Goal: Task Accomplishment & Management: Manage account settings

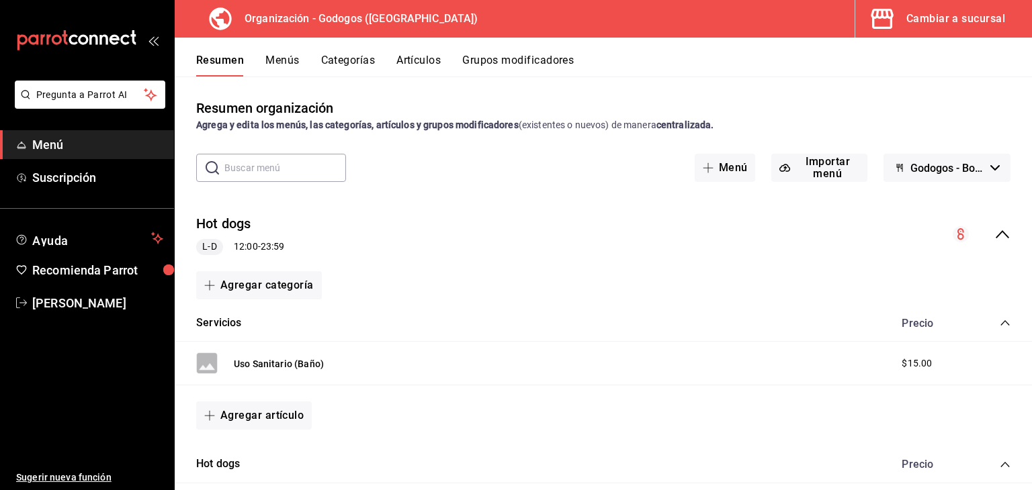
scroll to position [1470, 0]
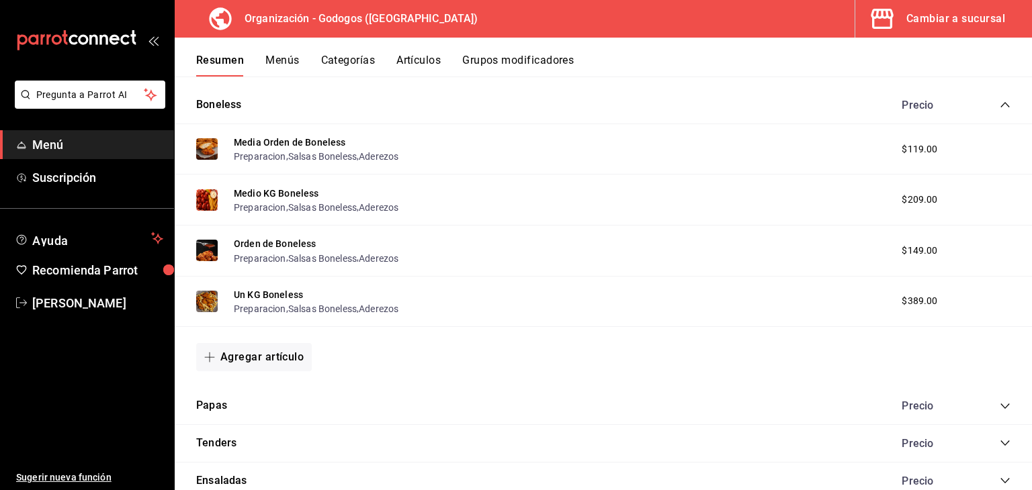
click at [927, 22] on div "Cambiar a sucursal" at bounding box center [955, 18] width 99 height 19
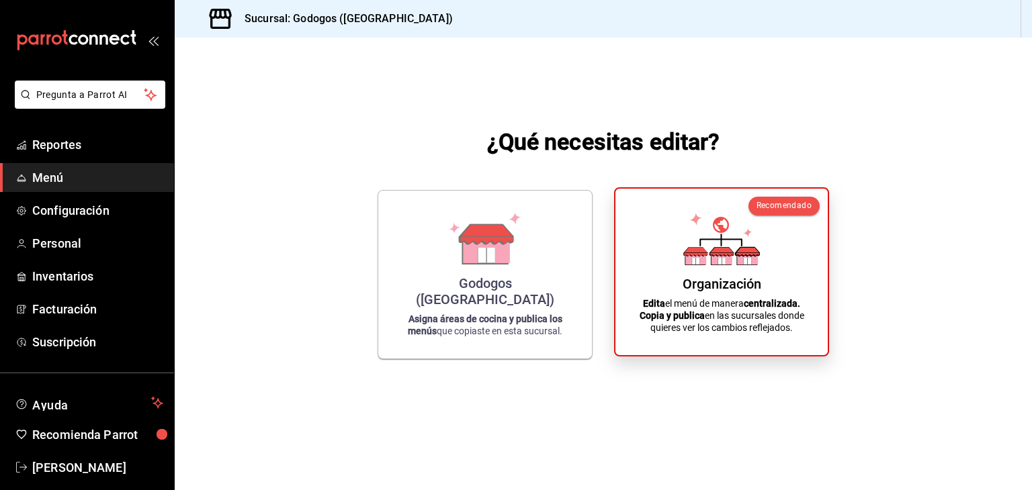
click at [746, 279] on div "Organización" at bounding box center [722, 284] width 79 height 16
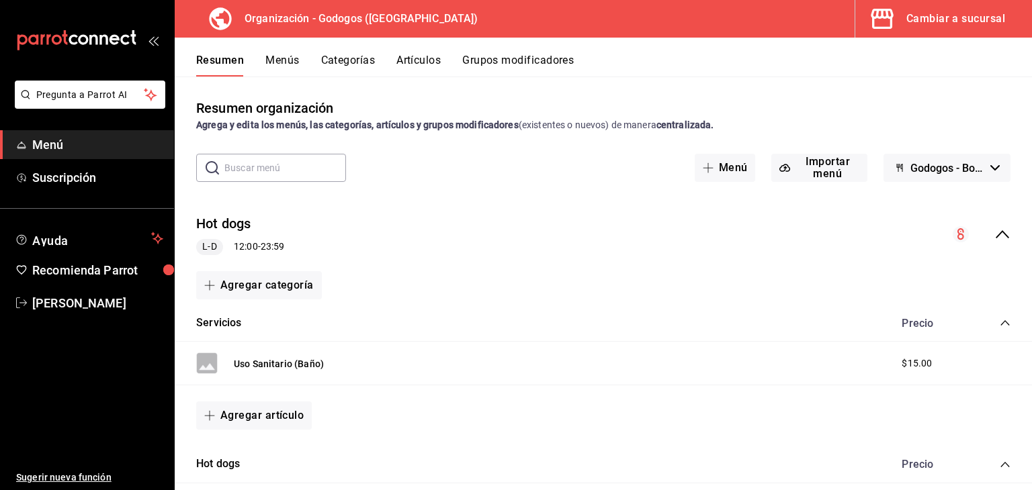
click at [996, 239] on icon "collapse-menu-row" at bounding box center [1002, 234] width 16 height 16
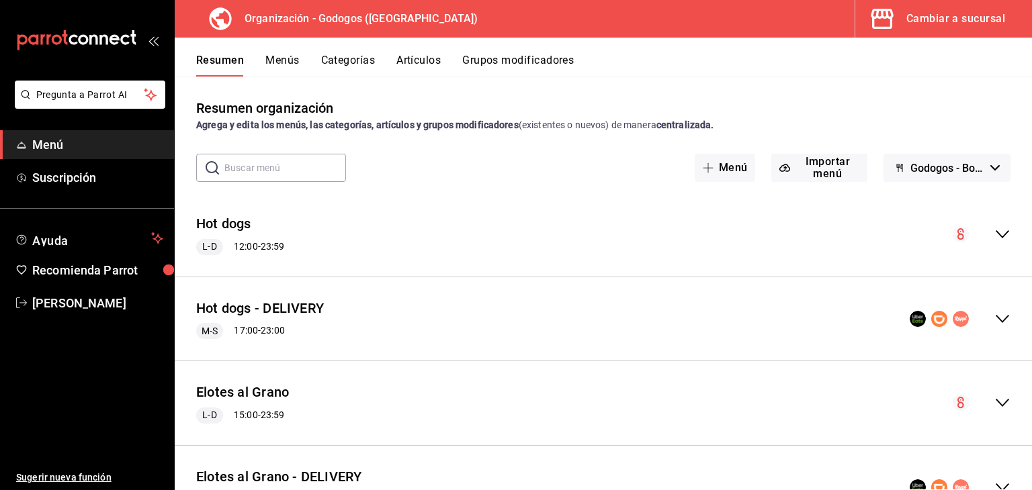
click at [492, 60] on button "Grupos modificadores" at bounding box center [518, 65] width 112 height 23
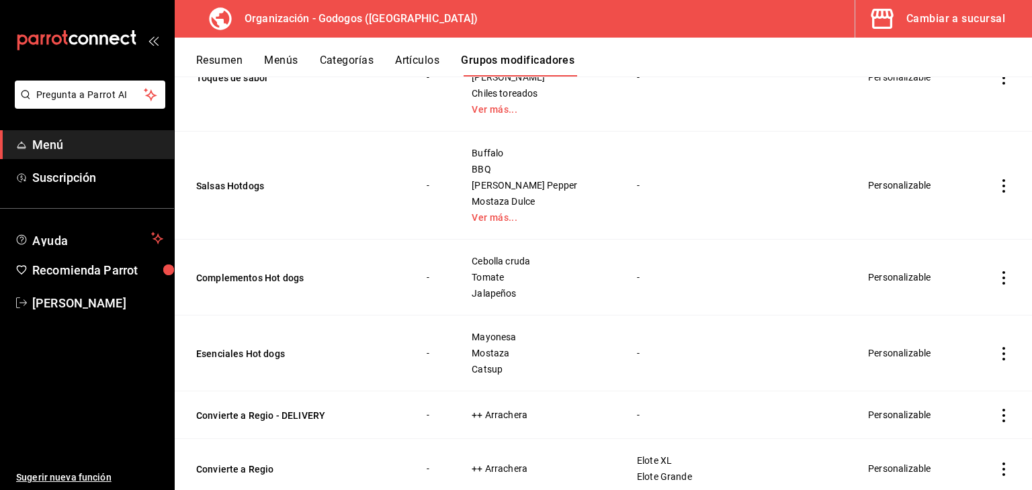
scroll to position [269, 0]
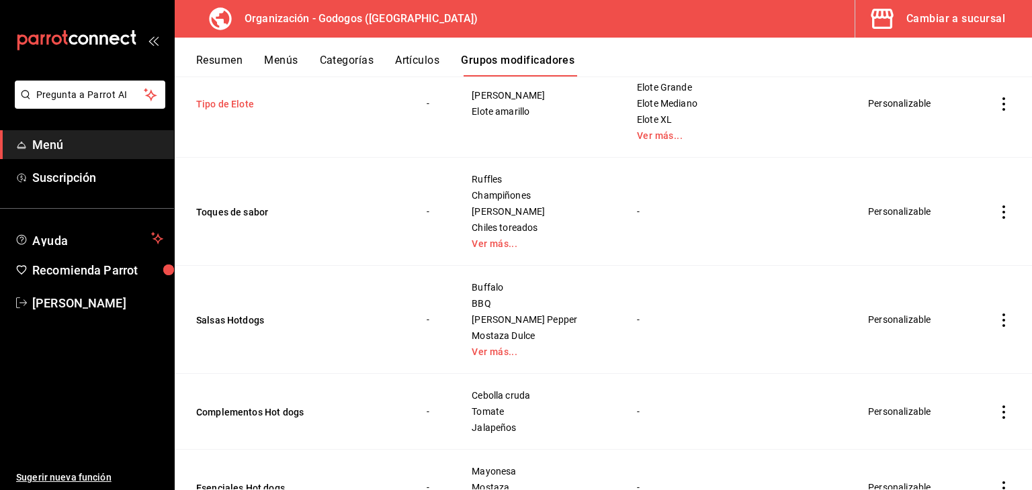
click at [240, 108] on button "Tipo de Elote" at bounding box center [276, 103] width 161 height 13
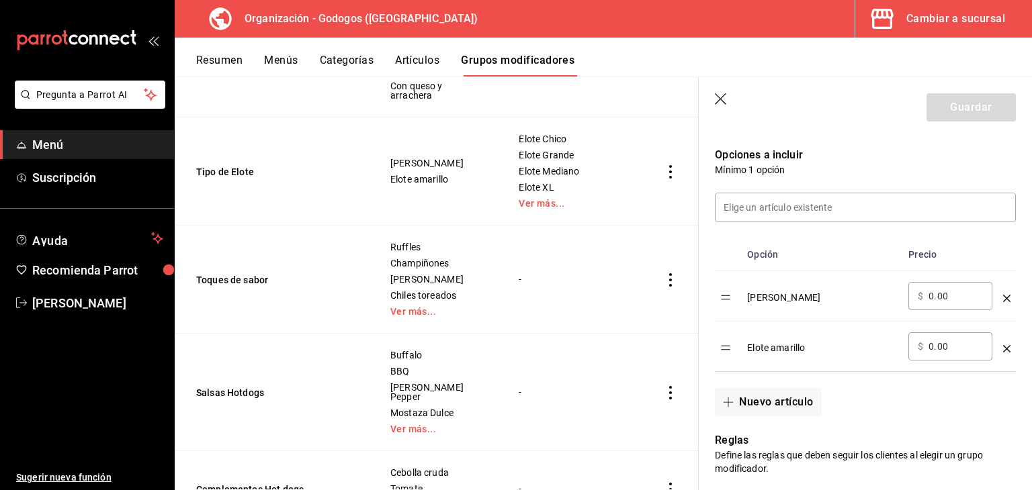
scroll to position [403, 0]
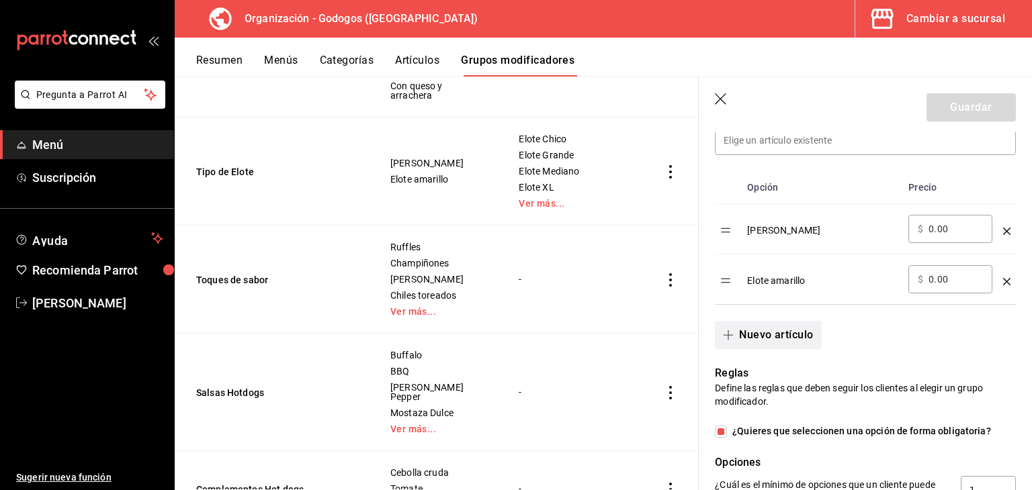
click at [786, 331] on button "Nuevo artículo" at bounding box center [768, 335] width 106 height 28
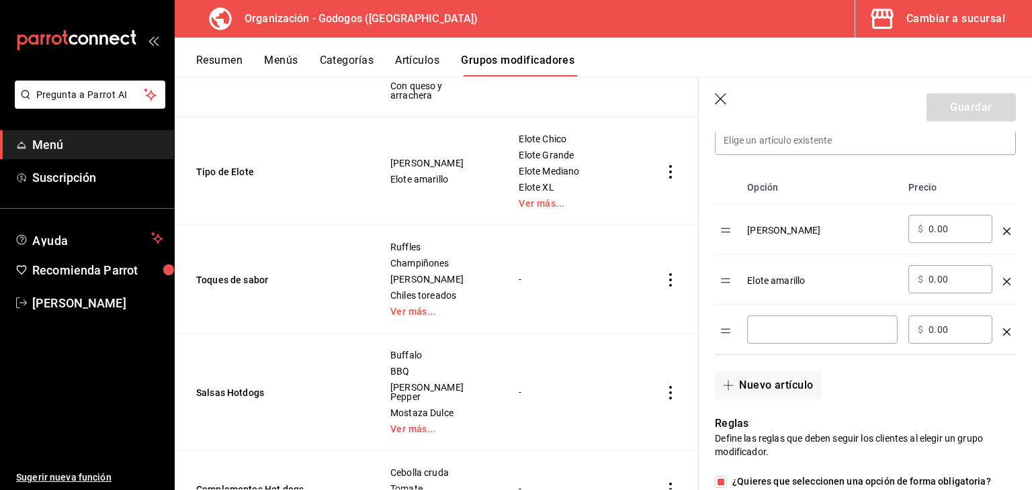
click at [791, 327] on input "optionsTable" at bounding box center [823, 329] width 132 height 13
type input "Mixto"
click at [946, 105] on button "Guardar" at bounding box center [971, 107] width 89 height 28
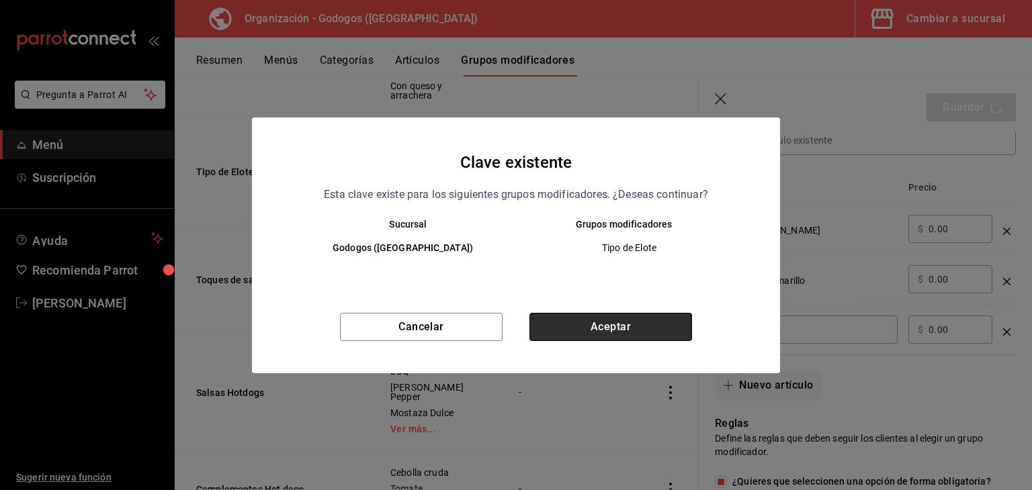
click at [615, 328] on button "Aceptar" at bounding box center [610, 327] width 163 height 28
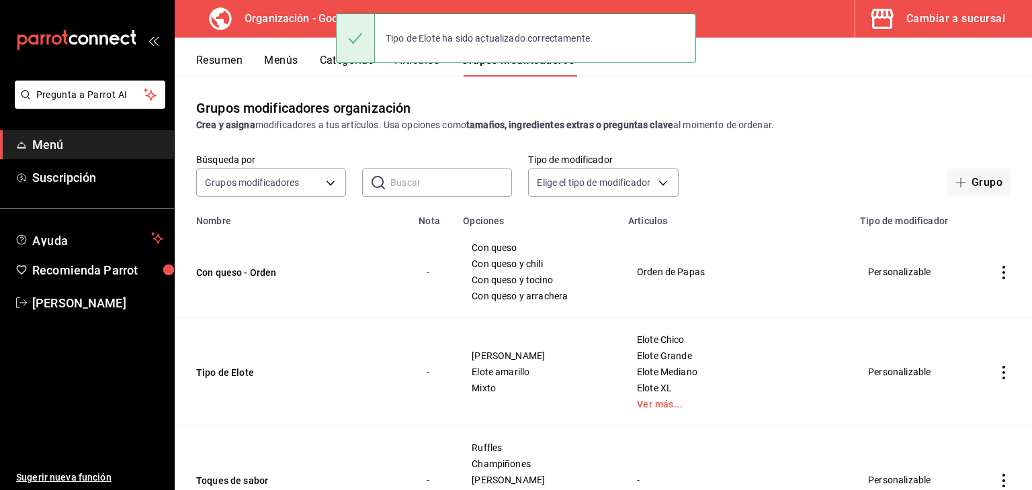
click at [277, 62] on button "Menús" at bounding box center [281, 65] width 34 height 23
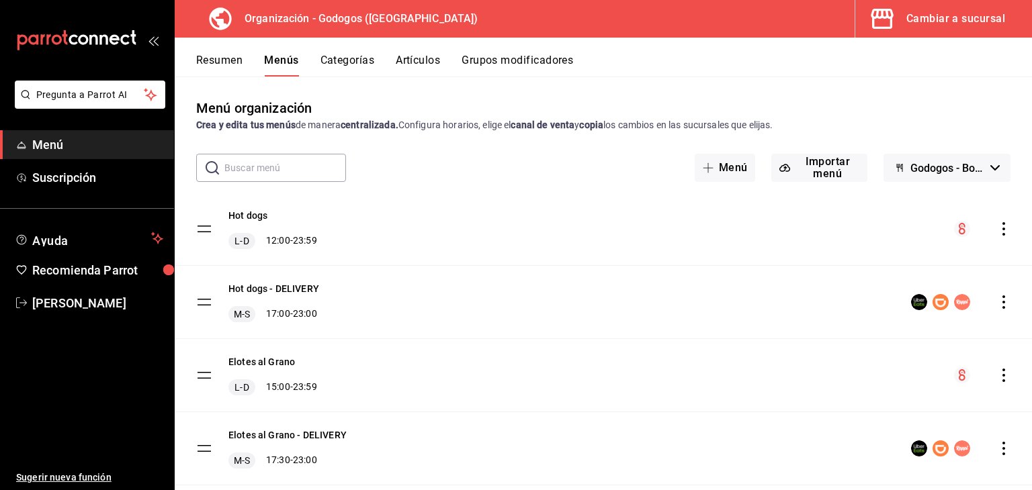
scroll to position [33, 0]
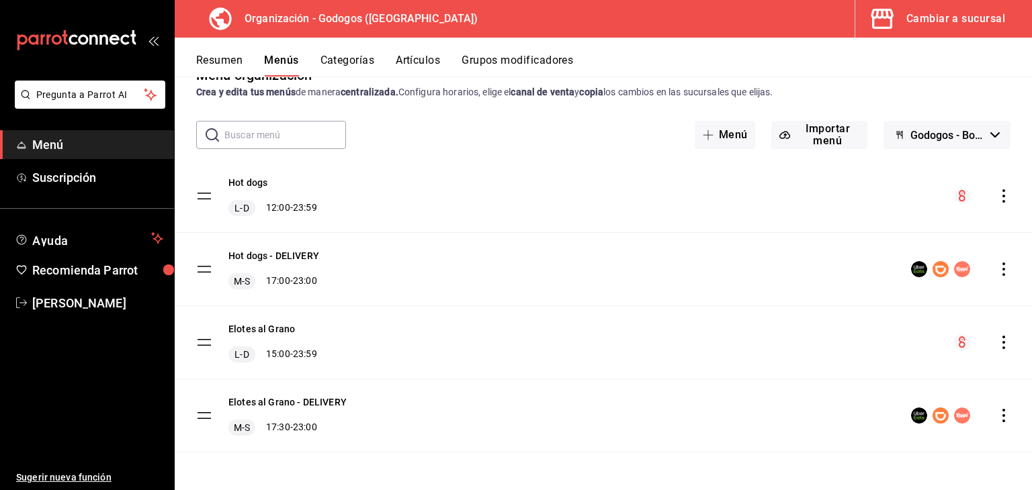
click at [997, 345] on icon "actions" at bounding box center [1003, 342] width 13 height 13
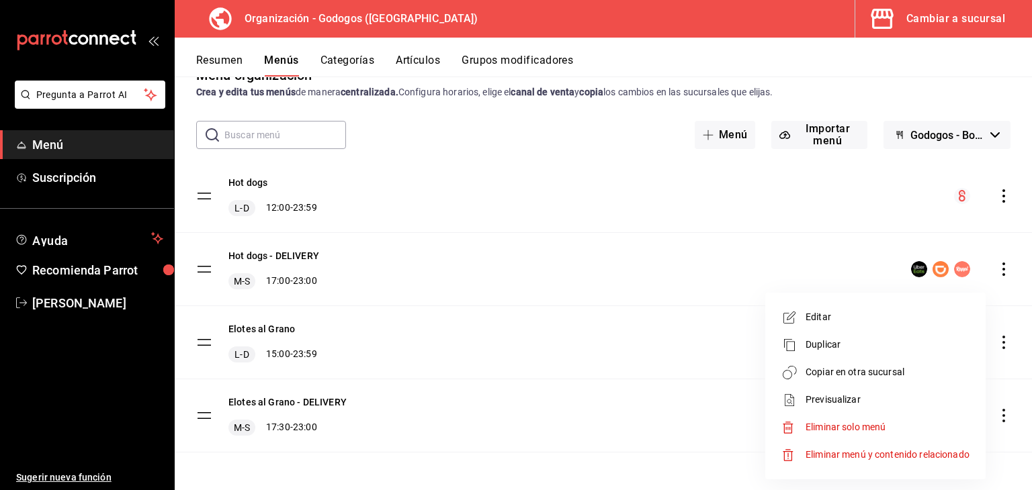
click at [862, 372] on span "Copiar en otra sucursal" at bounding box center [888, 373] width 164 height 14
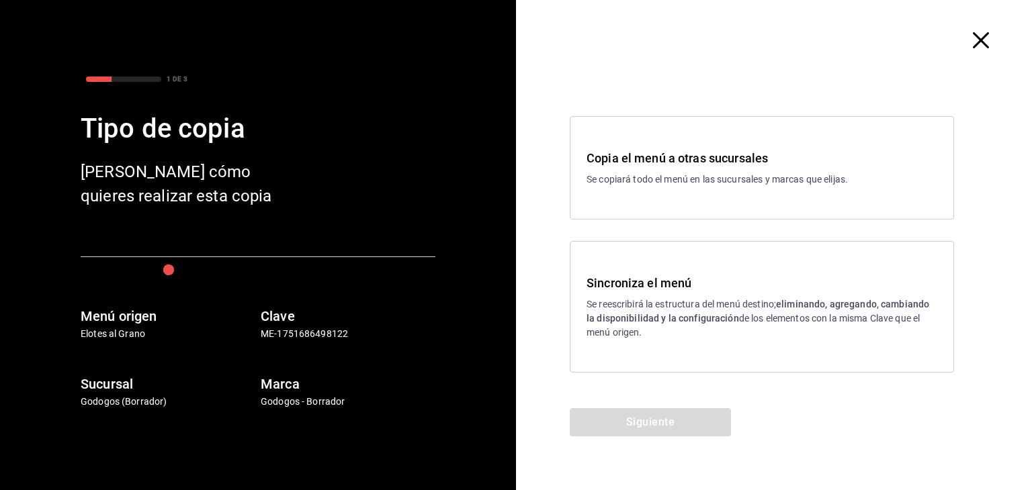
click at [730, 336] on p "Se reescribirá la estructura del menú destino; eliminando, agregando, cambiando…" at bounding box center [762, 319] width 351 height 42
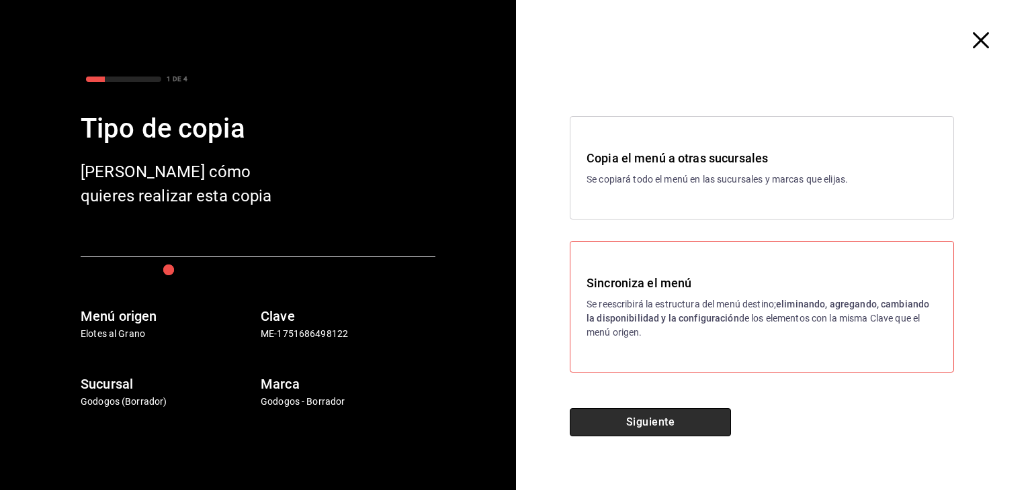
click at [662, 421] on button "Siguiente" at bounding box center [650, 423] width 161 height 28
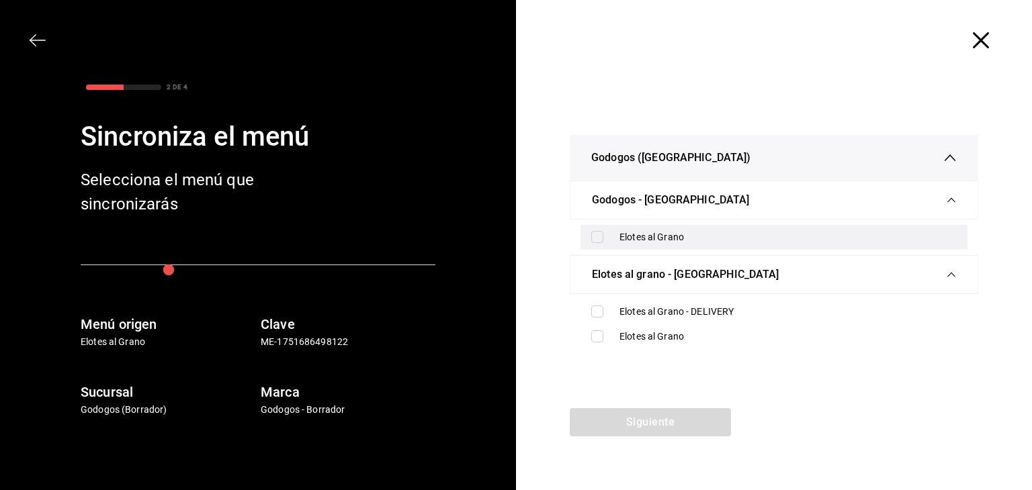
click at [596, 239] on input "checkbox" at bounding box center [597, 237] width 12 height 12
checkbox input "true"
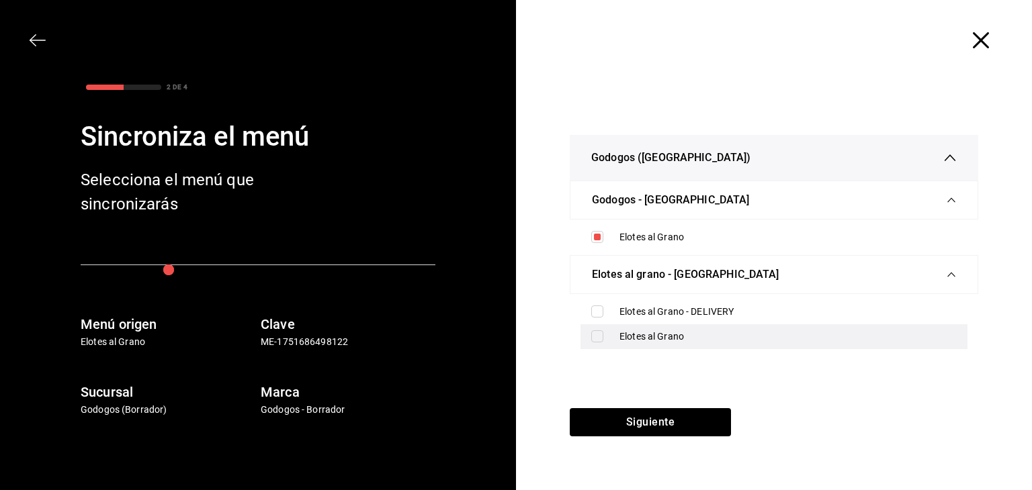
click at [598, 334] on input "checkbox" at bounding box center [597, 337] width 12 height 12
checkbox input "true"
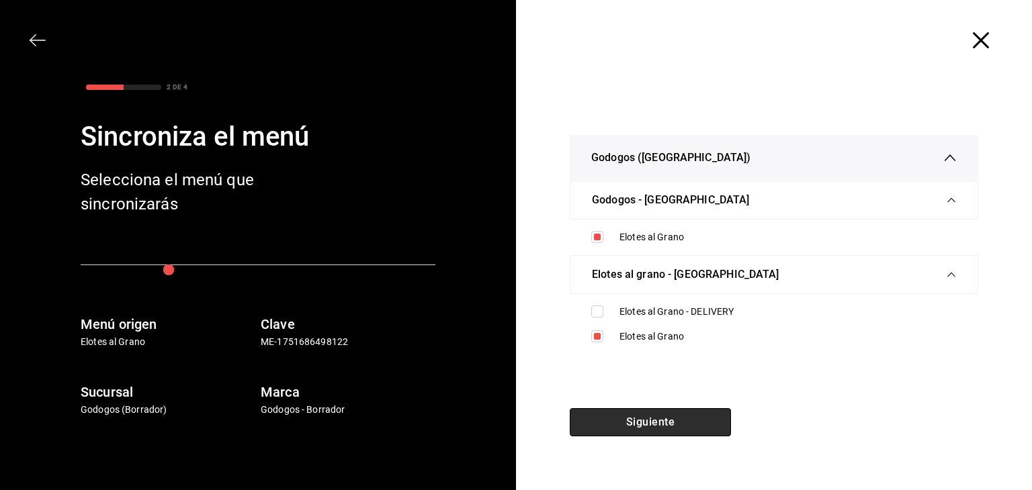
click at [650, 415] on button "Siguiente" at bounding box center [650, 423] width 161 height 28
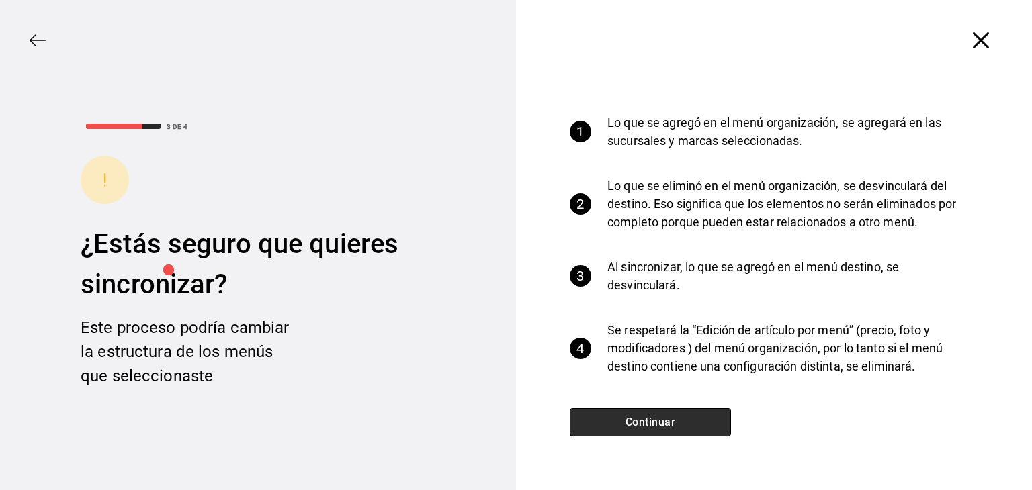
click at [653, 417] on button "Continuar" at bounding box center [650, 423] width 161 height 28
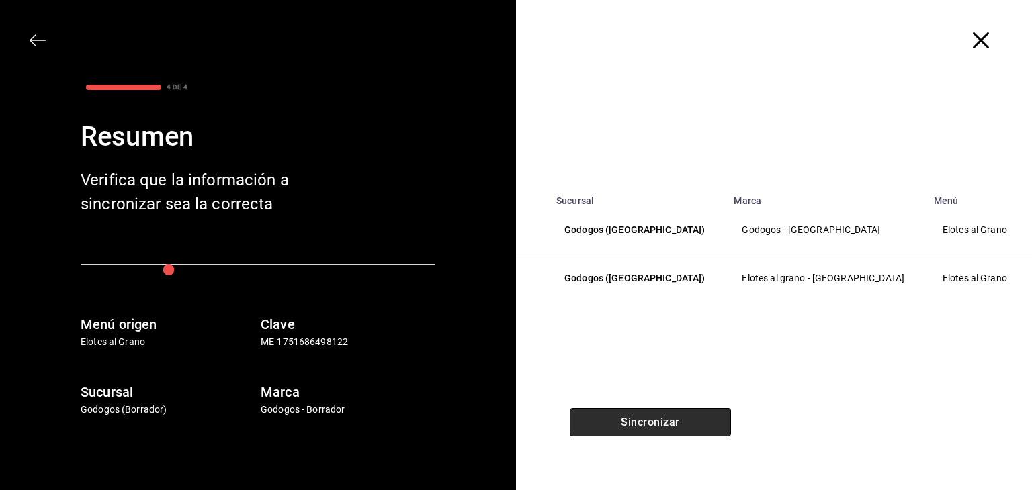
click at [661, 420] on button "Sincronizar" at bounding box center [650, 423] width 161 height 28
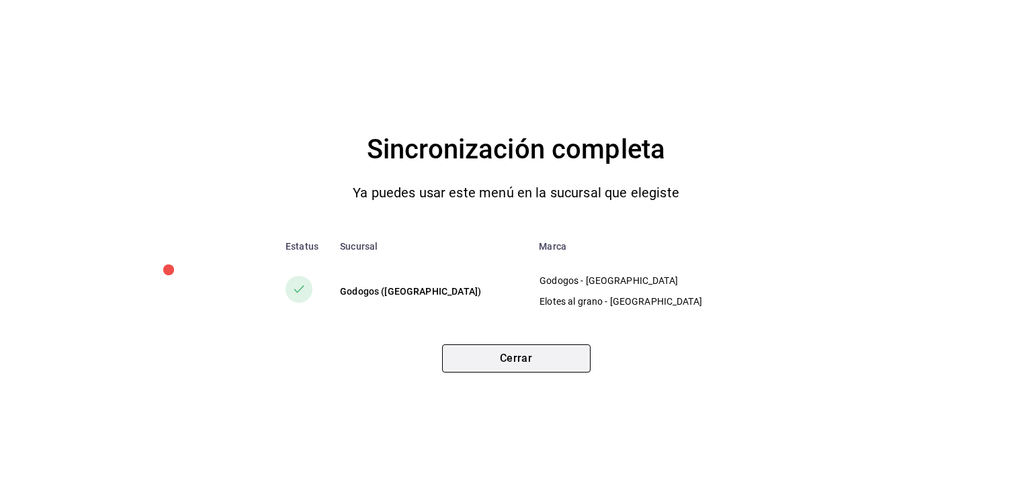
click at [554, 354] on button "Cerrar" at bounding box center [516, 359] width 148 height 28
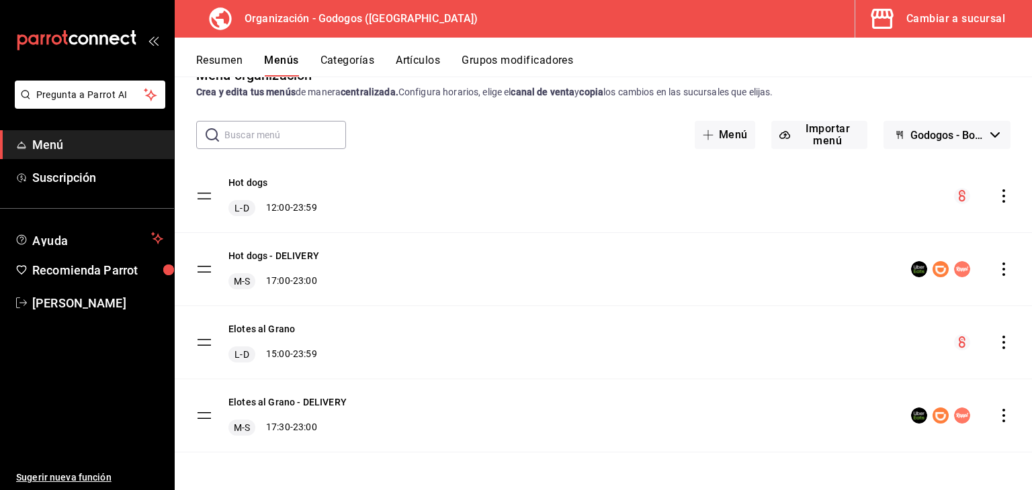
click at [997, 194] on icon "actions" at bounding box center [1003, 195] width 13 height 13
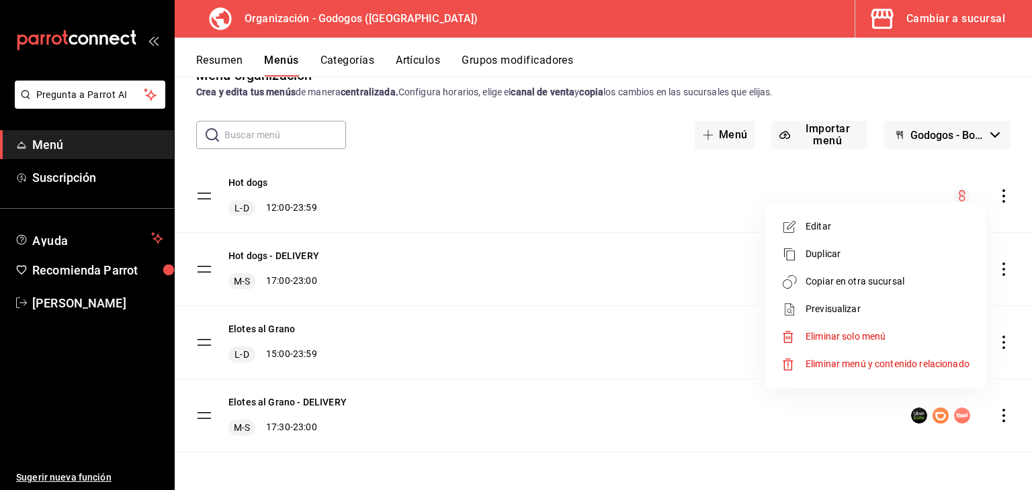
click at [847, 284] on span "Copiar en otra sucursal" at bounding box center [888, 282] width 164 height 14
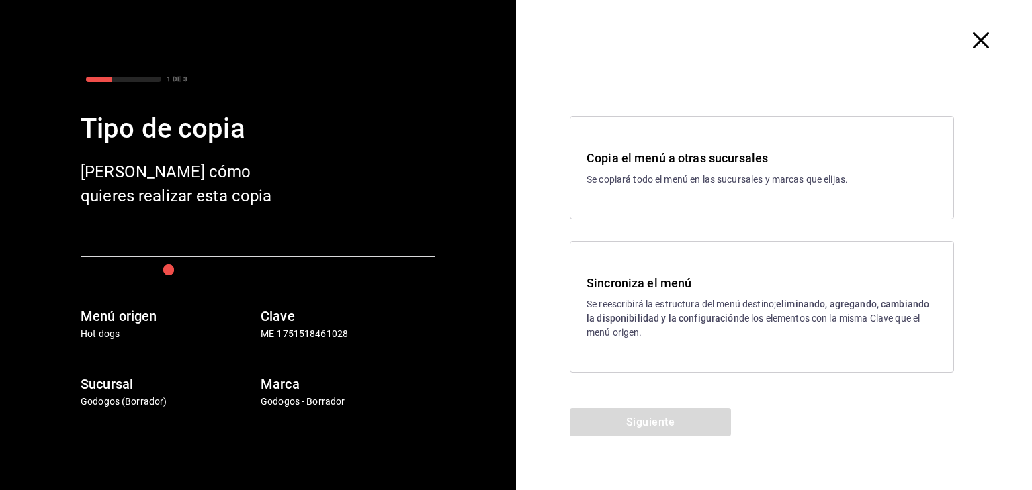
click at [708, 278] on h3 "Sincroniza el menú" at bounding box center [762, 283] width 351 height 18
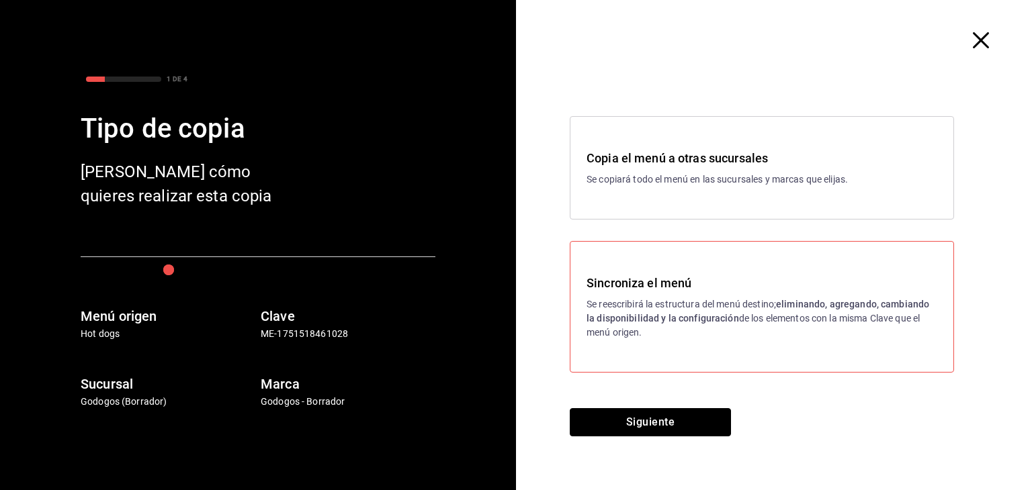
click at [648, 417] on button "Siguiente" at bounding box center [650, 423] width 161 height 28
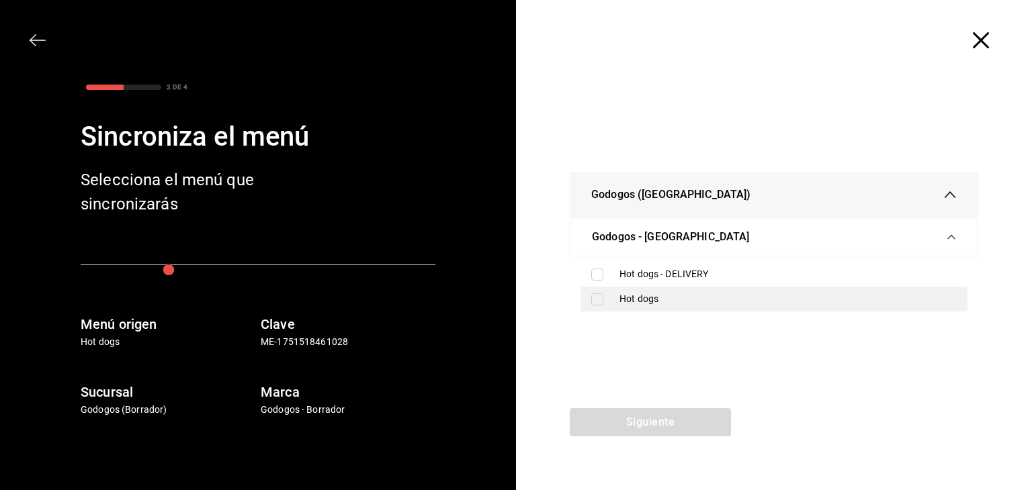
click at [593, 304] on input "checkbox" at bounding box center [597, 300] width 12 height 12
checkbox input "true"
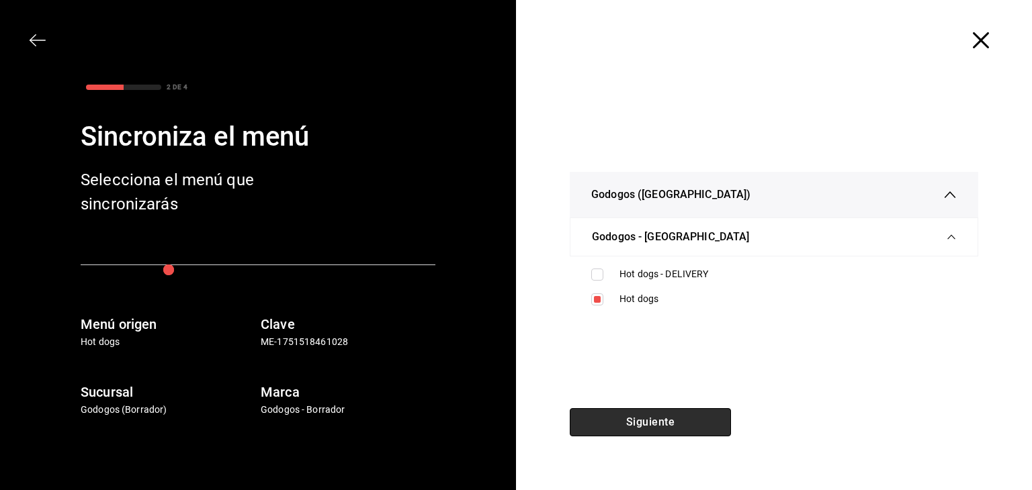
click at [661, 423] on button "Siguiente" at bounding box center [650, 423] width 161 height 28
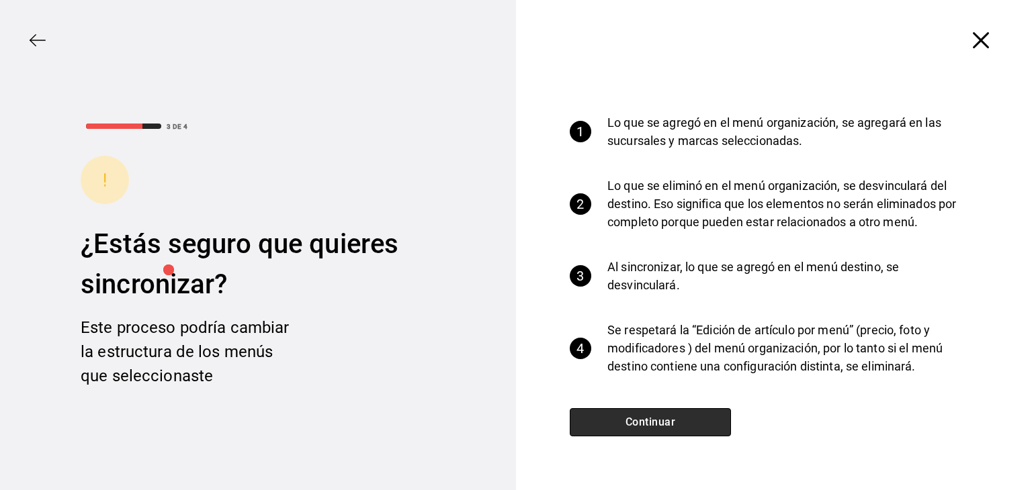
click at [661, 423] on button "Continuar" at bounding box center [650, 423] width 161 height 28
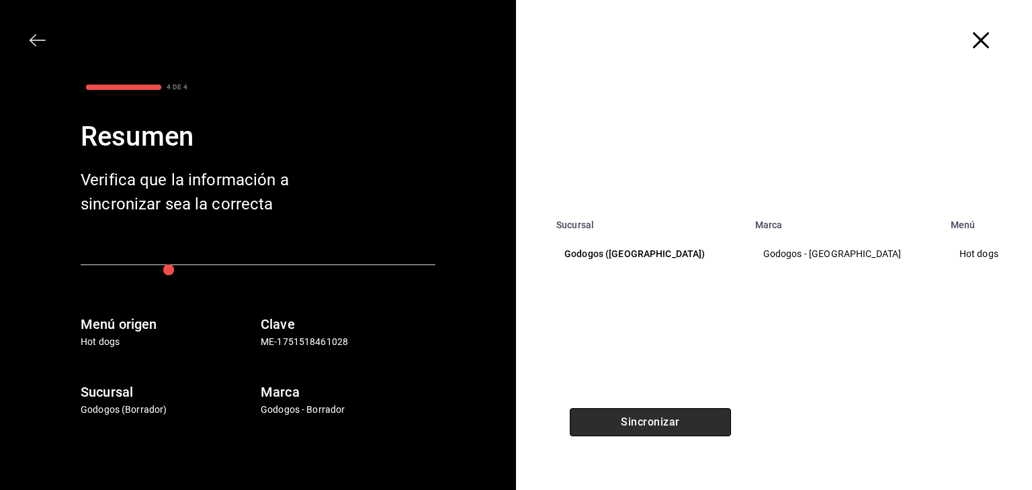
click at [661, 421] on button "Sincronizar" at bounding box center [650, 423] width 161 height 28
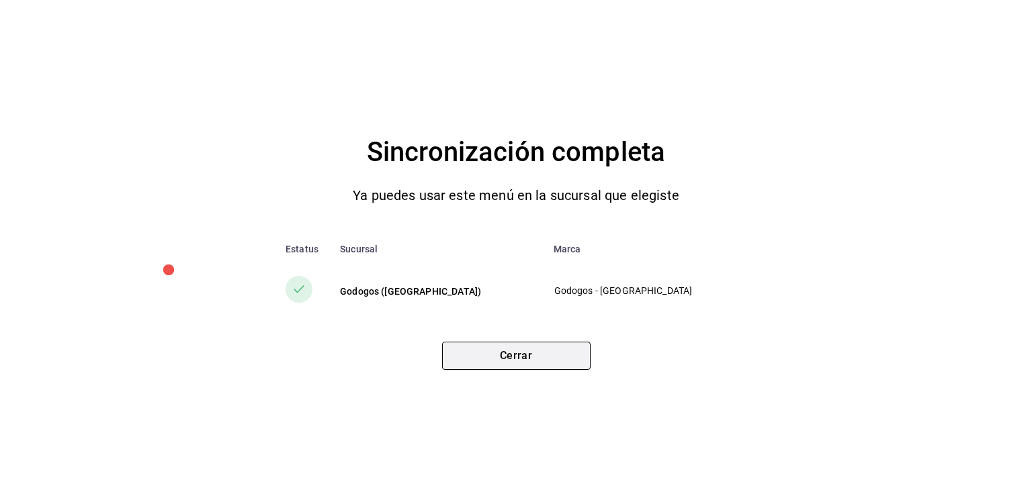
click at [498, 351] on button "Cerrar" at bounding box center [516, 356] width 148 height 28
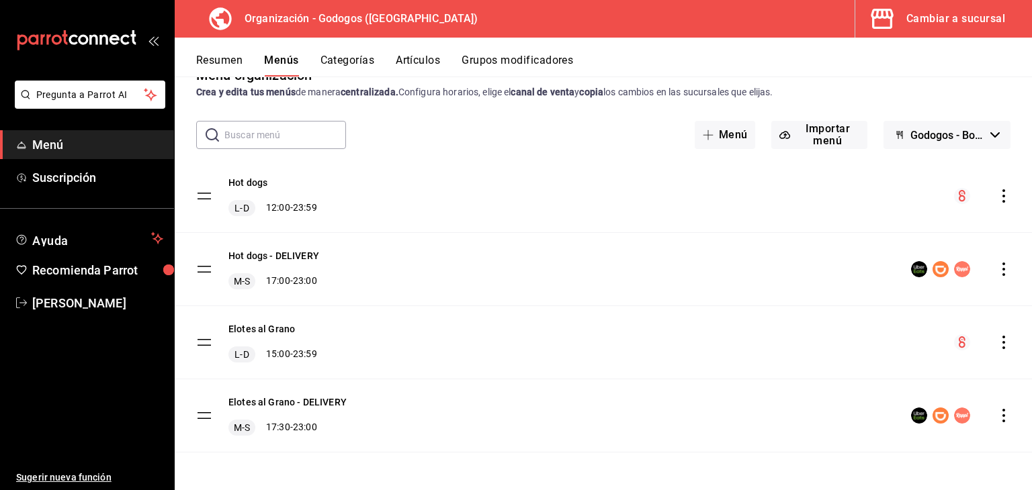
click at [1002, 268] on icon "actions" at bounding box center [1003, 269] width 3 height 13
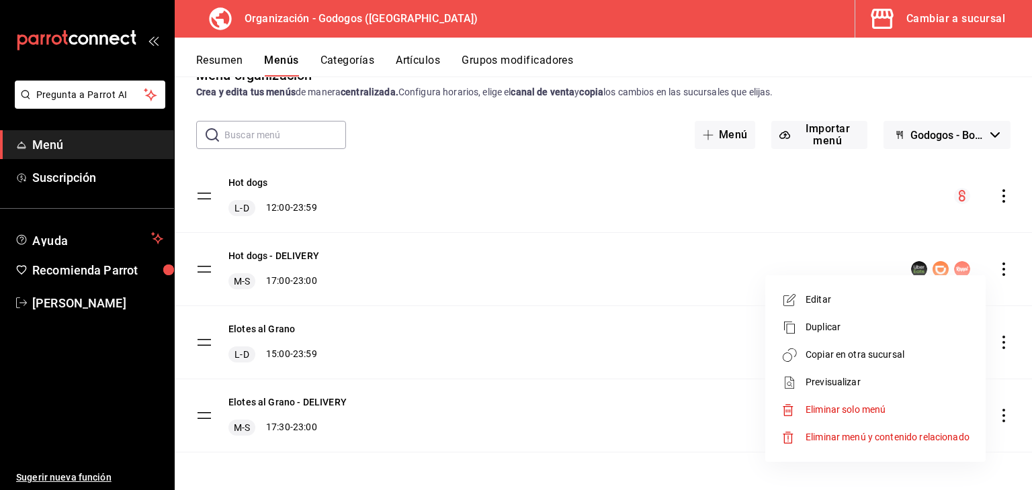
click at [848, 355] on span "Copiar en otra sucursal" at bounding box center [888, 355] width 164 height 14
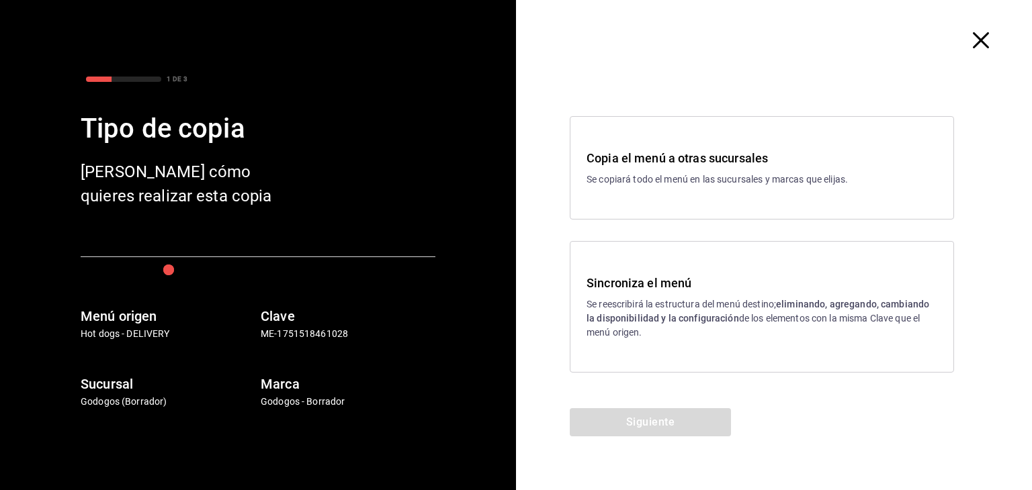
click at [669, 304] on p "Se reescribirá la estructura del menú destino; eliminando, agregando, cambiando…" at bounding box center [762, 319] width 351 height 42
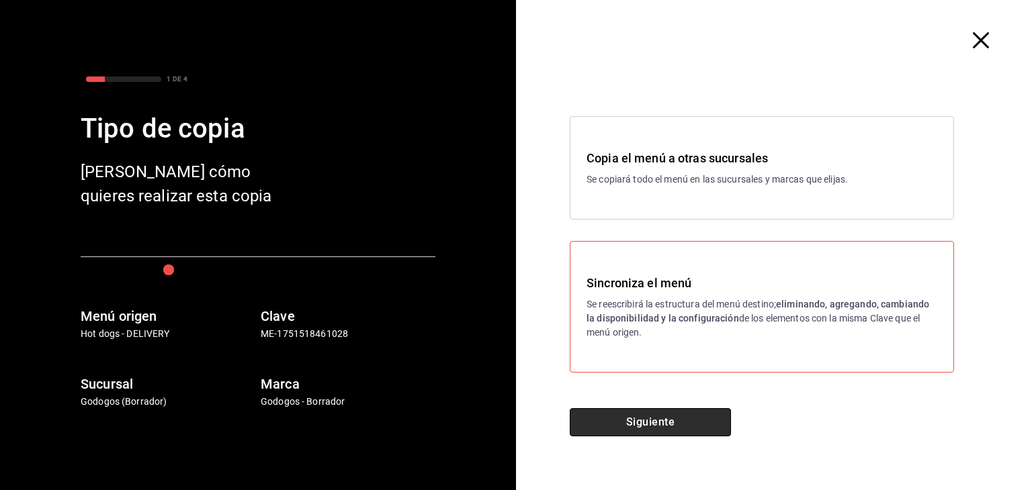
click at [680, 414] on button "Siguiente" at bounding box center [650, 423] width 161 height 28
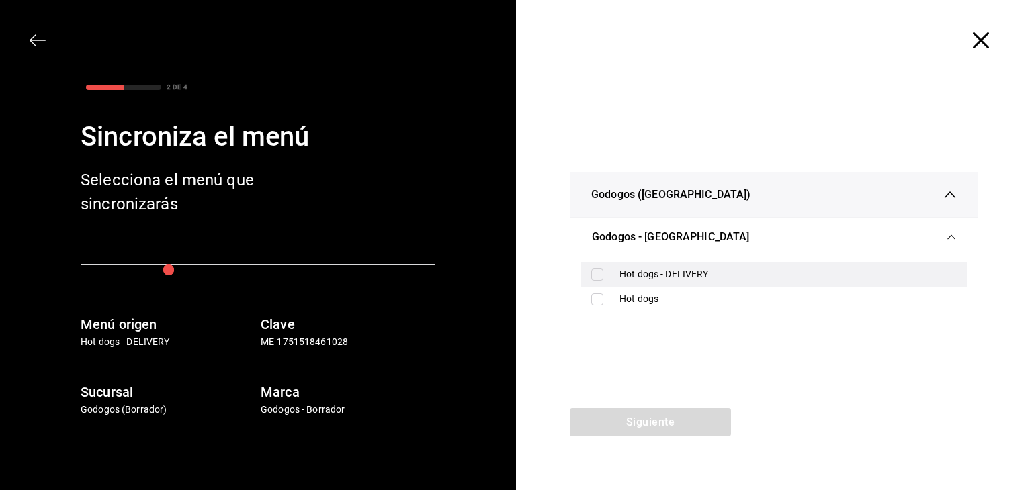
click at [598, 273] on input "checkbox" at bounding box center [597, 275] width 12 height 12
checkbox input "true"
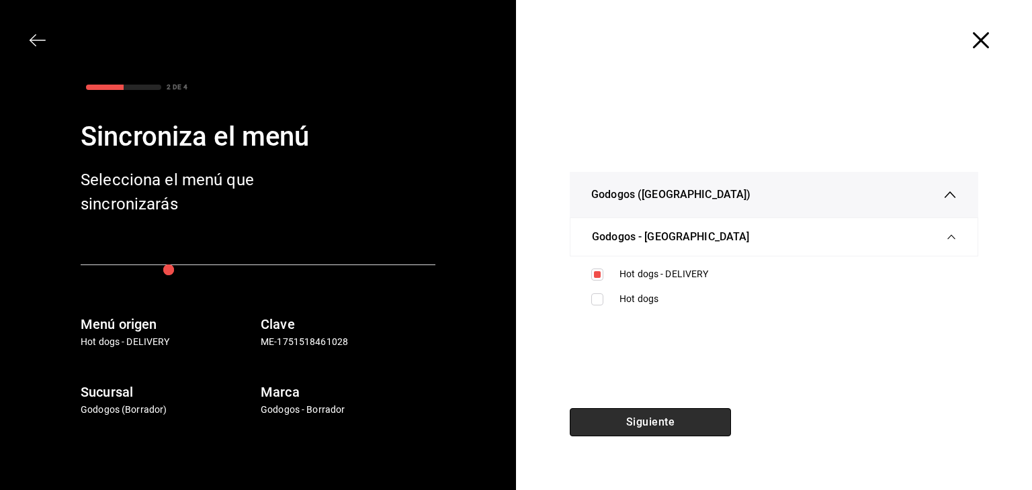
click at [670, 424] on button "Siguiente" at bounding box center [650, 423] width 161 height 28
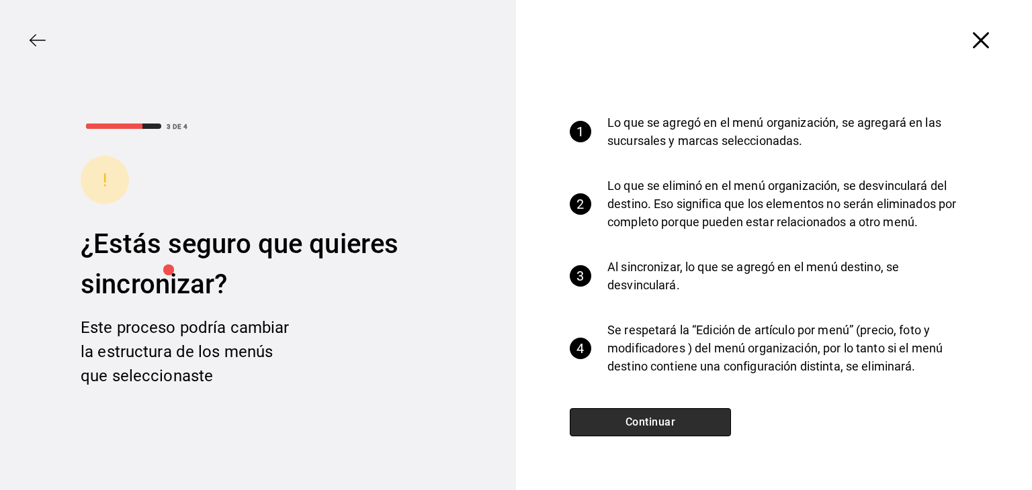
click at [670, 424] on button "Continuar" at bounding box center [650, 423] width 161 height 28
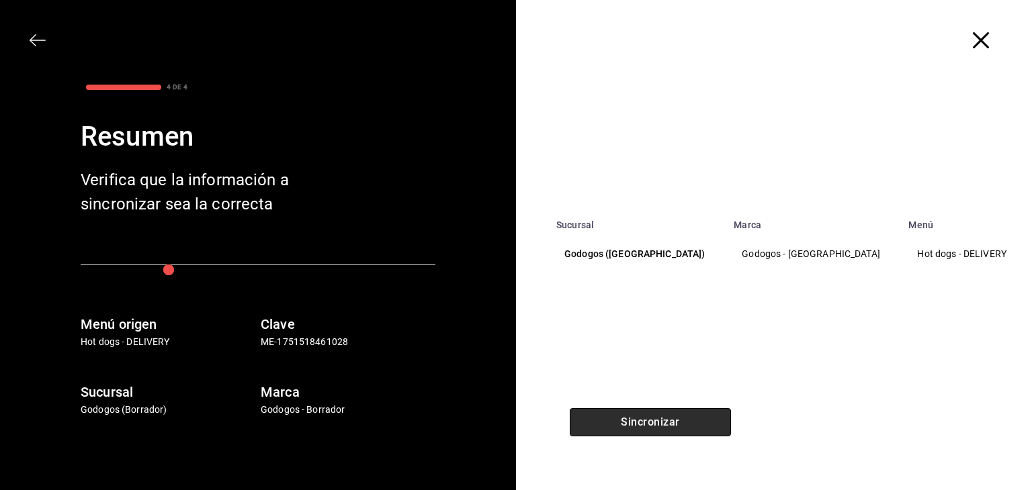
click at [702, 417] on button "Sincronizar" at bounding box center [650, 423] width 161 height 28
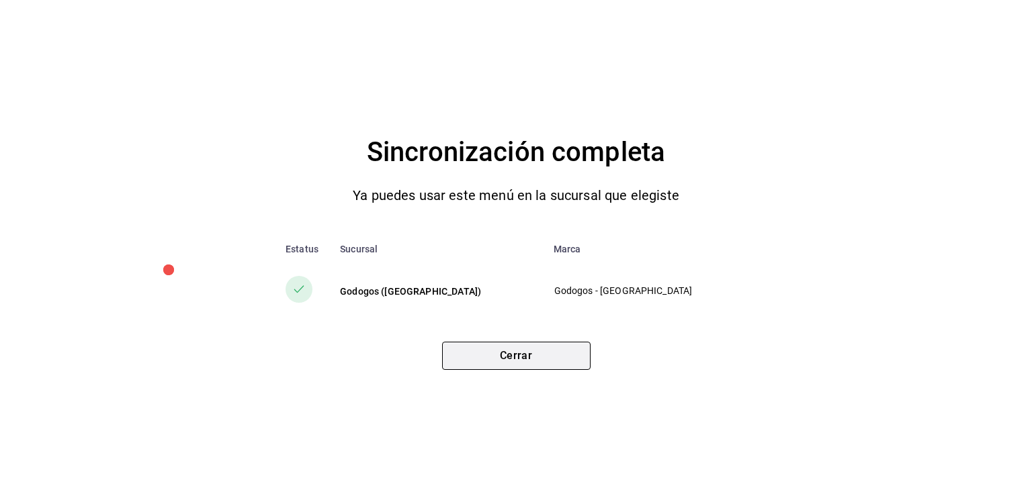
click at [511, 351] on button "Cerrar" at bounding box center [516, 356] width 148 height 28
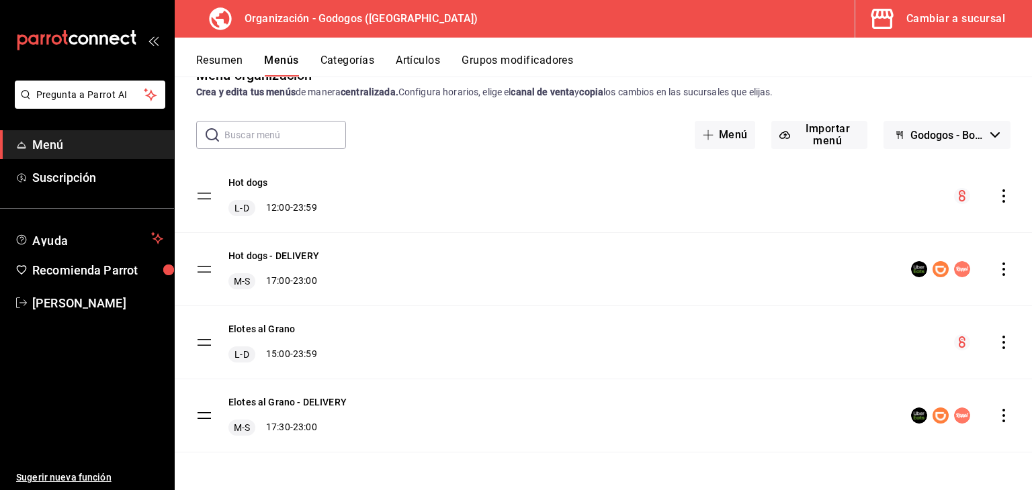
click at [1002, 416] on icon "actions" at bounding box center [1003, 415] width 3 height 13
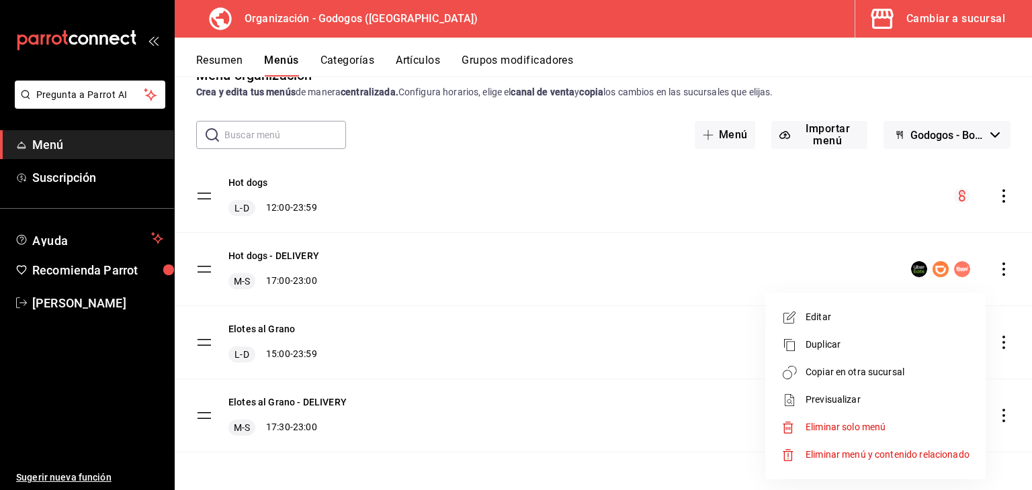
click at [829, 369] on span "Copiar en otra sucursal" at bounding box center [888, 373] width 164 height 14
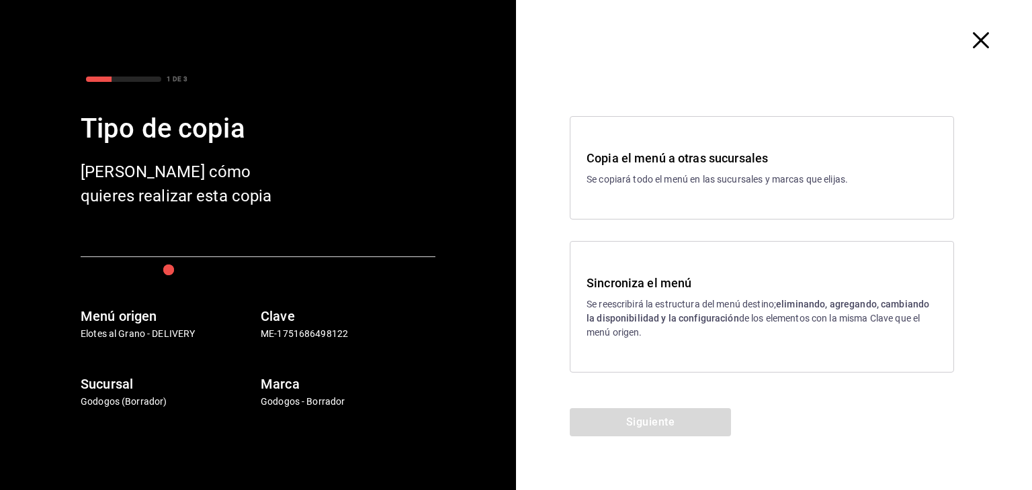
click at [642, 308] on p "Se reescribirá la estructura del menú destino; eliminando, agregando, cambiando…" at bounding box center [762, 319] width 351 height 42
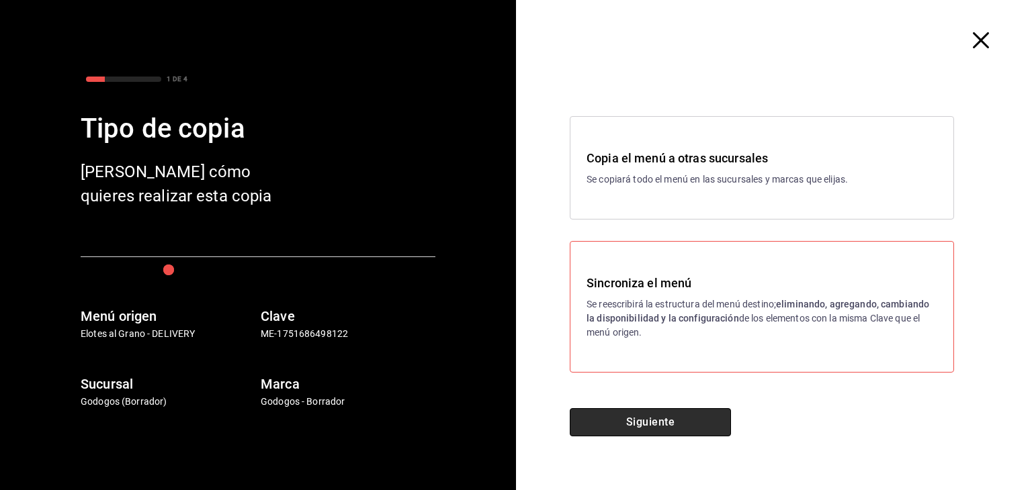
click at [669, 420] on button "Siguiente" at bounding box center [650, 423] width 161 height 28
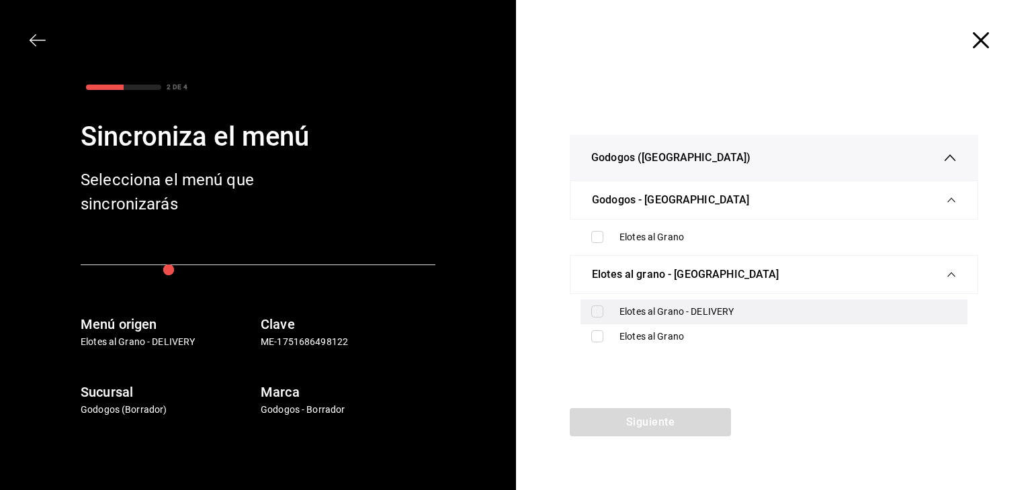
click at [599, 309] on input "checkbox" at bounding box center [597, 312] width 12 height 12
checkbox input "true"
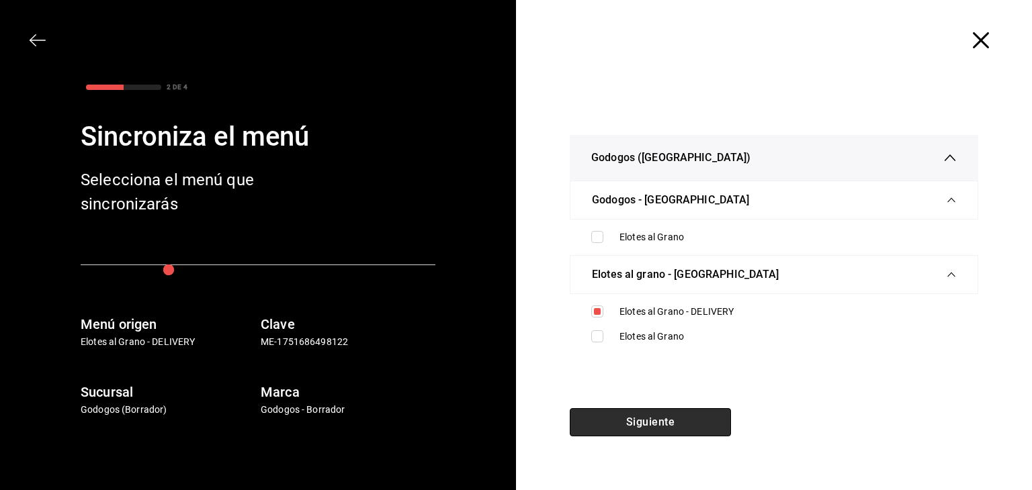
click at [659, 419] on button "Siguiente" at bounding box center [650, 423] width 161 height 28
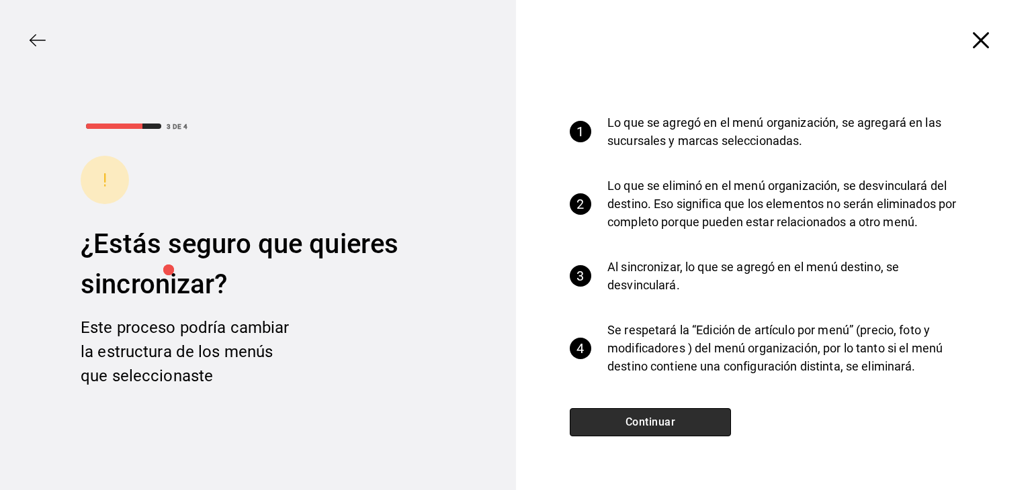
click at [659, 419] on button "Continuar" at bounding box center [650, 423] width 161 height 28
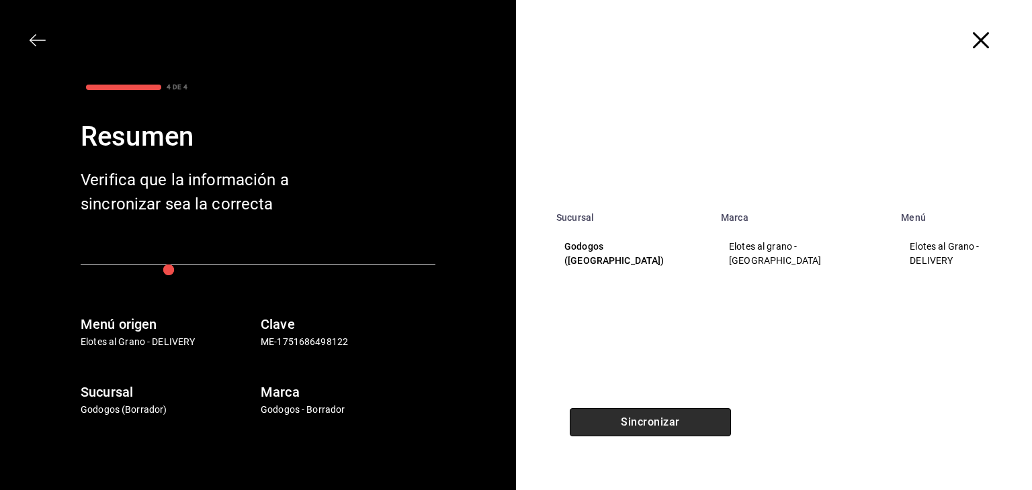
click at [659, 419] on button "Sincronizar" at bounding box center [650, 423] width 161 height 28
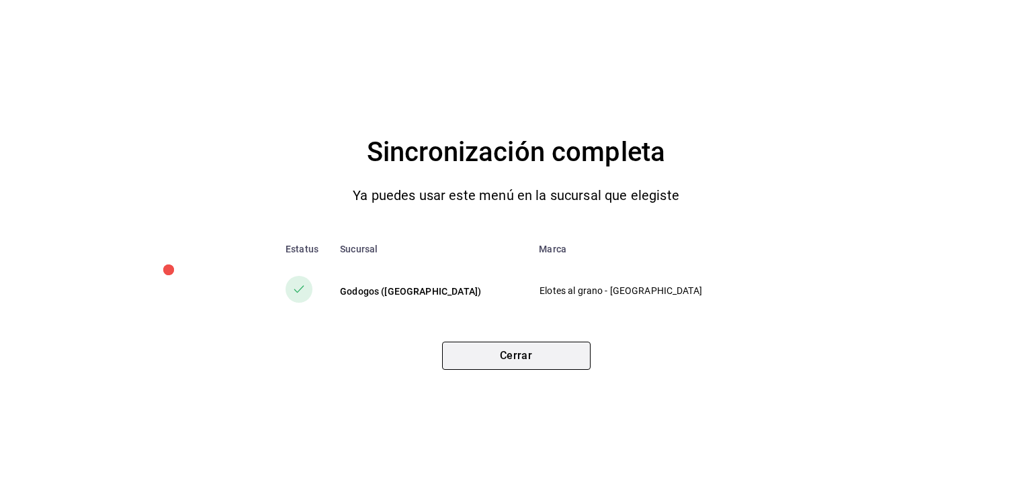
click at [552, 362] on button "Cerrar" at bounding box center [516, 356] width 148 height 28
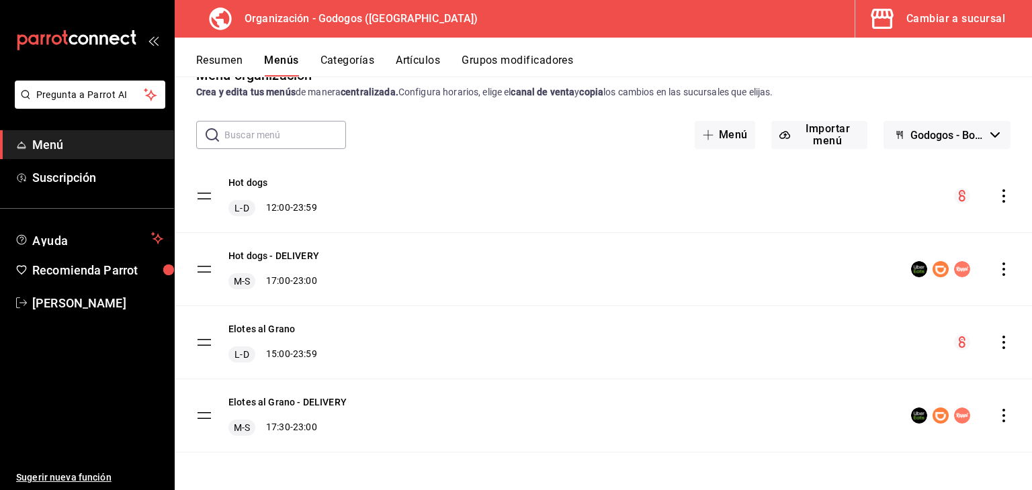
click at [933, 17] on div "Cambiar a sucursal" at bounding box center [955, 18] width 99 height 19
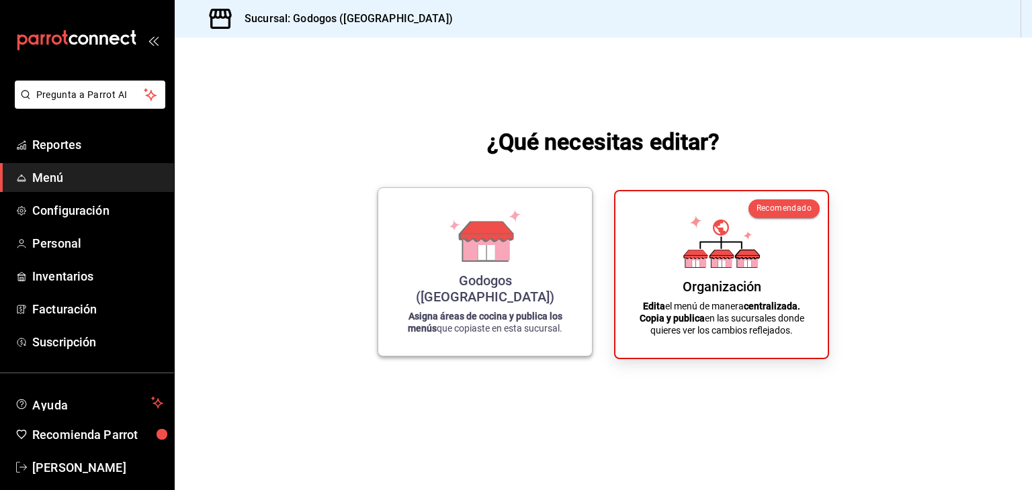
click at [505, 261] on icon at bounding box center [486, 246] width 46 height 29
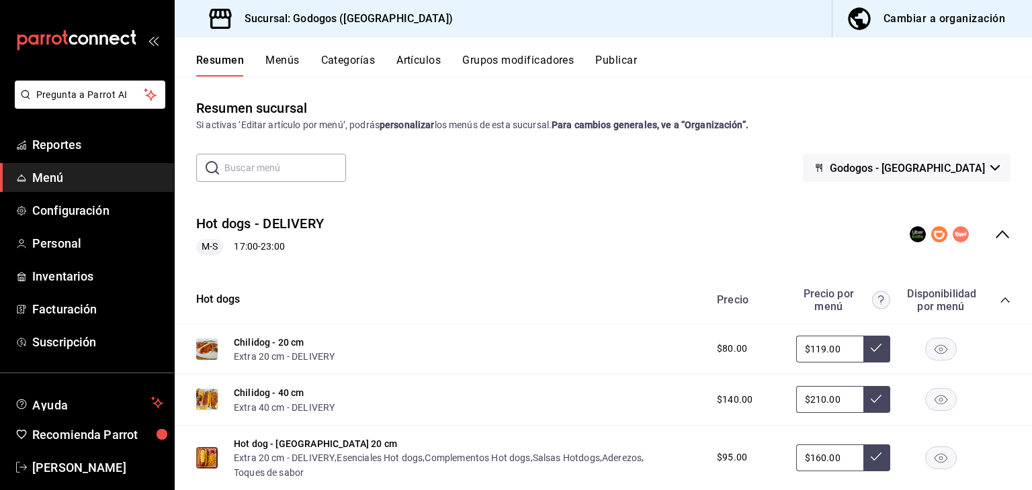
click at [994, 230] on icon "collapse-menu-row" at bounding box center [1002, 234] width 16 height 16
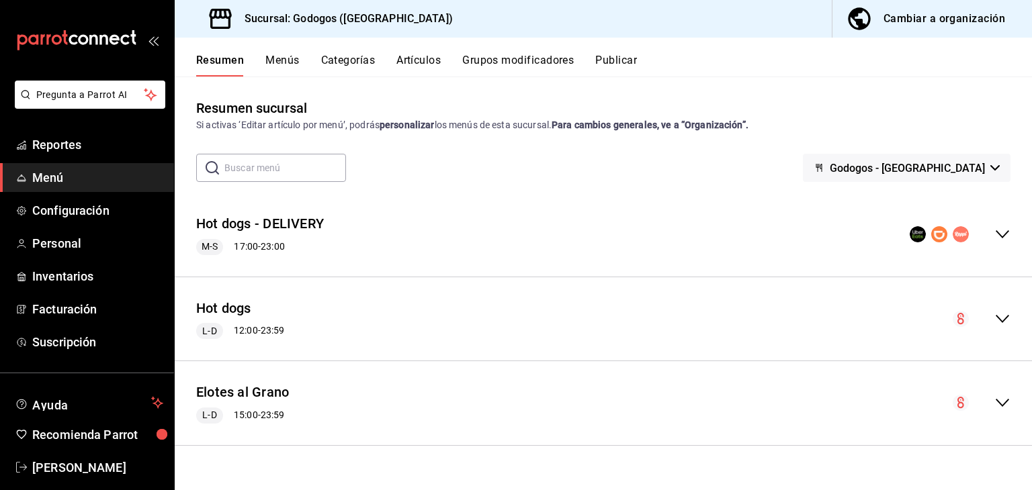
click at [626, 58] on button "Publicar" at bounding box center [616, 65] width 42 height 23
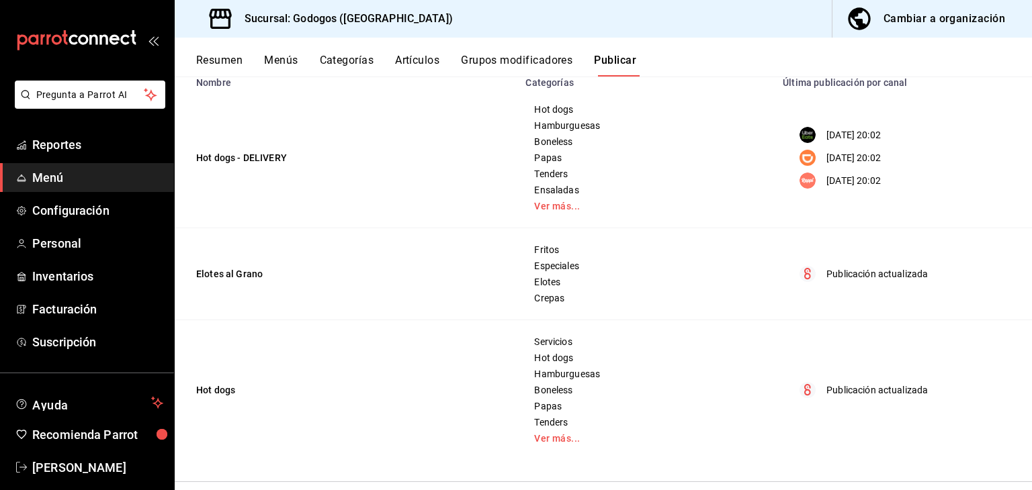
scroll to position [67, 0]
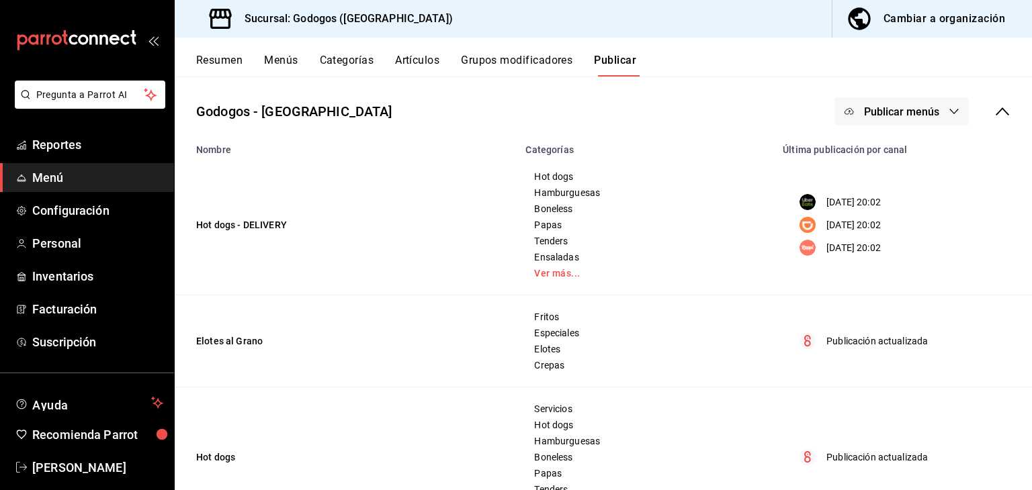
click at [938, 122] on button "Publicar menús" at bounding box center [902, 111] width 134 height 28
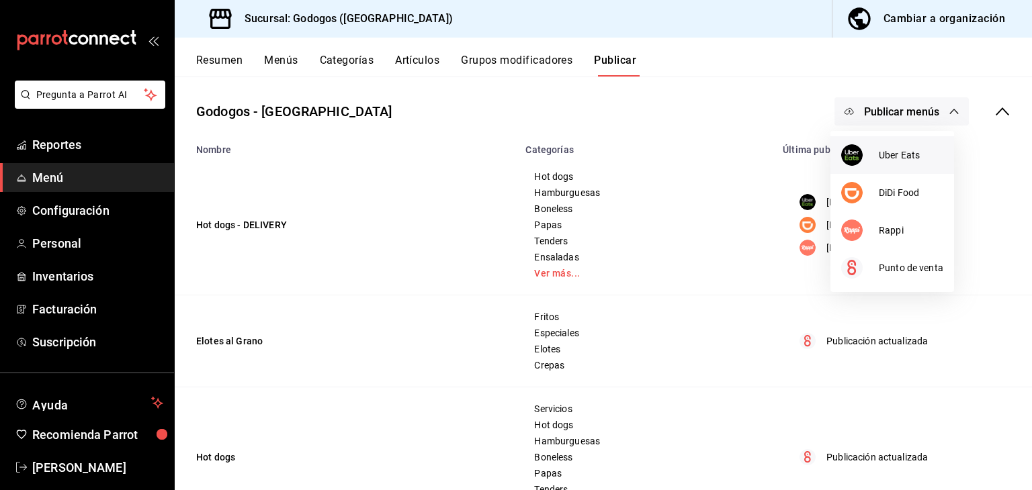
click at [908, 157] on span "Uber Eats" at bounding box center [911, 155] width 65 height 14
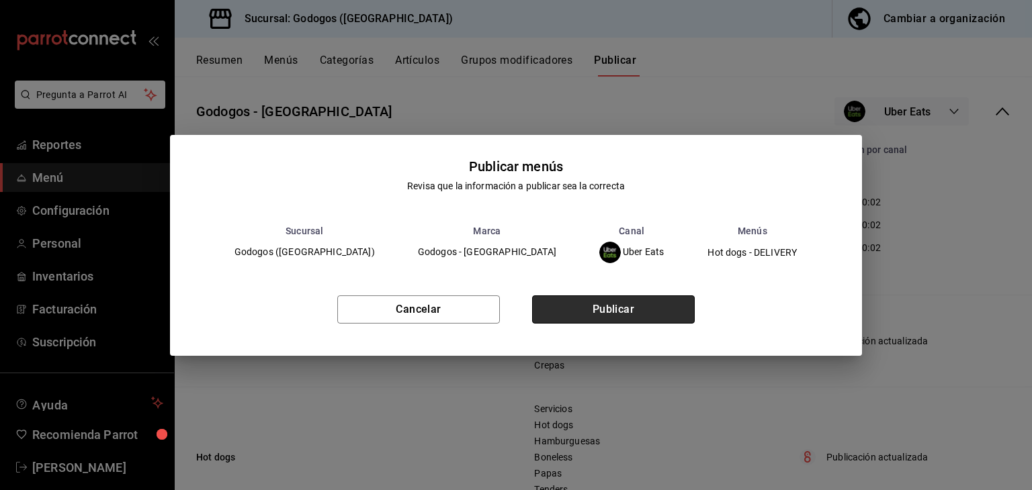
click at [611, 306] on button "Publicar" at bounding box center [613, 310] width 163 height 28
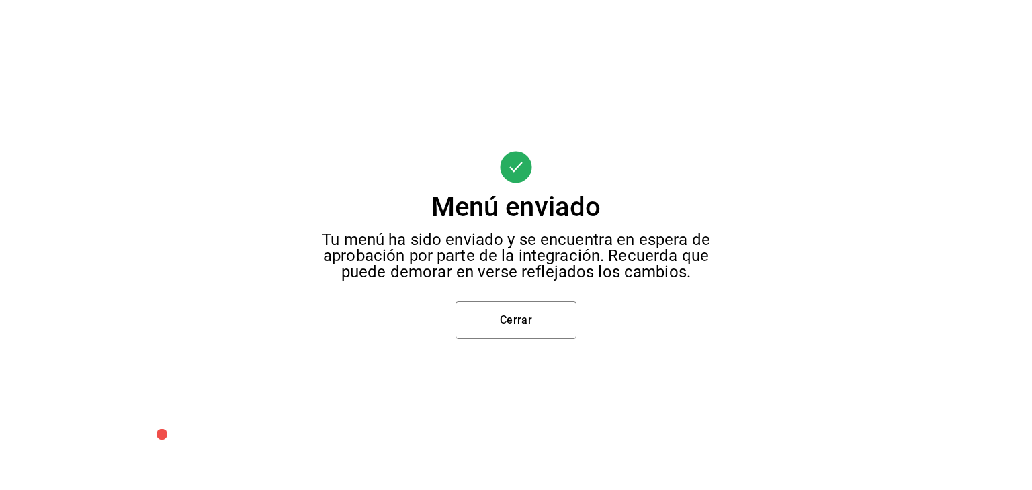
scroll to position [0, 0]
click at [525, 315] on button "Cerrar" at bounding box center [516, 321] width 121 height 38
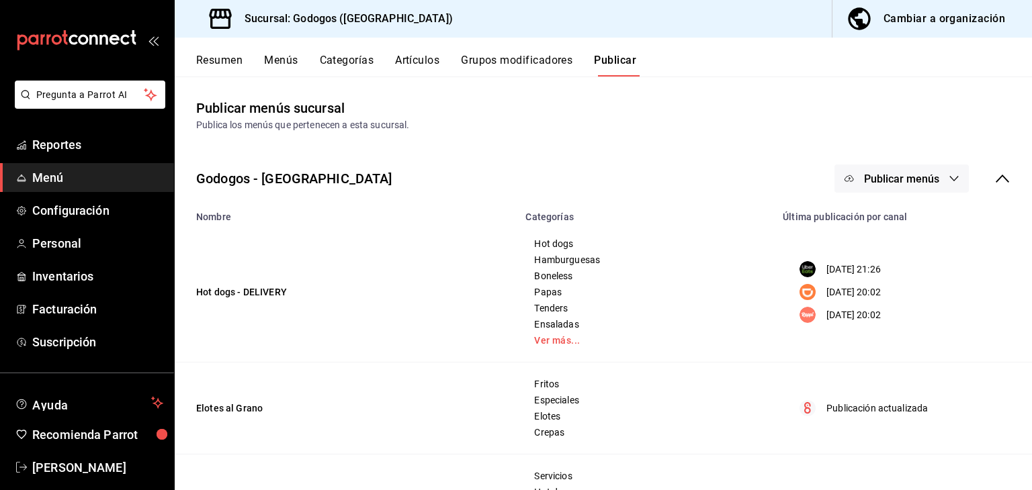
click at [910, 183] on span "Publicar menús" at bounding box center [901, 179] width 75 height 13
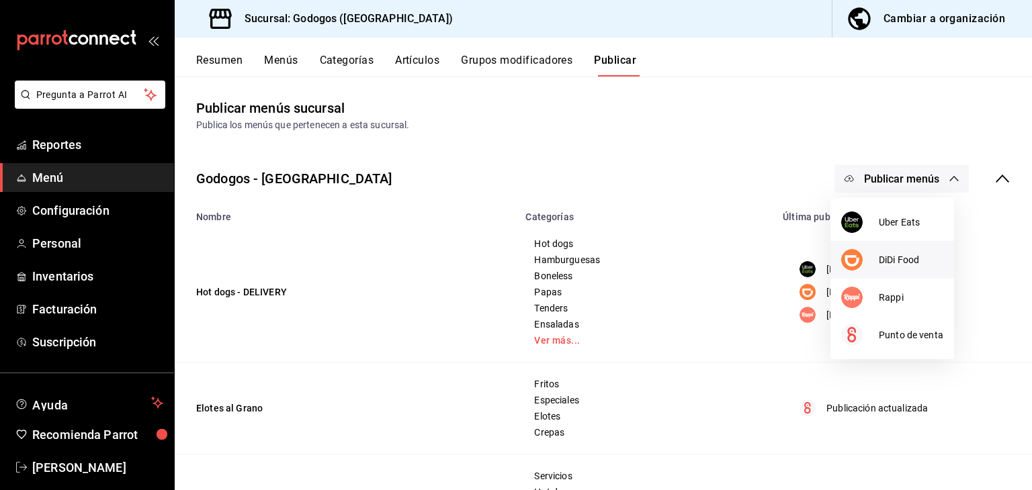
click at [878, 261] on div at bounding box center [860, 260] width 38 height 22
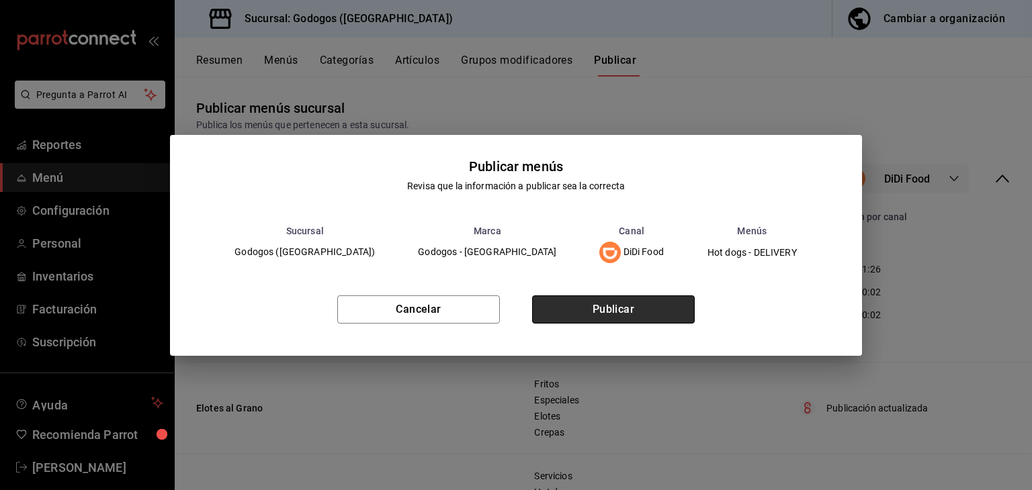
click at [632, 302] on button "Publicar" at bounding box center [613, 310] width 163 height 28
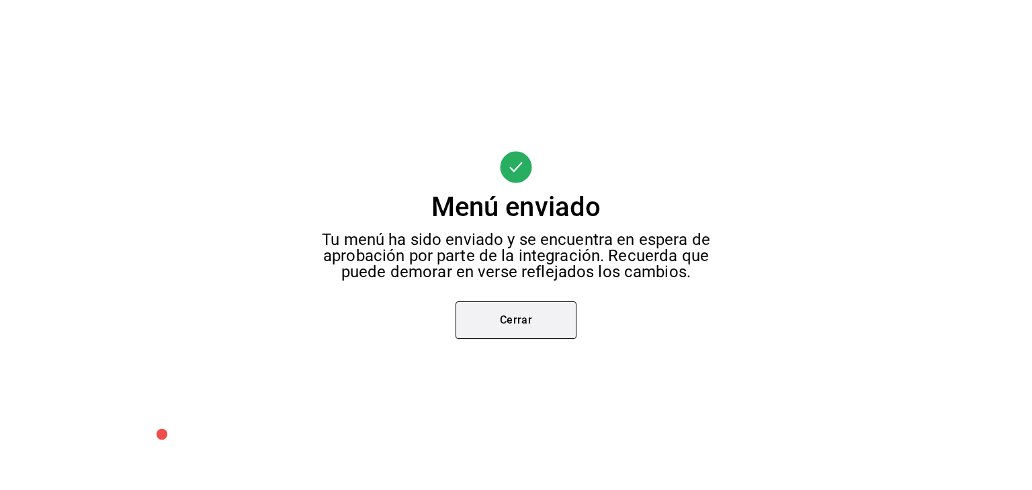
click at [502, 314] on button "Cerrar" at bounding box center [516, 321] width 121 height 38
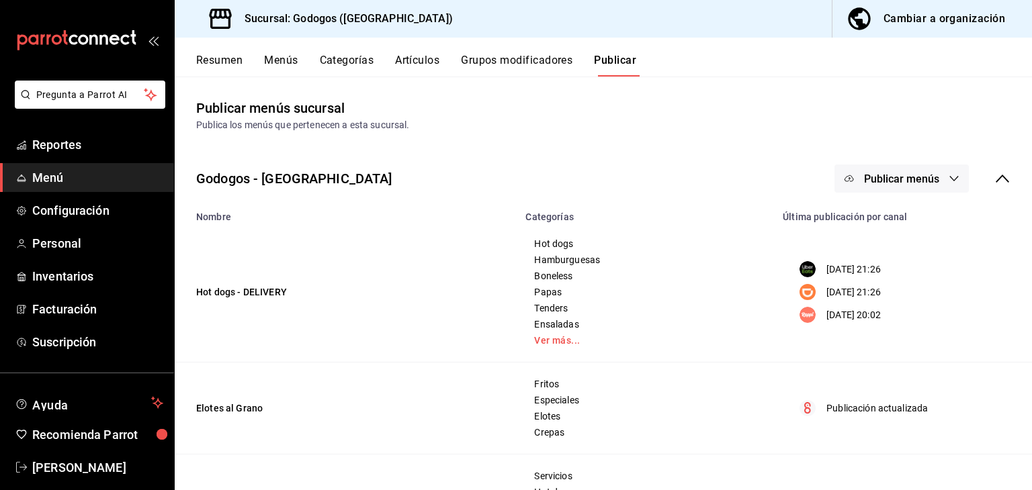
click at [898, 178] on span "Publicar menús" at bounding box center [901, 179] width 75 height 13
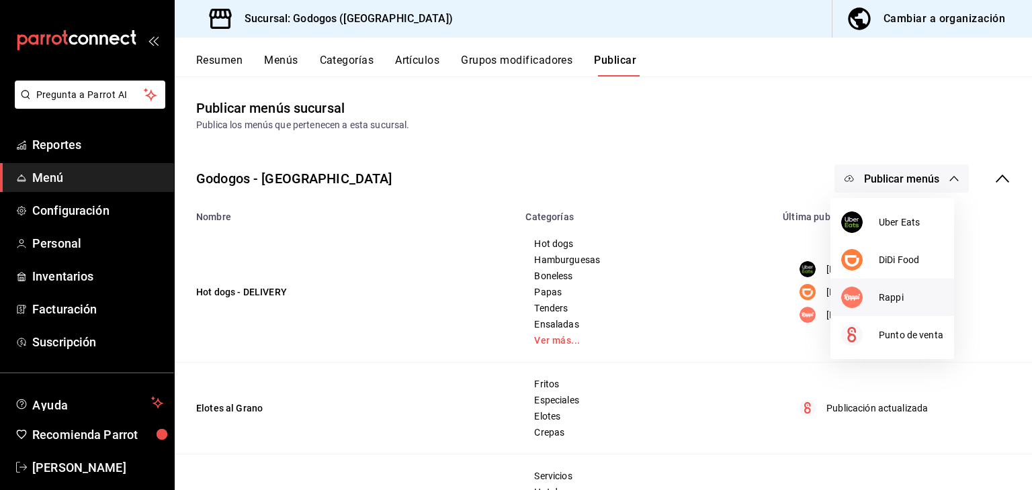
click at [888, 300] on span "Rappi" at bounding box center [911, 298] width 65 height 14
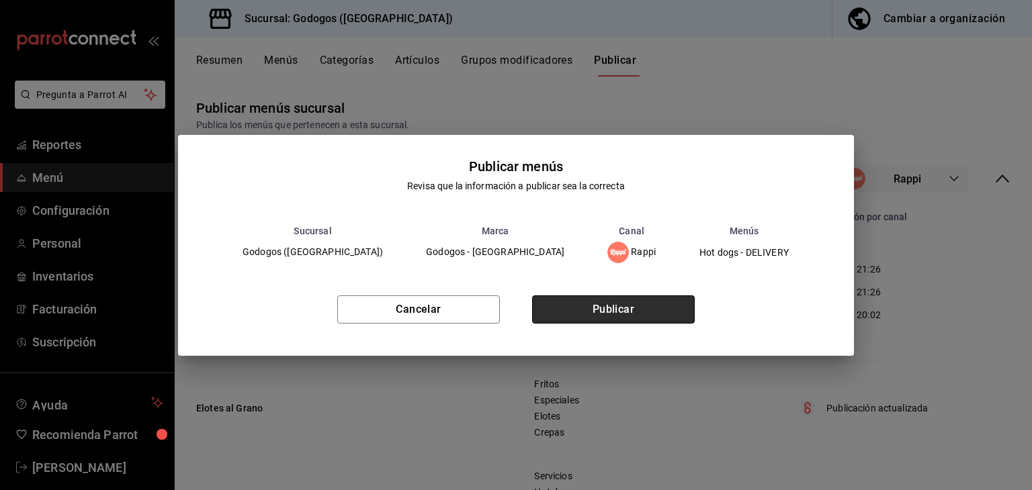
click at [661, 303] on button "Publicar" at bounding box center [613, 310] width 163 height 28
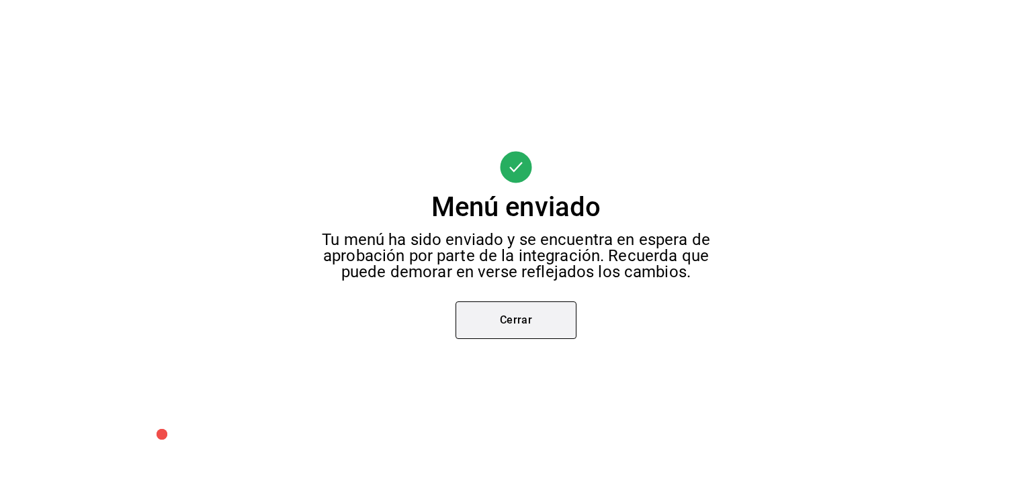
click at [538, 315] on button "Cerrar" at bounding box center [516, 321] width 121 height 38
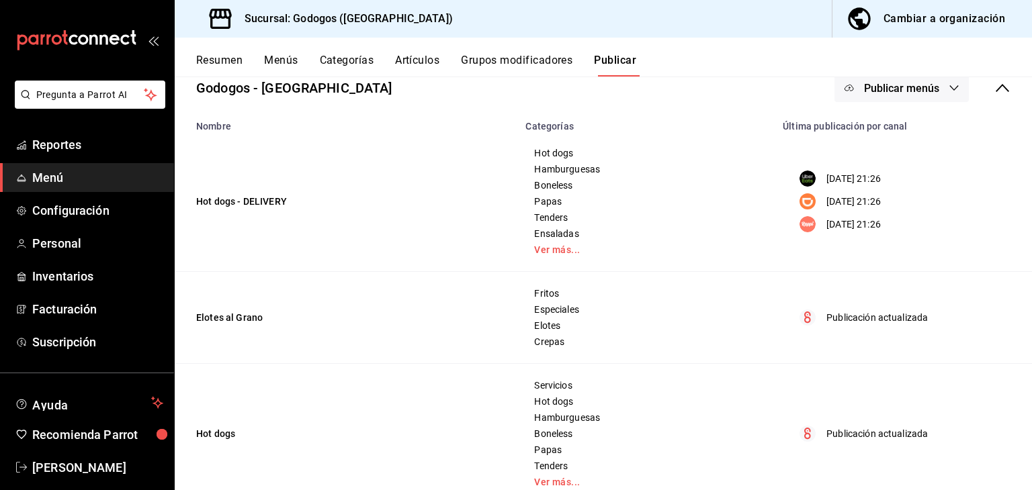
scroll to position [67, 0]
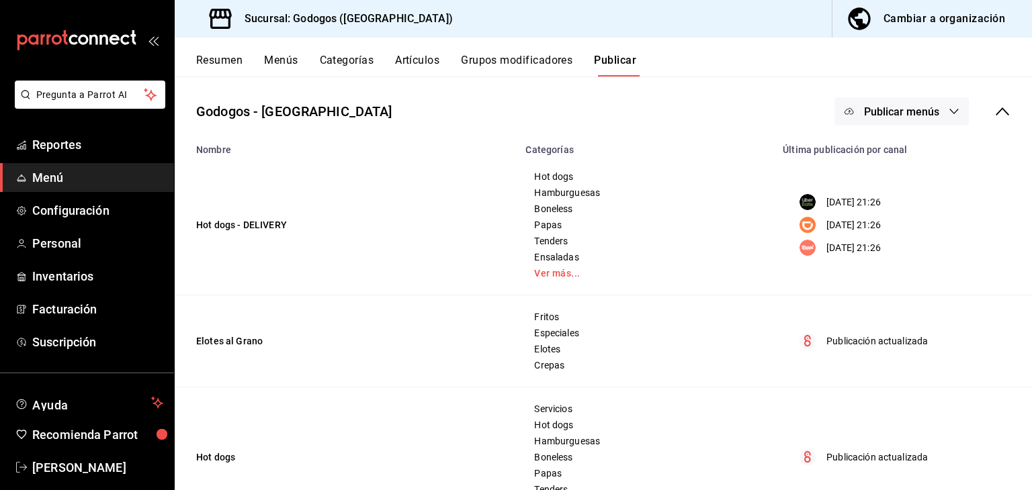
click at [910, 108] on span "Publicar menús" at bounding box center [901, 111] width 75 height 13
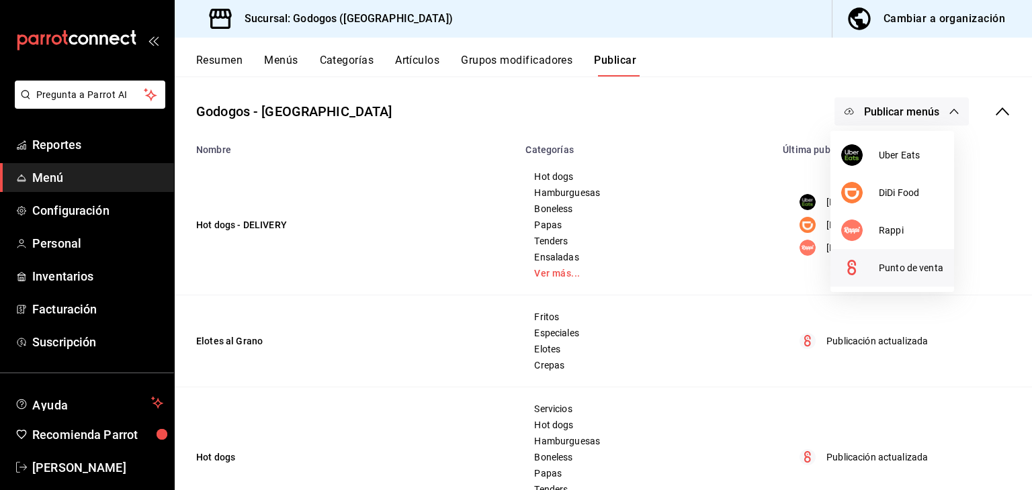
click at [895, 267] on span "Punto de venta" at bounding box center [911, 268] width 65 height 14
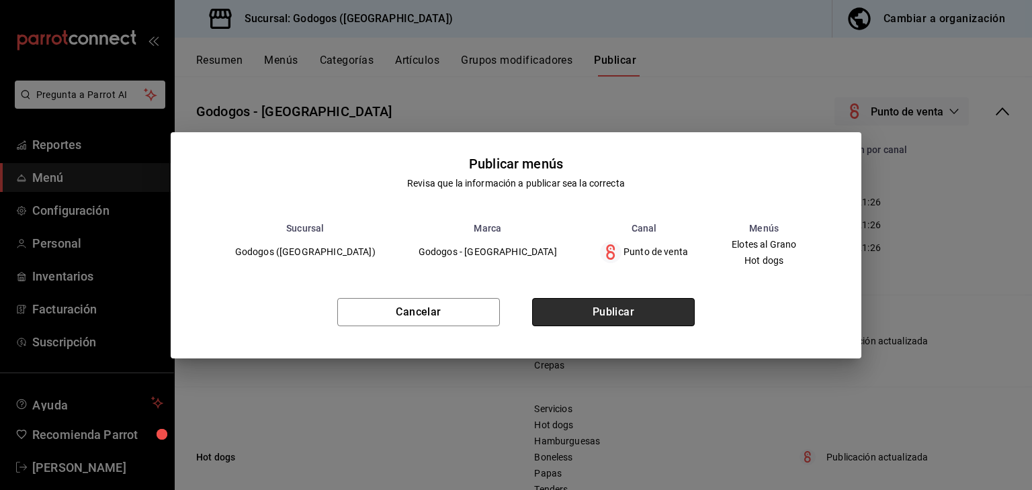
click at [622, 310] on button "Publicar" at bounding box center [613, 312] width 163 height 28
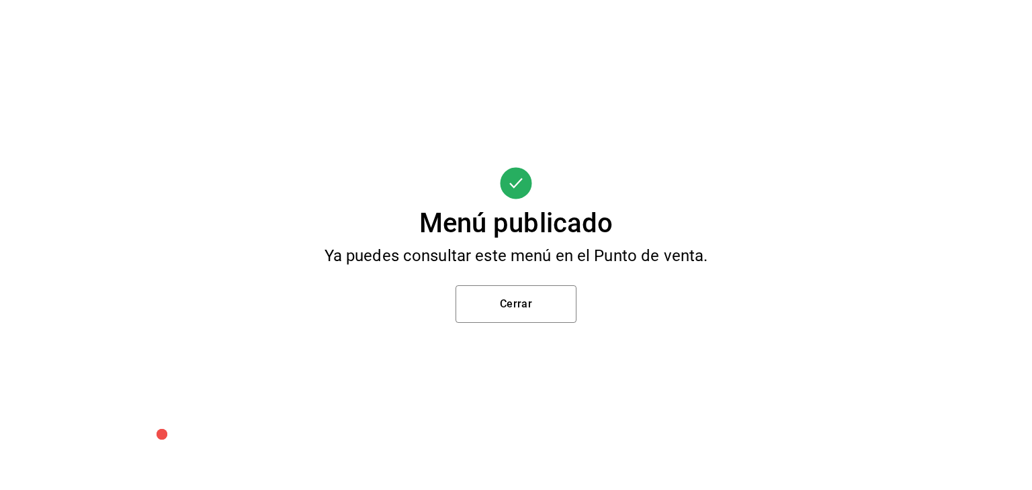
scroll to position [0, 0]
drag, startPoint x: 540, startPoint y: 284, endPoint x: 540, endPoint y: 296, distance: 11.4
click at [541, 290] on div "Menú publicado Ya puedes consultar este menú en el Punto de venta. Cerrar" at bounding box center [516, 245] width 1032 height 490
click at [540, 296] on button "Cerrar" at bounding box center [516, 305] width 121 height 38
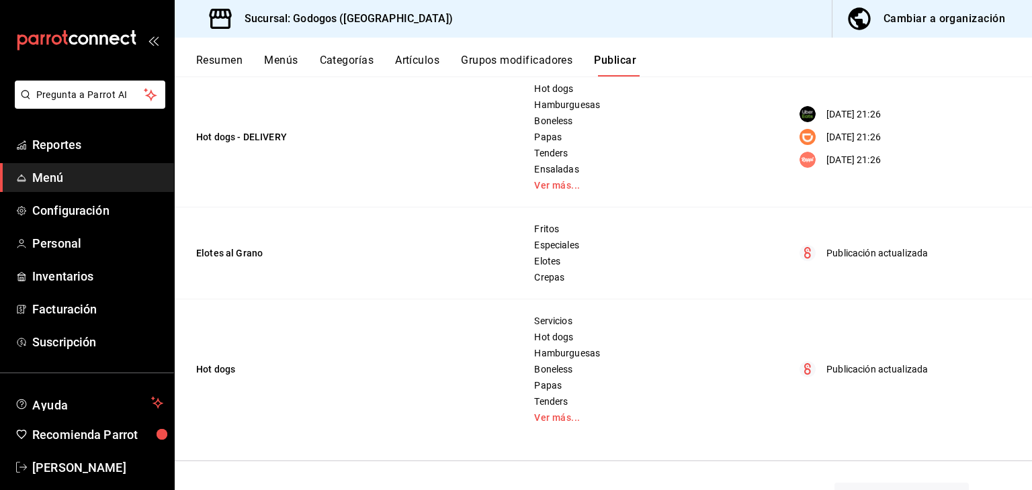
scroll to position [198, 0]
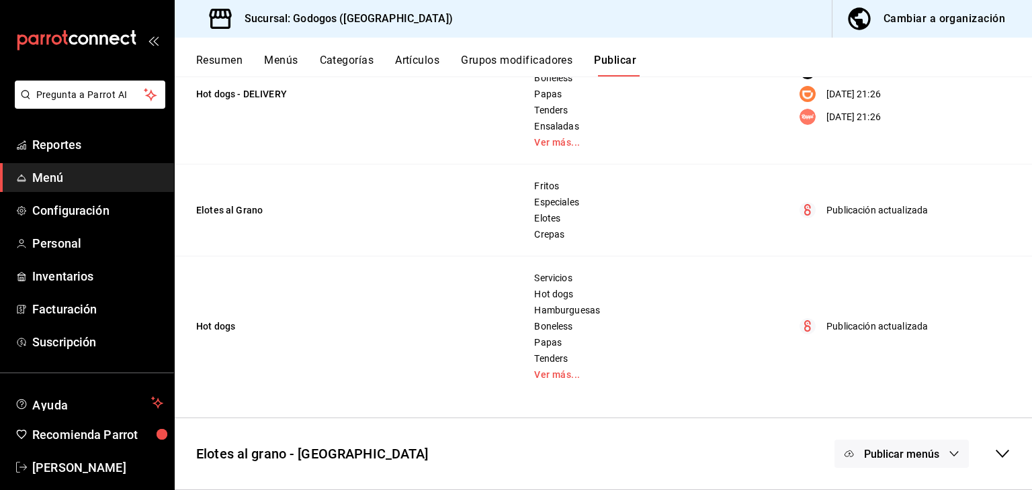
click at [949, 455] on icon "button" at bounding box center [954, 454] width 11 height 11
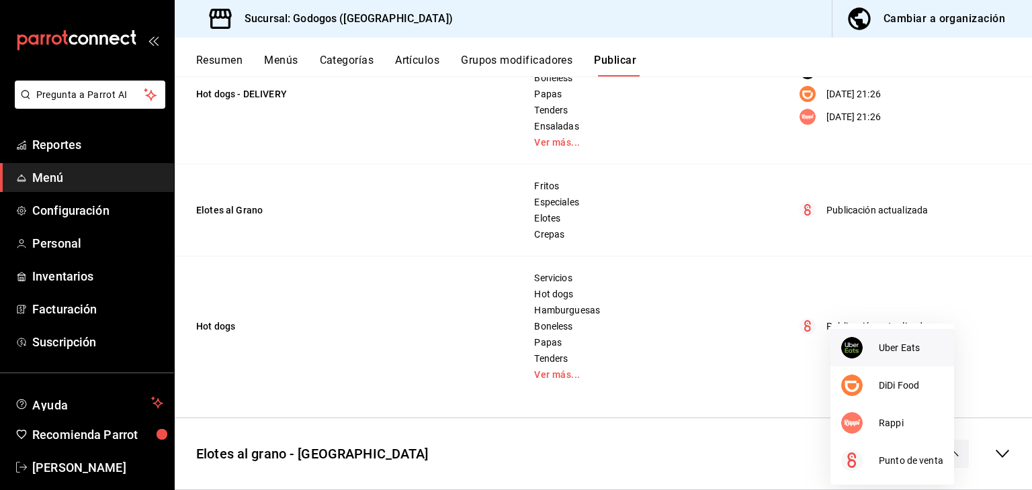
click at [904, 348] on span "Uber Eats" at bounding box center [911, 348] width 65 height 14
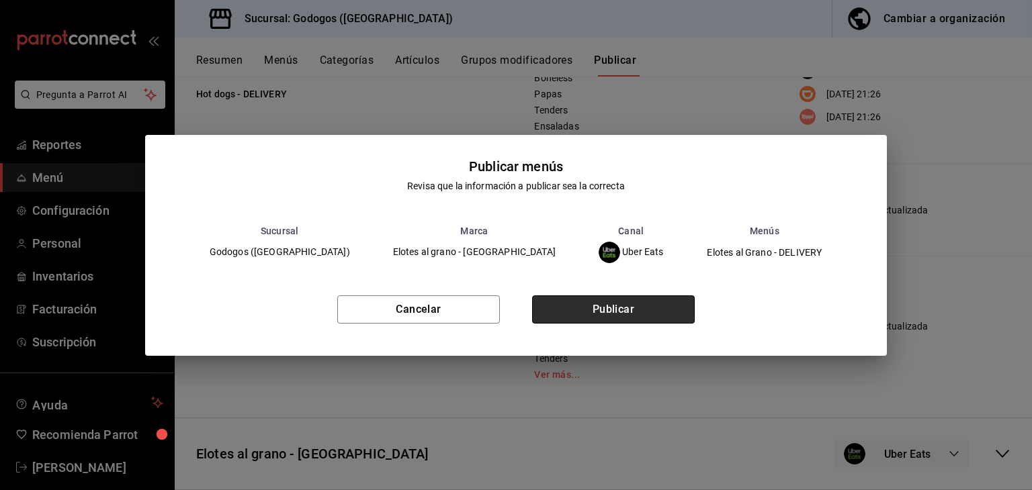
click at [627, 308] on button "Publicar" at bounding box center [613, 310] width 163 height 28
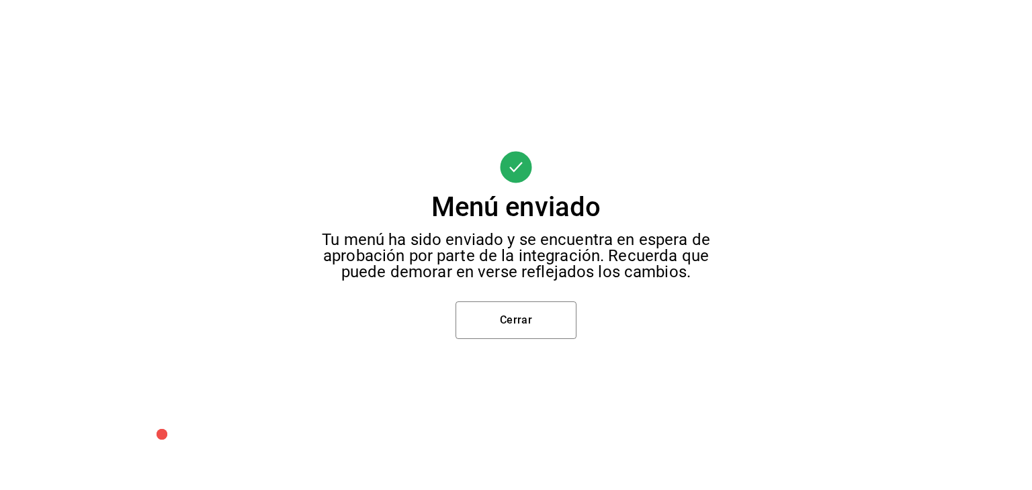
scroll to position [0, 0]
click at [532, 313] on button "Cerrar" at bounding box center [516, 321] width 121 height 38
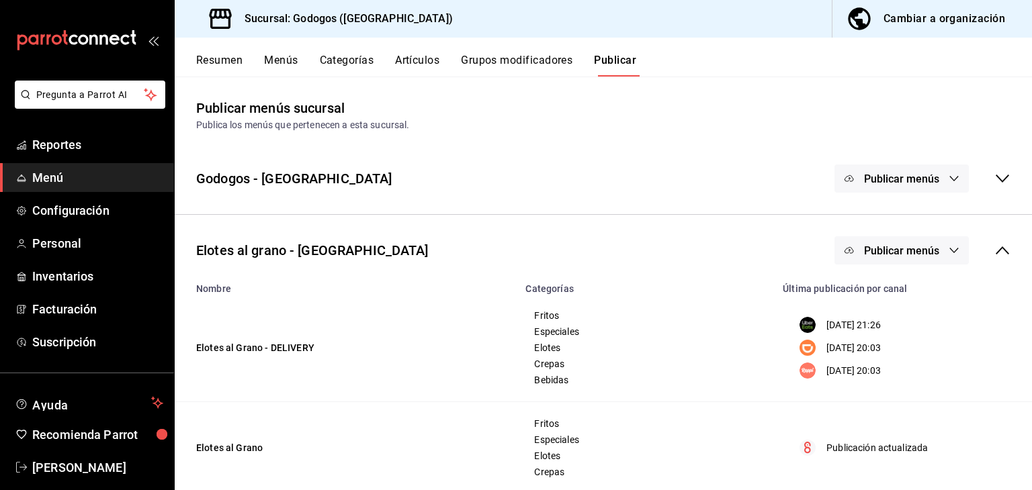
scroll to position [26, 0]
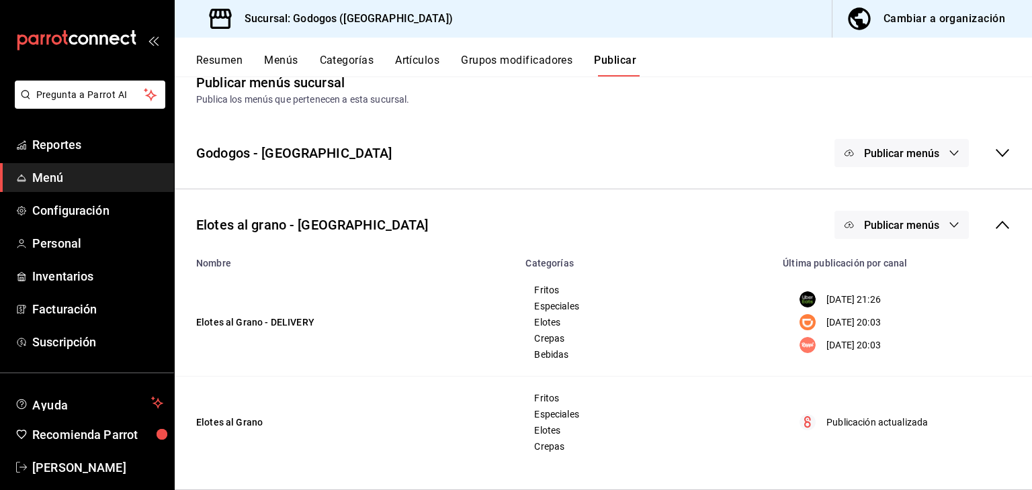
click at [916, 234] on button "Publicar menús" at bounding box center [902, 225] width 134 height 28
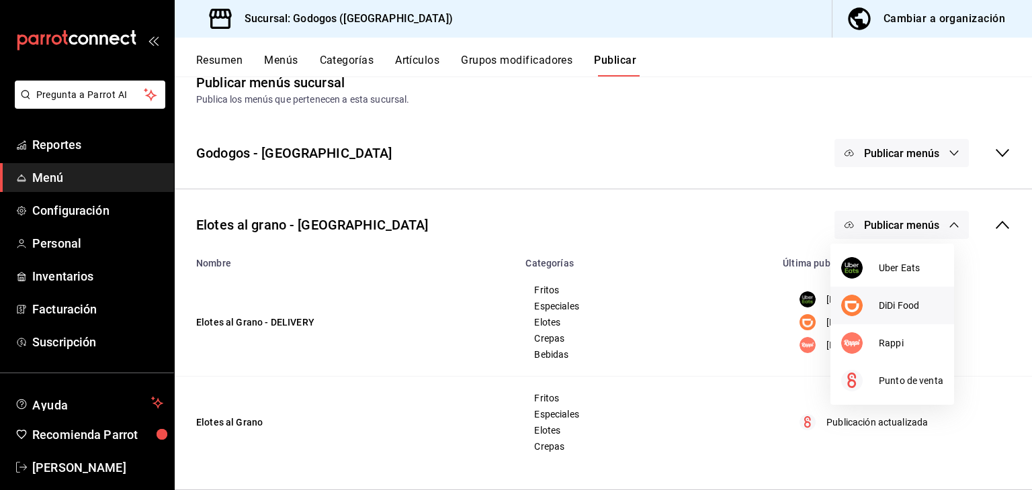
click at [871, 304] on div at bounding box center [860, 306] width 38 height 22
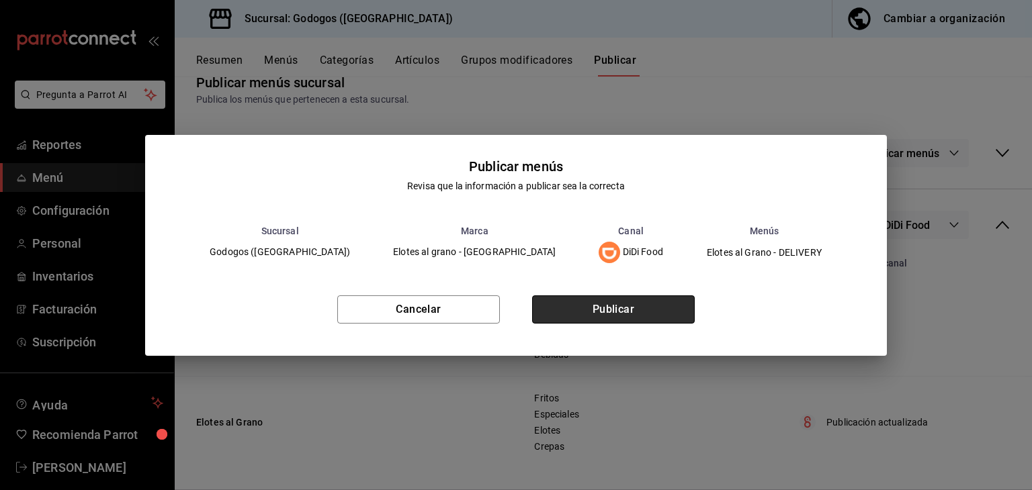
click at [637, 320] on button "Publicar" at bounding box center [613, 310] width 163 height 28
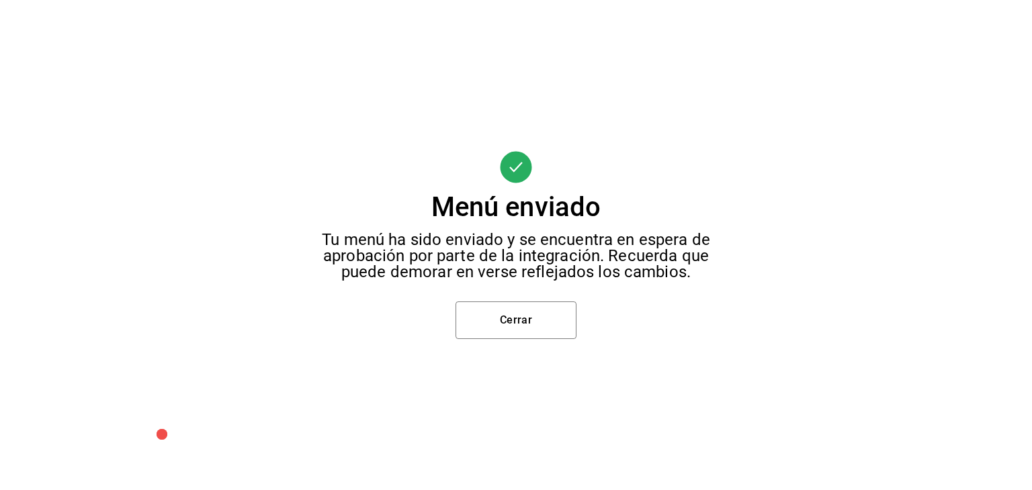
scroll to position [0, 0]
click at [488, 320] on button "Cerrar" at bounding box center [516, 321] width 121 height 38
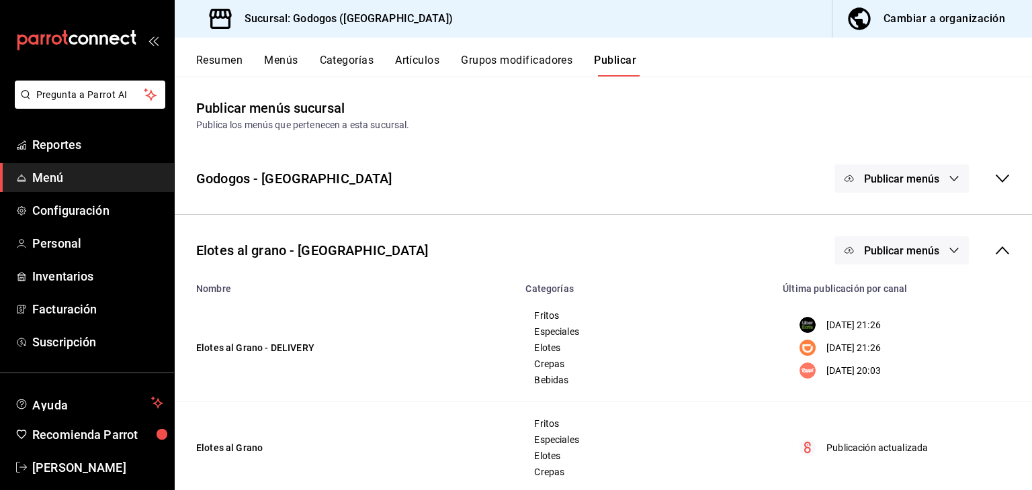
click at [905, 254] on span "Publicar menús" at bounding box center [901, 251] width 75 height 13
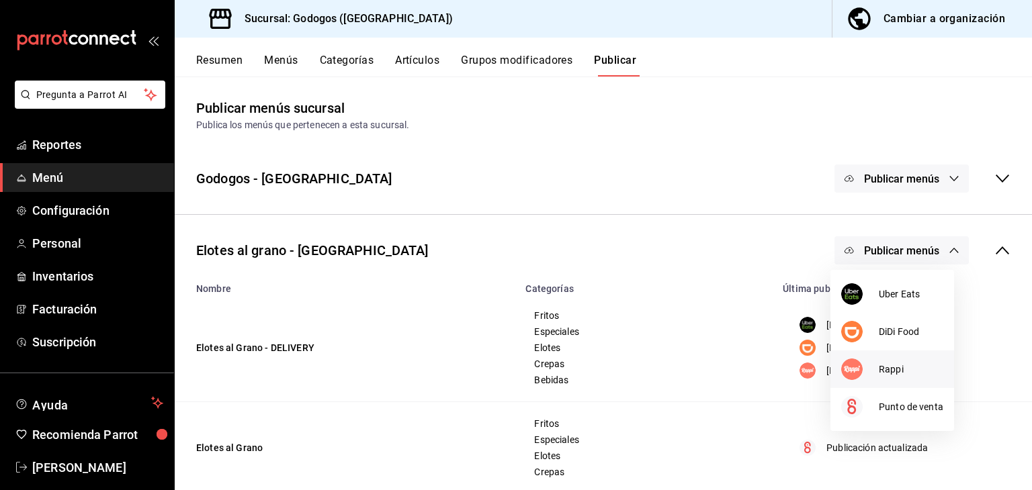
click at [891, 372] on span "Rappi" at bounding box center [911, 370] width 65 height 14
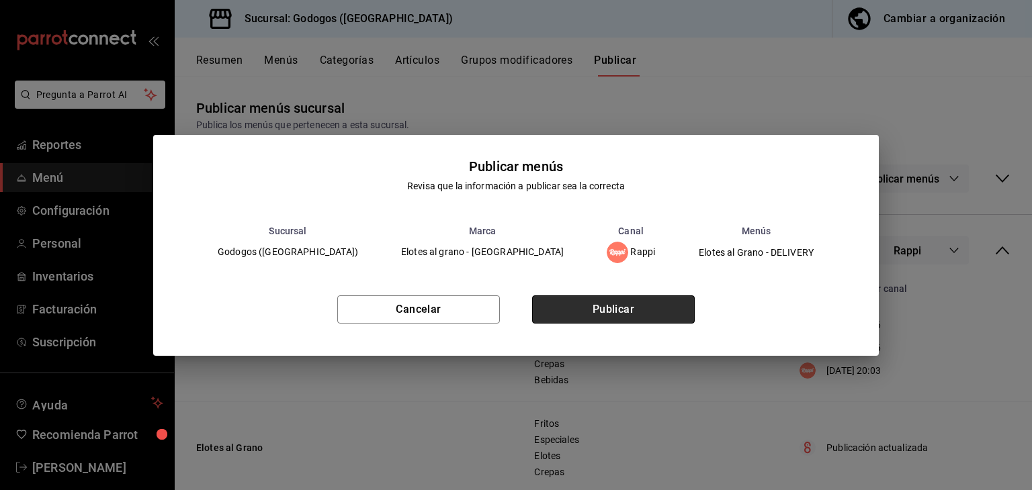
click at [604, 310] on button "Publicar" at bounding box center [613, 310] width 163 height 28
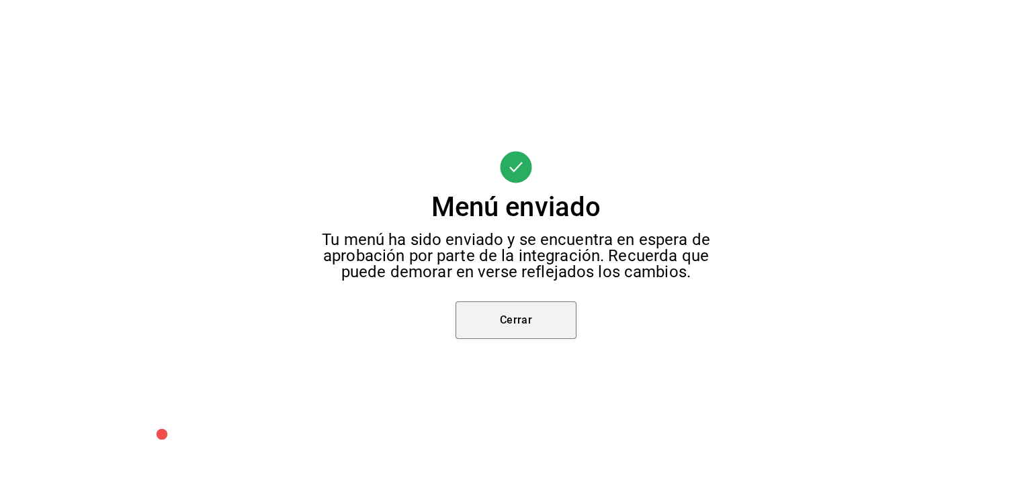
drag, startPoint x: 558, startPoint y: 314, endPoint x: 590, endPoint y: 323, distance: 32.8
click at [558, 315] on button "Cerrar" at bounding box center [516, 321] width 121 height 38
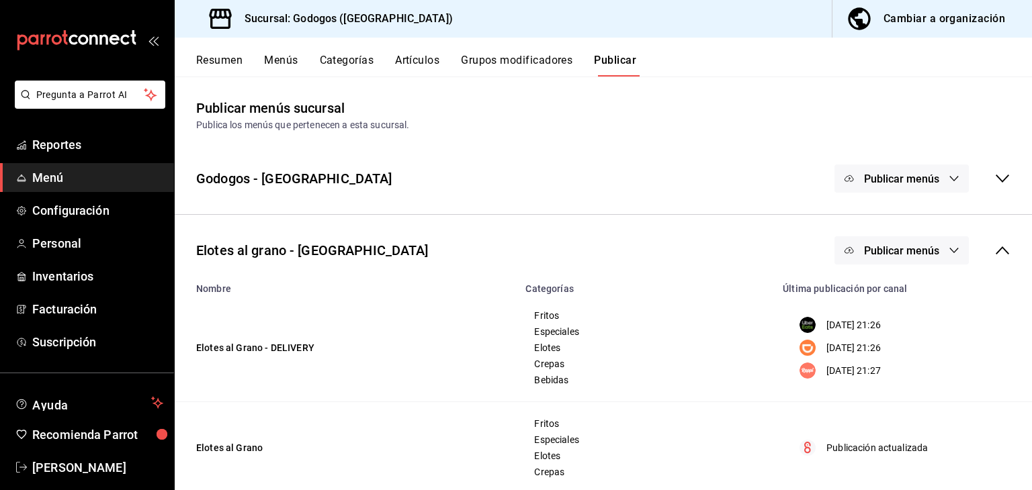
scroll to position [26, 0]
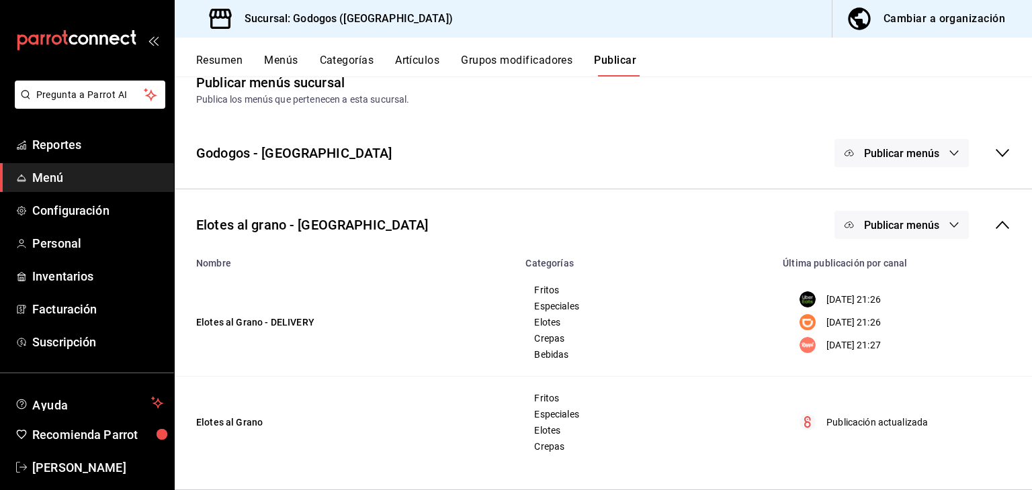
click at [930, 234] on button "Publicar menús" at bounding box center [902, 225] width 134 height 28
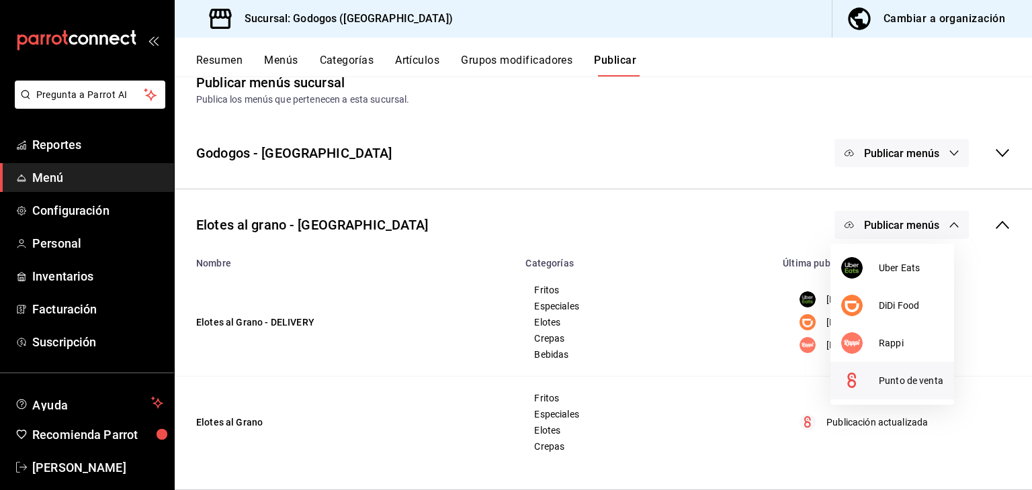
click at [908, 382] on span "Punto de venta" at bounding box center [911, 381] width 65 height 14
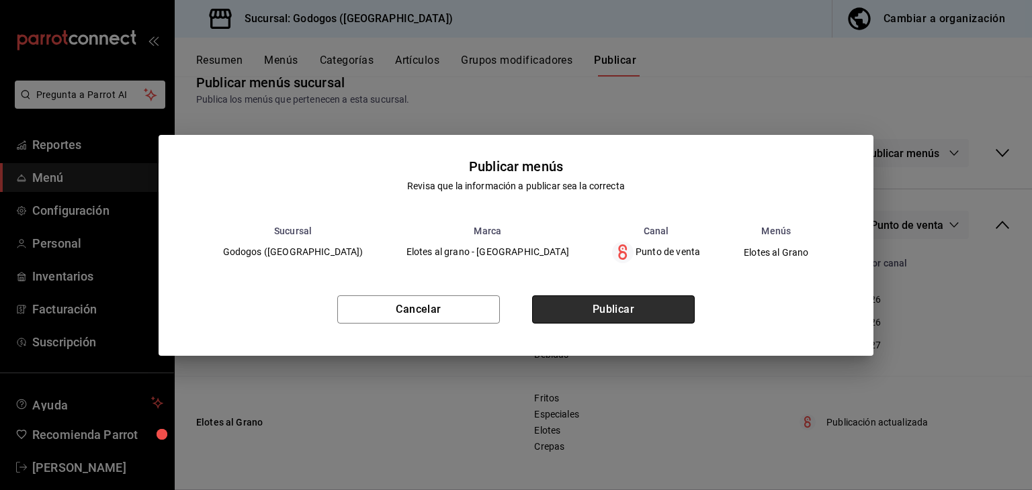
click at [644, 303] on button "Publicar" at bounding box center [613, 310] width 163 height 28
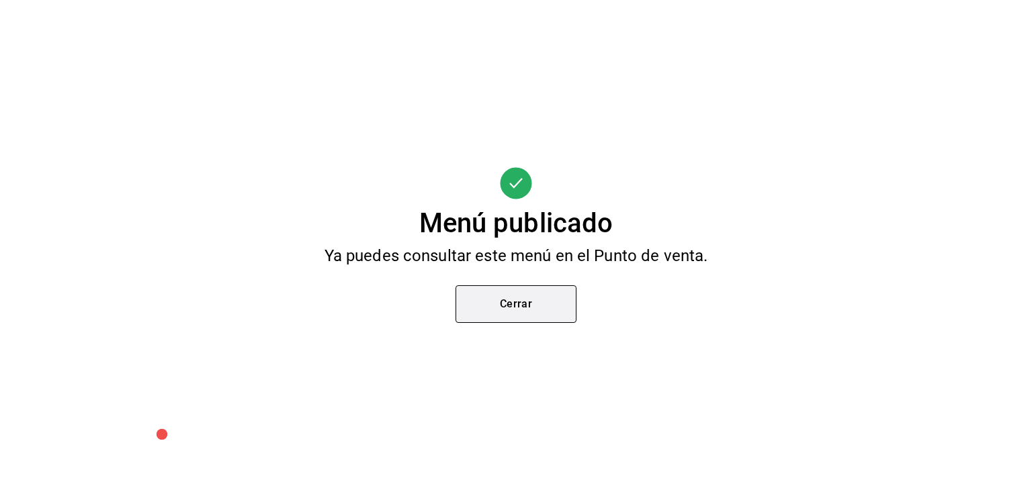
scroll to position [0, 0]
click at [515, 296] on button "Cerrar" at bounding box center [516, 305] width 121 height 38
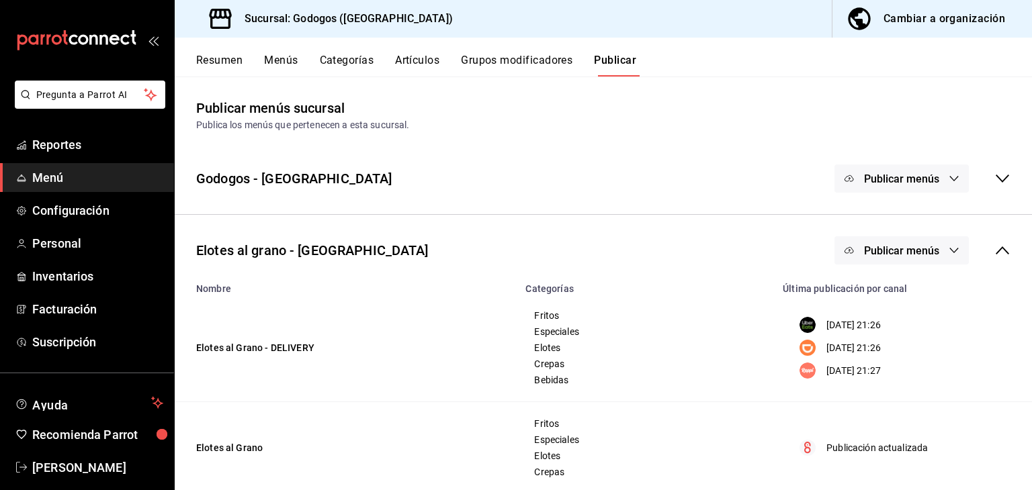
click at [516, 62] on button "Grupos modificadores" at bounding box center [517, 65] width 112 height 23
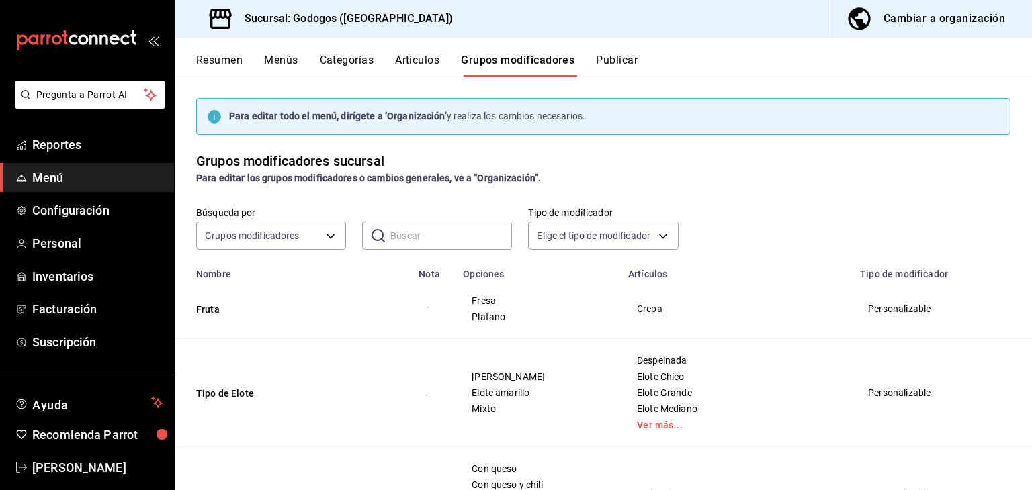
click at [272, 61] on button "Menús" at bounding box center [281, 65] width 34 height 23
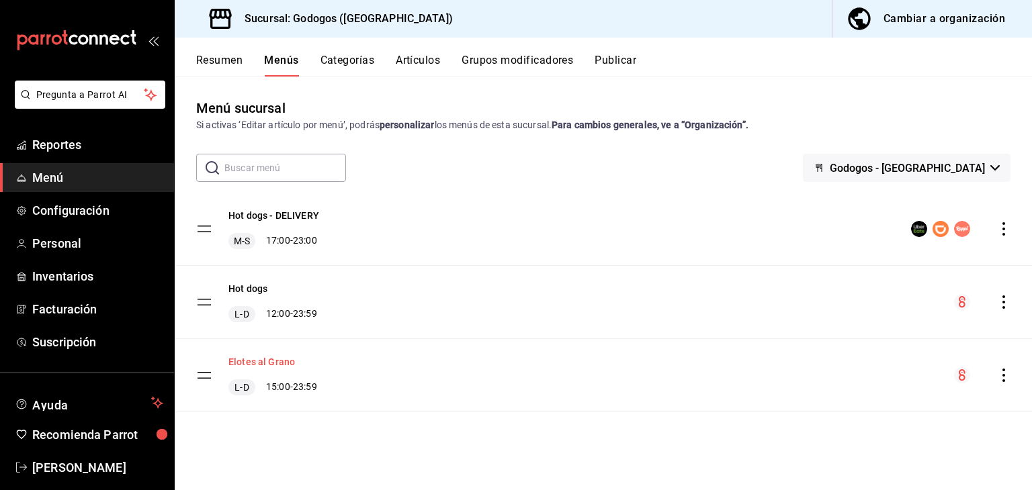
click at [269, 361] on button "Elotes al Grano" at bounding box center [261, 361] width 67 height 13
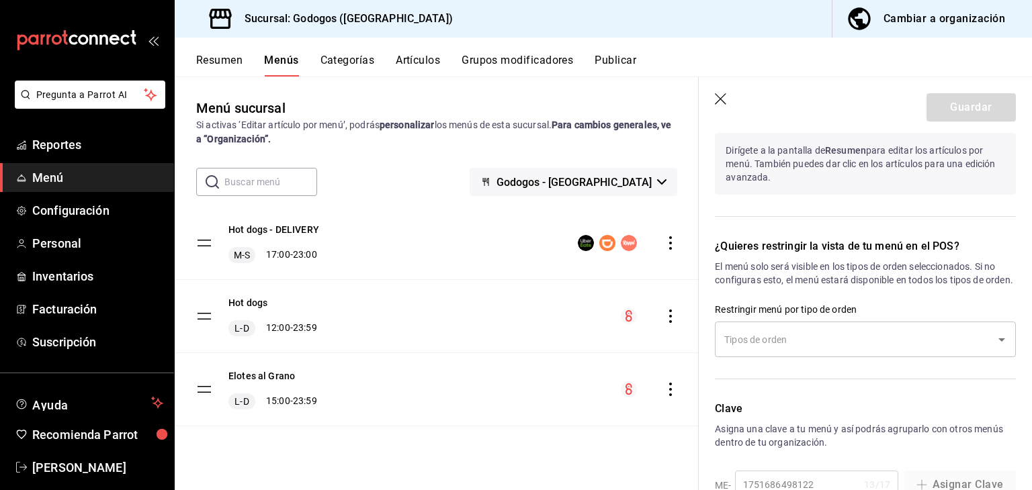
scroll to position [1056, 0]
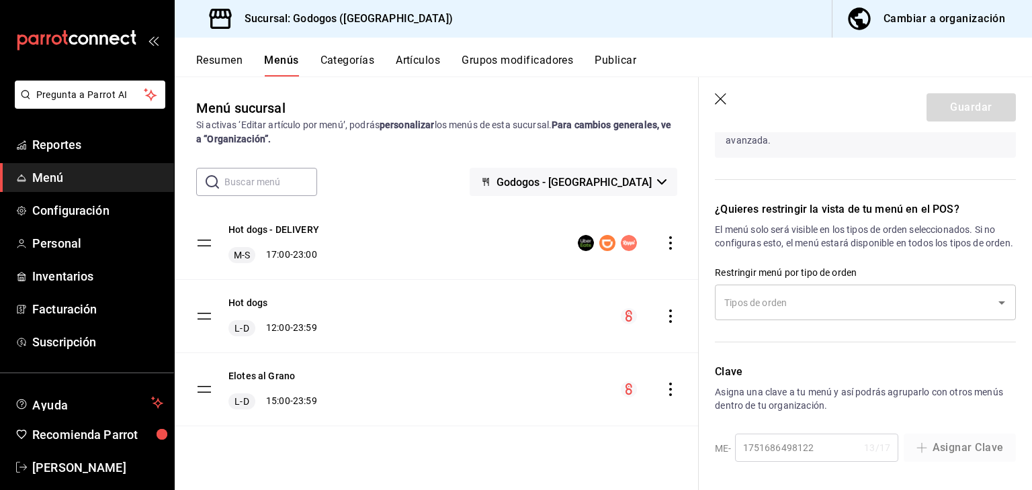
click at [406, 62] on button "Artículos" at bounding box center [418, 65] width 44 height 23
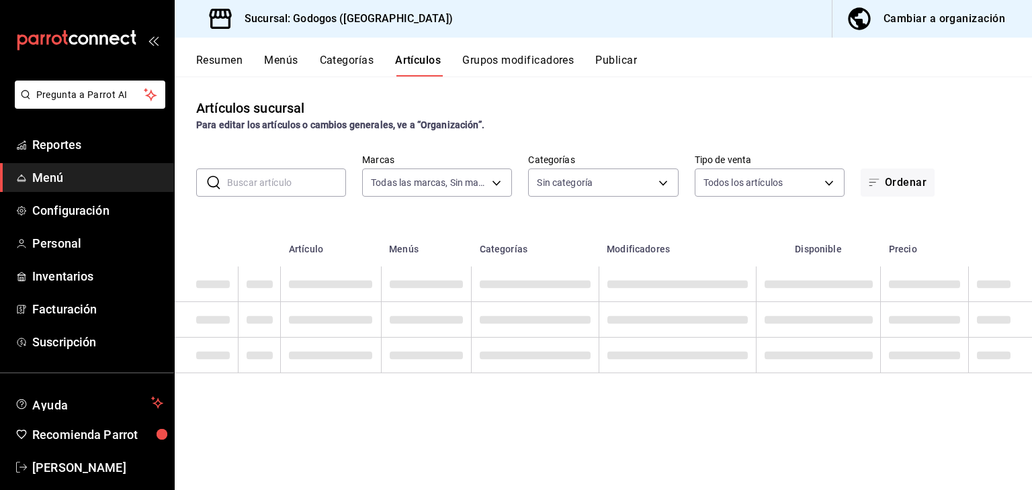
type input "f88750bd-a363-4eea-a372-f4e82ed3d2a9,3a7f3da2-7046-47ea-a0e2-eed43982f75a"
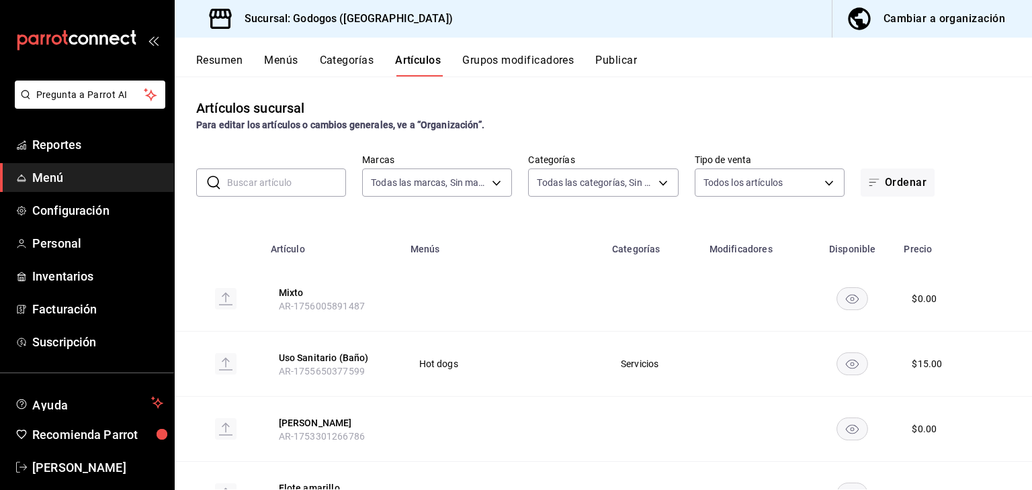
type input "b4dacadb-1093-4555-ba81-bc9e3b86319f,5962cde9-9048-4af2-ad47-e471b16f5af0,c7bce…"
click at [516, 60] on button "Grupos modificadores" at bounding box center [518, 65] width 112 height 23
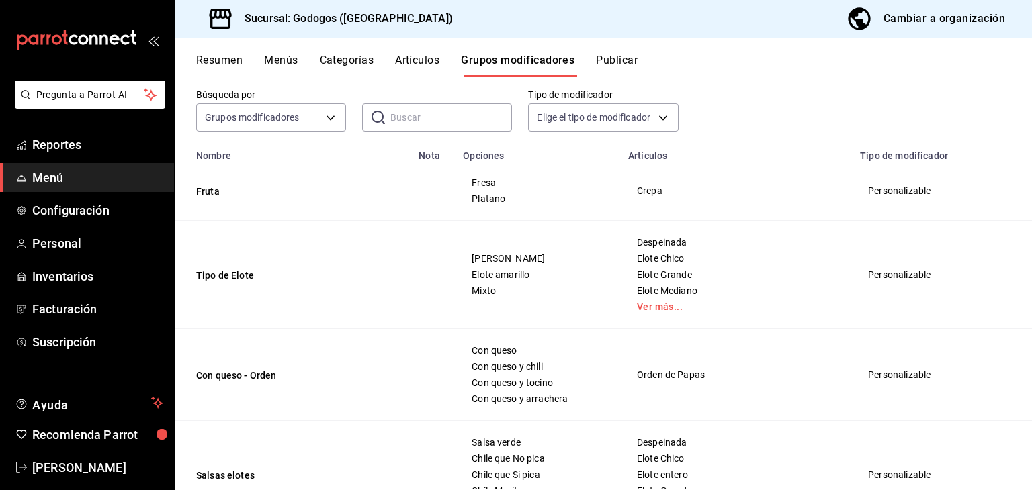
scroll to position [134, 0]
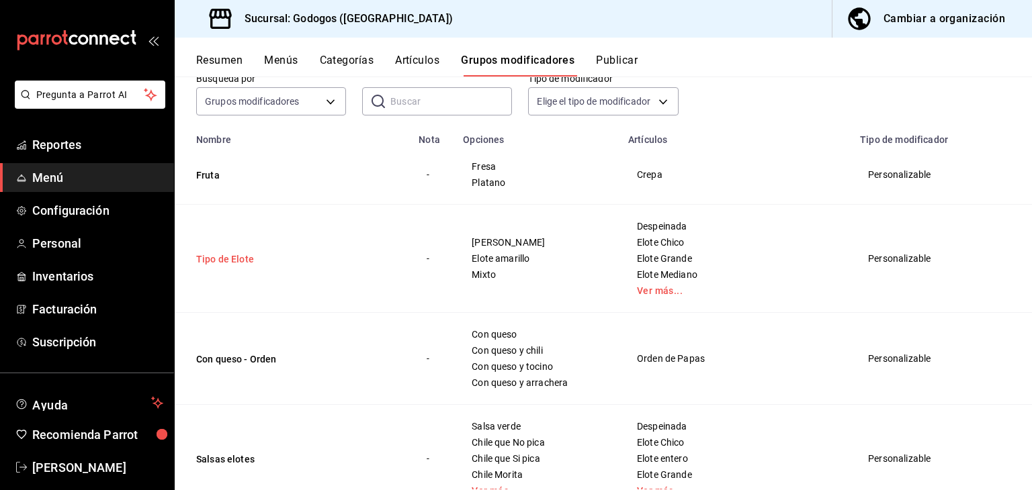
click at [227, 259] on button "Tipo de Elote" at bounding box center [276, 259] width 161 height 13
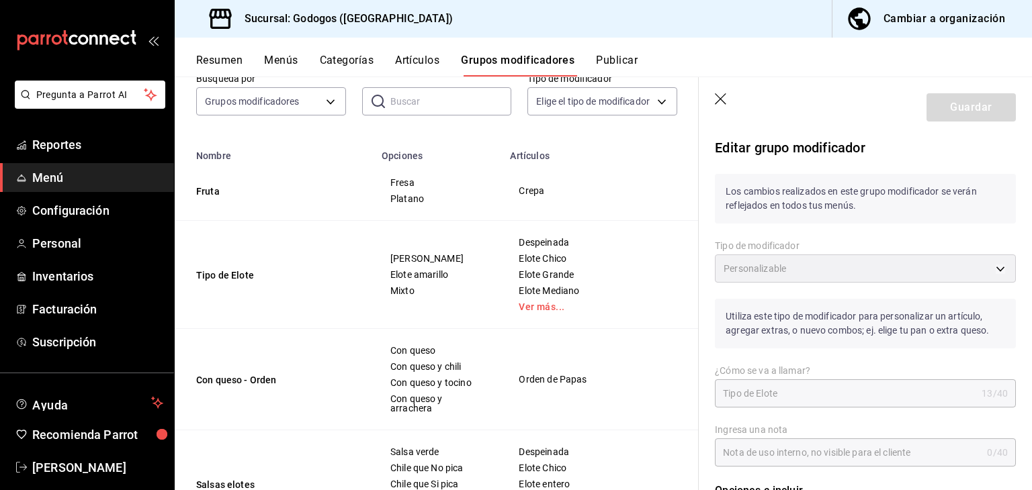
click at [722, 98] on icon "button" at bounding box center [721, 99] width 13 height 13
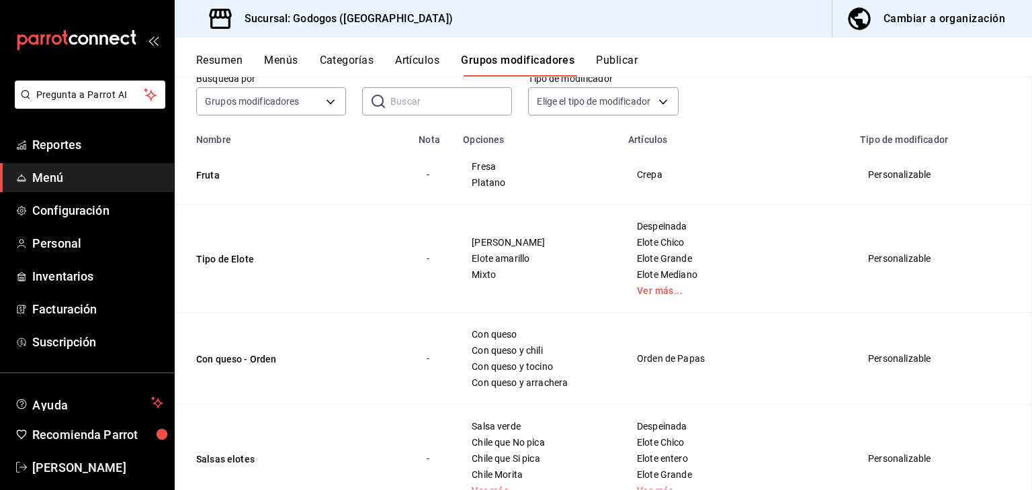
click at [215, 64] on button "Resumen" at bounding box center [219, 65] width 46 height 23
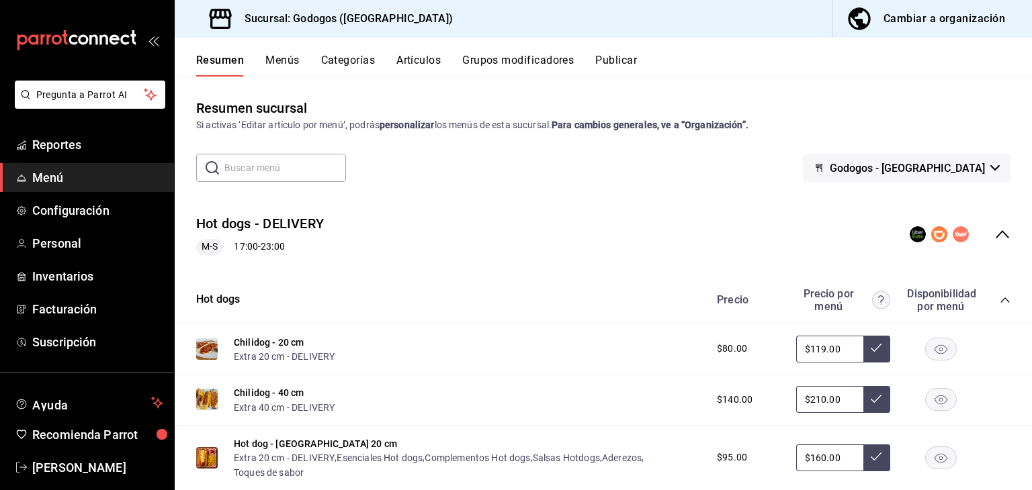
click at [997, 232] on icon "collapse-menu-row" at bounding box center [1002, 234] width 16 height 16
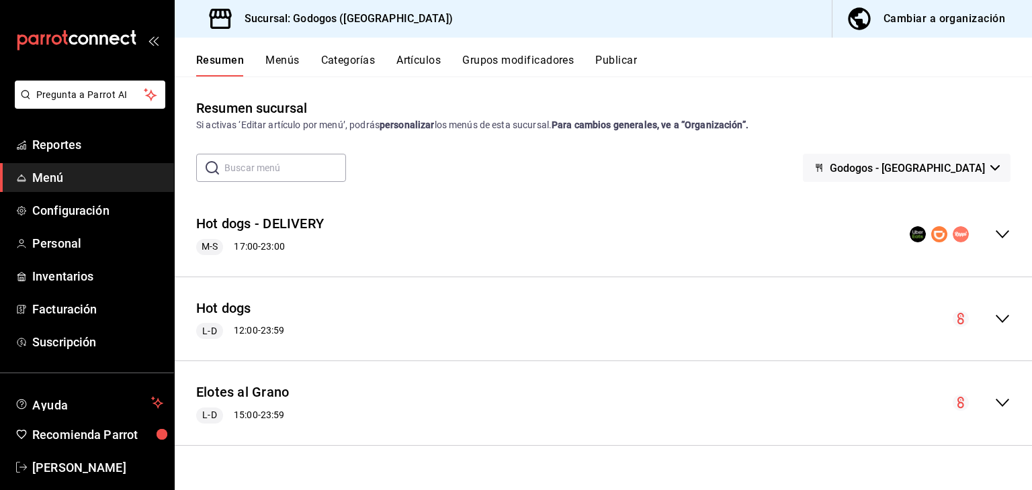
click at [1009, 404] on icon "collapse-menu-row" at bounding box center [1002, 403] width 16 height 16
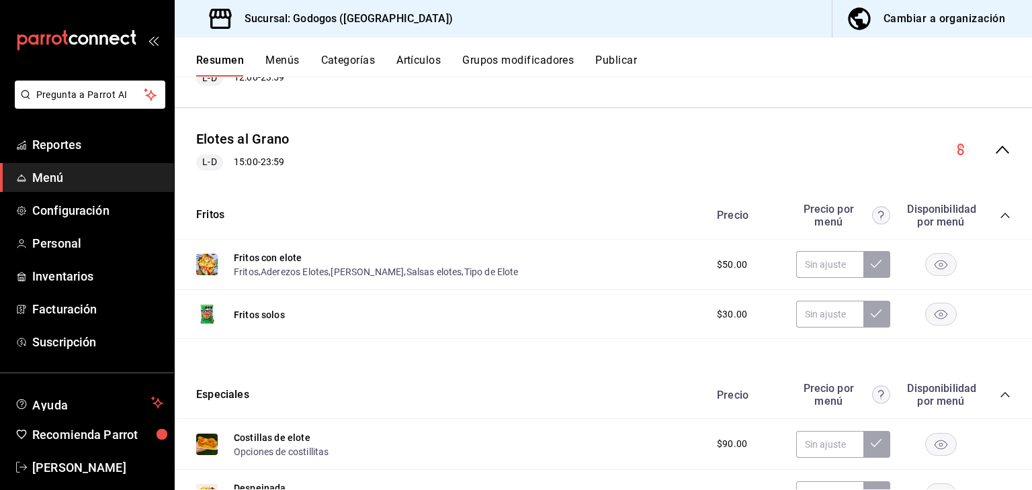
scroll to position [269, 0]
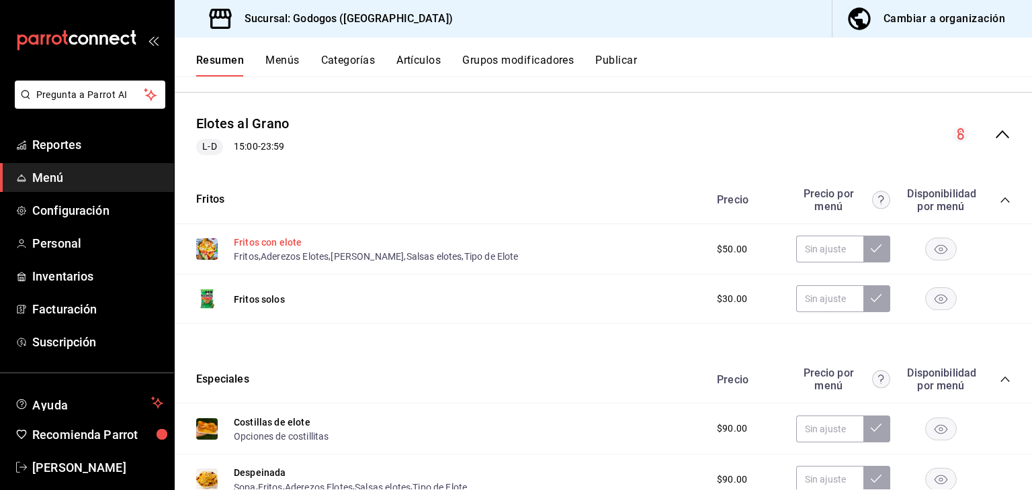
click at [289, 242] on button "Fritos con elote" at bounding box center [268, 242] width 68 height 13
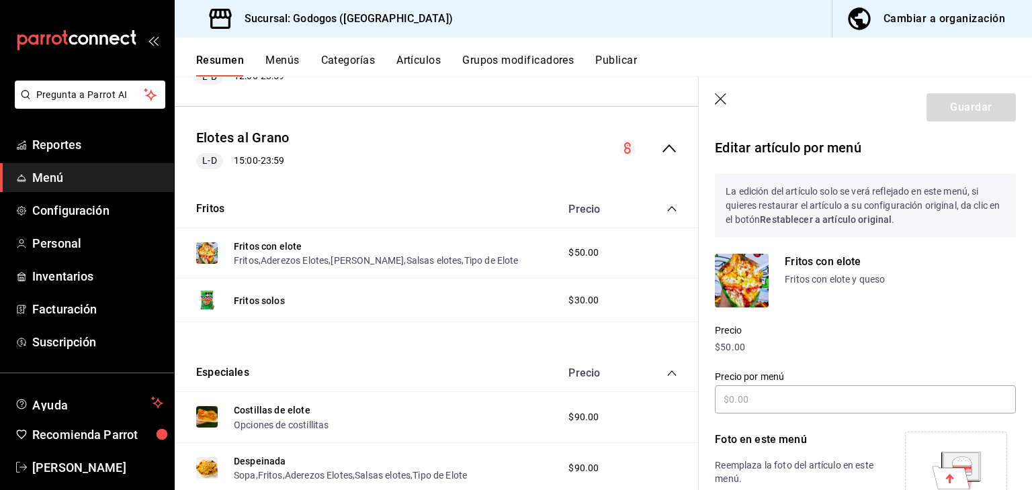
scroll to position [403, 0]
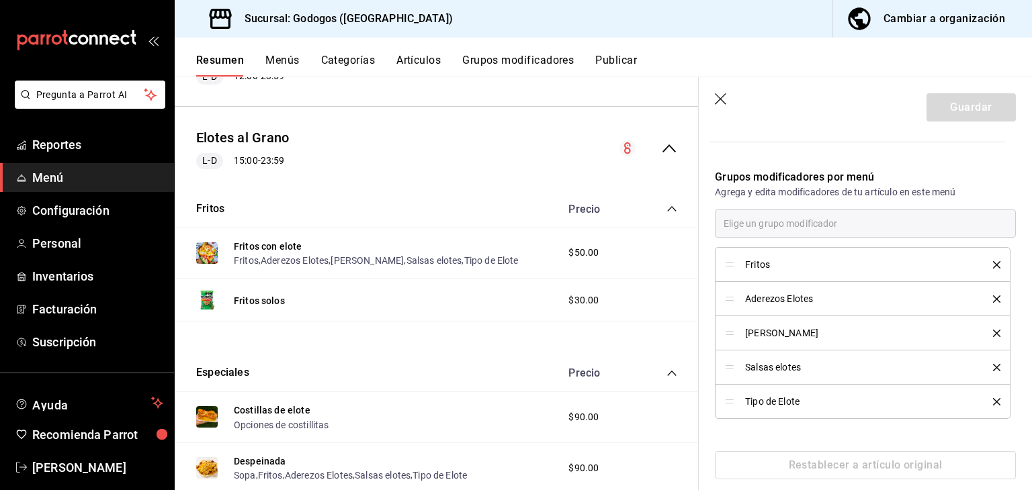
drag, startPoint x: 728, startPoint y: 402, endPoint x: 728, endPoint y: 388, distance: 14.8
click at [728, 388] on li "Tipo de Elote" at bounding box center [863, 402] width 296 height 34
click at [949, 19] on div "Cambiar a organización" at bounding box center [945, 18] width 122 height 19
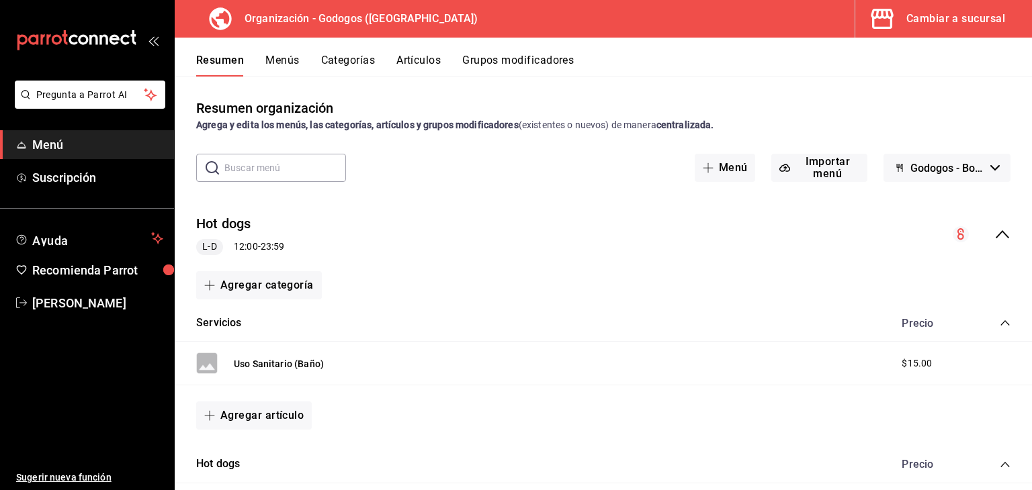
click at [996, 235] on icon "collapse-menu-row" at bounding box center [1002, 234] width 13 height 8
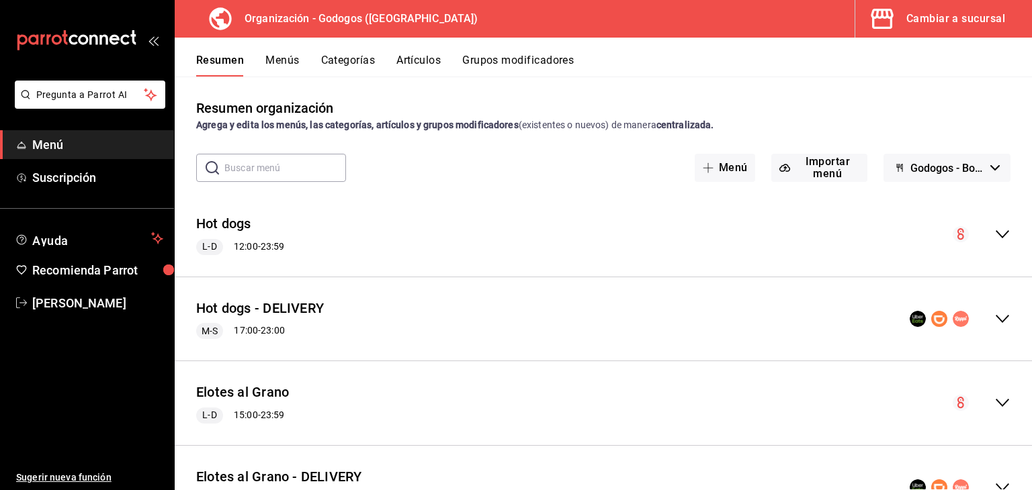
scroll to position [67, 0]
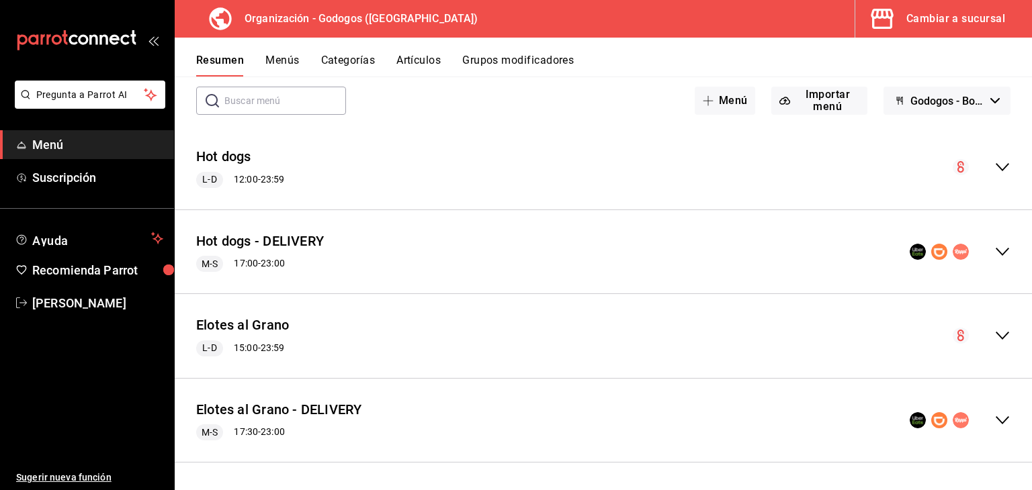
click at [994, 341] on icon "collapse-menu-row" at bounding box center [1002, 336] width 16 height 16
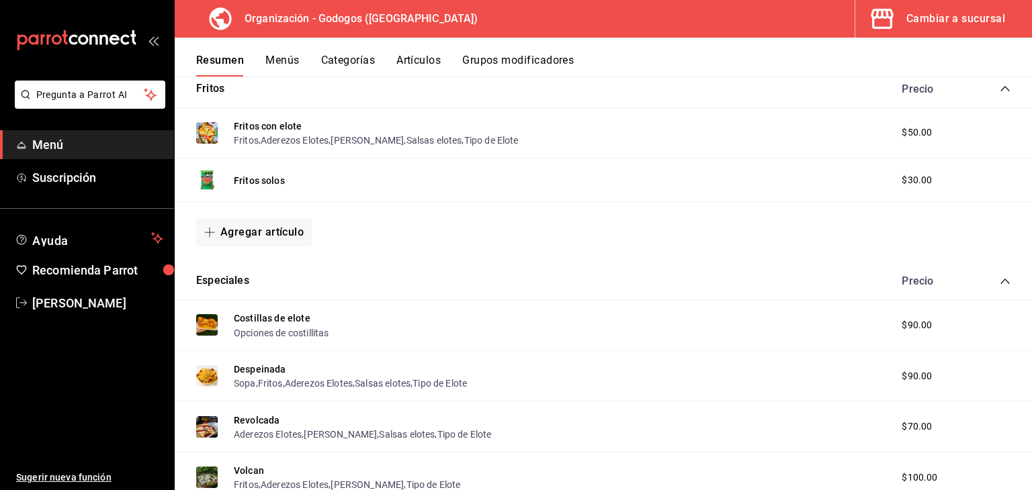
scroll to position [675, 0]
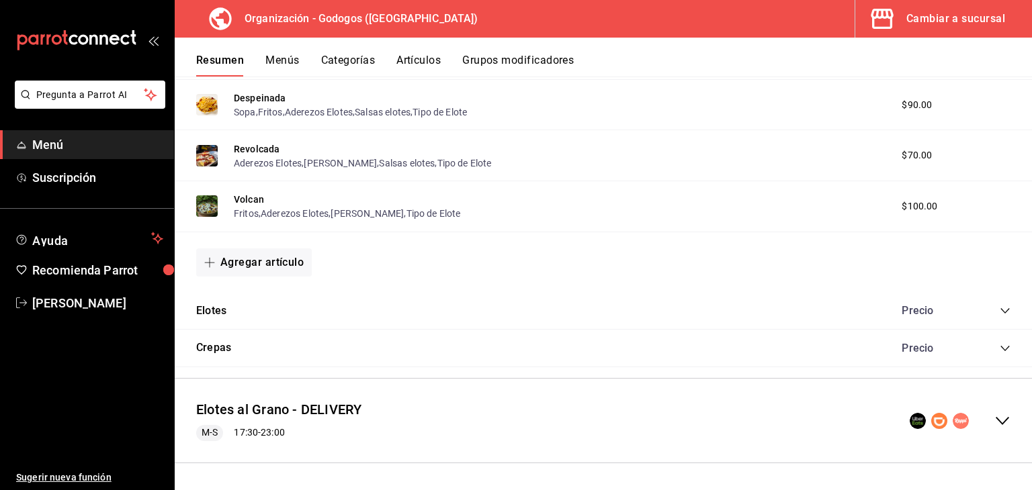
click at [994, 420] on icon "collapse-menu-row" at bounding box center [1002, 421] width 16 height 16
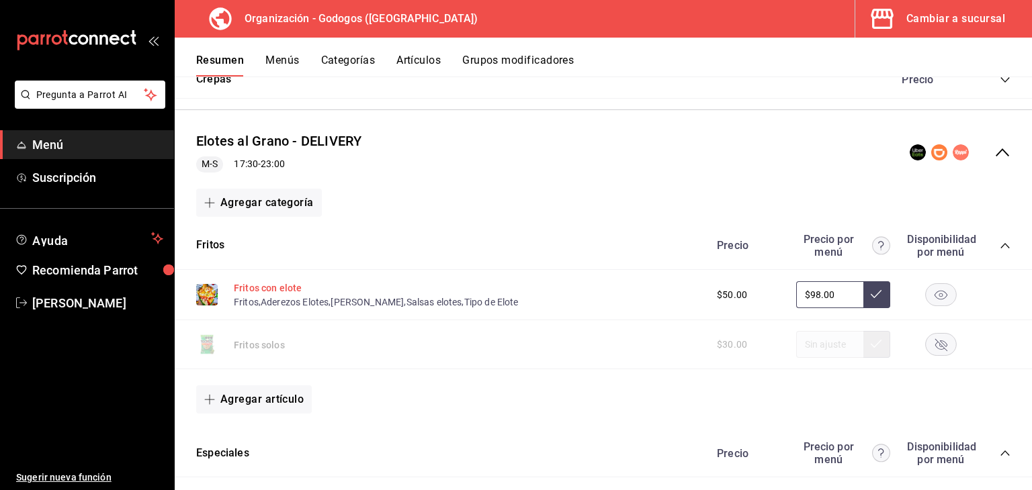
click at [282, 288] on button "Fritos con elote" at bounding box center [268, 288] width 68 height 13
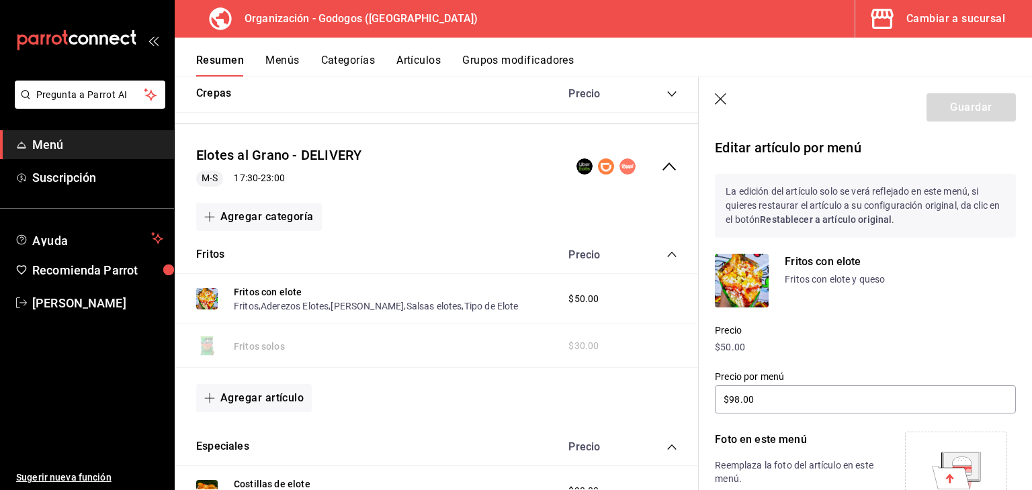
scroll to position [419, 0]
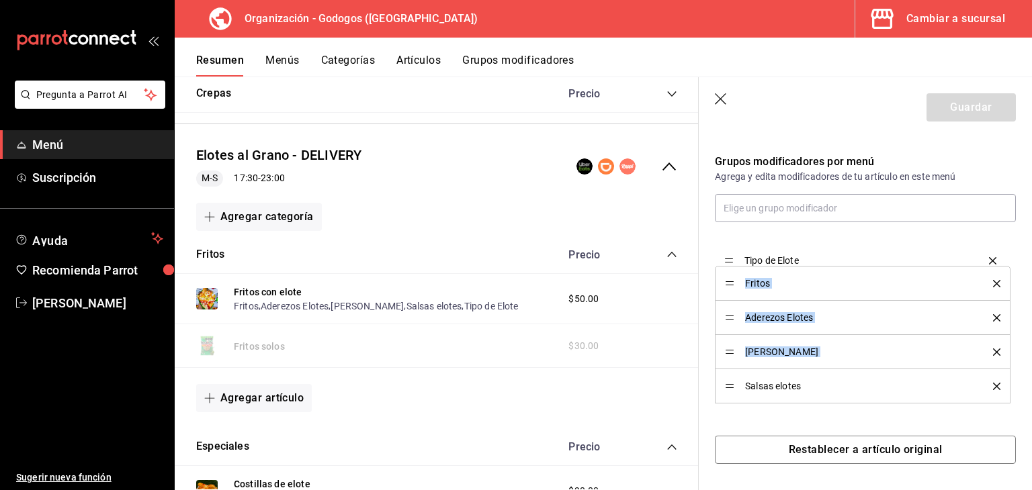
drag, startPoint x: 732, startPoint y: 386, endPoint x: 720, endPoint y: 261, distance: 125.5
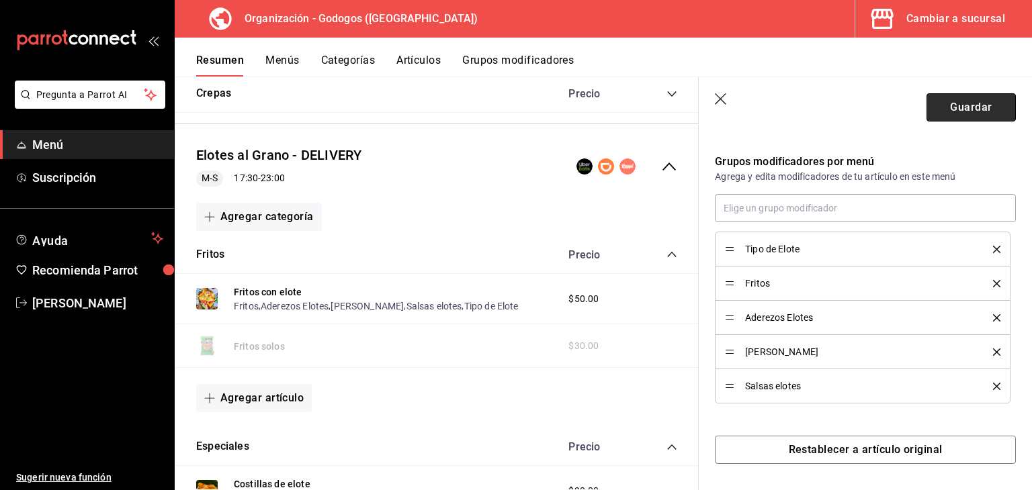
click at [936, 114] on button "Guardar" at bounding box center [971, 107] width 89 height 28
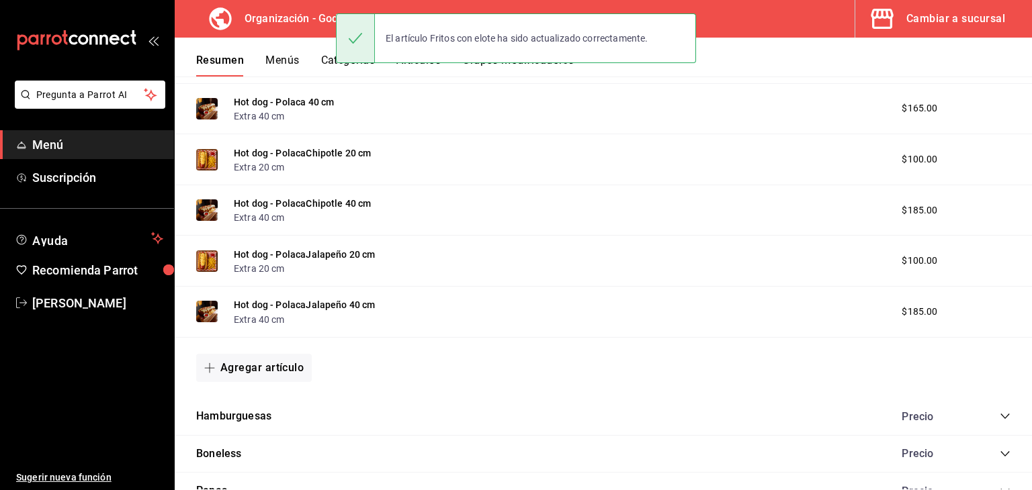
scroll to position [1357, 0]
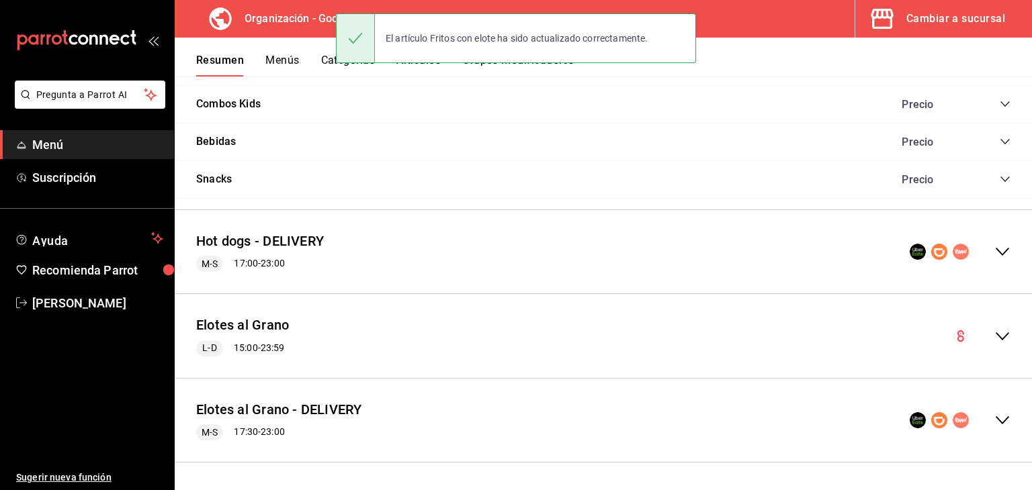
click at [994, 333] on icon "collapse-menu-row" at bounding box center [1002, 337] width 16 height 16
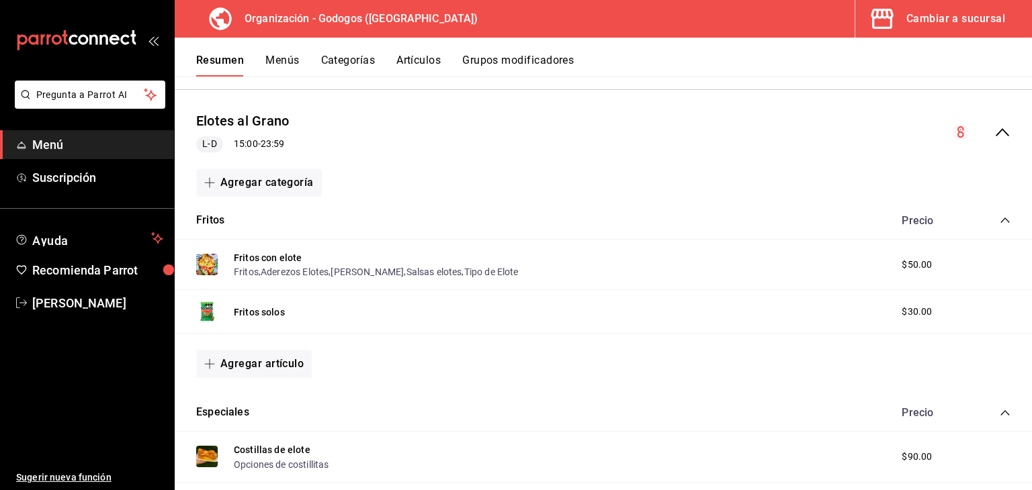
scroll to position [1562, 0]
click at [282, 257] on button "Fritos con elote" at bounding box center [268, 257] width 68 height 13
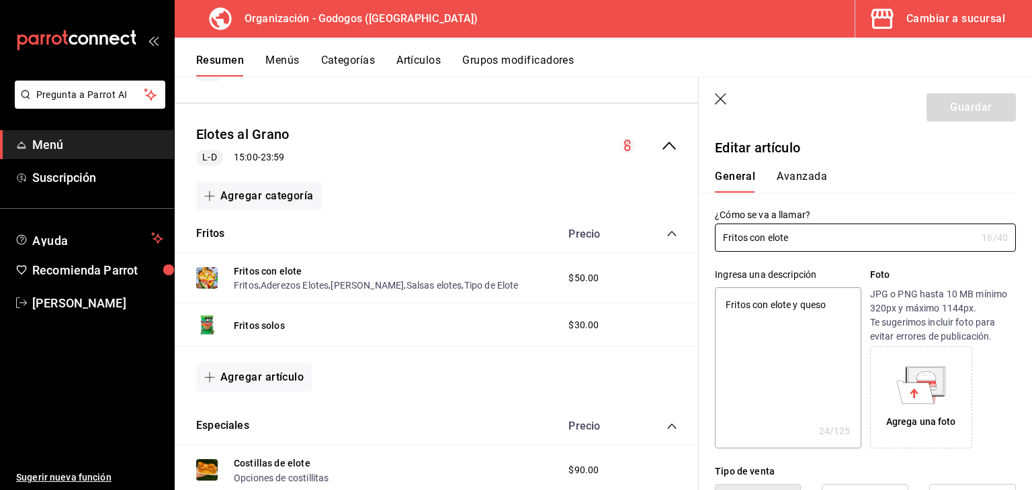
type textarea "x"
type input "$50.00"
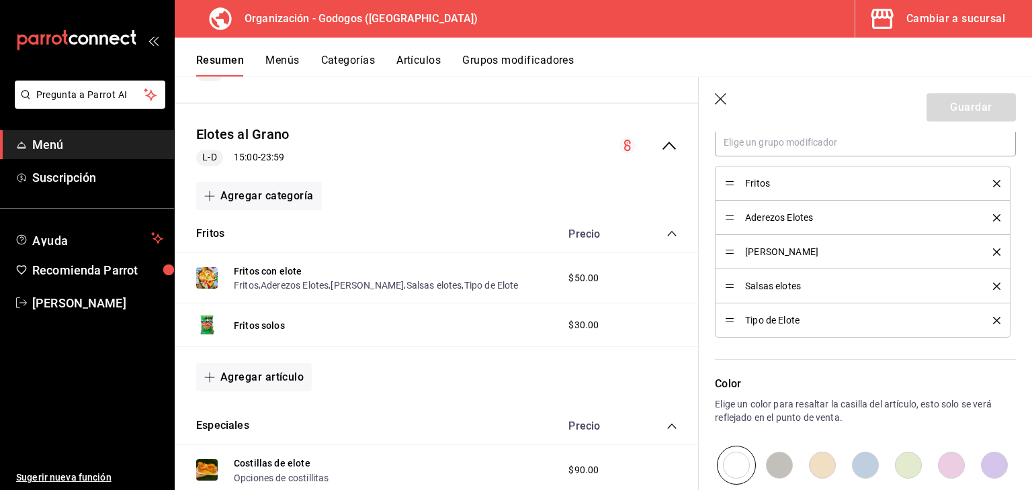
scroll to position [672, 0]
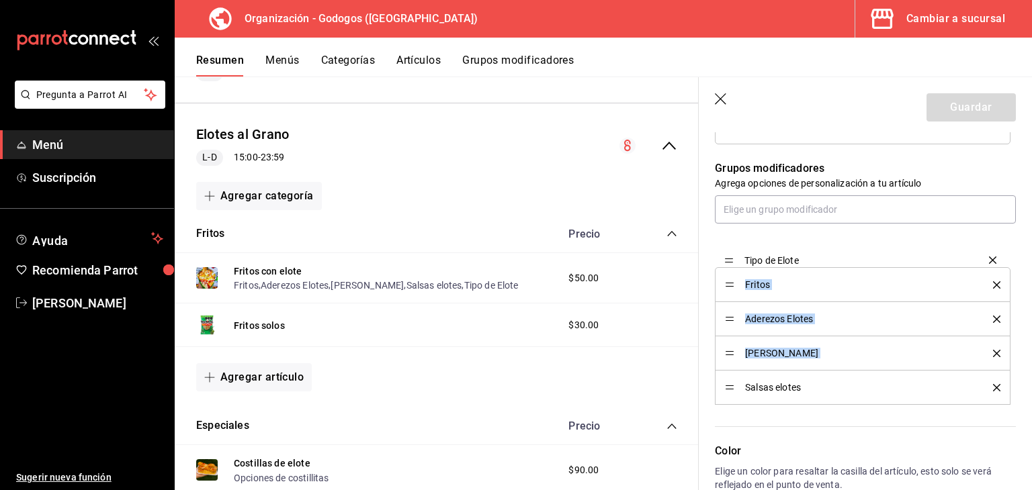
drag, startPoint x: 732, startPoint y: 385, endPoint x: 725, endPoint y: 257, distance: 127.8
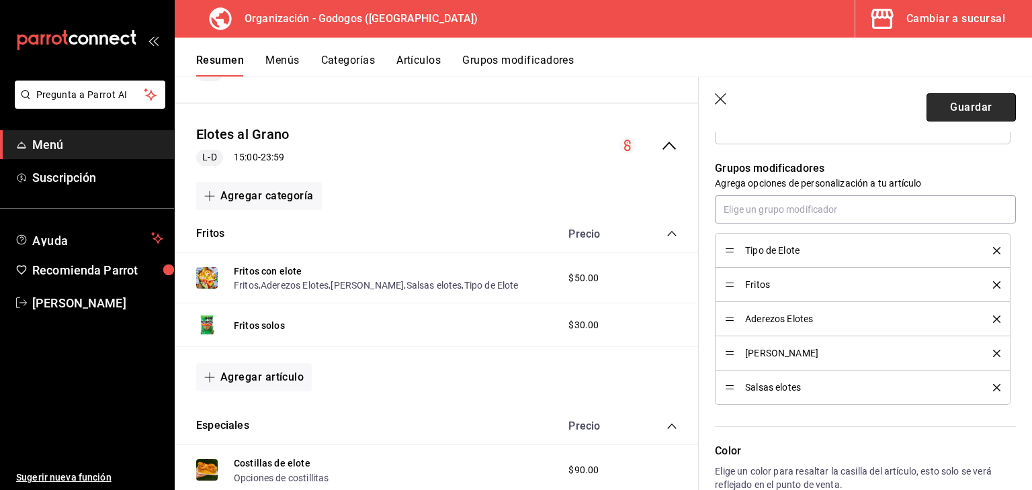
click at [964, 111] on button "Guardar" at bounding box center [971, 107] width 89 height 28
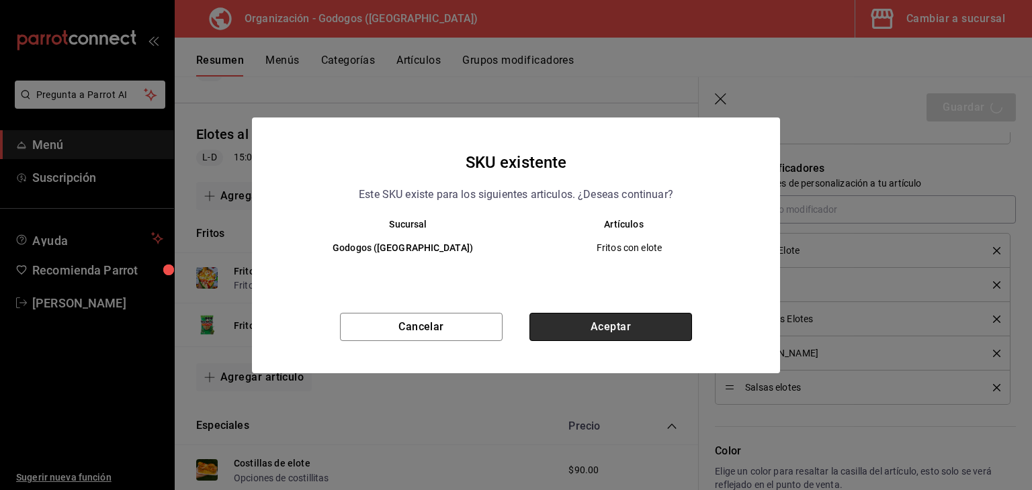
click at [658, 327] on button "Aceptar" at bounding box center [610, 327] width 163 height 28
type textarea "x"
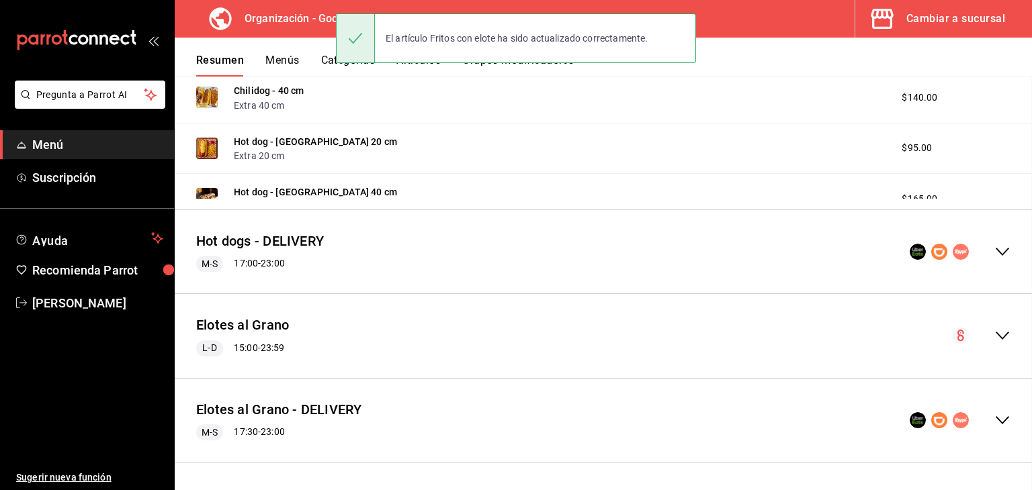
scroll to position [1357, 0]
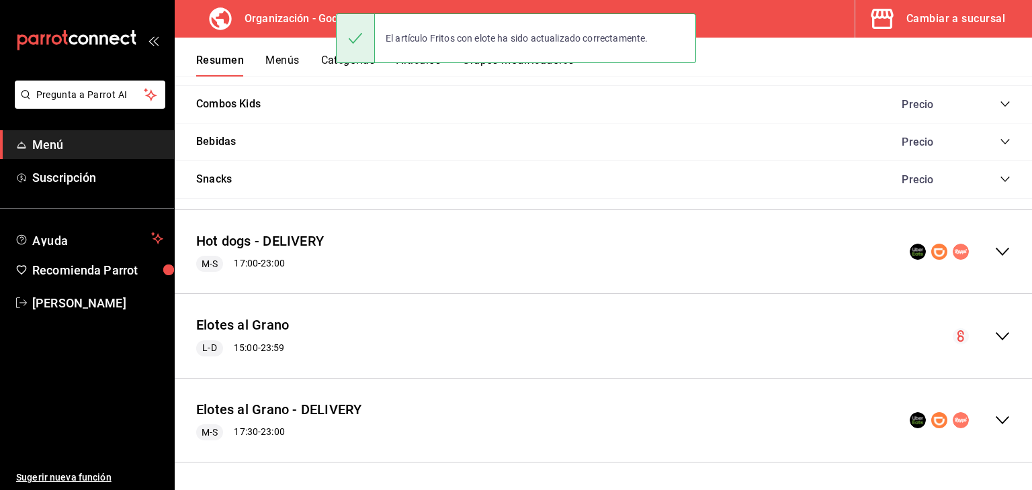
click at [998, 420] on icon "collapse-menu-row" at bounding box center [1002, 421] width 16 height 16
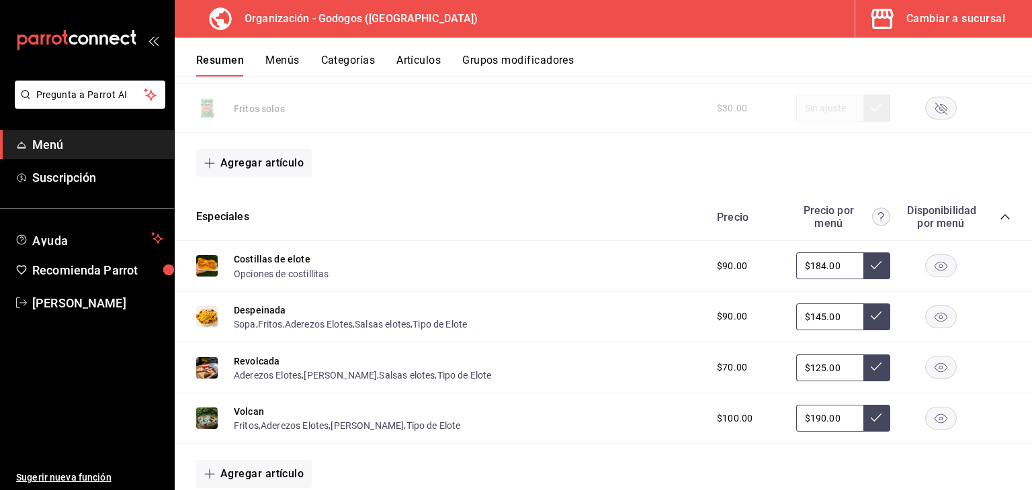
scroll to position [1898, 0]
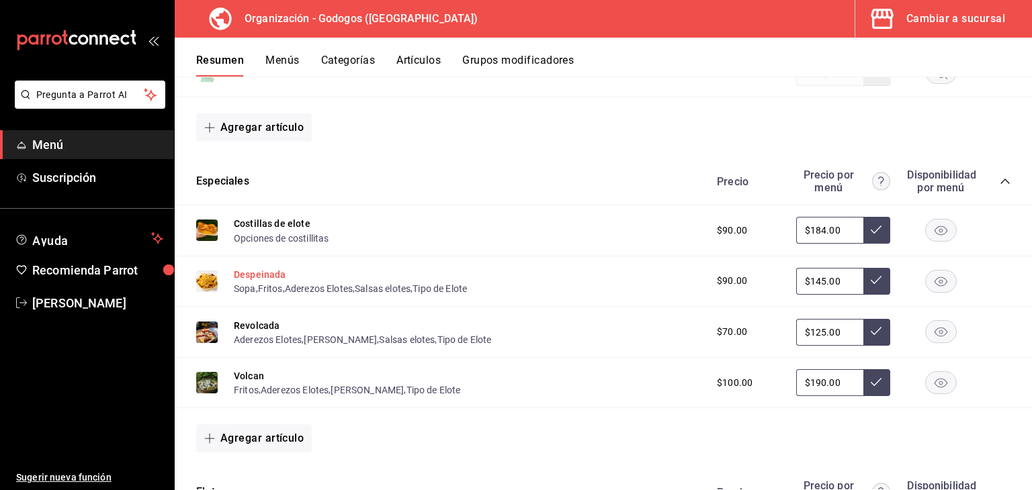
click at [271, 275] on button "Despeinada" at bounding box center [260, 274] width 52 height 13
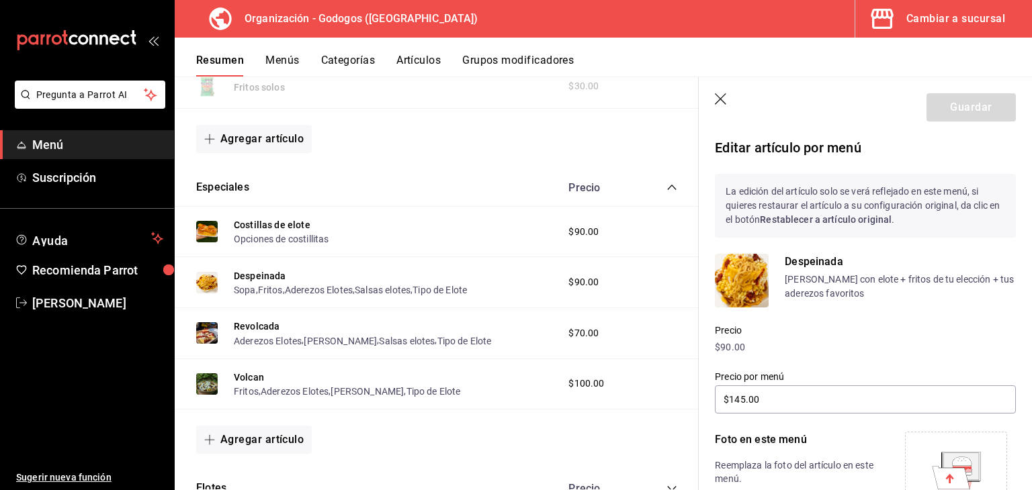
scroll to position [403, 0]
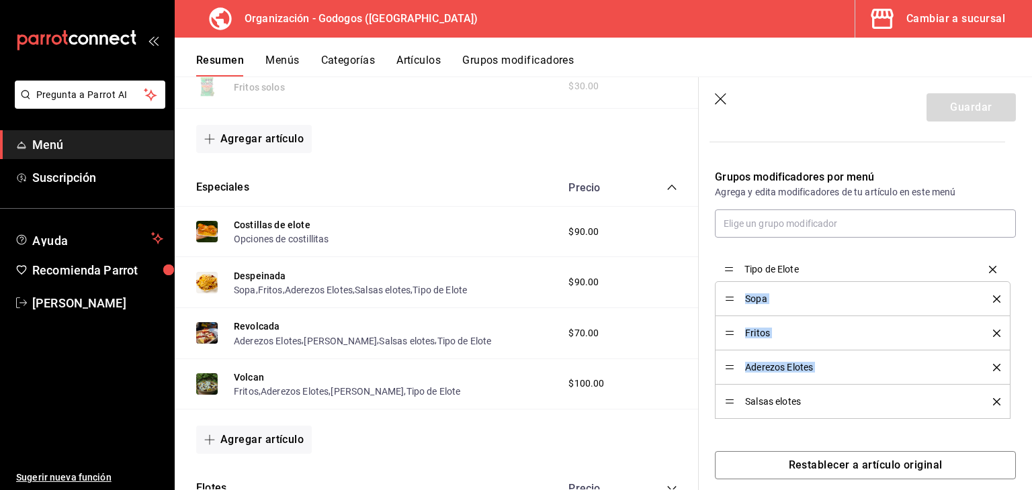
drag, startPoint x: 729, startPoint y: 404, endPoint x: 713, endPoint y: 272, distance: 132.7
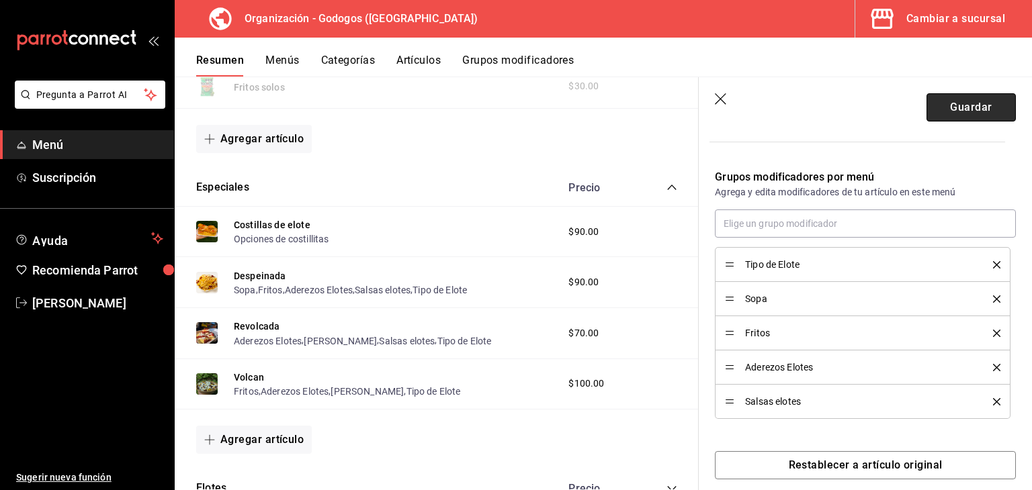
click at [976, 114] on button "Guardar" at bounding box center [971, 107] width 89 height 28
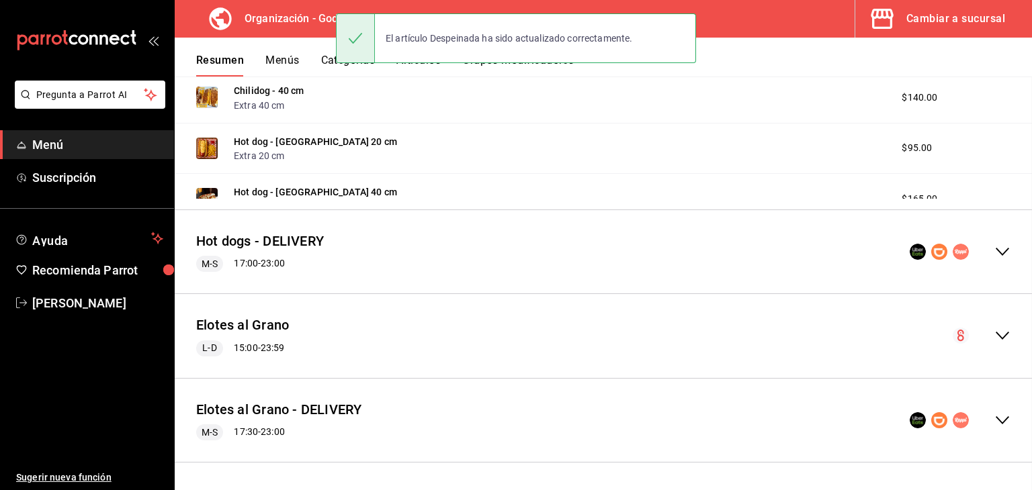
scroll to position [1357, 0]
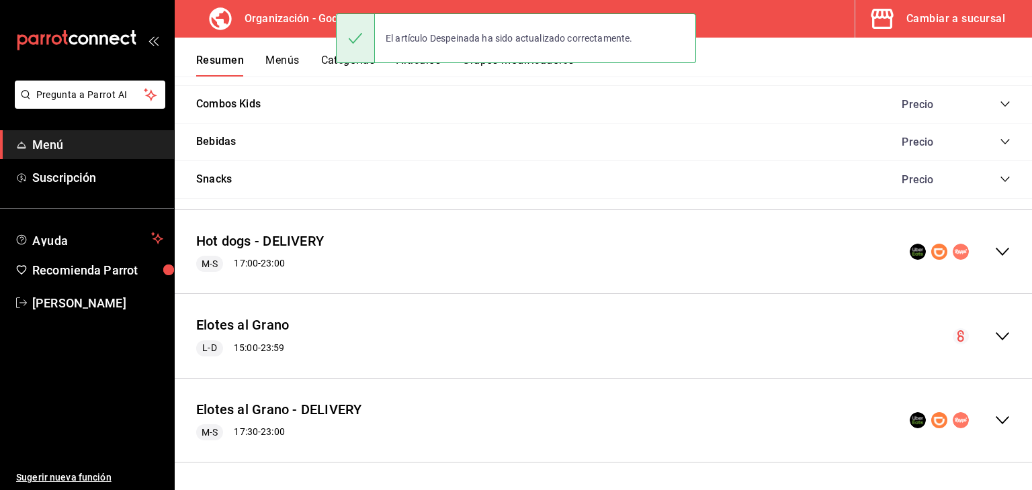
click at [994, 425] on icon "collapse-menu-row" at bounding box center [1002, 421] width 16 height 16
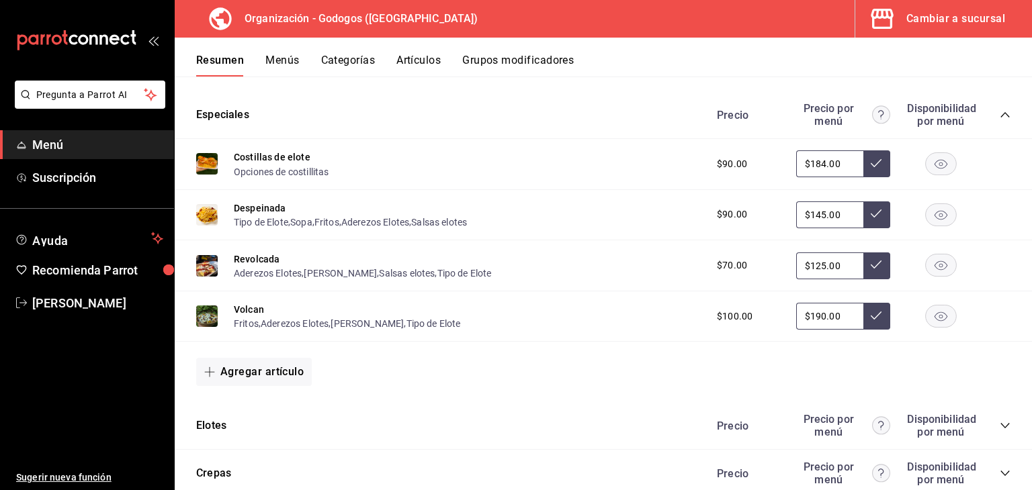
scroll to position [1993, 0]
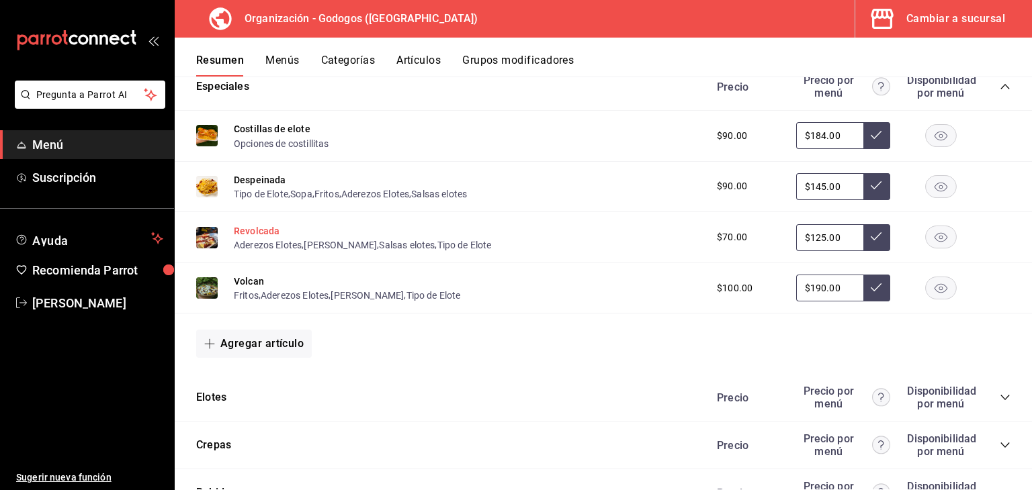
click at [256, 232] on button "Revolcada" at bounding box center [257, 230] width 46 height 13
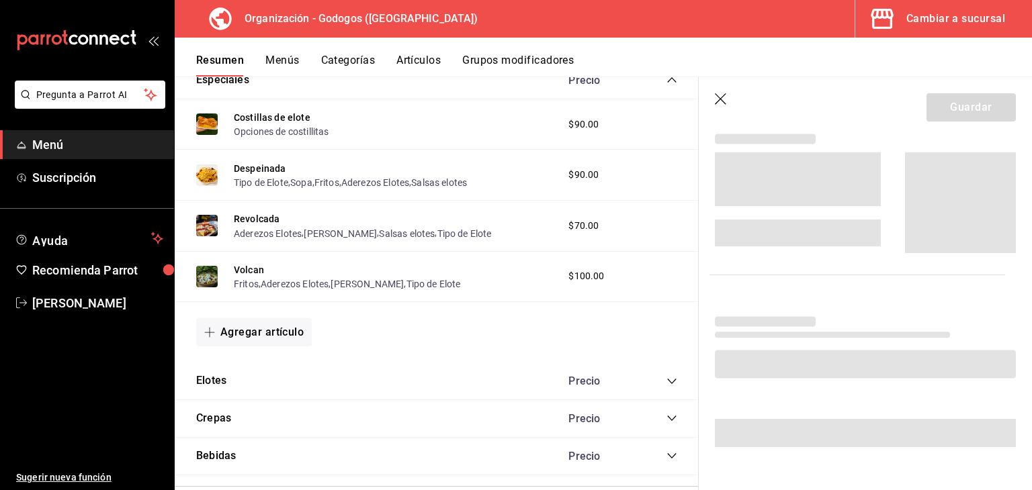
scroll to position [1972, 0]
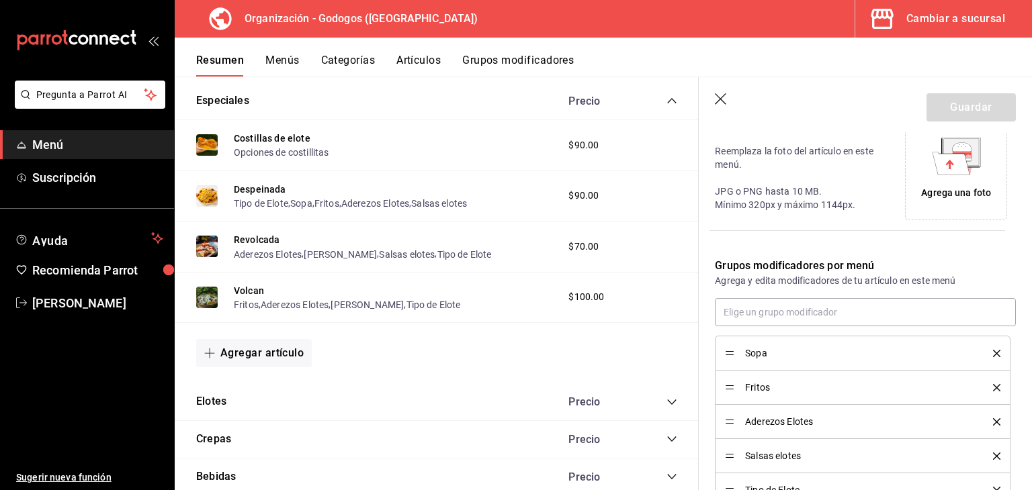
type input "$125.00"
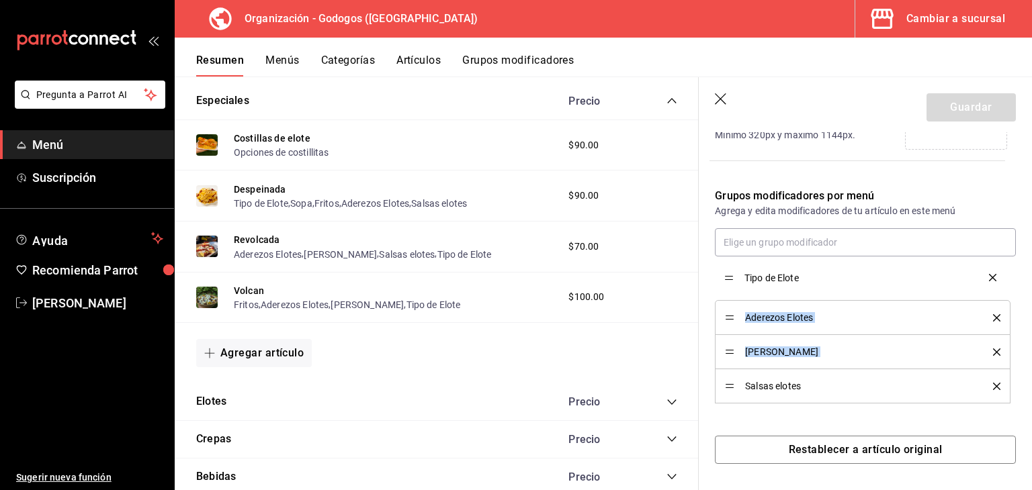
drag, startPoint x: 727, startPoint y: 382, endPoint x: 726, endPoint y: 275, distance: 107.5
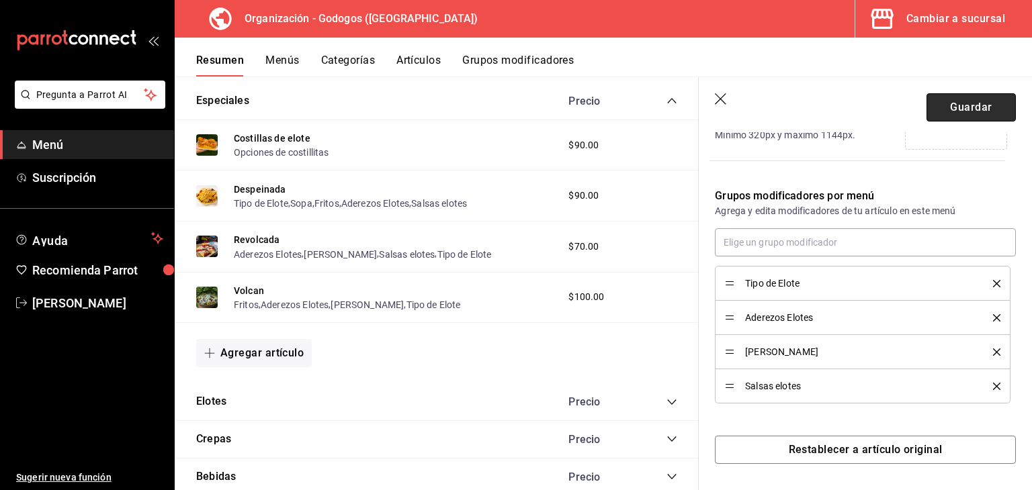
click at [952, 117] on button "Guardar" at bounding box center [971, 107] width 89 height 28
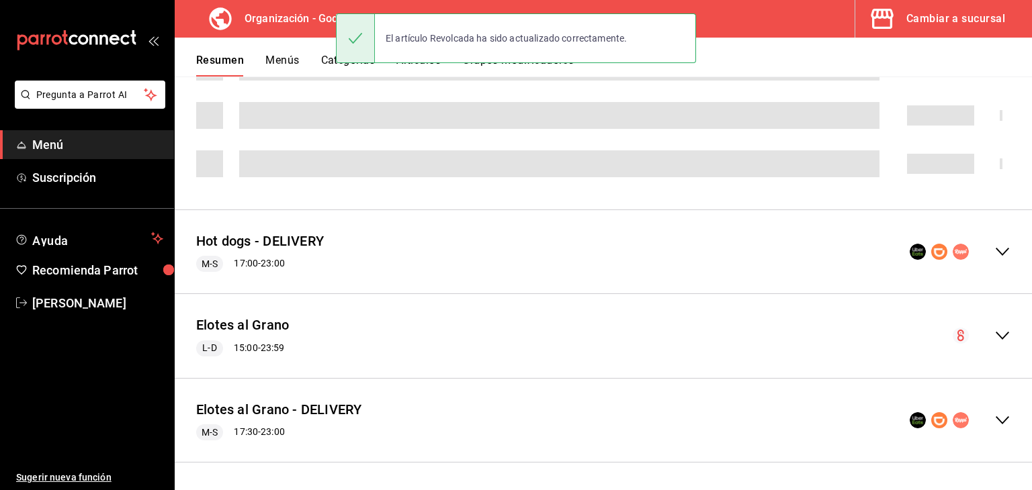
scroll to position [1357, 0]
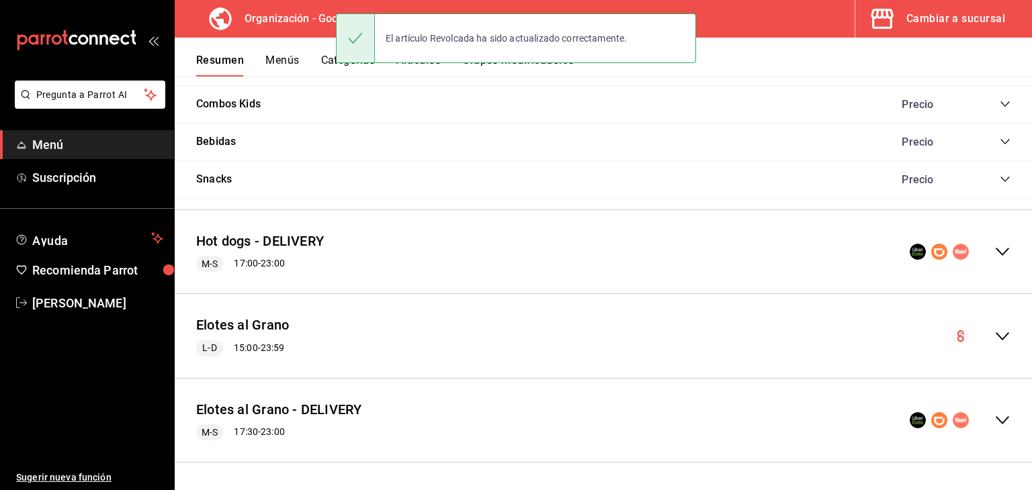
click at [995, 423] on icon "collapse-menu-row" at bounding box center [1002, 421] width 16 height 16
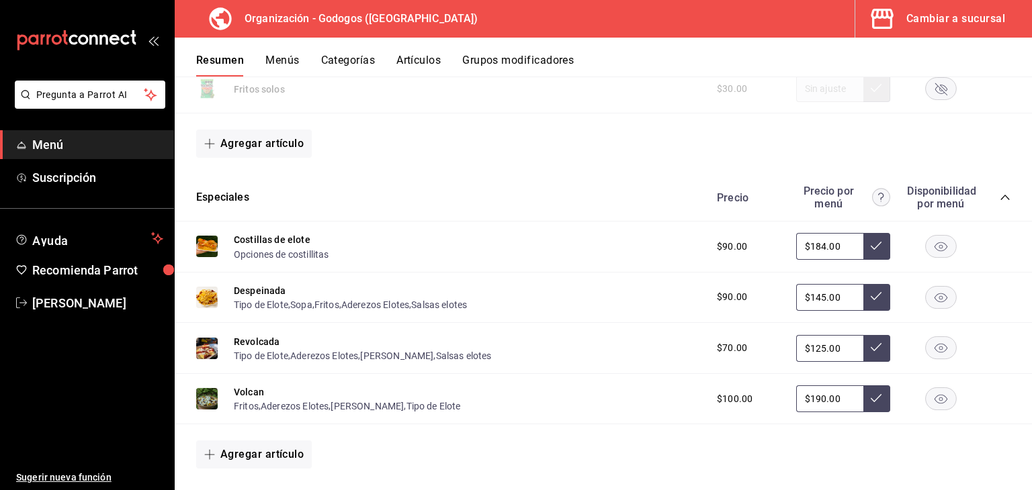
scroll to position [1949, 0]
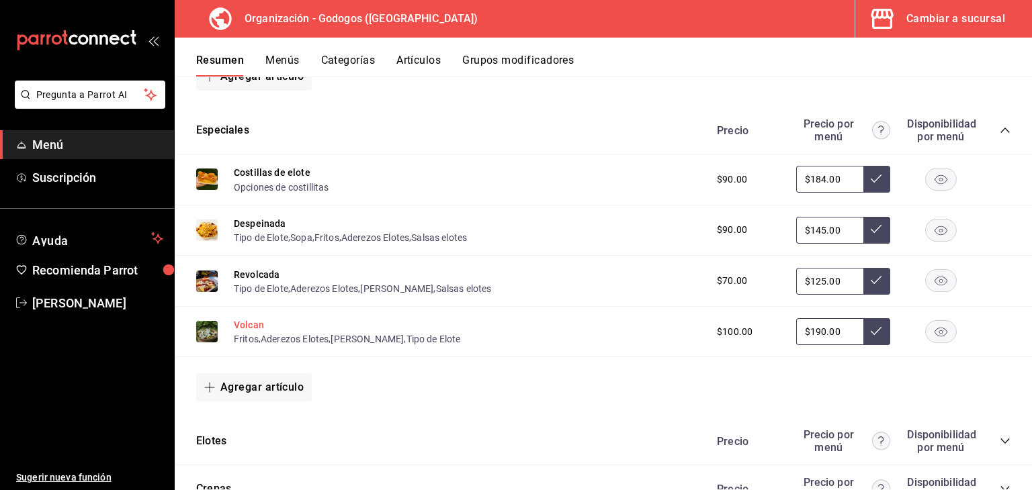
click at [247, 322] on button "Volcan" at bounding box center [249, 324] width 30 height 13
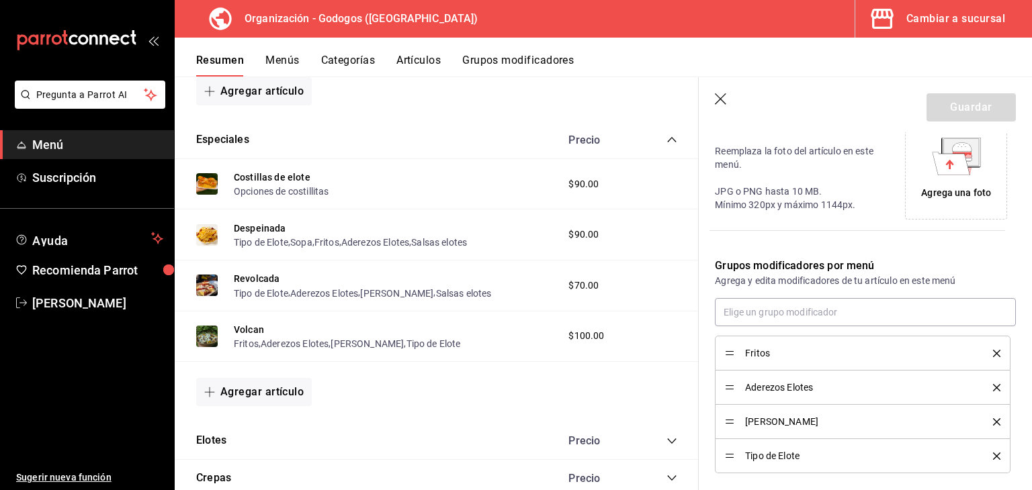
scroll to position [384, 0]
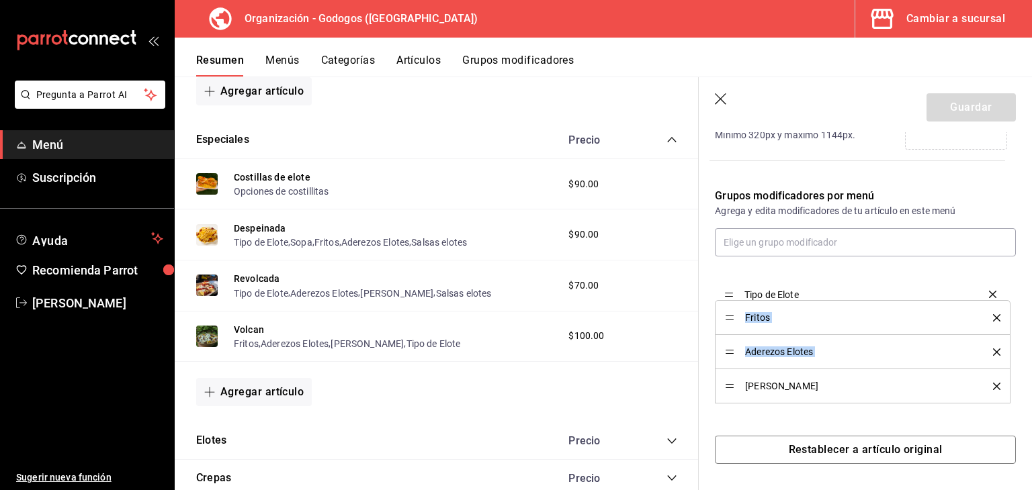
drag, startPoint x: 727, startPoint y: 384, endPoint x: 719, endPoint y: 294, distance: 91.1
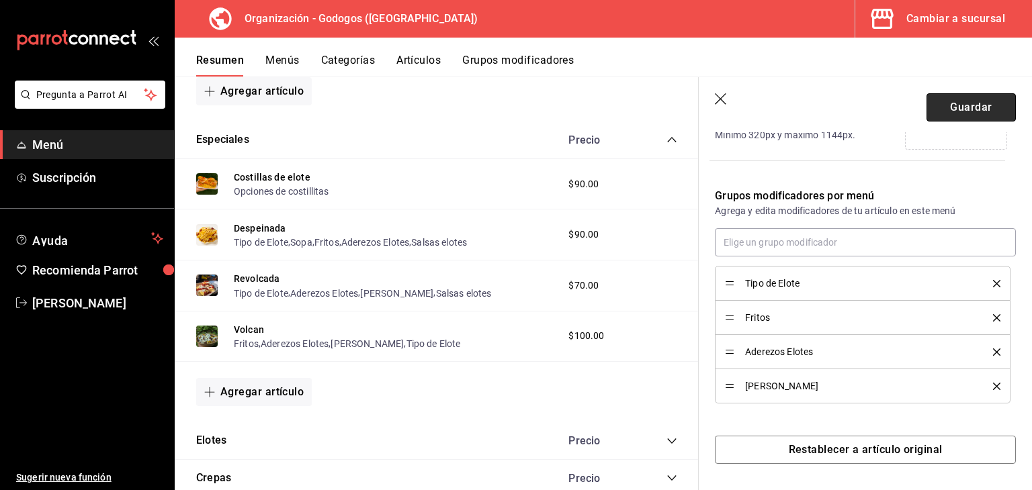
click at [949, 110] on button "Guardar" at bounding box center [971, 107] width 89 height 28
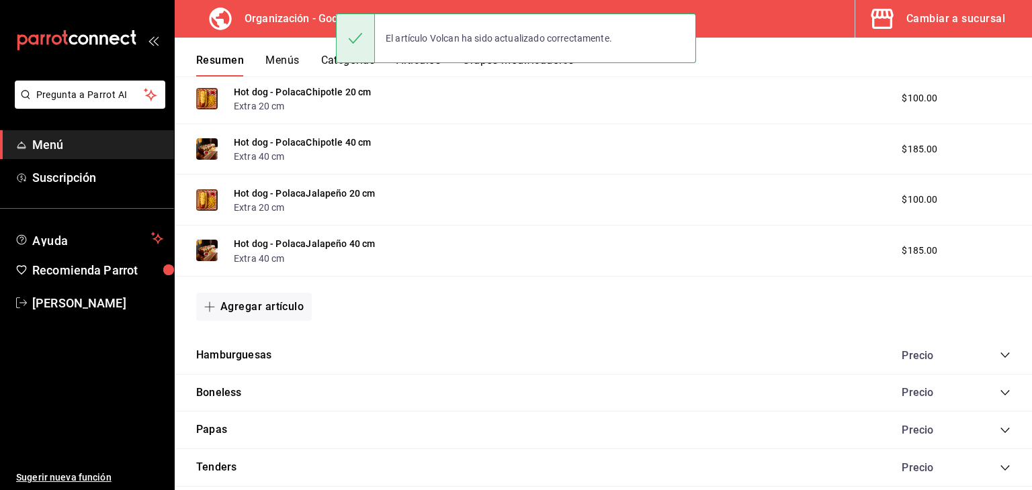
scroll to position [1357, 0]
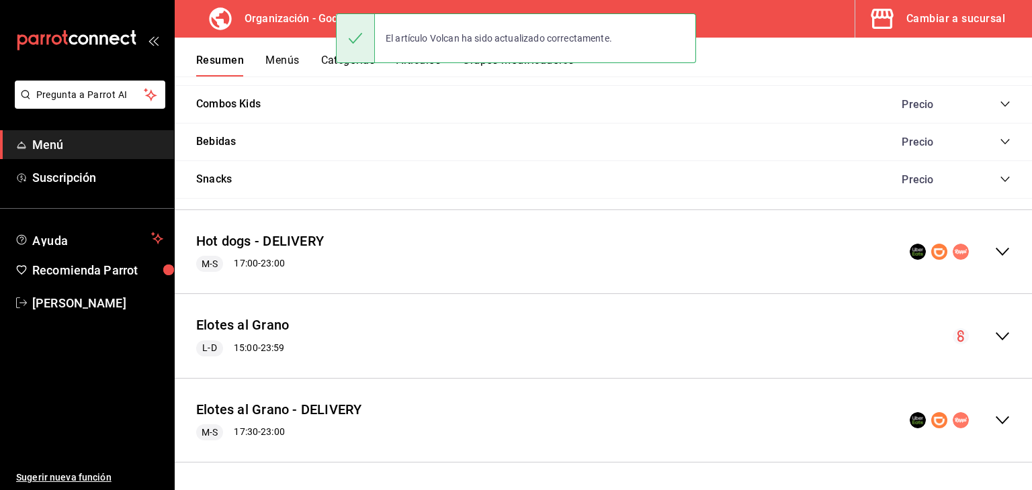
click at [996, 334] on icon "collapse-menu-row" at bounding box center [1002, 337] width 13 height 8
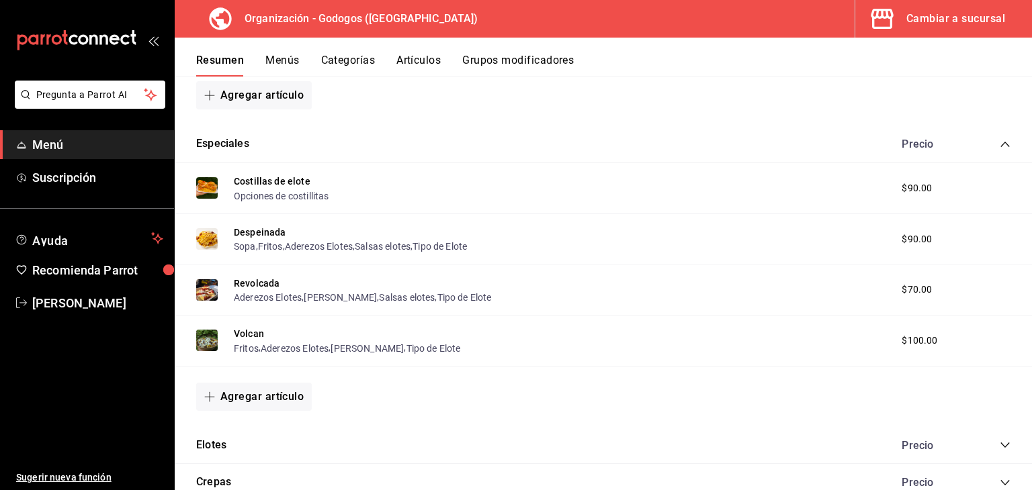
scroll to position [1831, 0]
click at [271, 227] on button "Despeinada" at bounding box center [260, 231] width 52 height 13
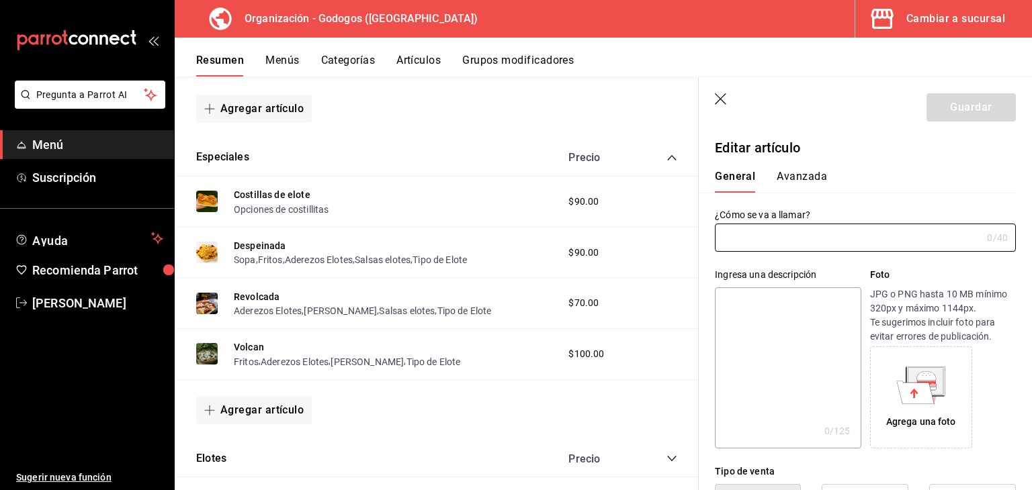
type input "Despeinada"
type textarea "[PERSON_NAME] con elote + fritos de tu elección + tus aderezos favoritos"
type textarea "x"
type input "AR-71751686498445"
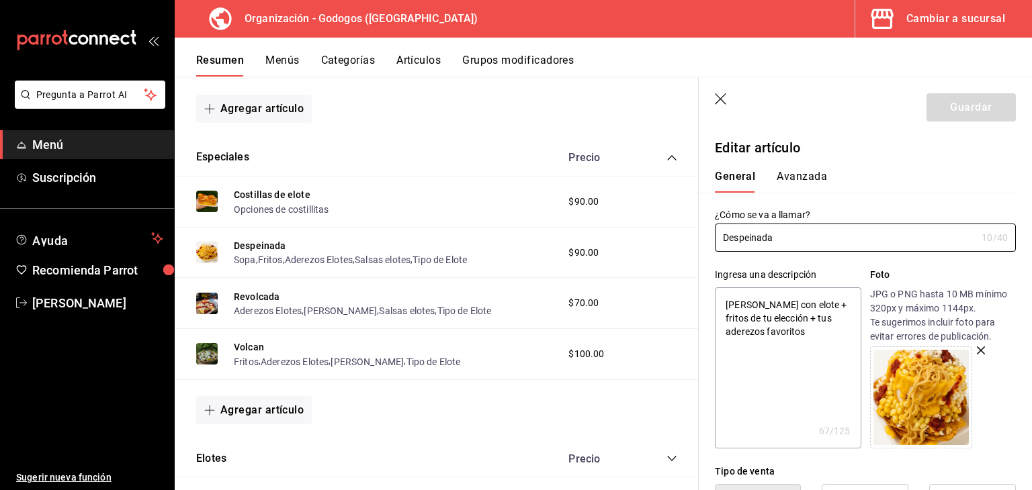
type textarea "x"
type input "$90.00"
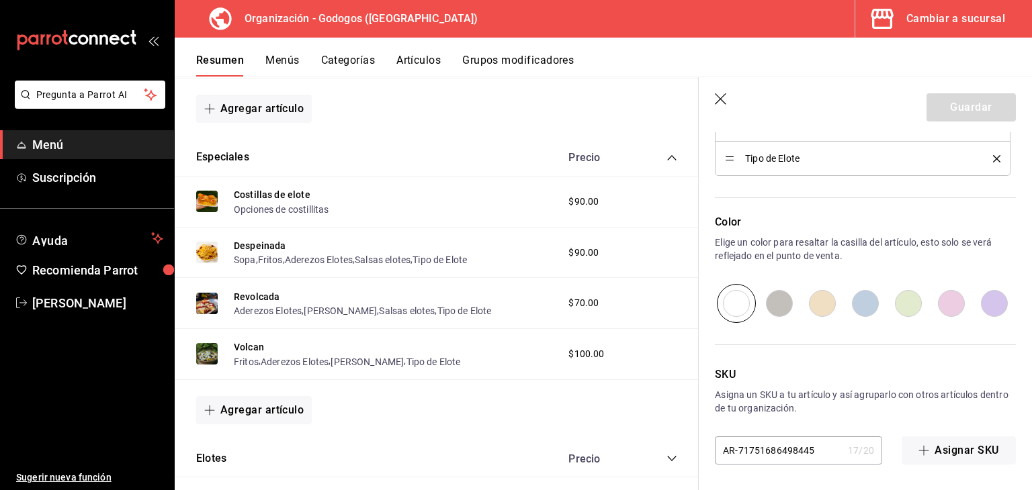
scroll to position [699, 0]
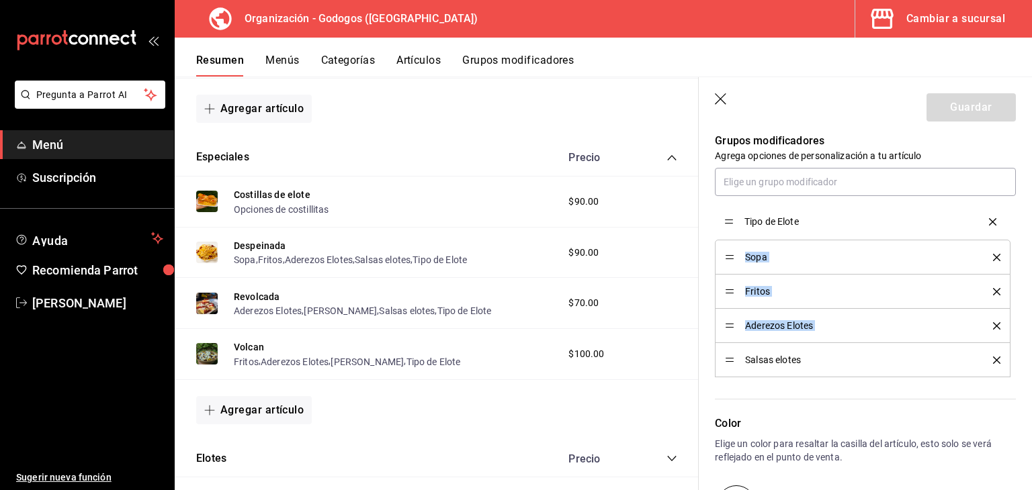
drag, startPoint x: 733, startPoint y: 361, endPoint x: 721, endPoint y: 224, distance: 137.6
click at [971, 105] on button "Guardar" at bounding box center [971, 107] width 89 height 28
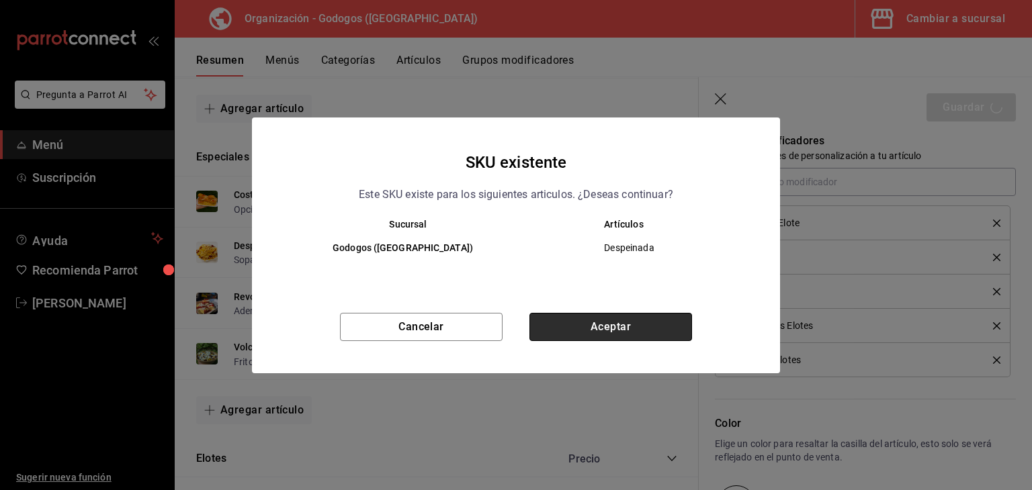
click at [599, 329] on button "Aceptar" at bounding box center [610, 327] width 163 height 28
type textarea "x"
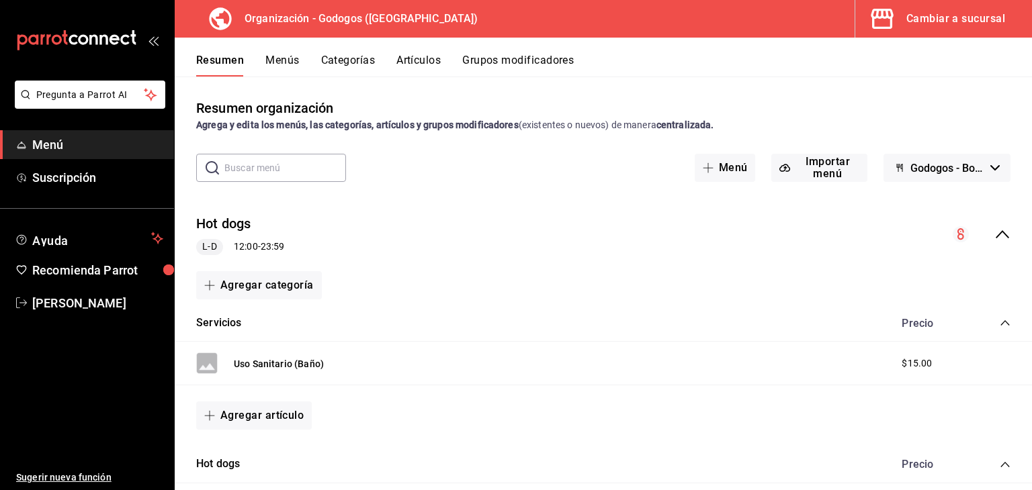
click at [997, 234] on icon "collapse-menu-row" at bounding box center [1002, 234] width 16 height 16
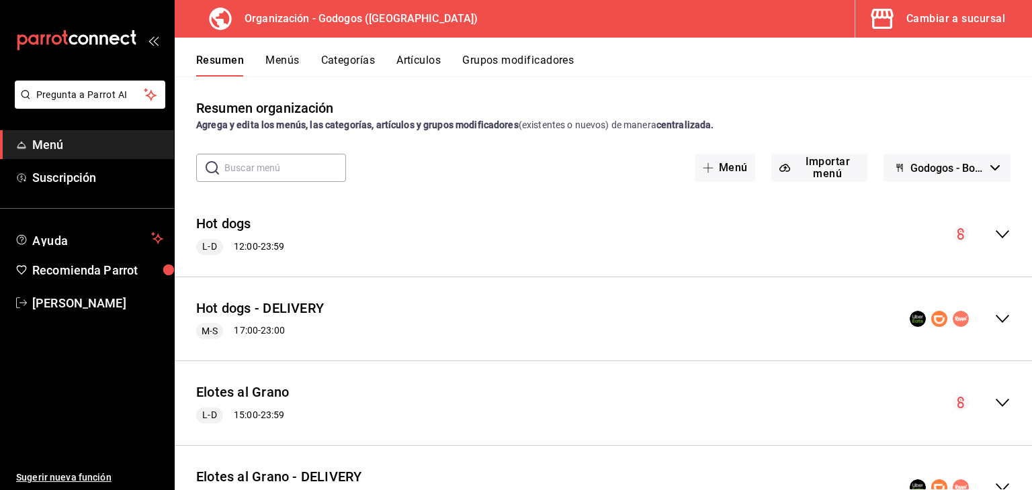
scroll to position [67, 0]
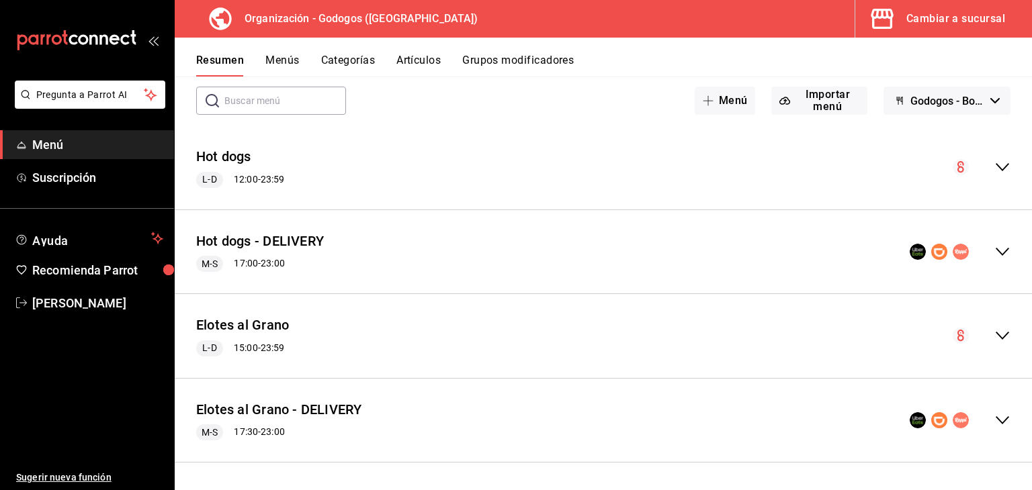
click at [996, 337] on icon "collapse-menu-row" at bounding box center [1002, 337] width 13 height 8
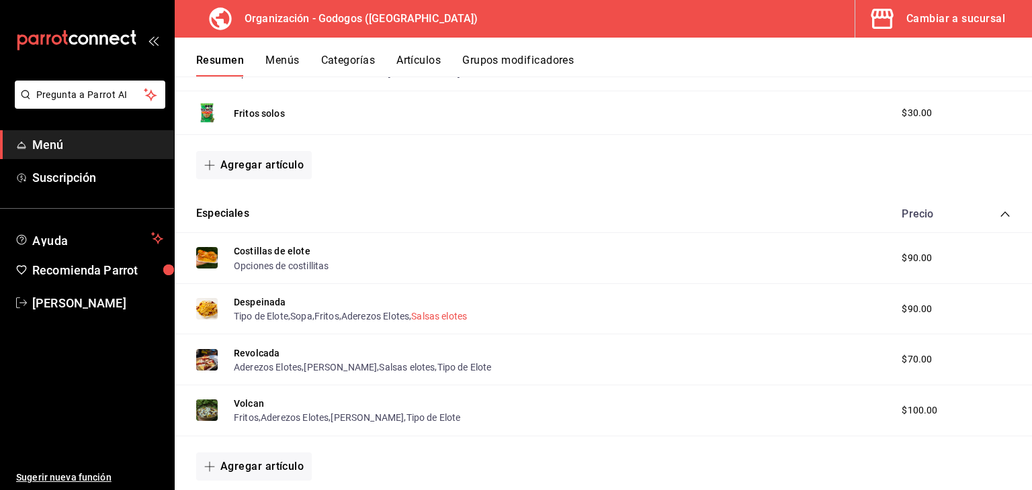
scroll to position [538, 0]
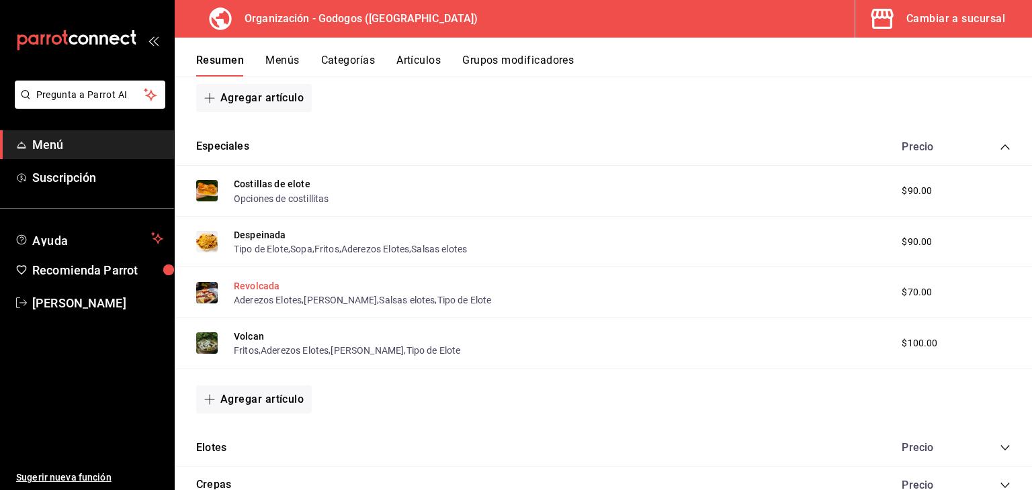
click at [270, 288] on button "Revolcada" at bounding box center [257, 286] width 46 height 13
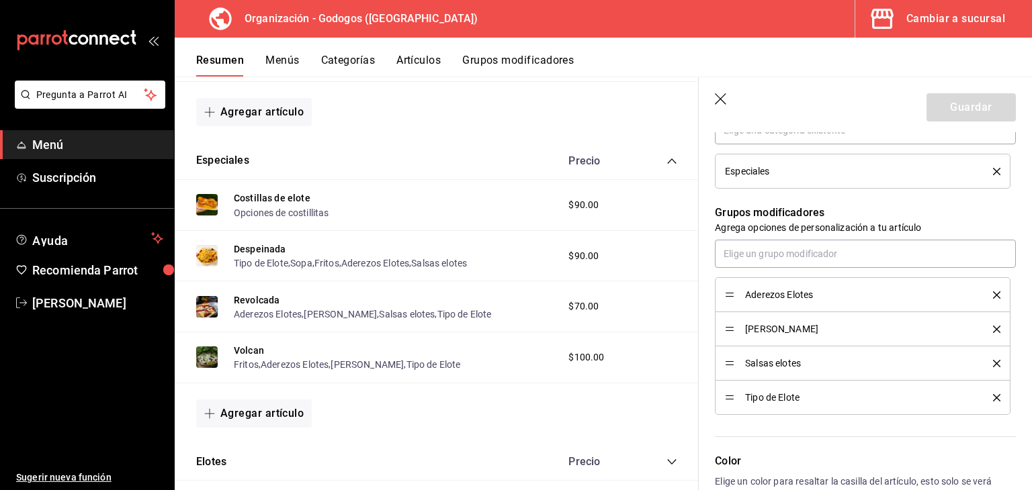
scroll to position [672, 0]
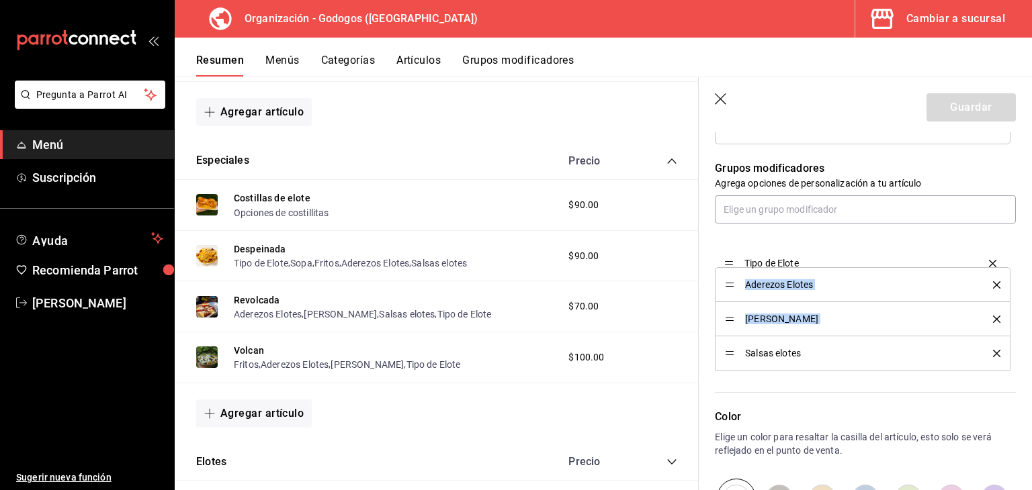
drag, startPoint x: 732, startPoint y: 350, endPoint x: 727, endPoint y: 261, distance: 89.5
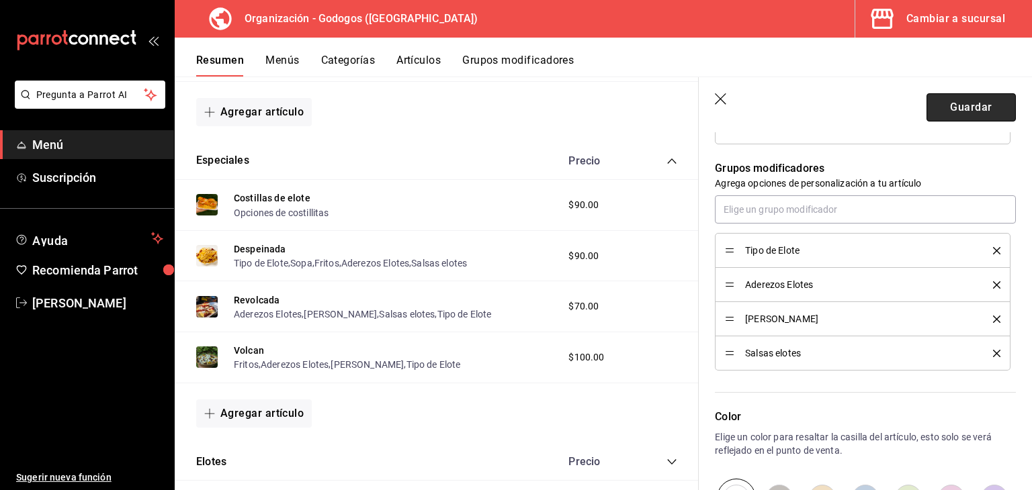
click at [961, 108] on button "Guardar" at bounding box center [971, 107] width 89 height 28
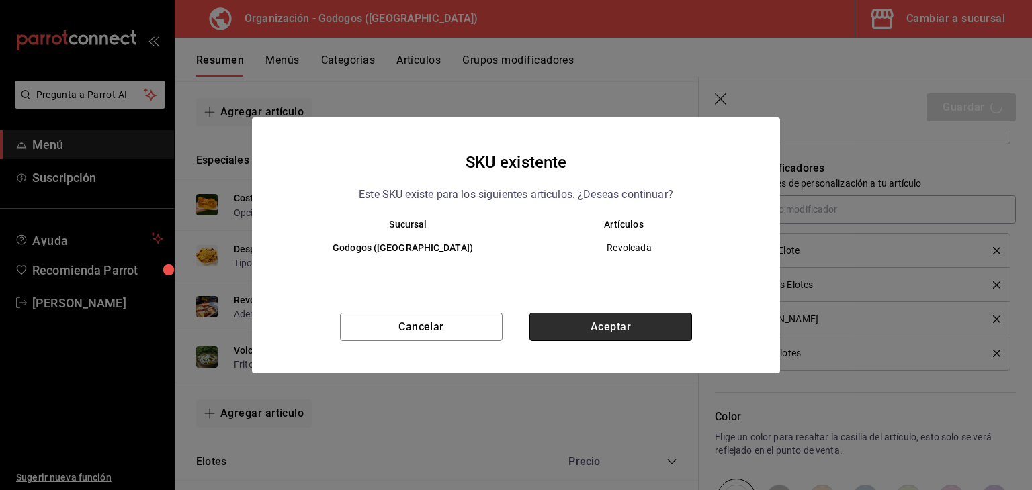
click at [642, 326] on button "Aceptar" at bounding box center [610, 327] width 163 height 28
type textarea "x"
type input "AR-1756006357650"
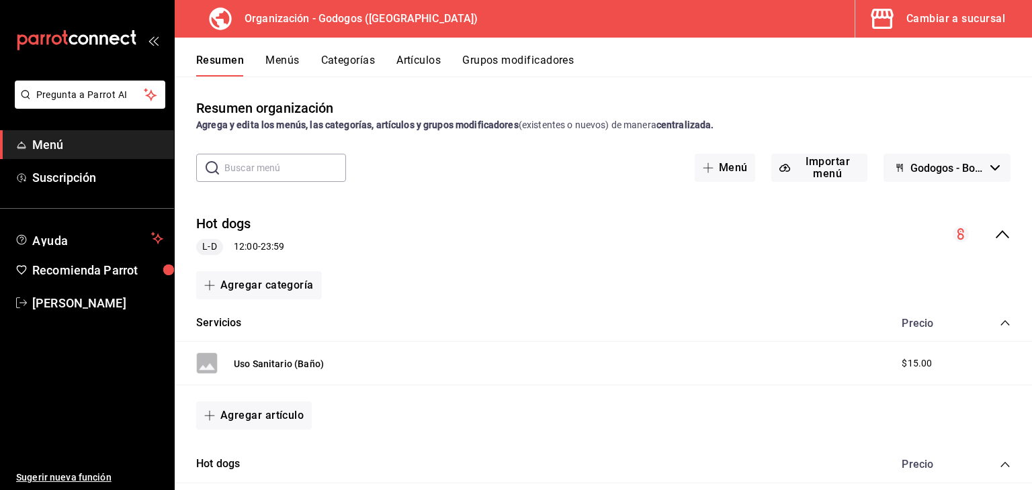
click at [994, 240] on icon "collapse-menu-row" at bounding box center [1002, 234] width 16 height 16
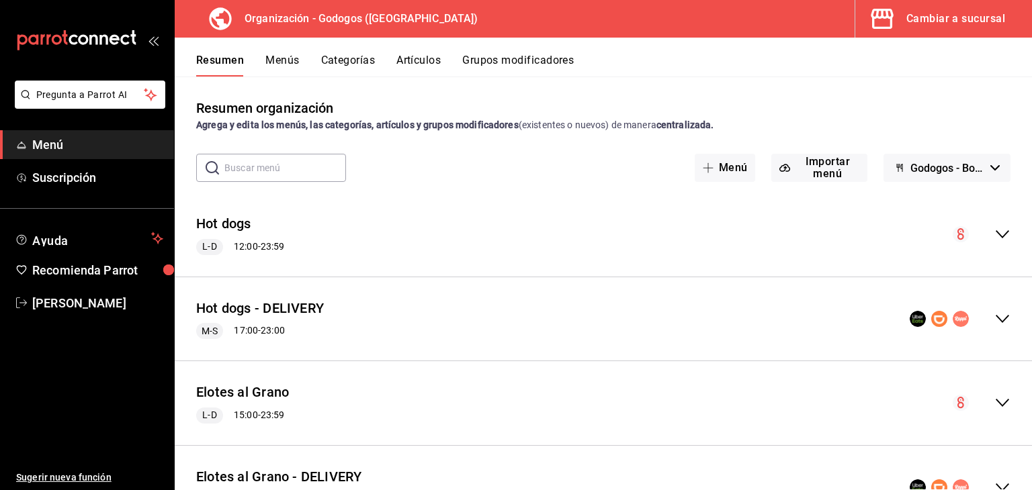
scroll to position [67, 0]
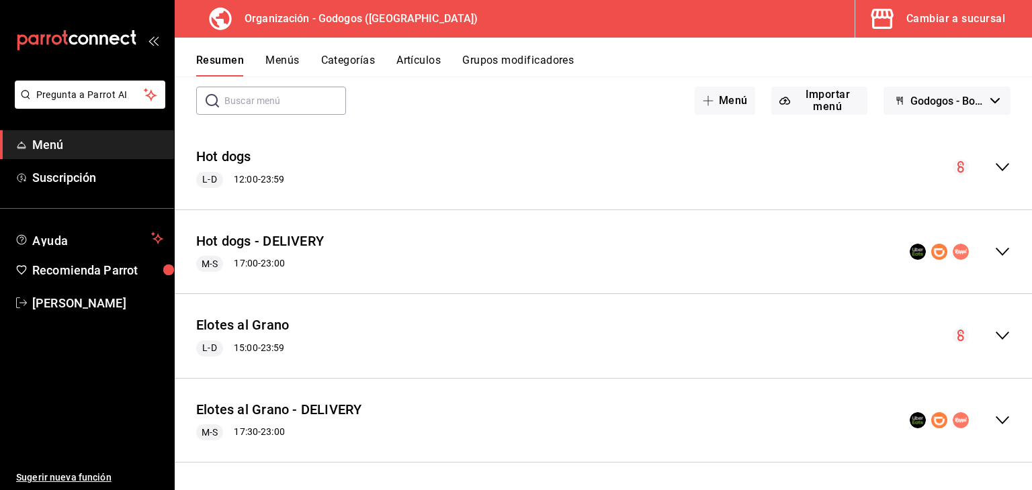
click at [994, 336] on icon "collapse-menu-row" at bounding box center [1002, 336] width 16 height 16
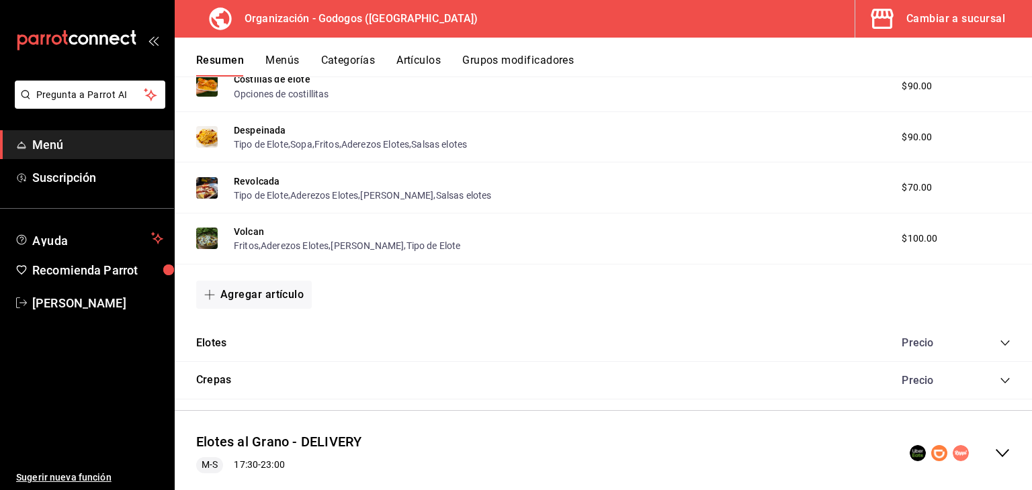
scroll to position [672, 0]
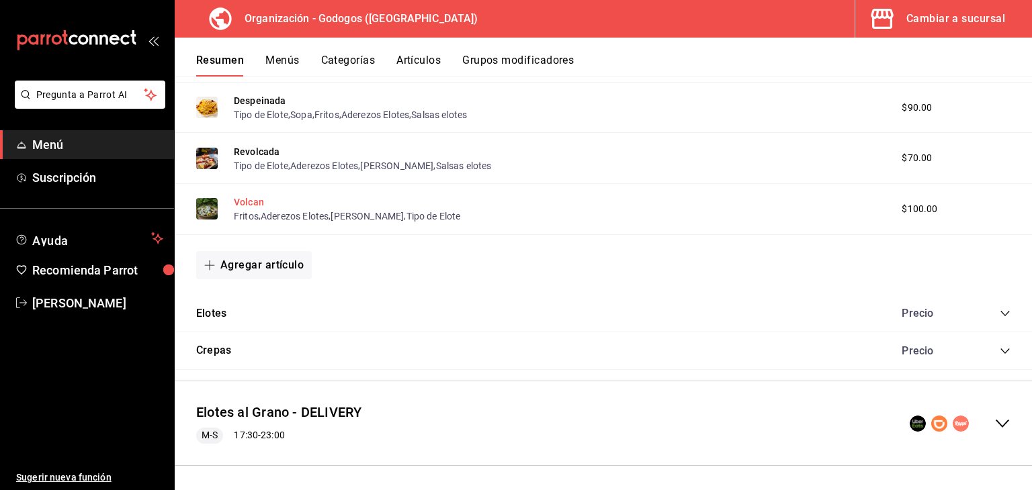
click at [242, 200] on button "Volcan" at bounding box center [249, 202] width 30 height 13
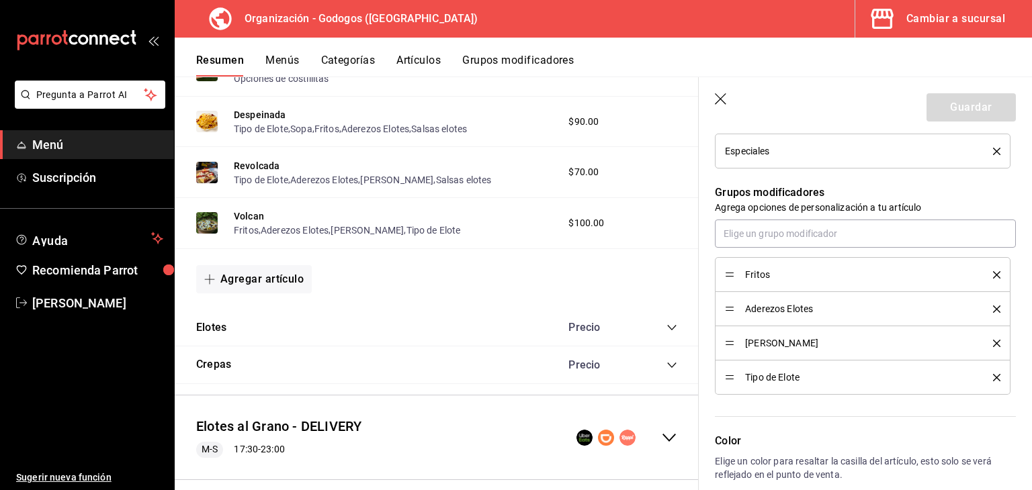
scroll to position [672, 0]
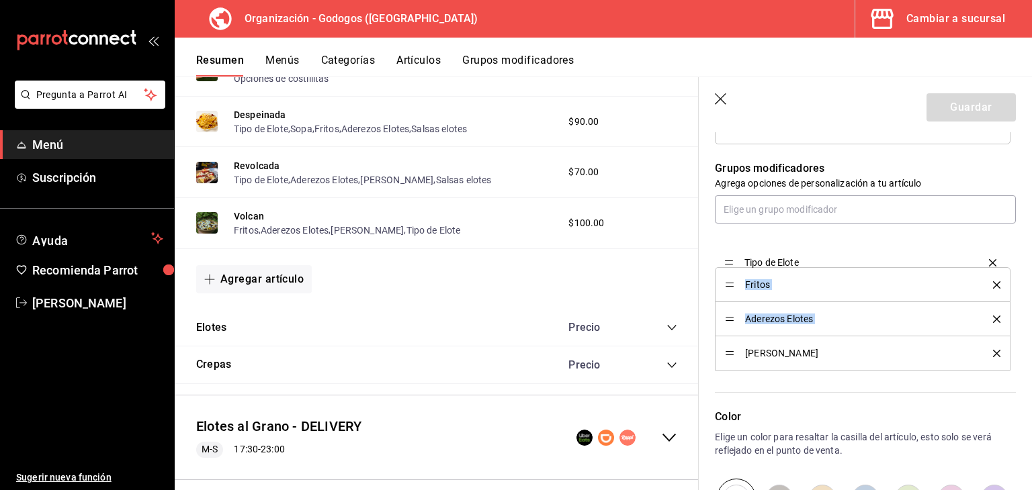
drag, startPoint x: 728, startPoint y: 356, endPoint x: 728, endPoint y: 261, distance: 94.7
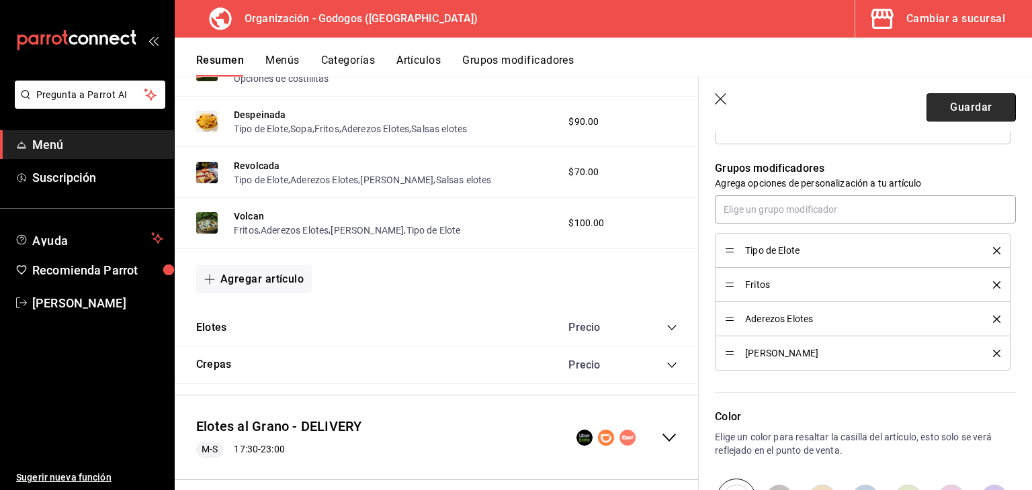
click at [948, 108] on button "Guardar" at bounding box center [971, 107] width 89 height 28
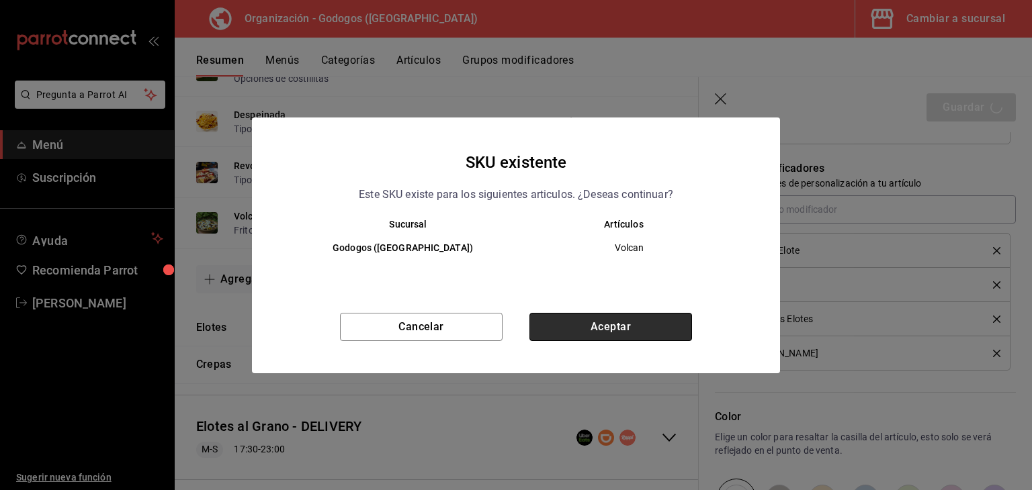
click at [673, 329] on button "Aceptar" at bounding box center [610, 327] width 163 height 28
type textarea "x"
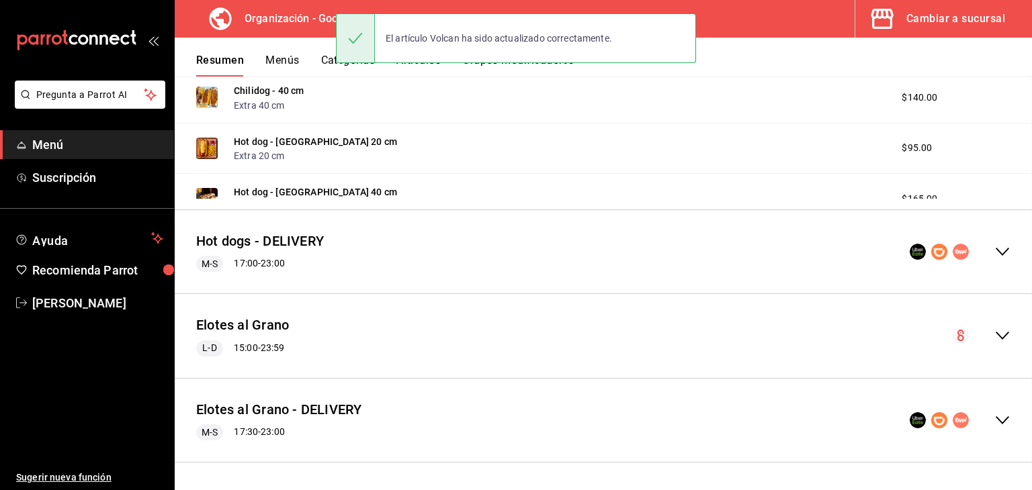
scroll to position [1357, 0]
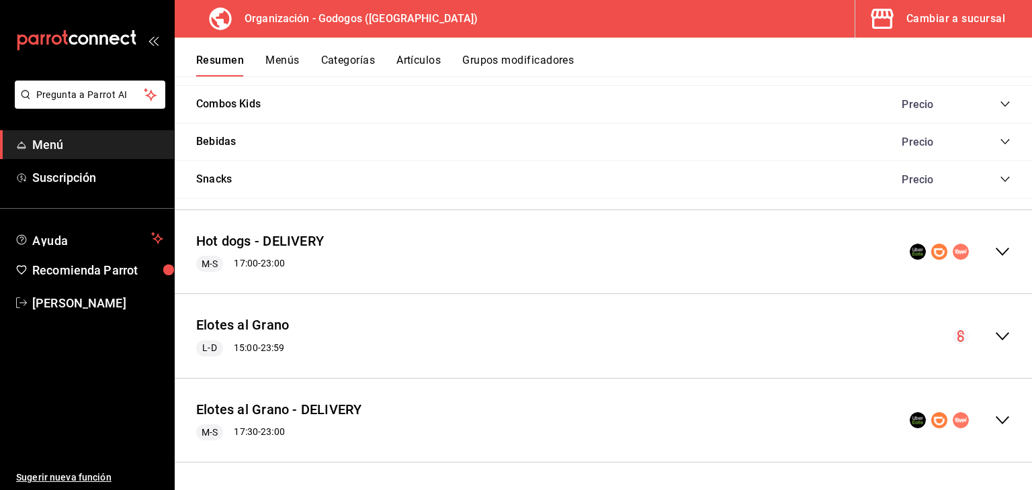
click at [994, 333] on icon "collapse-menu-row" at bounding box center [1002, 337] width 16 height 16
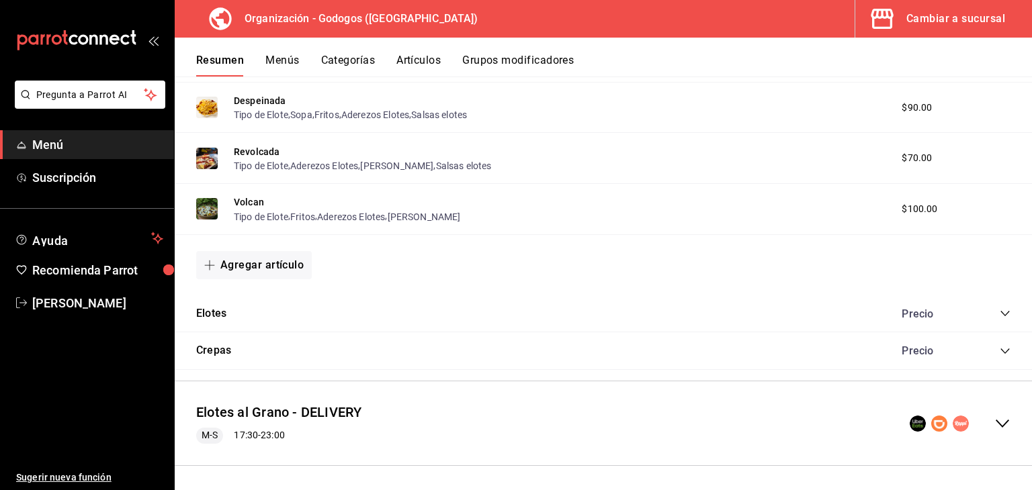
scroll to position [1965, 0]
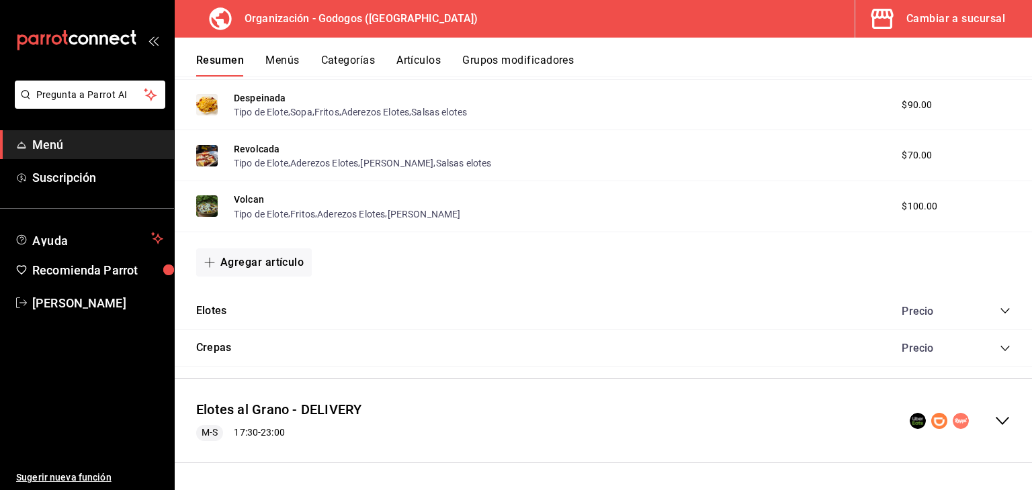
click at [1000, 315] on icon "collapse-category-row" at bounding box center [1005, 311] width 11 height 11
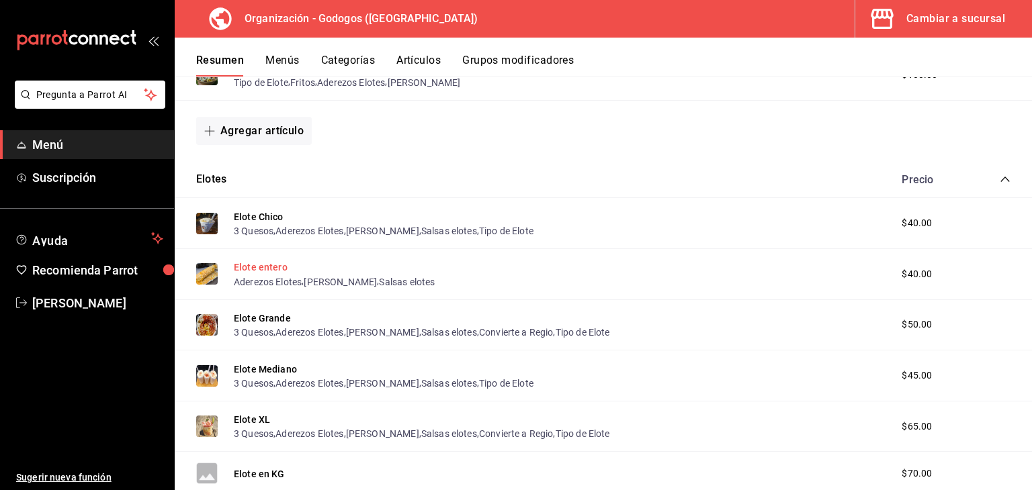
scroll to position [2099, 0]
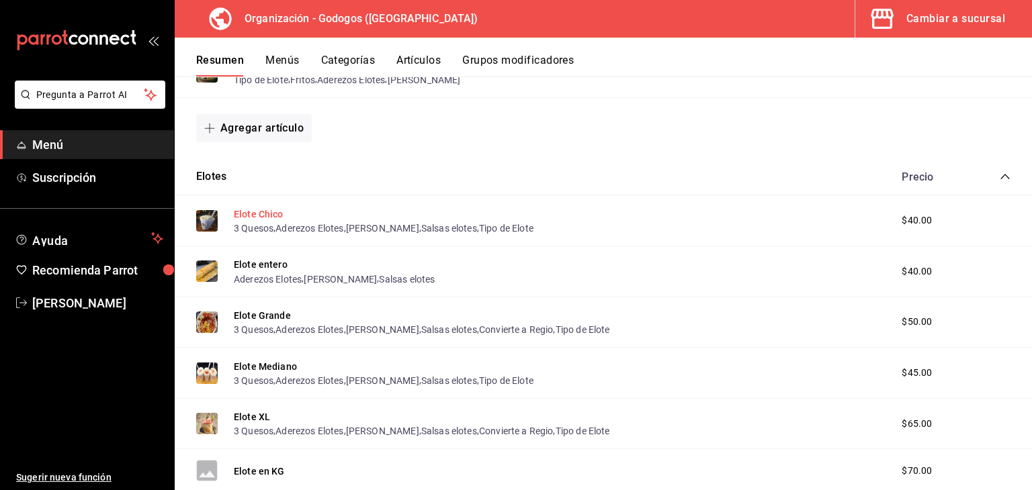
click at [253, 216] on button "Elote Chico" at bounding box center [259, 214] width 50 height 13
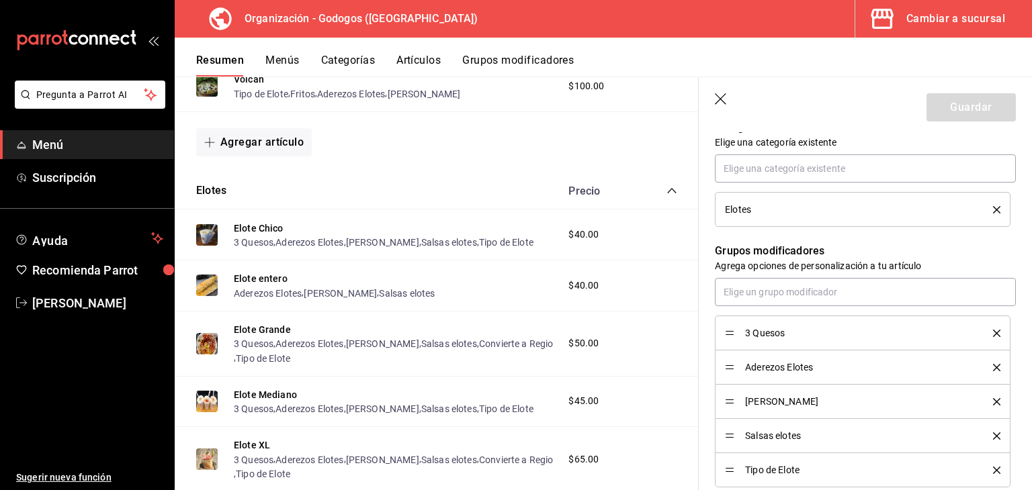
scroll to position [605, 0]
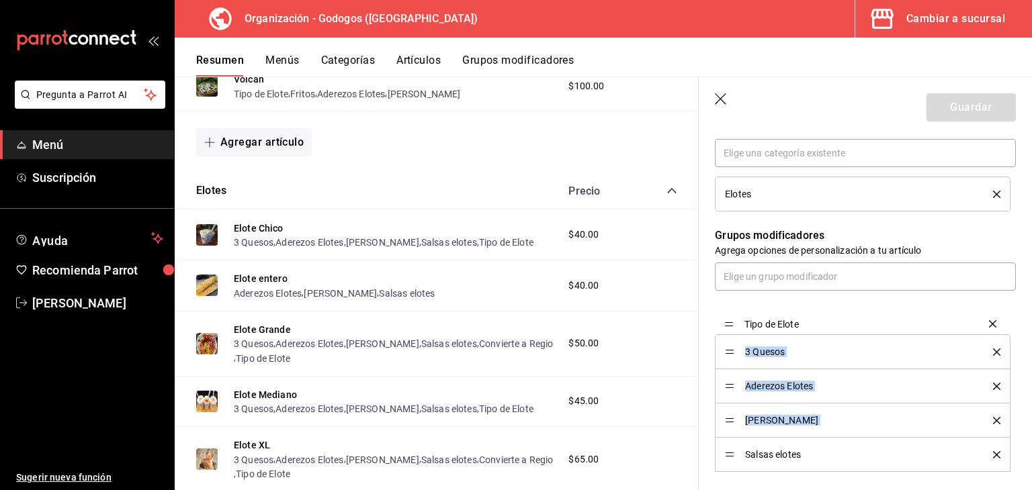
drag, startPoint x: 729, startPoint y: 450, endPoint x: 719, endPoint y: 320, distance: 130.1
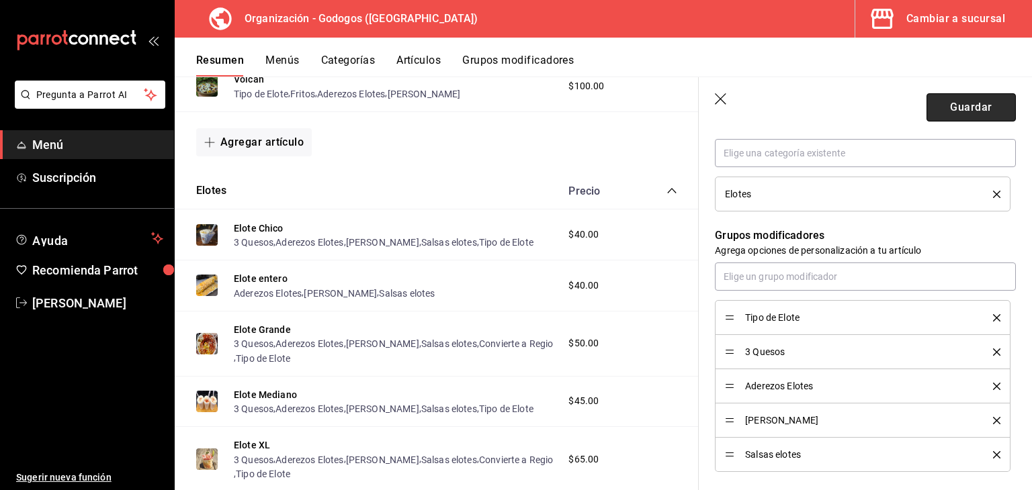
click at [944, 111] on button "Guardar" at bounding box center [971, 107] width 89 height 28
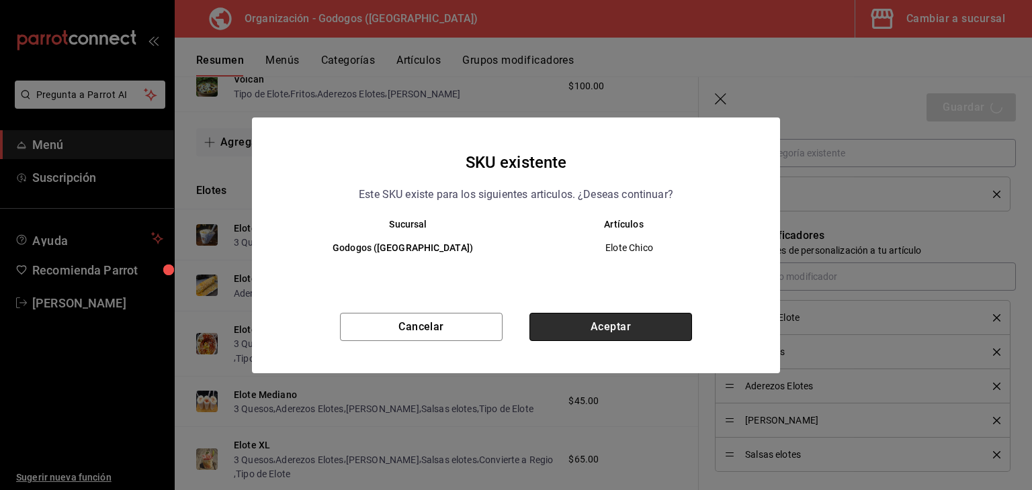
click at [628, 331] on button "Aceptar" at bounding box center [610, 327] width 163 height 28
type textarea "x"
type input "AR-1756006449919"
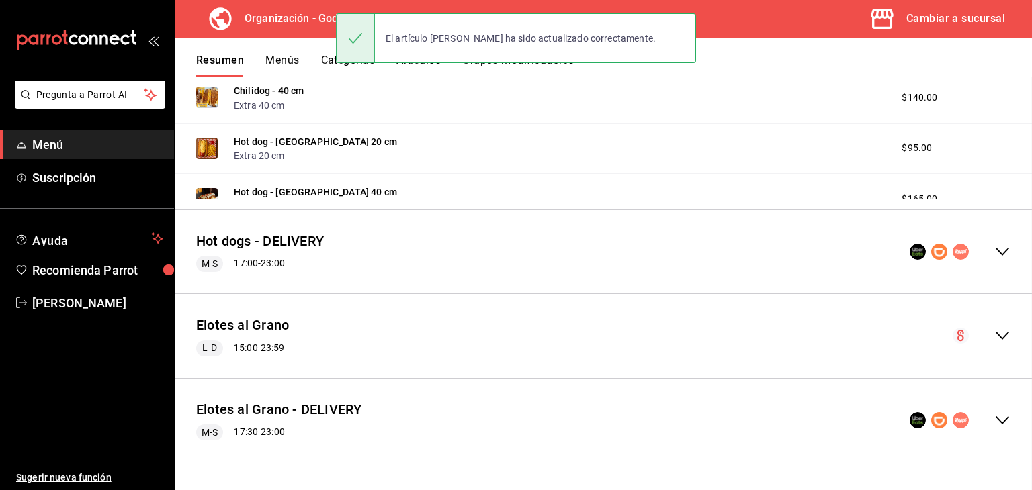
scroll to position [1357, 0]
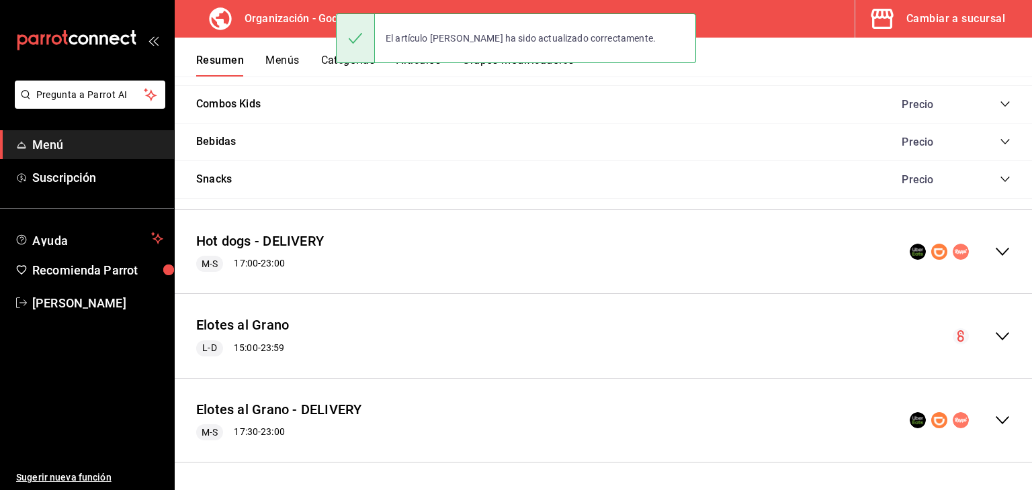
click at [994, 333] on icon "collapse-menu-row" at bounding box center [1002, 337] width 16 height 16
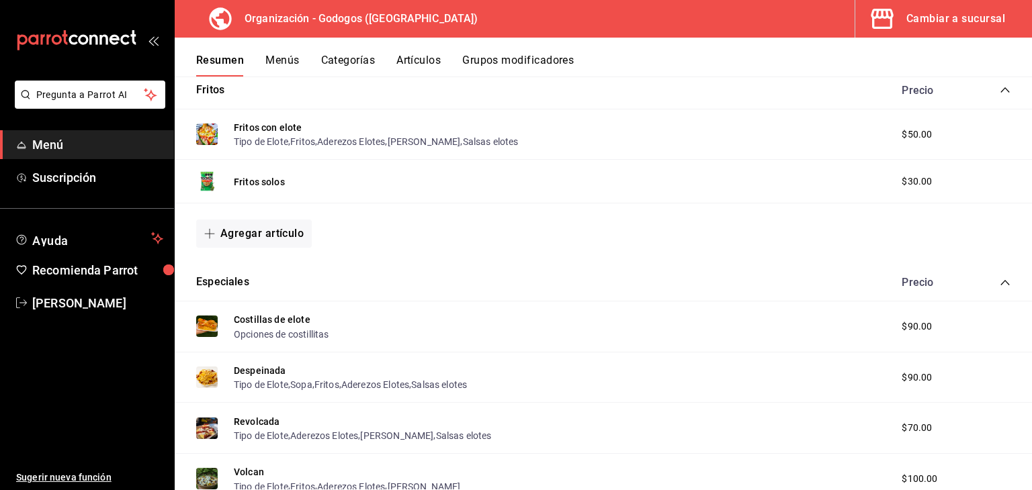
scroll to position [1918, 0]
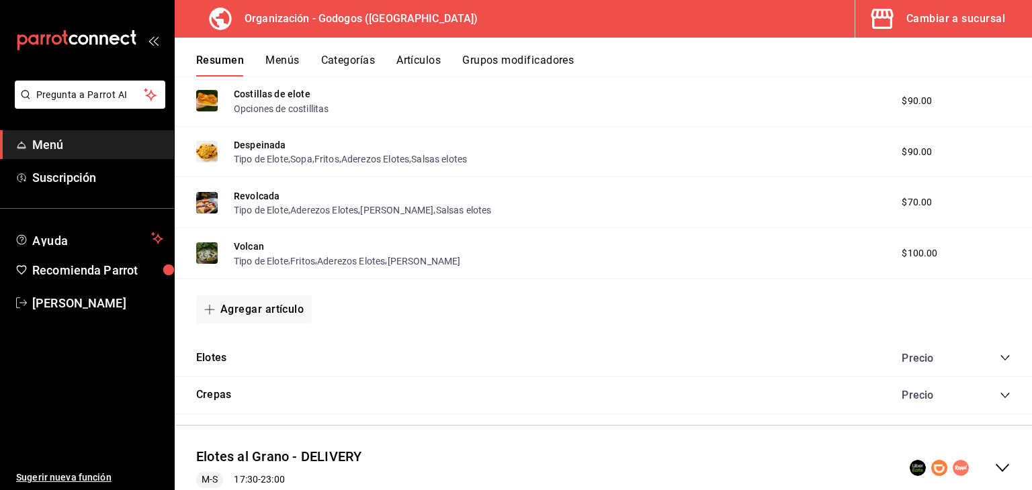
click at [1000, 353] on icon "collapse-category-row" at bounding box center [1005, 358] width 11 height 11
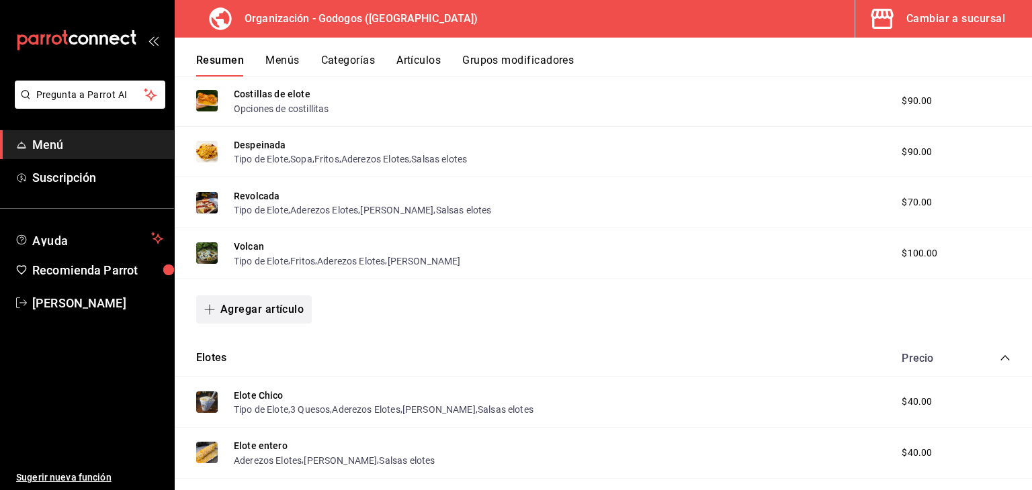
scroll to position [2052, 0]
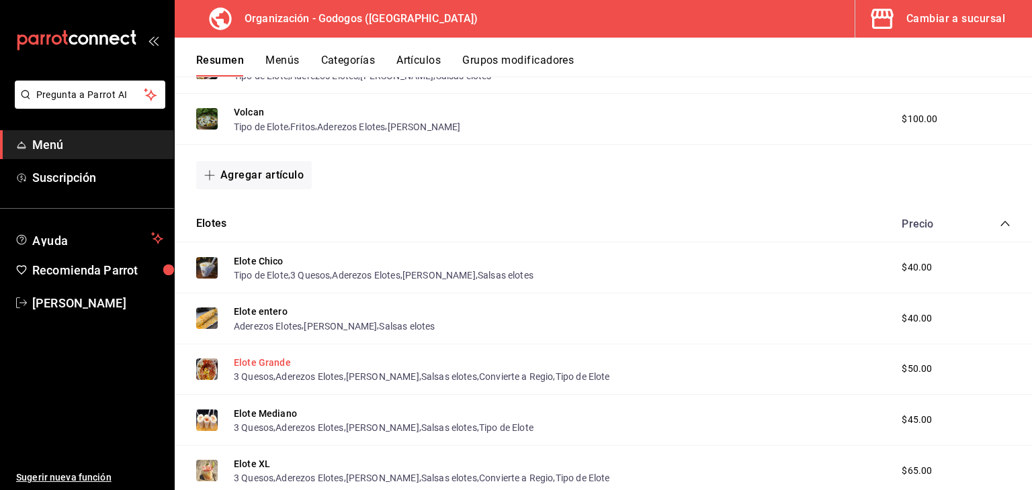
click at [271, 363] on button "Elote Grande" at bounding box center [262, 362] width 57 height 13
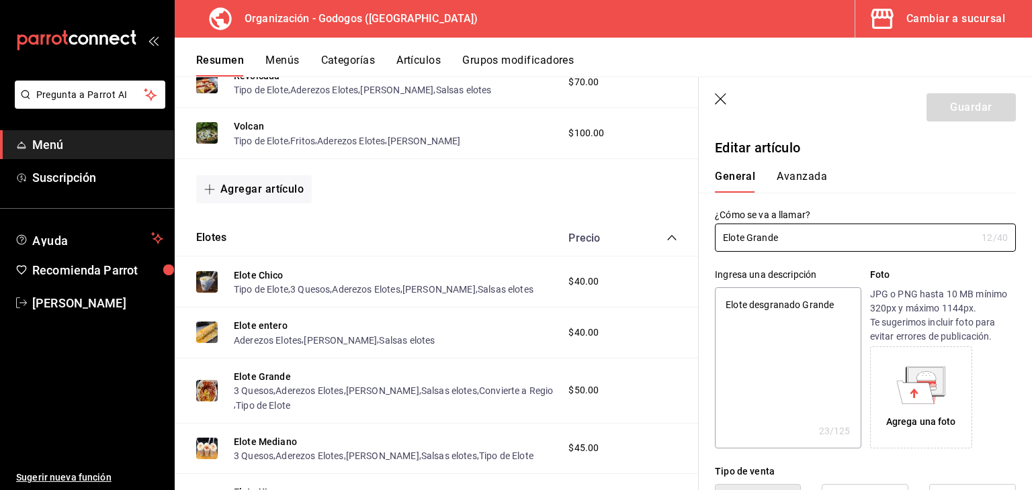
type textarea "x"
type input "$50.00"
radio input "false"
radio input "true"
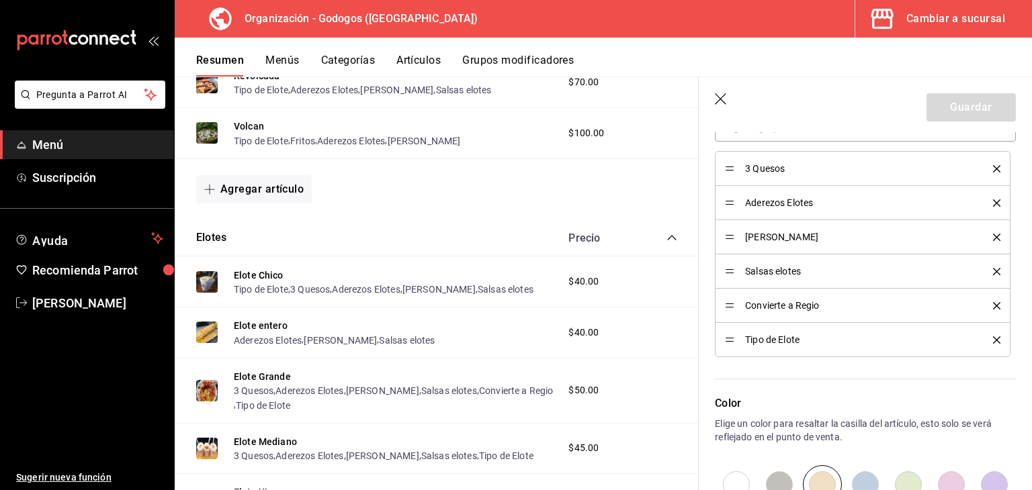
scroll to position [739, 0]
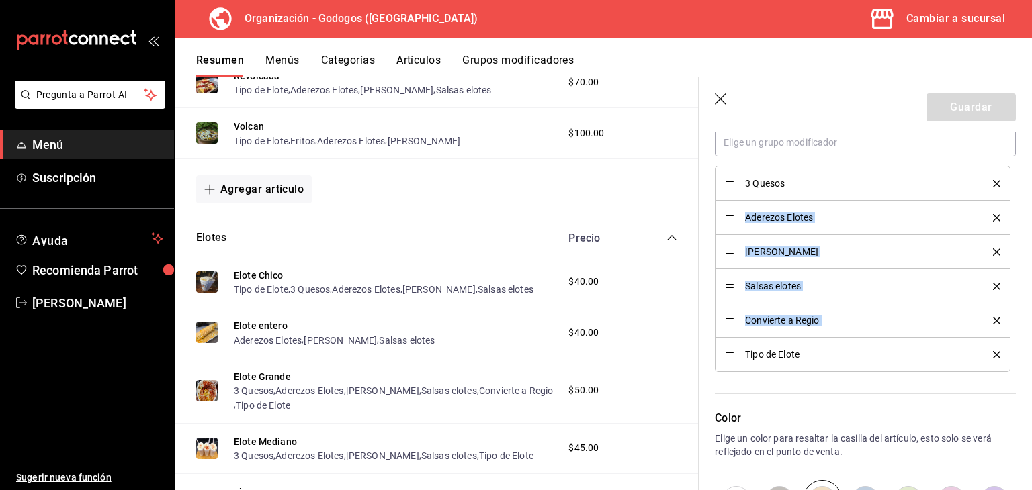
drag, startPoint x: 729, startPoint y: 358, endPoint x: 731, endPoint y: 215, distance: 143.1
click at [731, 215] on ul "3 Quesos Aderezos Elotes [PERSON_NAME] Salsas elotes Convierte a Regio Tipo de …" at bounding box center [865, 269] width 301 height 206
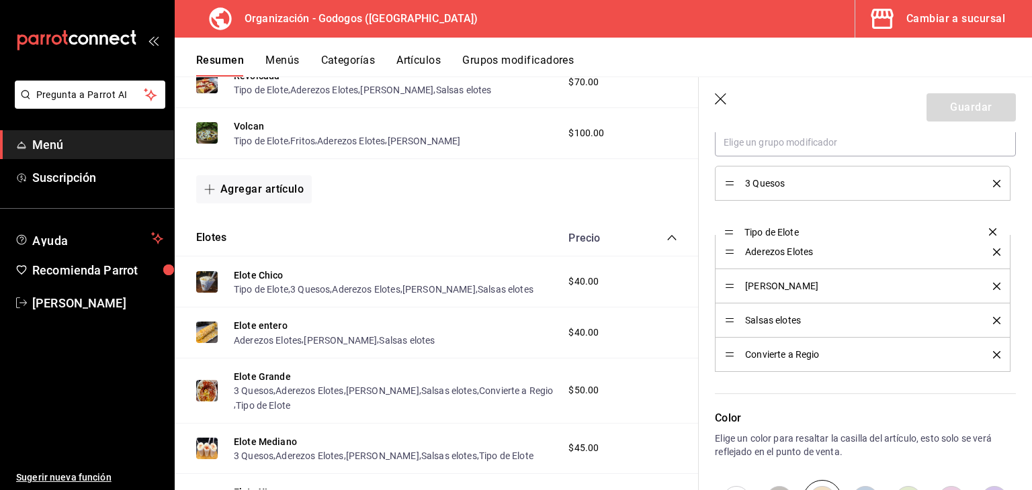
click at [708, 230] on div "Grupos modificadores Agrega opciones de personalización a tu artículo 3 Quesos …" at bounding box center [857, 224] width 317 height 295
drag, startPoint x: 728, startPoint y: 218, endPoint x: 728, endPoint y: 185, distance: 32.9
click at [963, 97] on button "Guardar" at bounding box center [971, 107] width 89 height 28
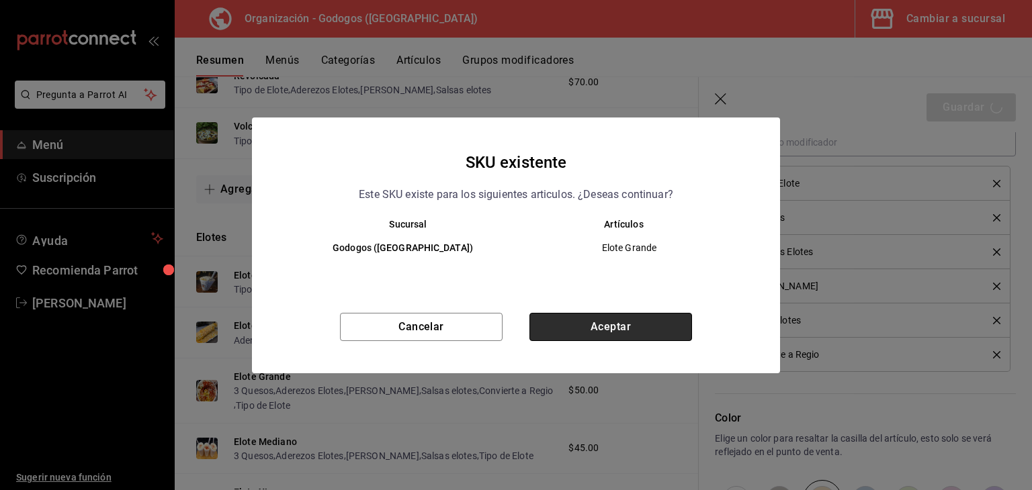
click at [647, 318] on button "Aceptar" at bounding box center [610, 327] width 163 height 28
type textarea "x"
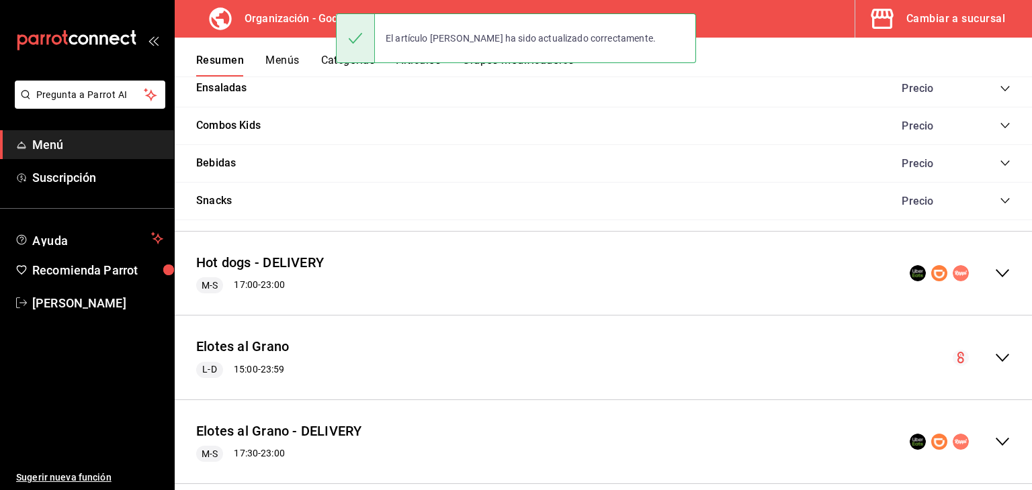
scroll to position [1357, 0]
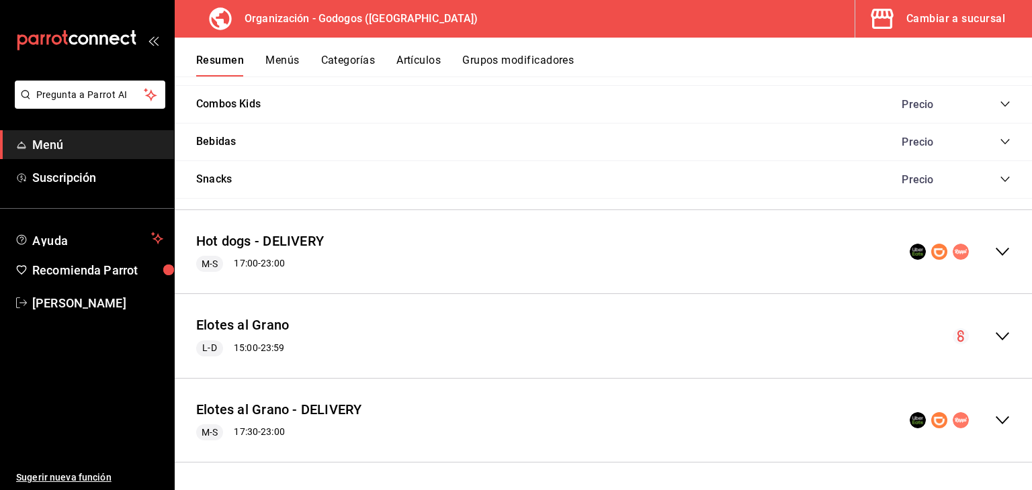
click at [994, 337] on icon "collapse-menu-row" at bounding box center [1002, 337] width 16 height 16
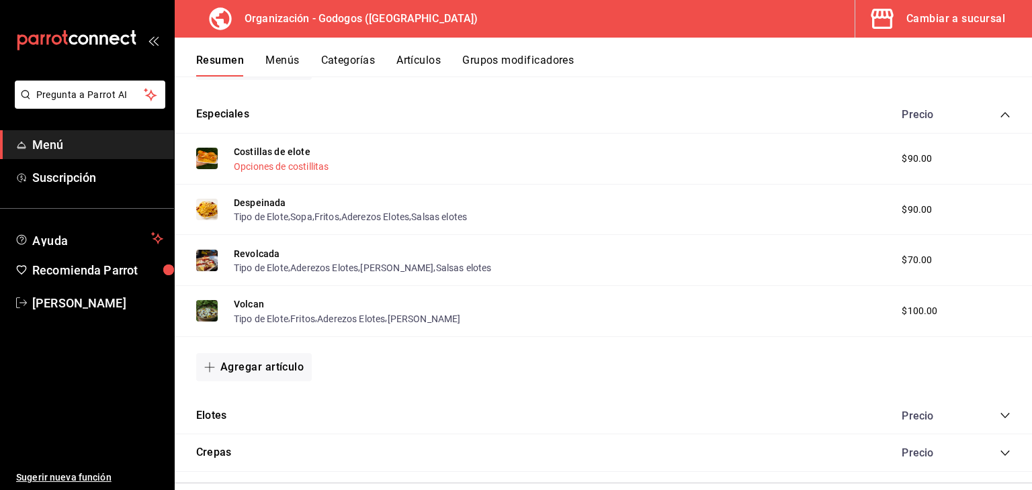
scroll to position [1895, 0]
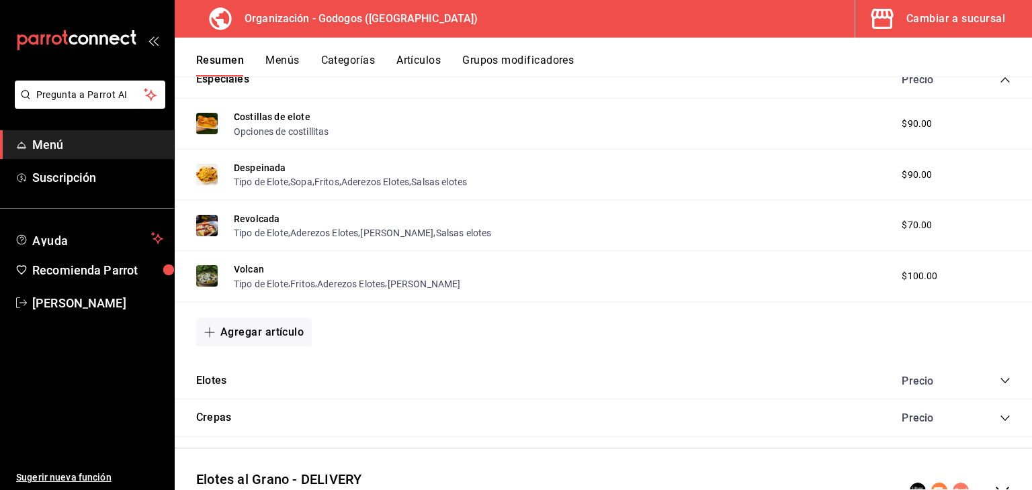
click at [1000, 382] on icon "collapse-category-row" at bounding box center [1005, 381] width 11 height 11
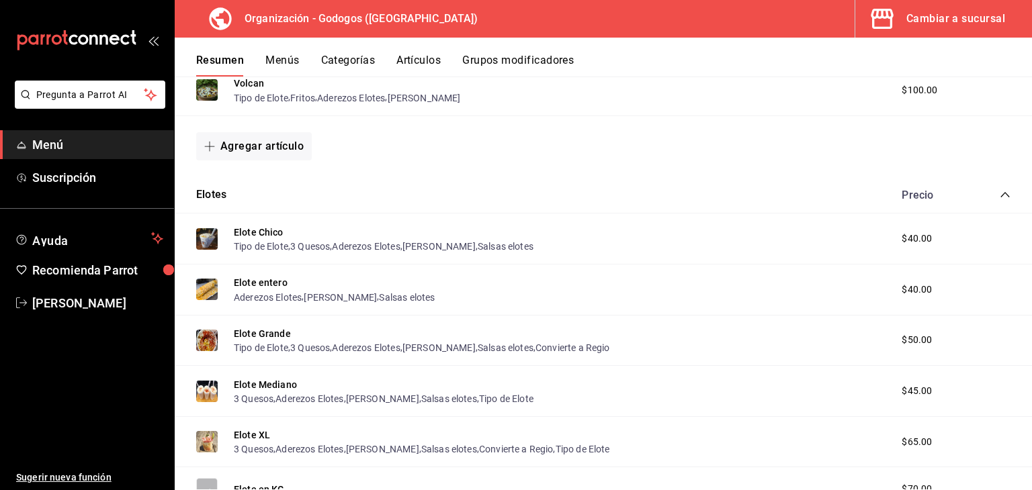
scroll to position [2096, 0]
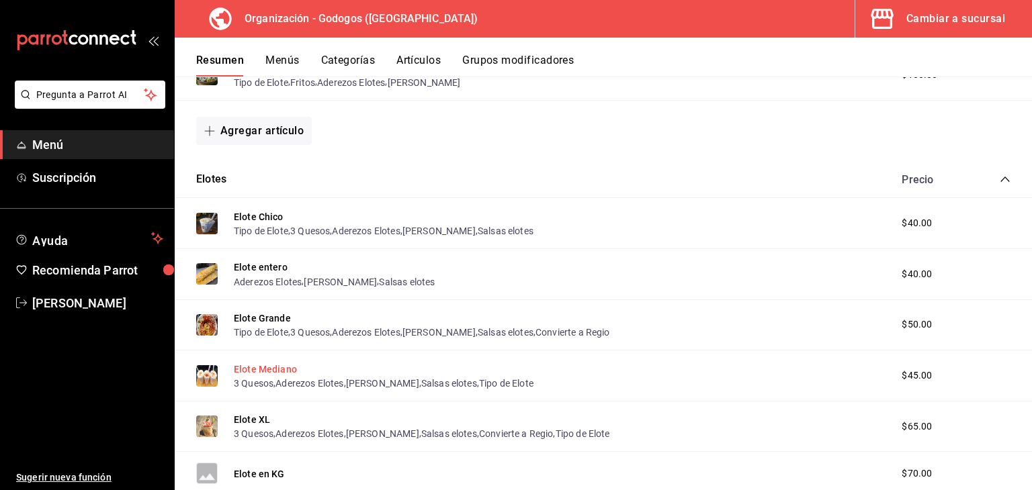
click at [265, 369] on button "Elote Mediano" at bounding box center [265, 369] width 63 height 13
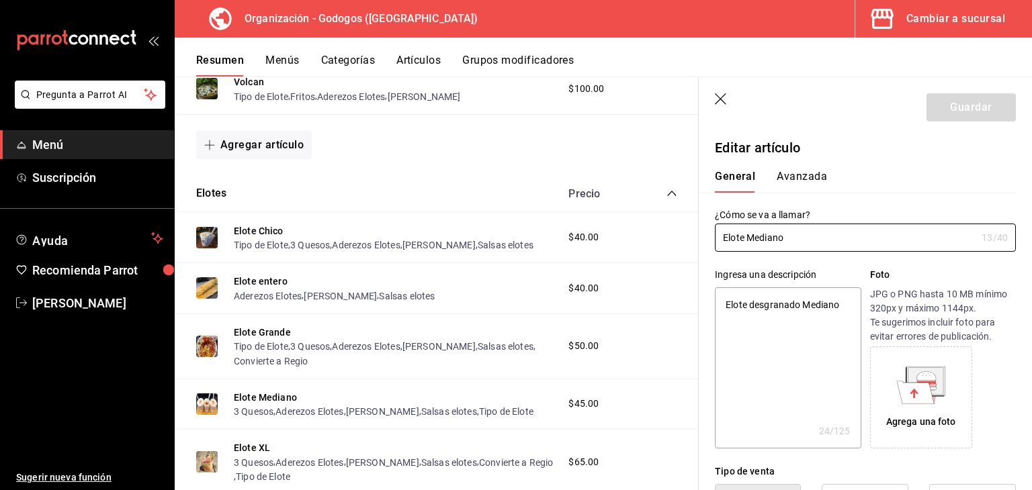
type textarea "x"
type input "$45.00"
radio input "false"
radio input "true"
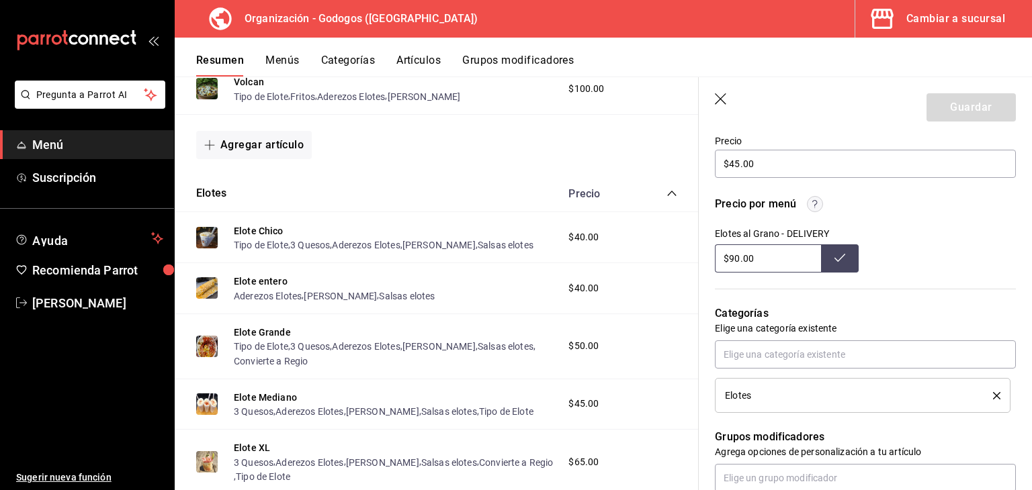
scroll to position [739, 0]
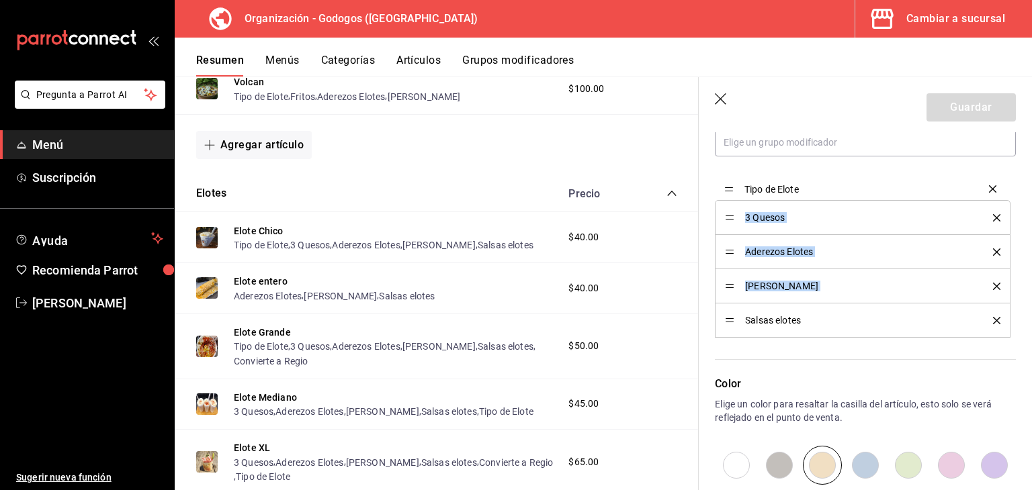
drag, startPoint x: 731, startPoint y: 322, endPoint x: 731, endPoint y: 191, distance: 130.3
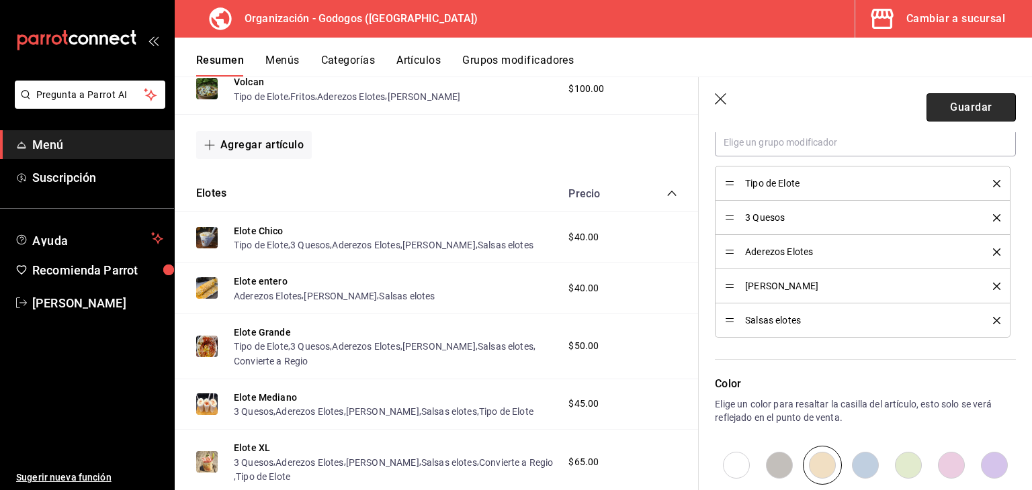
click at [968, 108] on button "Guardar" at bounding box center [971, 107] width 89 height 28
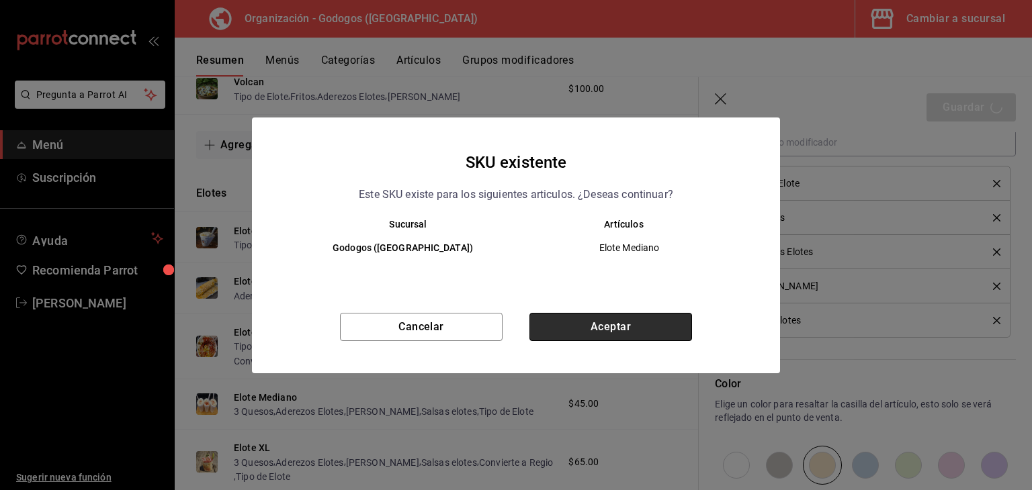
click at [643, 323] on button "Aceptar" at bounding box center [610, 327] width 163 height 28
type textarea "x"
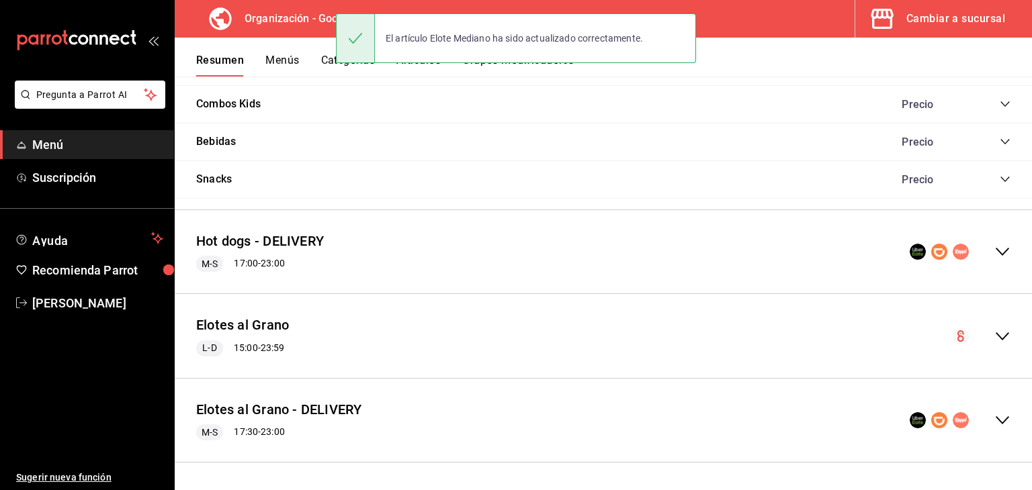
scroll to position [1357, 0]
click at [994, 331] on icon "collapse-menu-row" at bounding box center [1002, 337] width 16 height 16
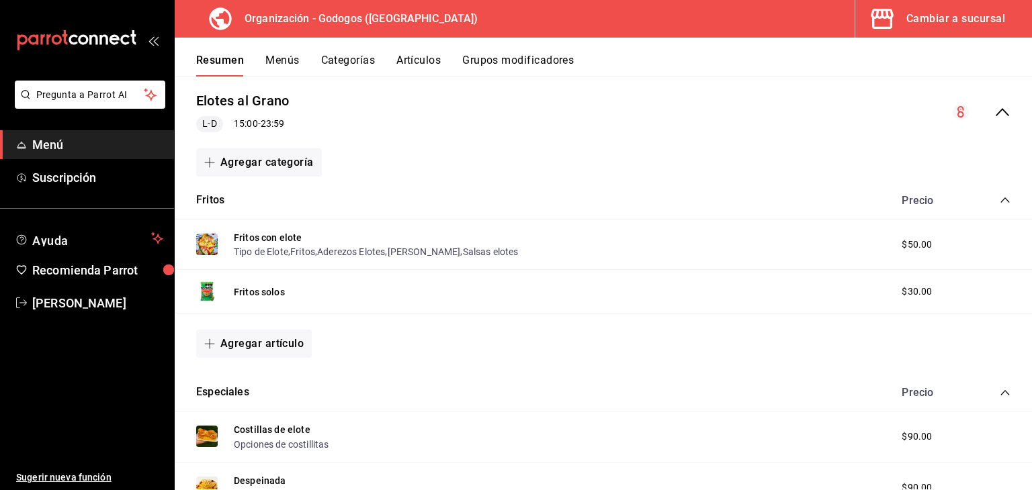
scroll to position [1965, 0]
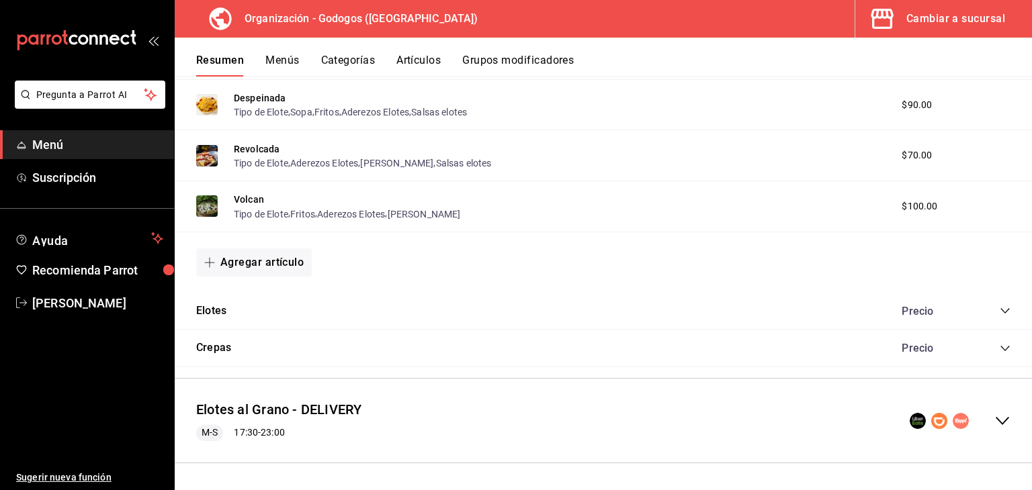
click at [236, 315] on div "[PERSON_NAME]" at bounding box center [603, 312] width 857 height 38
click at [226, 312] on div "[PERSON_NAME]" at bounding box center [603, 312] width 857 height 38
click at [1000, 313] on icon "collapse-category-row" at bounding box center [1005, 311] width 11 height 11
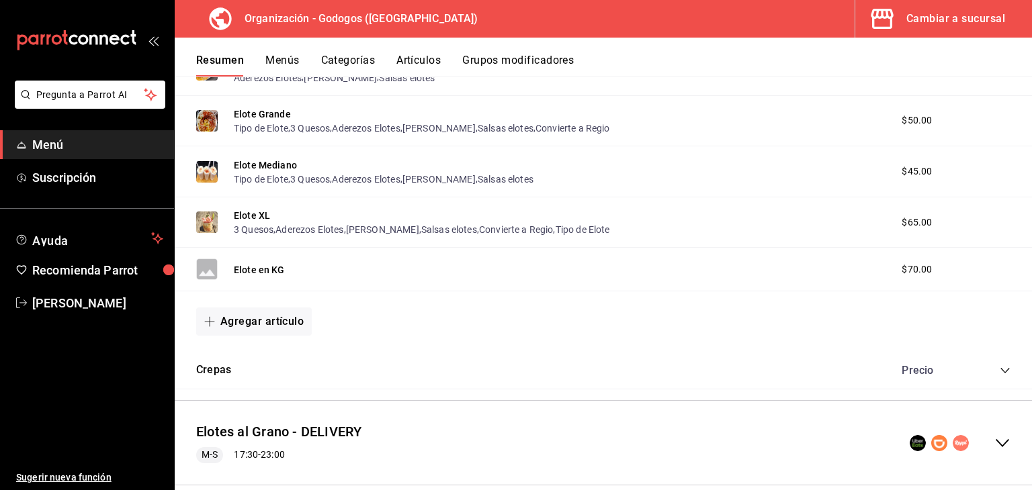
scroll to position [2233, 0]
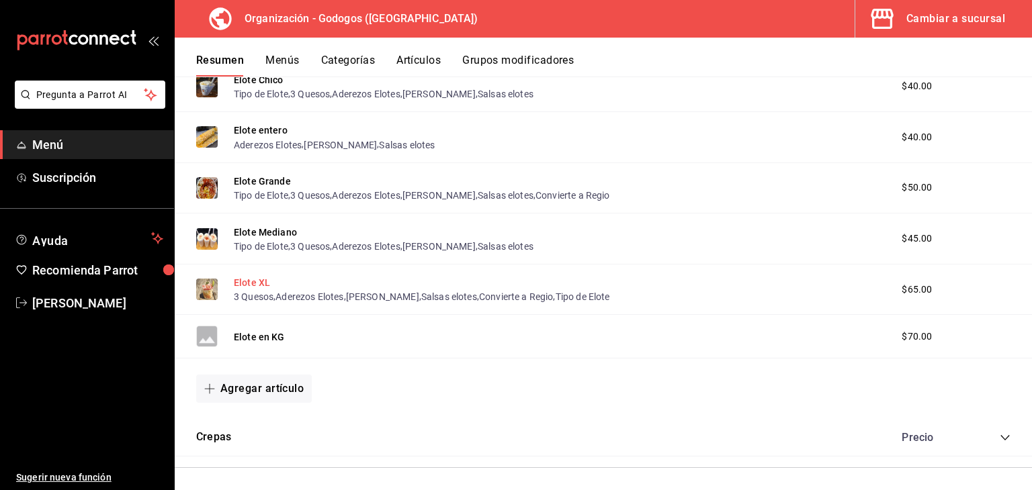
click at [249, 283] on button "Elote XL" at bounding box center [252, 282] width 36 height 13
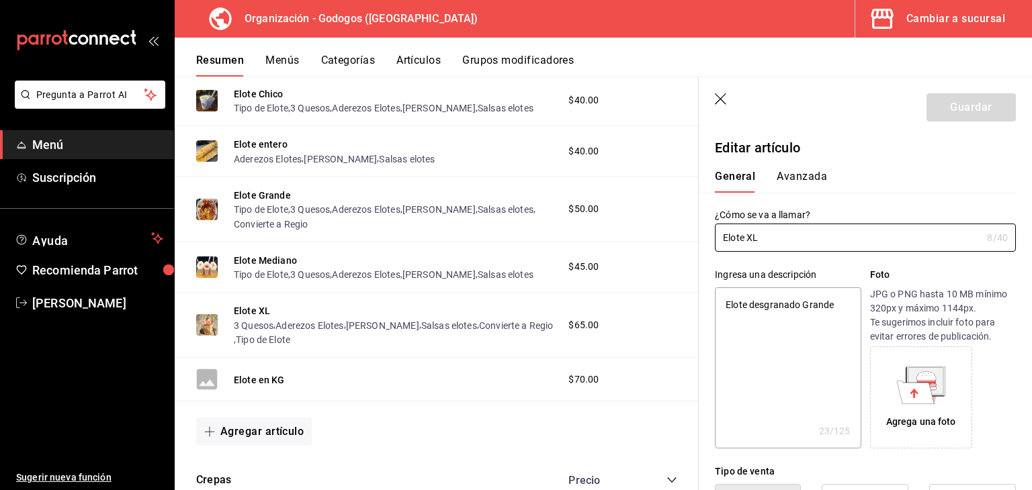
type textarea "x"
type input "$65.00"
radio input "false"
radio input "true"
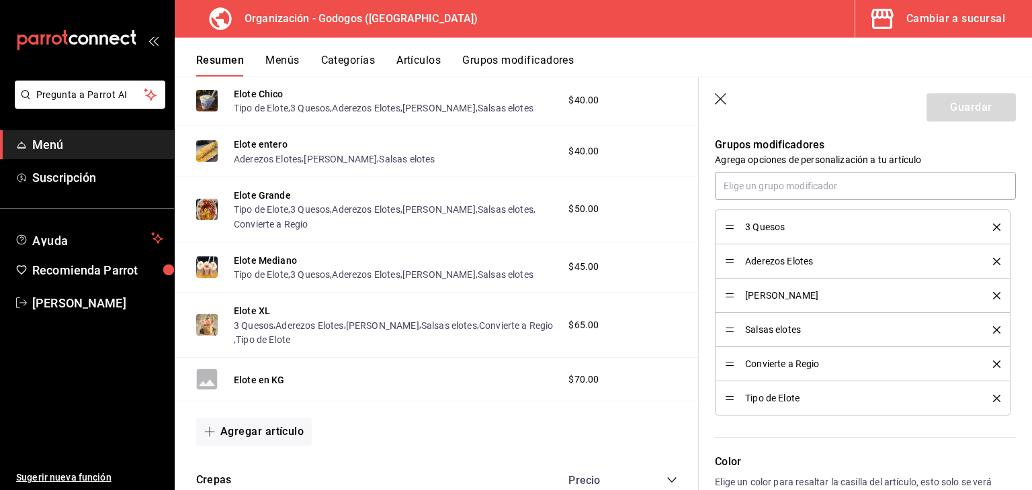
scroll to position [672, 0]
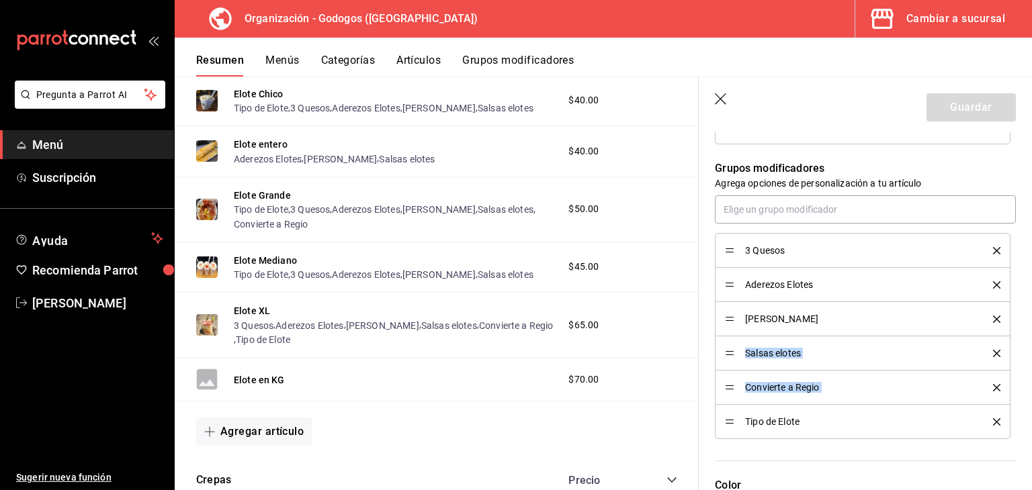
drag, startPoint x: 734, startPoint y: 424, endPoint x: 734, endPoint y: 336, distance: 88.0
click at [734, 336] on ul "3 Quesos Aderezos Elotes [PERSON_NAME] Salsas elotes Convierte a Regio Tipo de …" at bounding box center [865, 336] width 301 height 206
click at [707, 331] on div "Grupos modificadores Agrega opciones de personalización a tu artículo 3 Quesos …" at bounding box center [857, 291] width 317 height 295
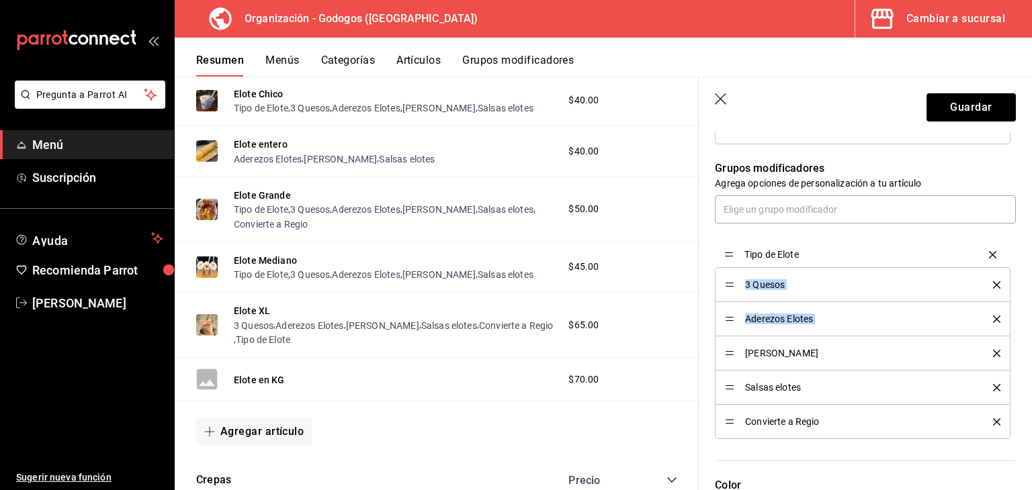
drag, startPoint x: 725, startPoint y: 318, endPoint x: 722, endPoint y: 253, distance: 65.9
click at [957, 105] on button "Guardar" at bounding box center [971, 107] width 89 height 28
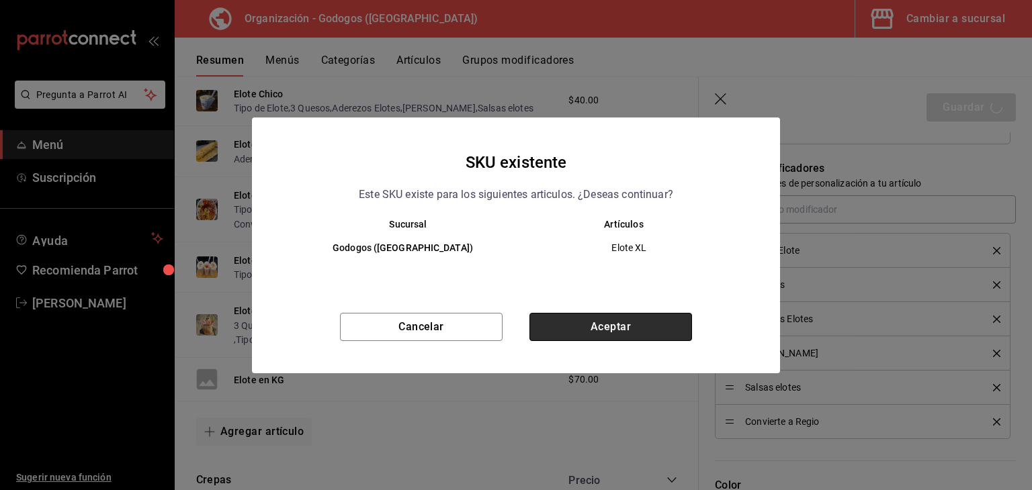
click at [602, 323] on button "Aceptar" at bounding box center [610, 327] width 163 height 28
type textarea "x"
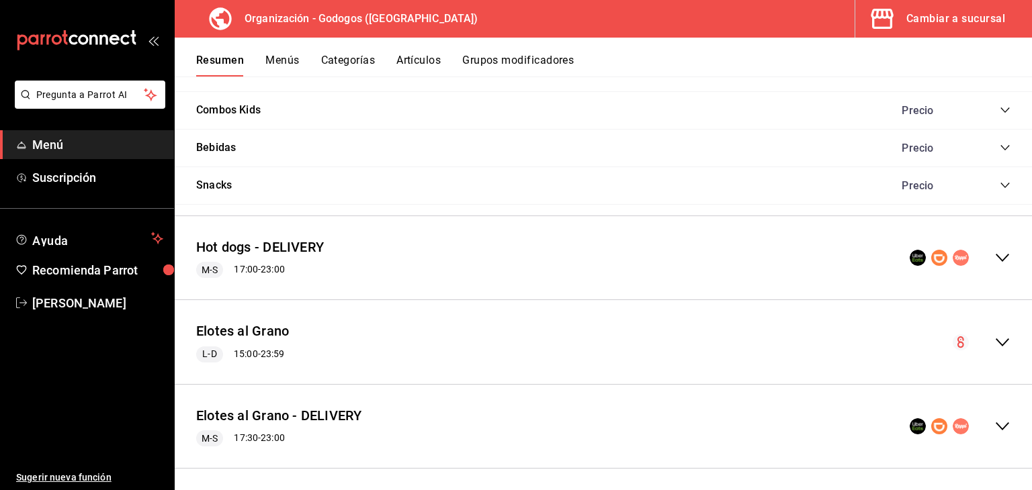
scroll to position [1357, 0]
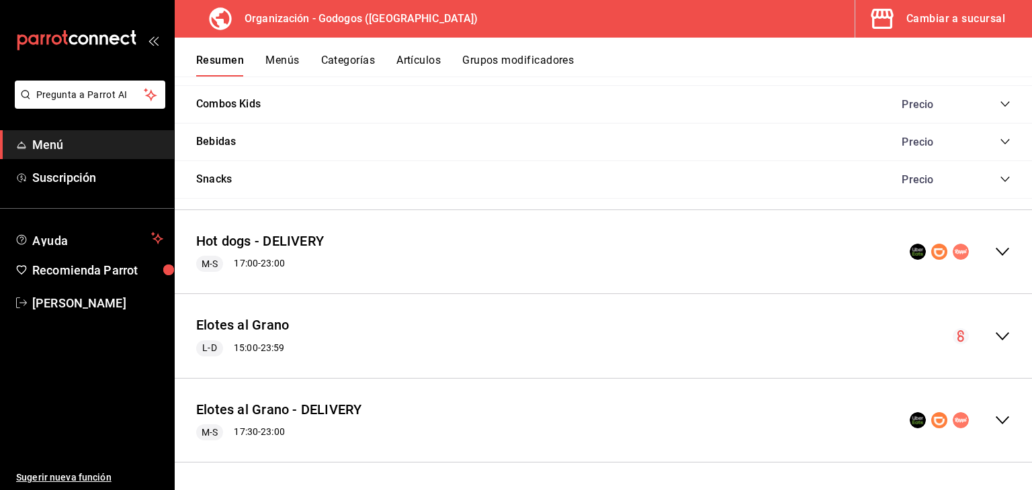
click at [1000, 337] on div "Elotes al Grano L-D 15:00 - 23:59" at bounding box center [603, 336] width 857 height 62
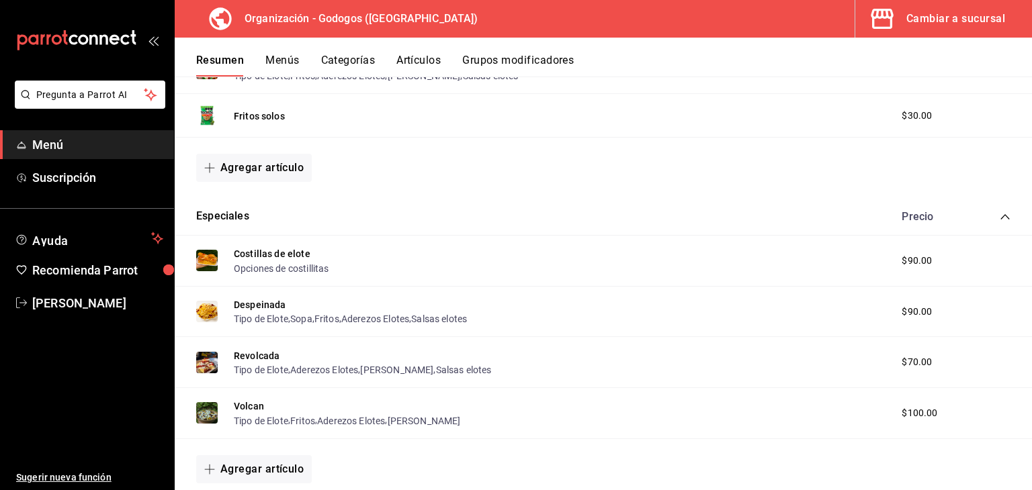
scroll to position [1895, 0]
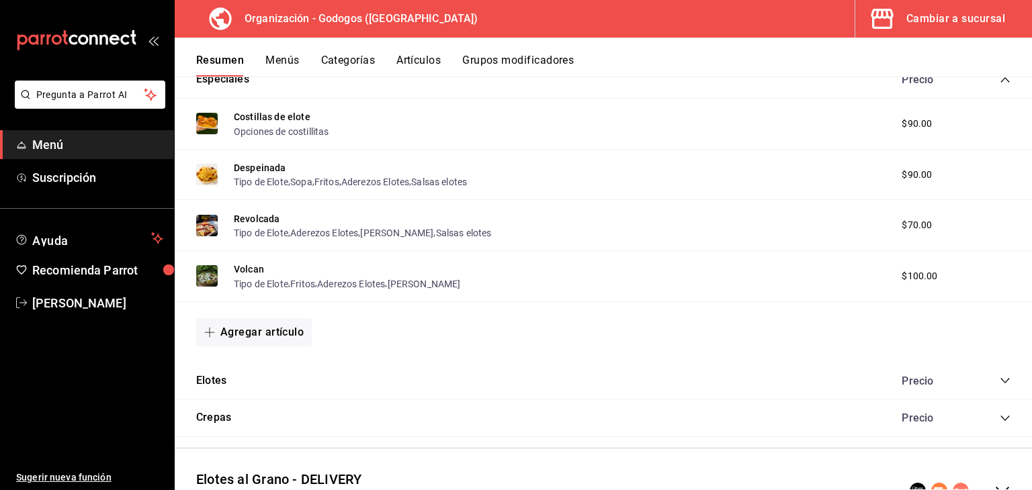
click at [1000, 384] on icon "collapse-category-row" at bounding box center [1005, 381] width 11 height 11
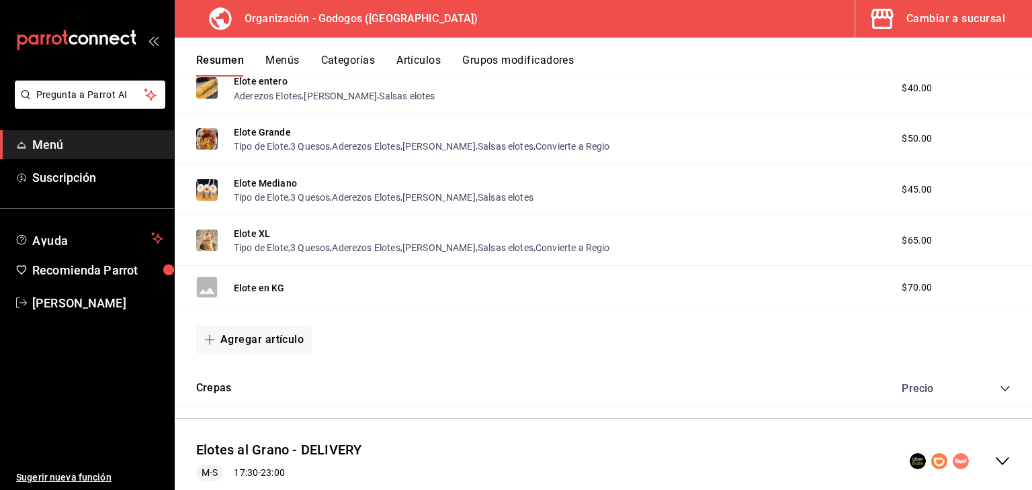
scroll to position [2324, 0]
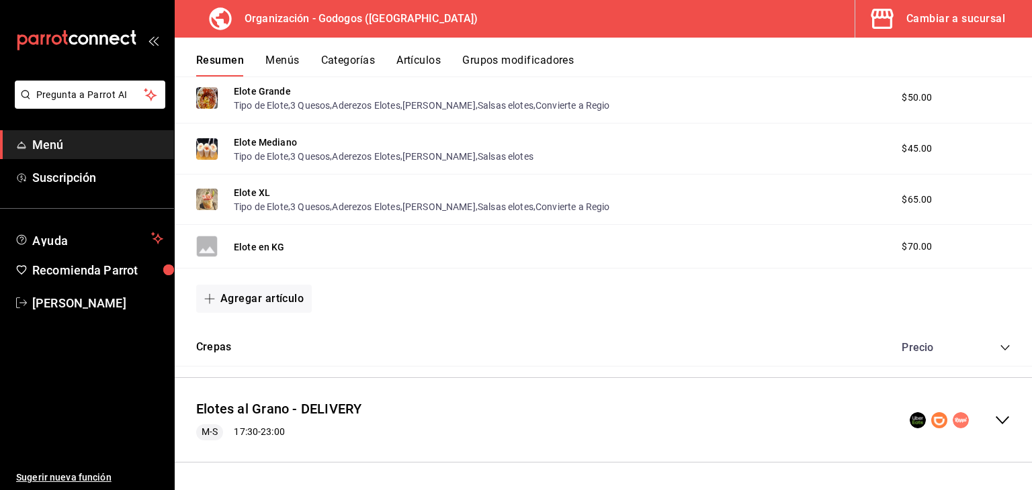
click at [996, 419] on icon "collapse-menu-row" at bounding box center [1002, 421] width 13 height 8
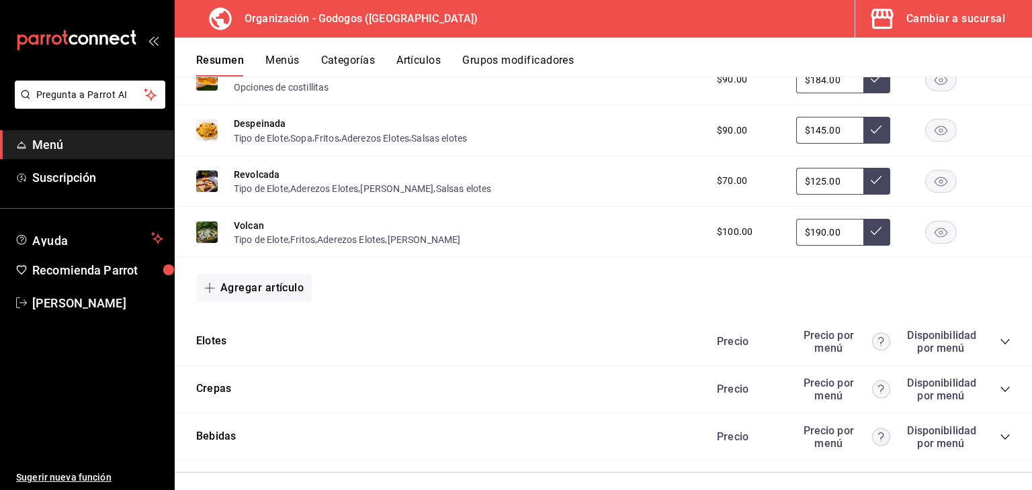
scroll to position [3026, 0]
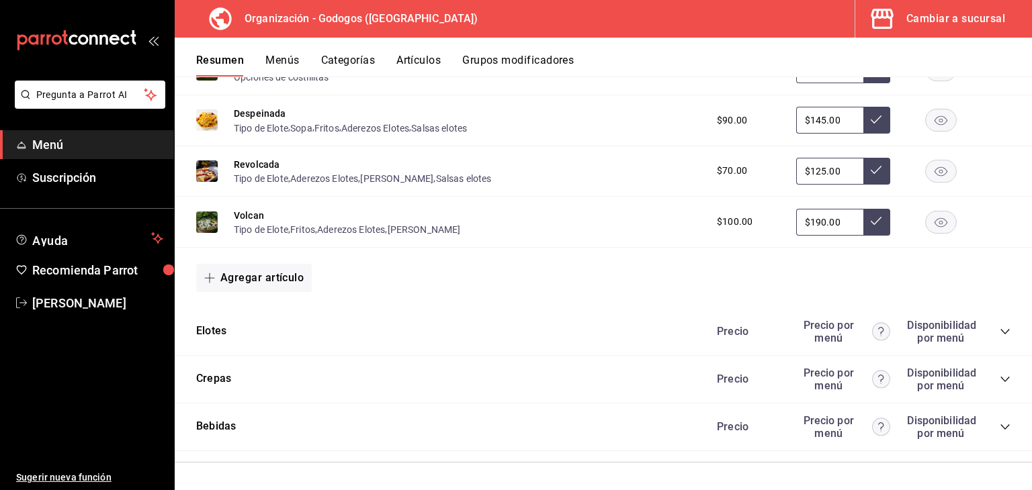
click at [1000, 335] on icon "collapse-category-row" at bounding box center [1005, 332] width 11 height 11
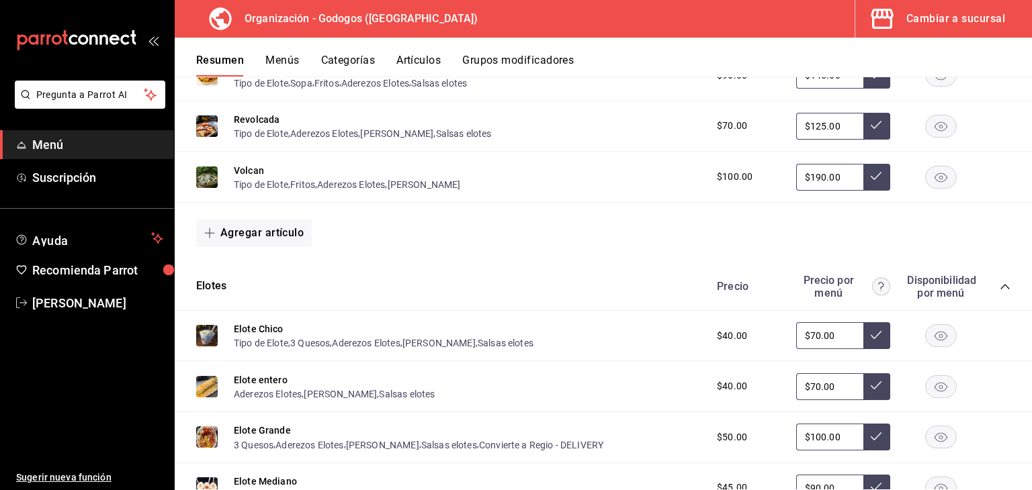
scroll to position [3093, 0]
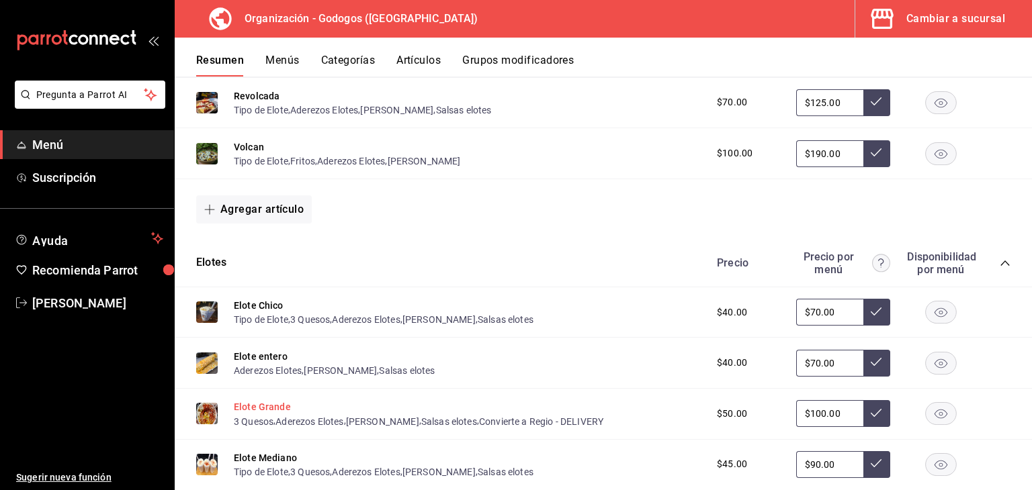
click at [266, 409] on button "Elote Grande" at bounding box center [262, 406] width 57 height 13
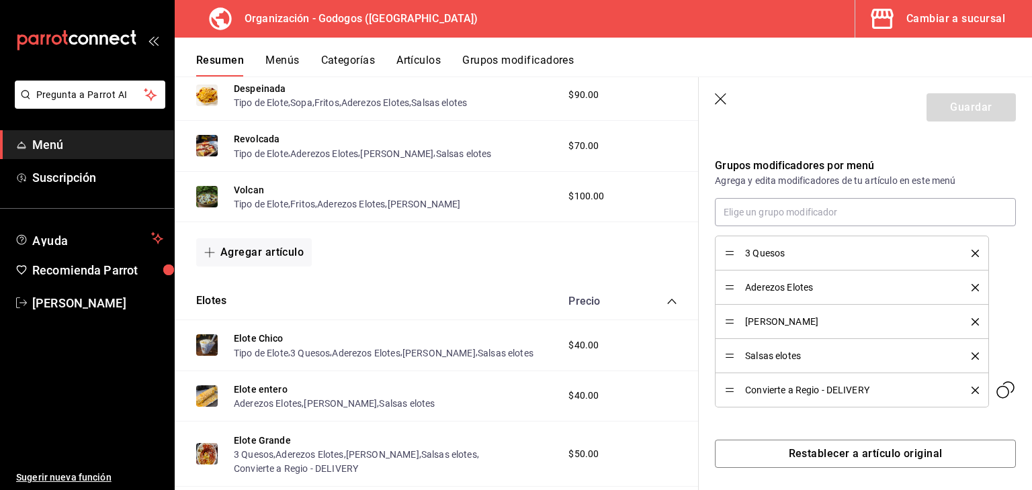
scroll to position [419, 0]
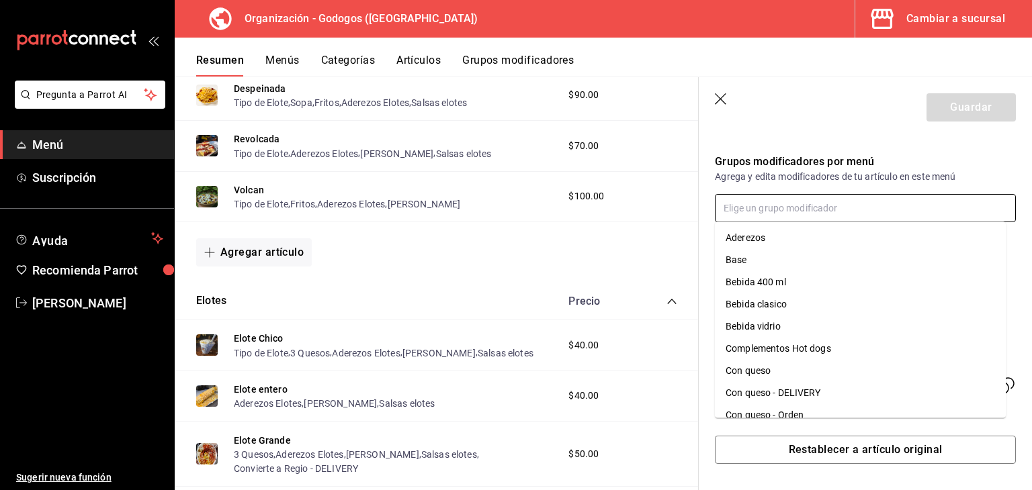
click at [833, 212] on input "text" at bounding box center [865, 208] width 301 height 28
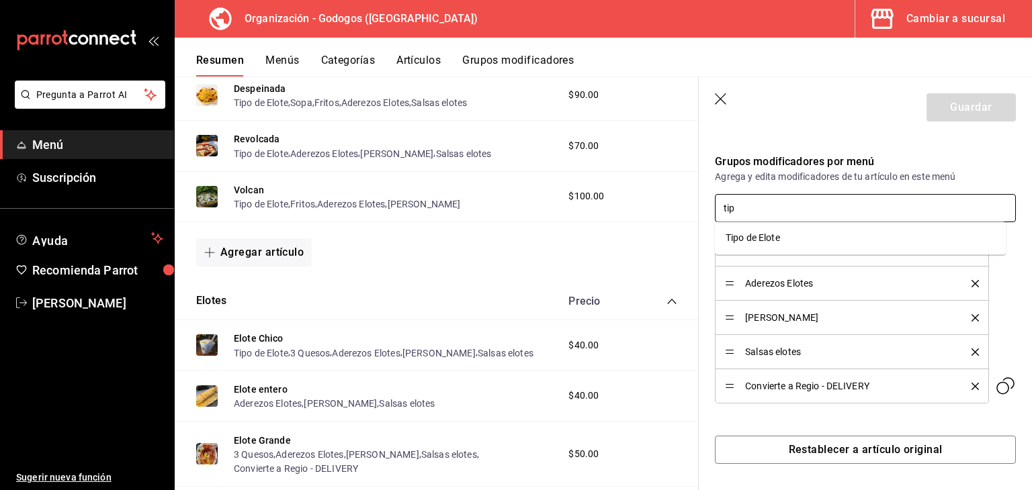
type input "tipo"
click at [769, 237] on div "Tipo de Elote" at bounding box center [753, 238] width 54 height 14
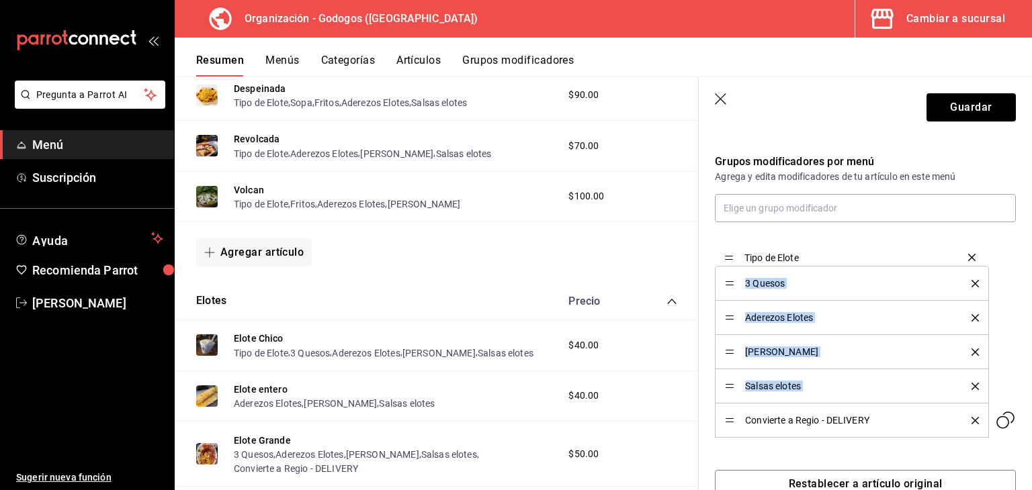
drag, startPoint x: 728, startPoint y: 420, endPoint x: 725, endPoint y: 256, distance: 164.0
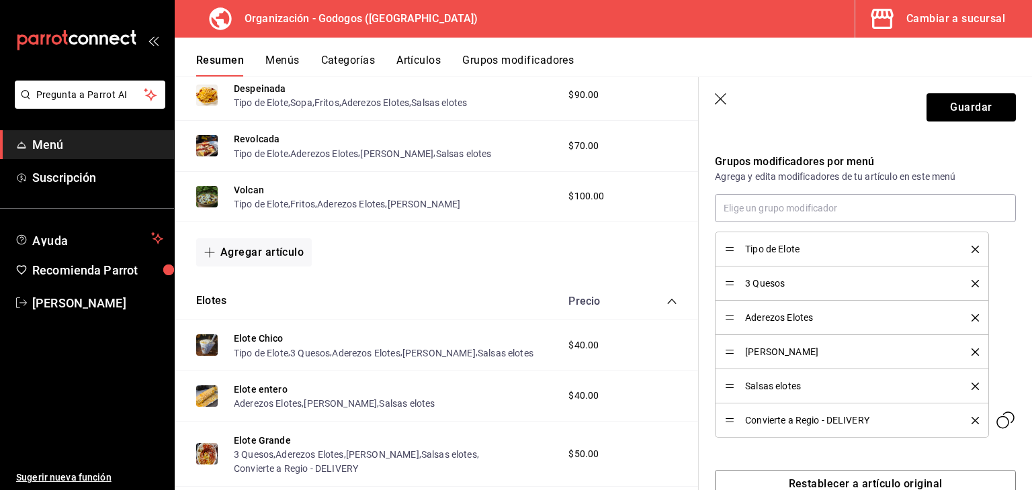
click at [708, 239] on div "Grupos modificadores por menú Agrega y edita modificadores de tu artículo en es…" at bounding box center [857, 288] width 317 height 300
click at [951, 108] on button "Guardar" at bounding box center [971, 107] width 89 height 28
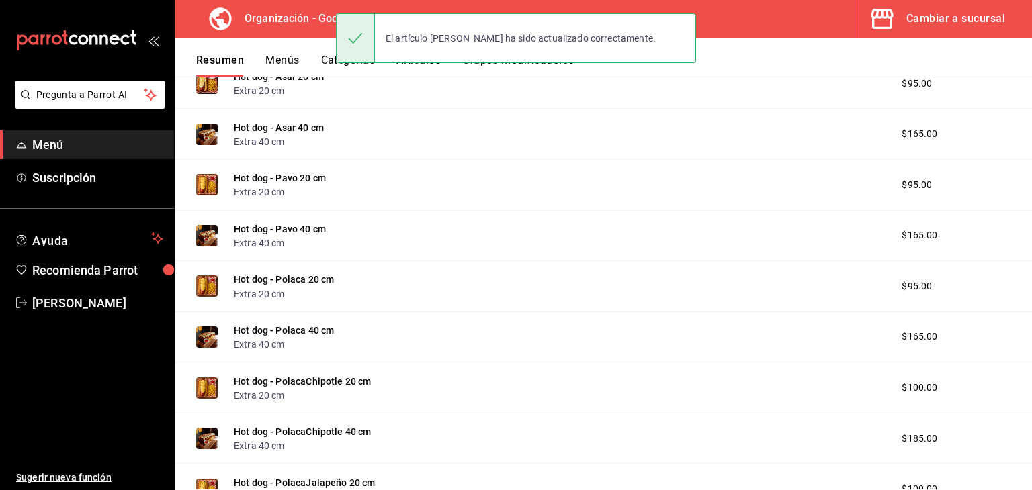
scroll to position [1357, 0]
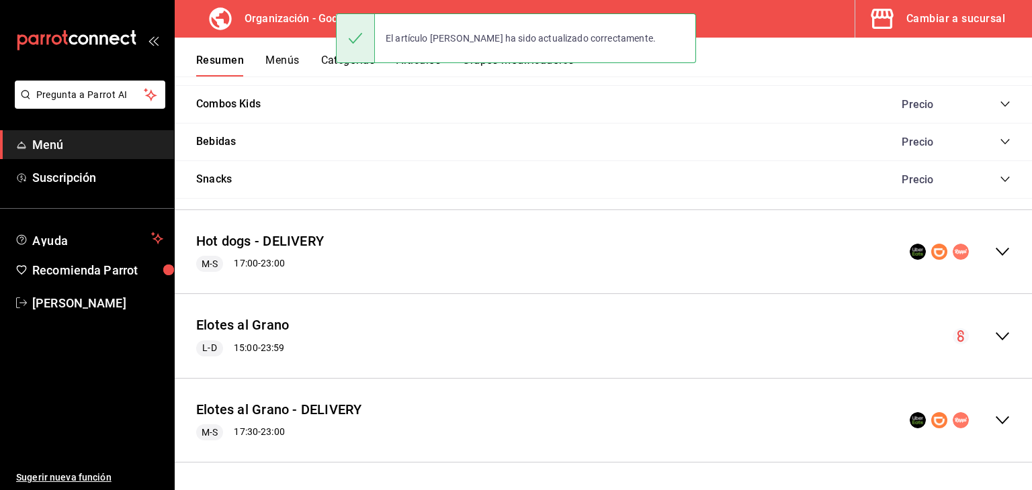
click at [996, 419] on icon "collapse-menu-row" at bounding box center [1002, 421] width 13 height 8
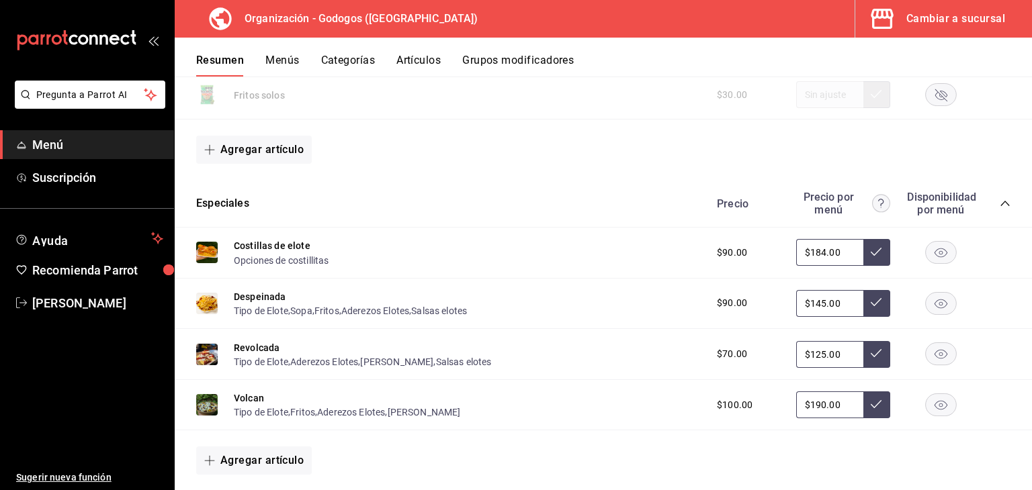
scroll to position [2060, 0]
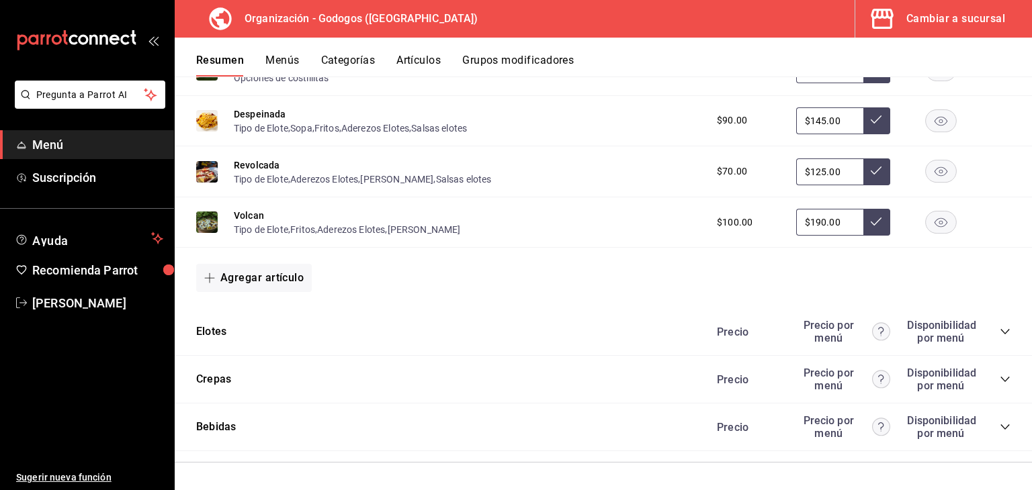
click at [1000, 334] on icon "collapse-category-row" at bounding box center [1005, 332] width 11 height 11
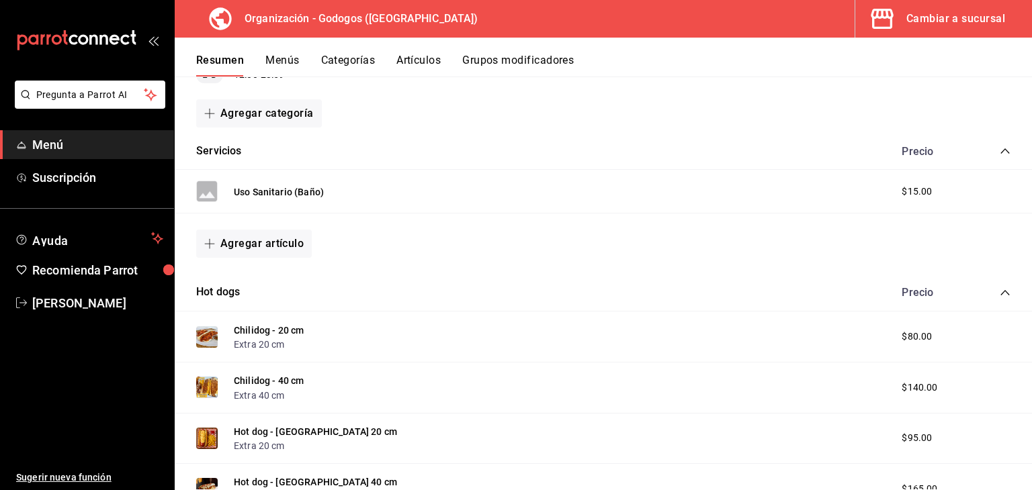
scroll to position [0, 0]
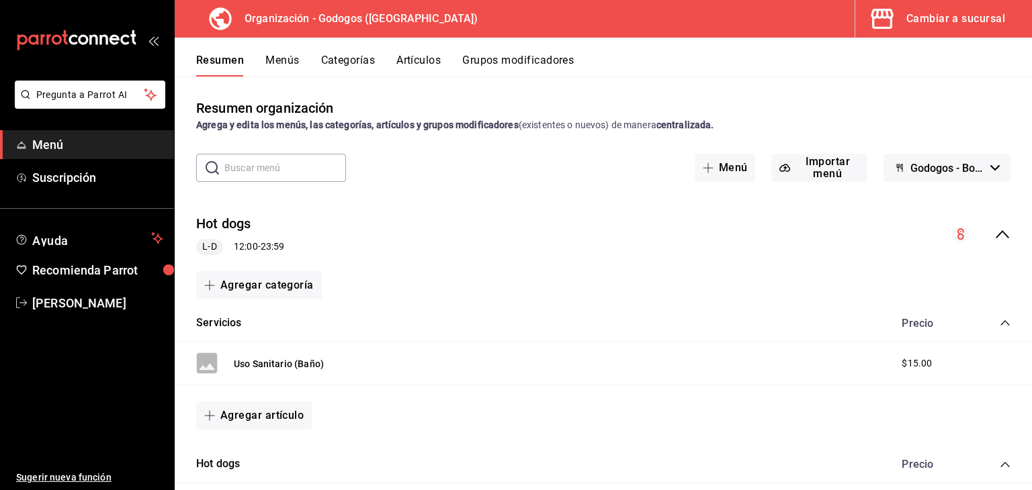
click at [291, 65] on button "Menús" at bounding box center [282, 65] width 34 height 23
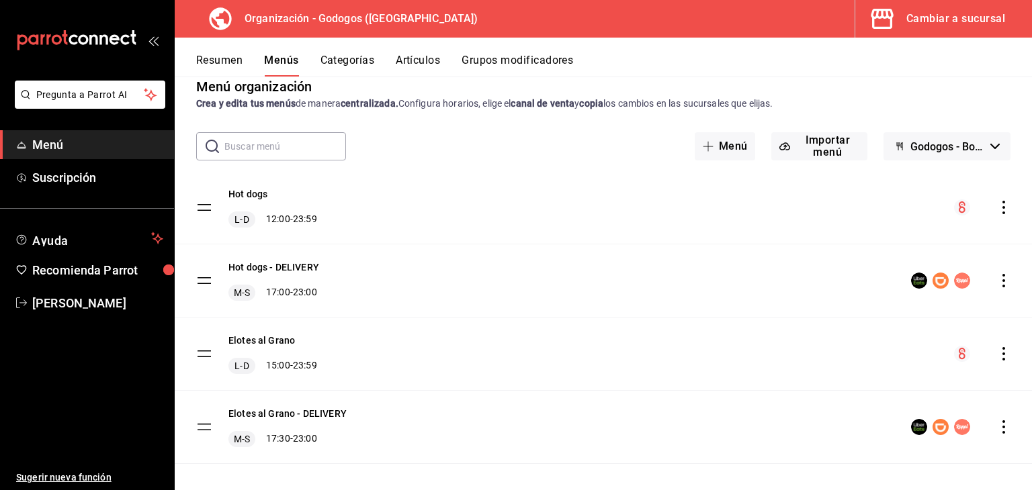
scroll to position [33, 0]
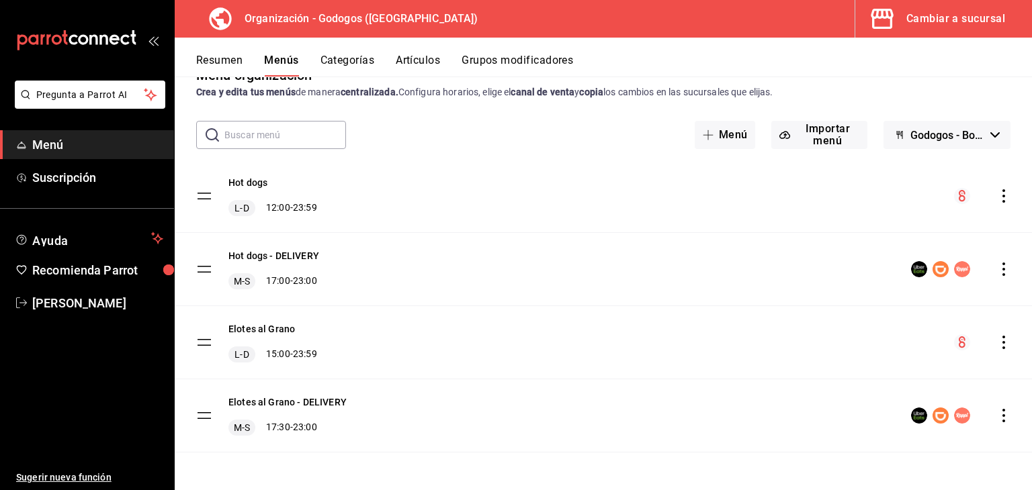
click at [997, 341] on icon "actions" at bounding box center [1003, 342] width 13 height 13
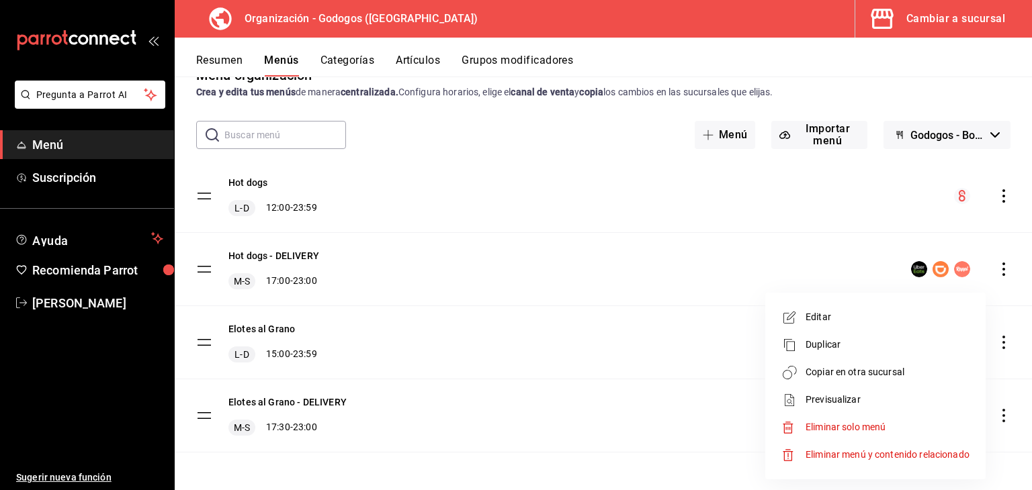
click at [829, 373] on span "Copiar en otra sucursal" at bounding box center [888, 373] width 164 height 14
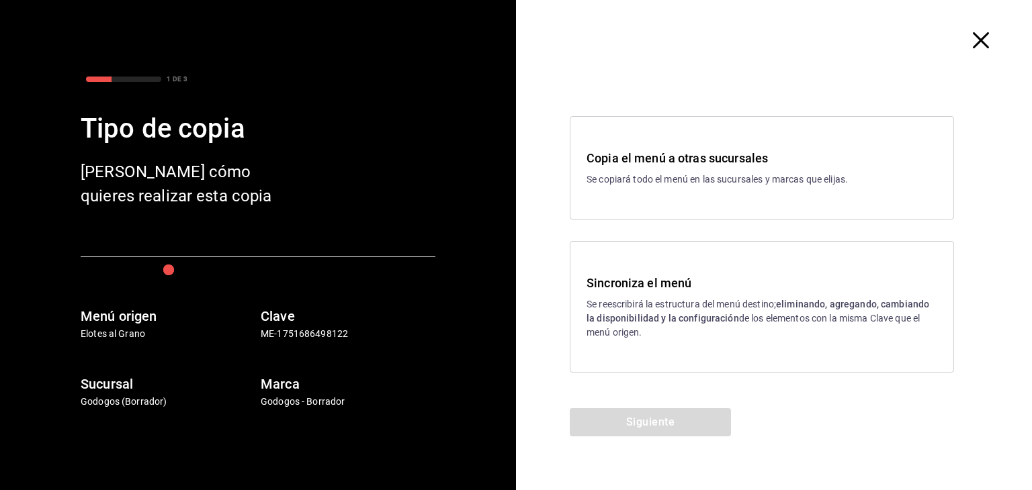
click at [697, 309] on p "Se reescribirá la estructura del menú destino; eliminando, agregando, cambiando…" at bounding box center [762, 319] width 351 height 42
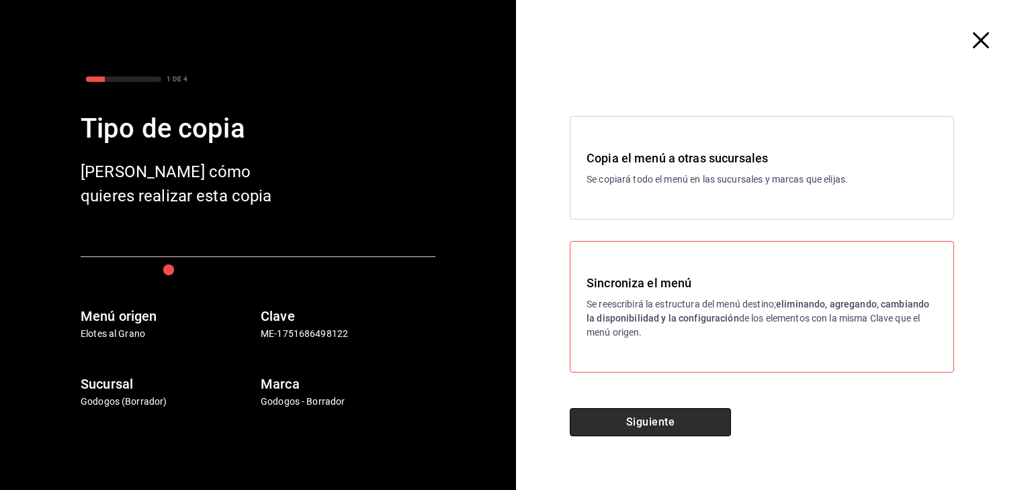
click at [679, 422] on button "Siguiente" at bounding box center [650, 423] width 161 height 28
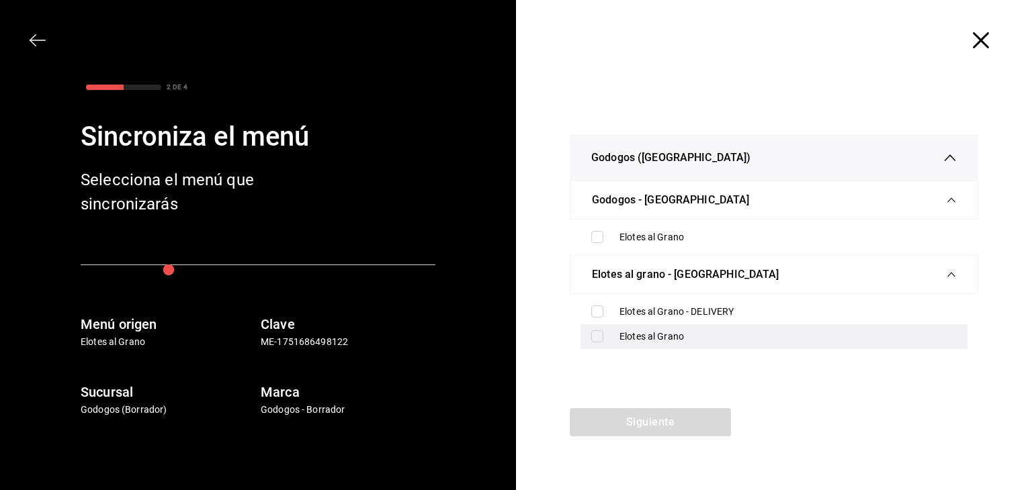
click at [599, 335] on input "checkbox" at bounding box center [597, 337] width 12 height 12
checkbox input "true"
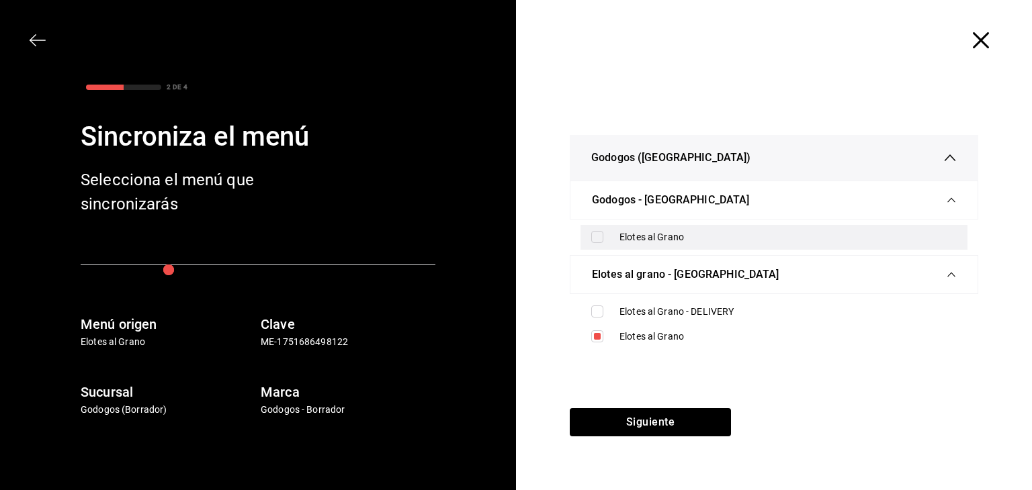
click at [595, 235] on input "checkbox" at bounding box center [597, 237] width 12 height 12
checkbox input "true"
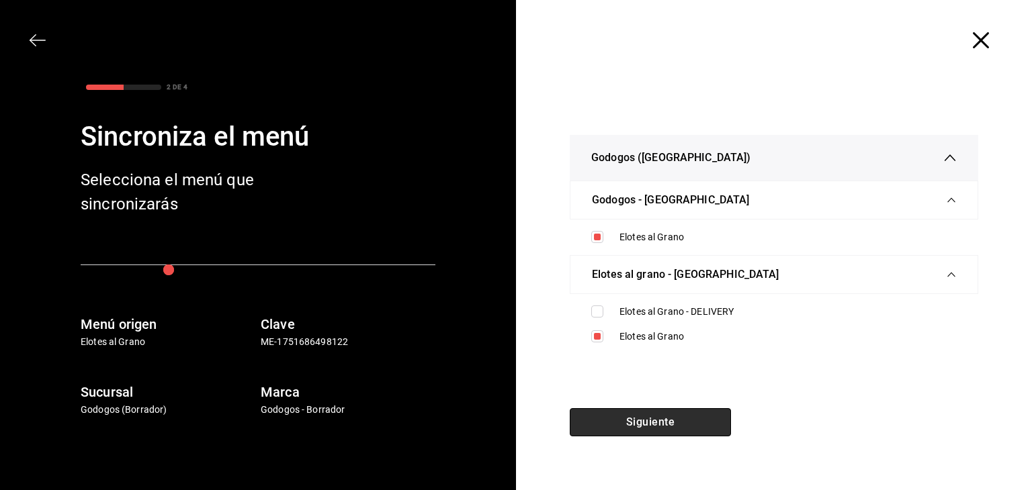
click at [689, 430] on button "Siguiente" at bounding box center [650, 423] width 161 height 28
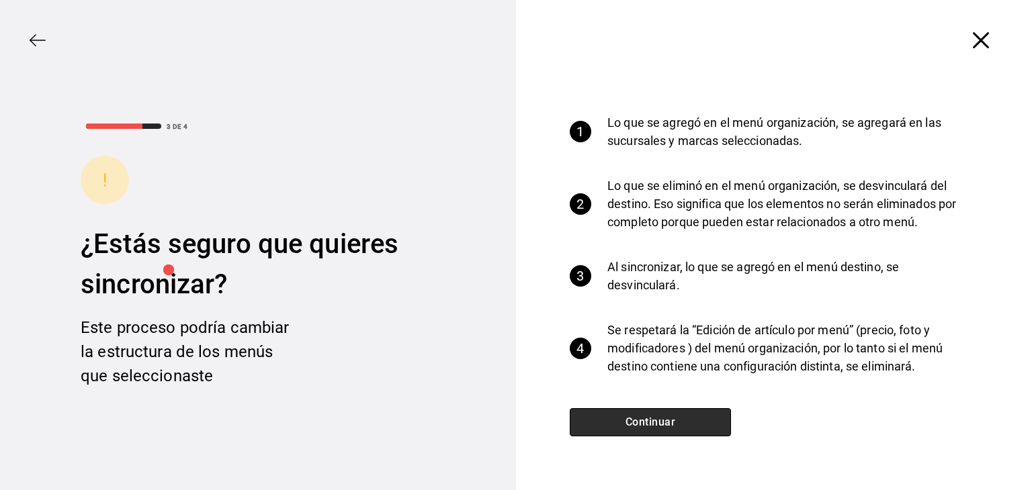
click at [689, 430] on button "Continuar" at bounding box center [650, 423] width 161 height 28
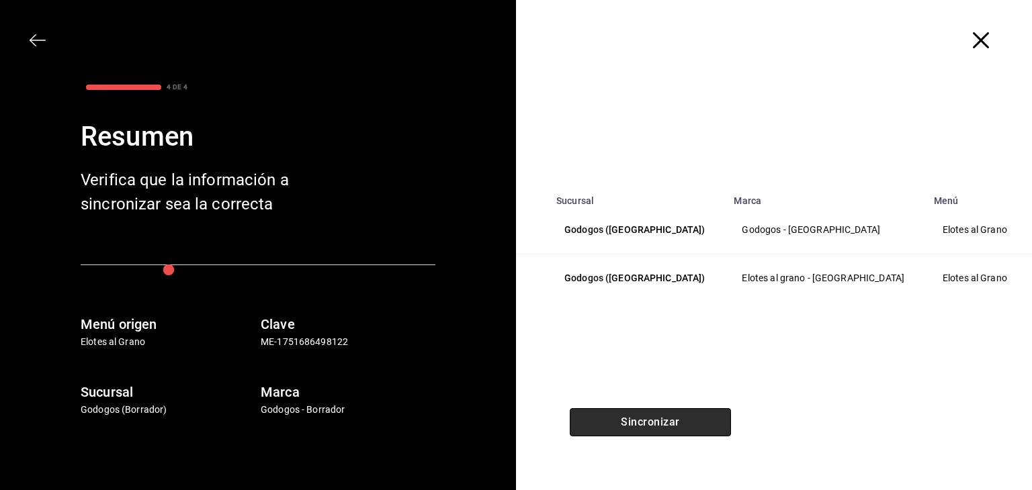
click at [689, 430] on button "Sincronizar" at bounding box center [650, 423] width 161 height 28
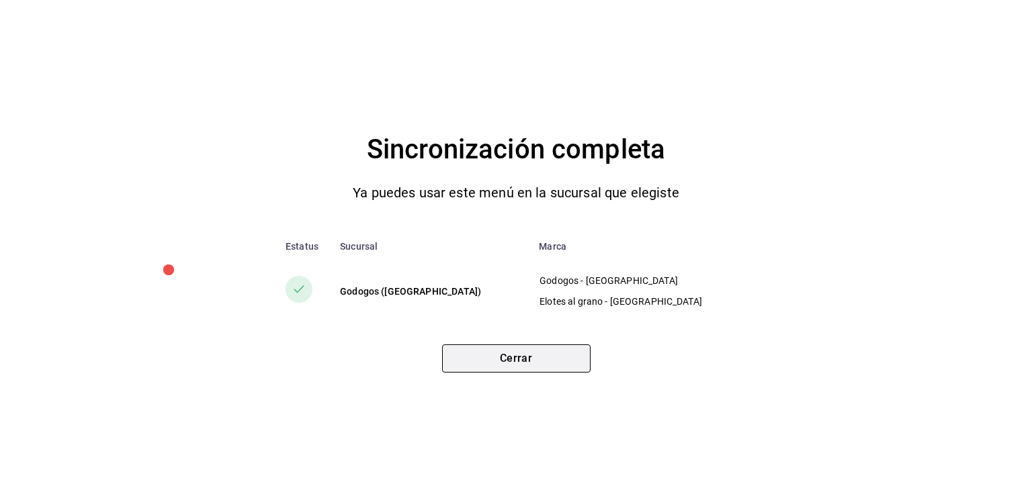
click at [524, 361] on button "Cerrar" at bounding box center [516, 359] width 148 height 28
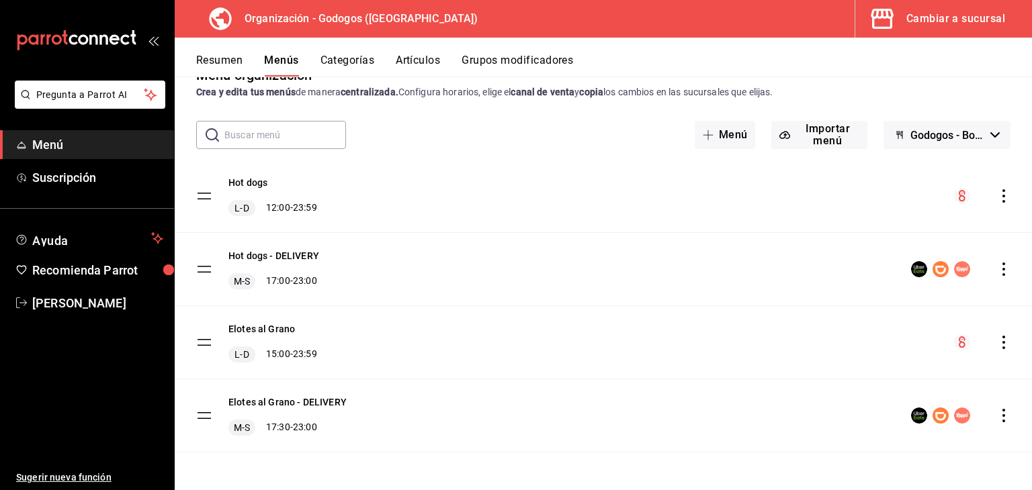
click at [997, 412] on icon "actions" at bounding box center [1003, 415] width 13 height 13
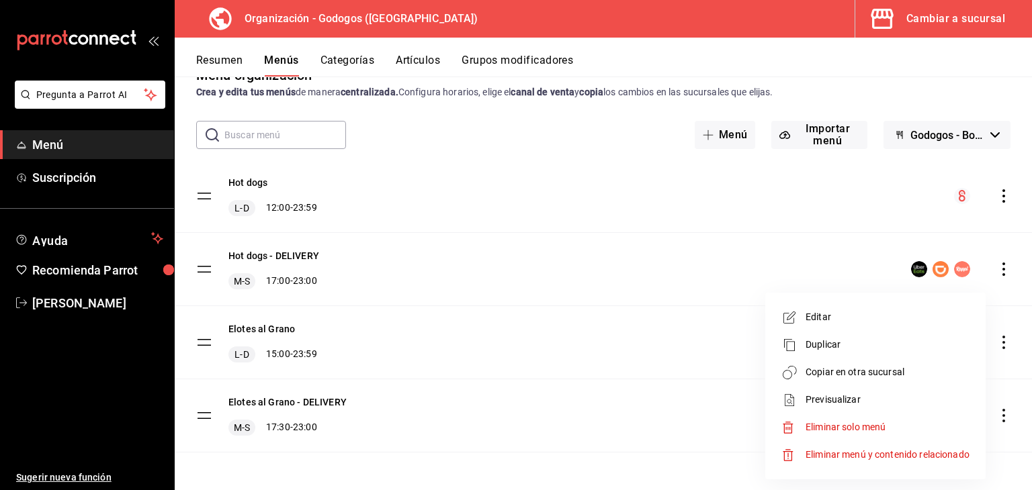
click at [842, 377] on span "Copiar en otra sucursal" at bounding box center [888, 373] width 164 height 14
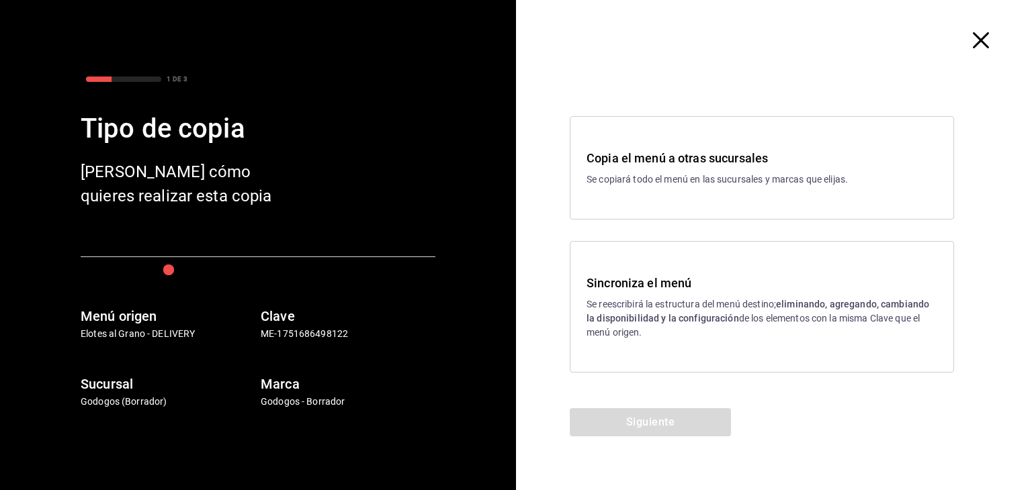
click at [658, 322] on strong "eliminando, agregando, cambiando la disponibilidad y la configuración" at bounding box center [758, 311] width 343 height 25
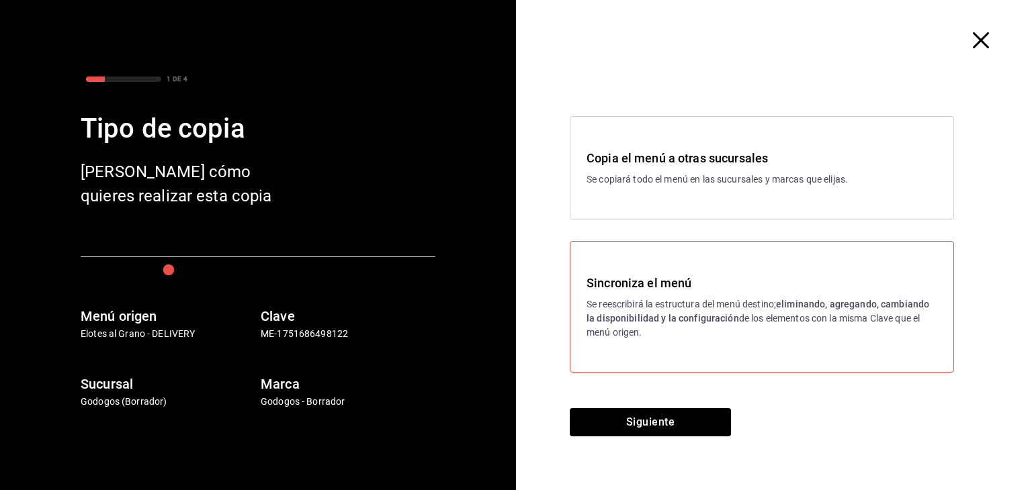
click at [665, 405] on div "Copia el menú a otras sucursales Se copiará todo el menú en las sucursales y ma…" at bounding box center [774, 245] width 516 height 328
click at [669, 420] on button "Siguiente" at bounding box center [650, 423] width 161 height 28
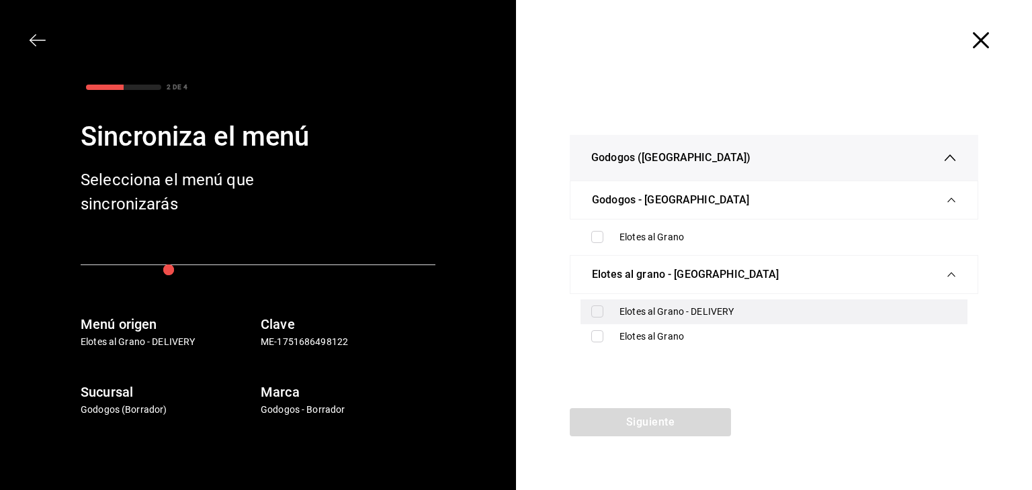
click at [599, 314] on input "checkbox" at bounding box center [597, 312] width 12 height 12
checkbox input "true"
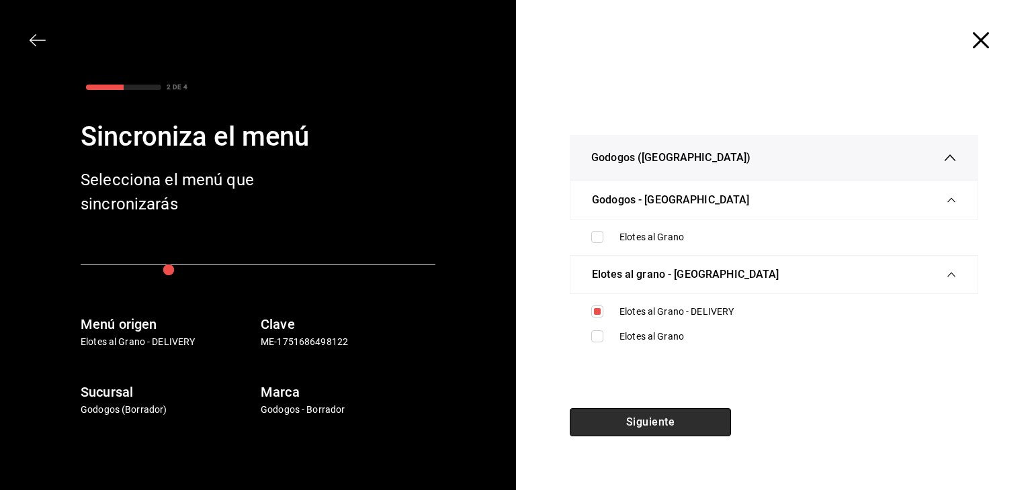
click at [666, 422] on button "Siguiente" at bounding box center [650, 423] width 161 height 28
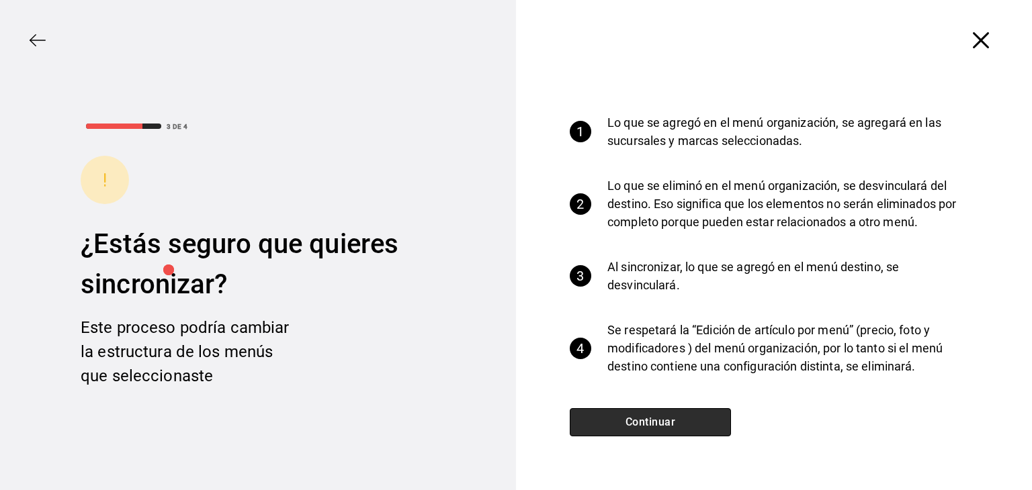
click at [647, 429] on button "Continuar" at bounding box center [650, 423] width 161 height 28
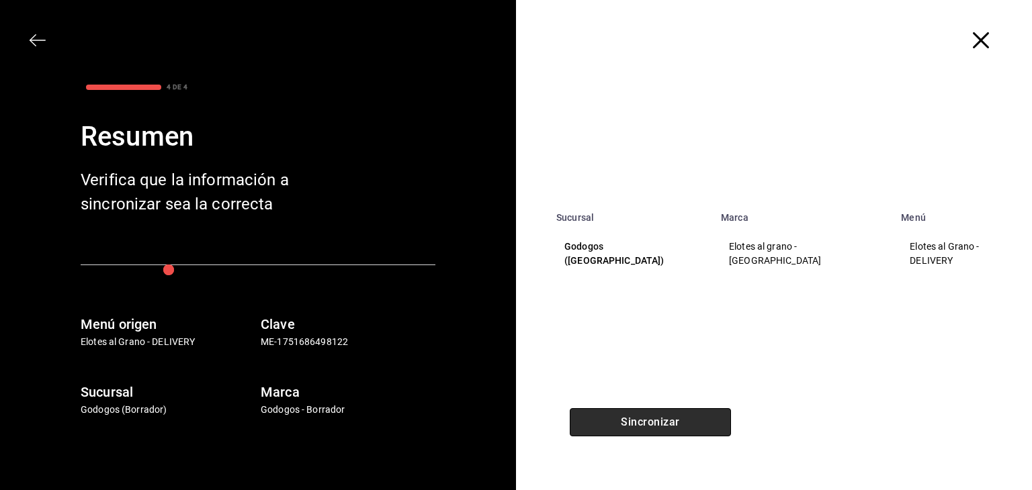
click at [646, 431] on button "Sincronizar" at bounding box center [650, 423] width 161 height 28
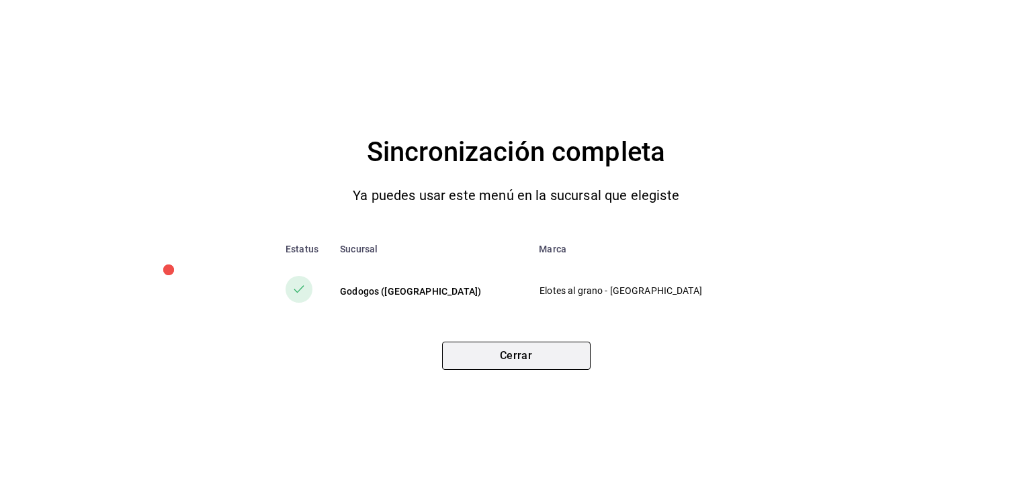
click at [488, 355] on button "Cerrar" at bounding box center [516, 356] width 148 height 28
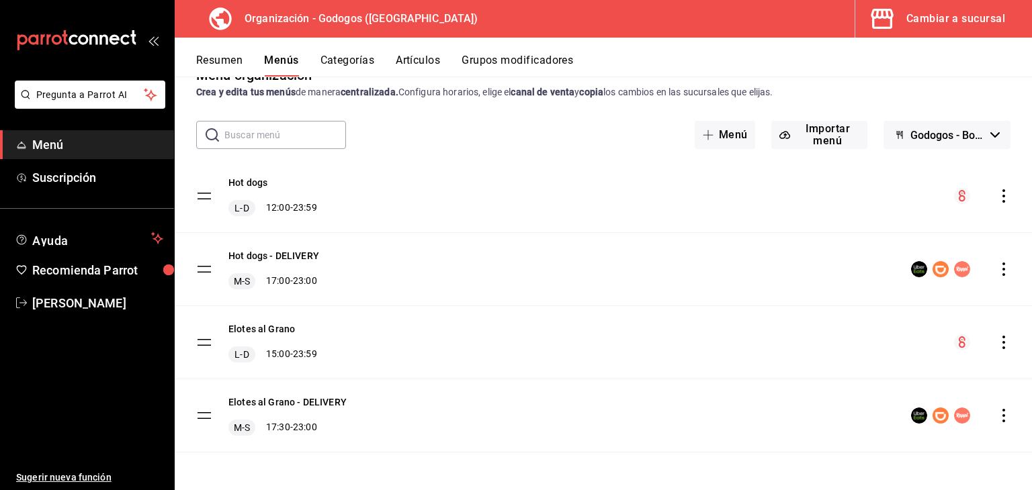
click at [973, 19] on div "Cambiar a sucursal" at bounding box center [955, 18] width 99 height 19
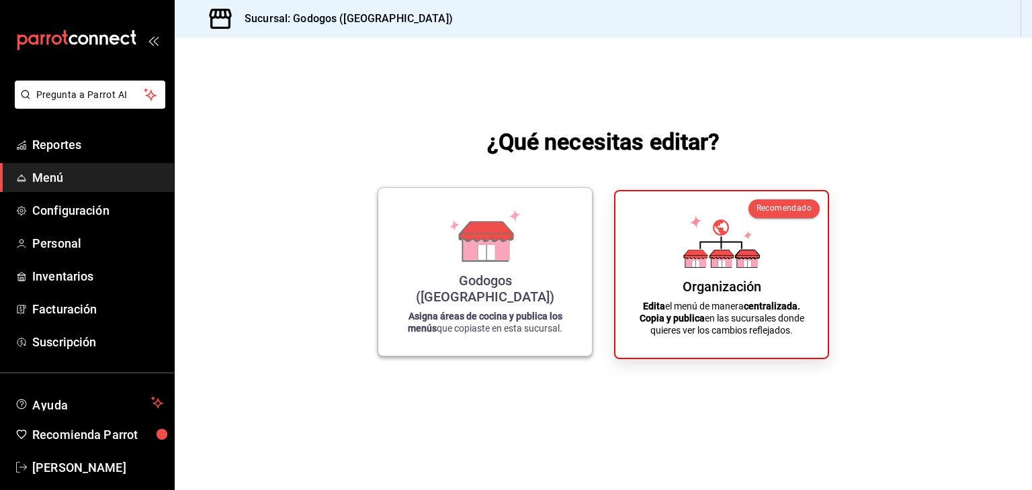
click at [536, 300] on div "Godogos ([GEOGRAPHIC_DATA])" at bounding box center [484, 289] width 181 height 32
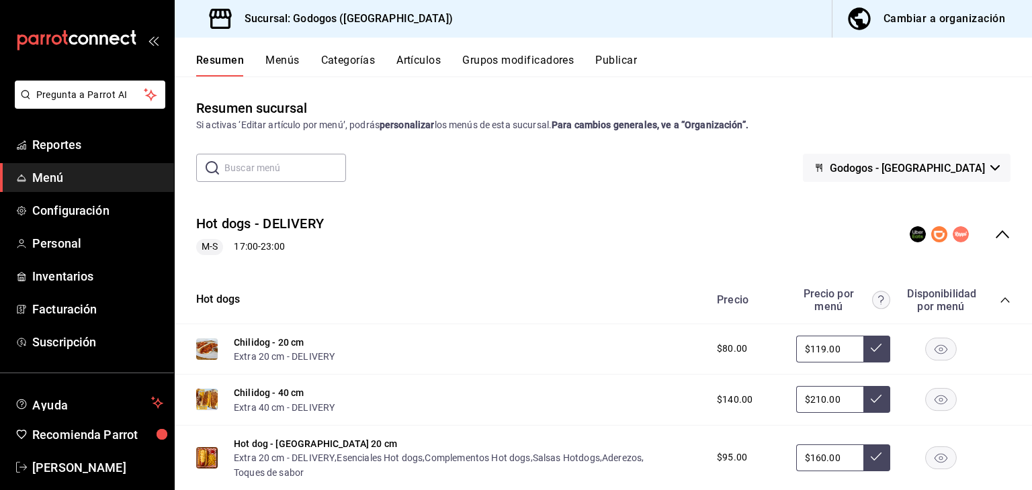
click at [617, 66] on button "Publicar" at bounding box center [616, 65] width 42 height 23
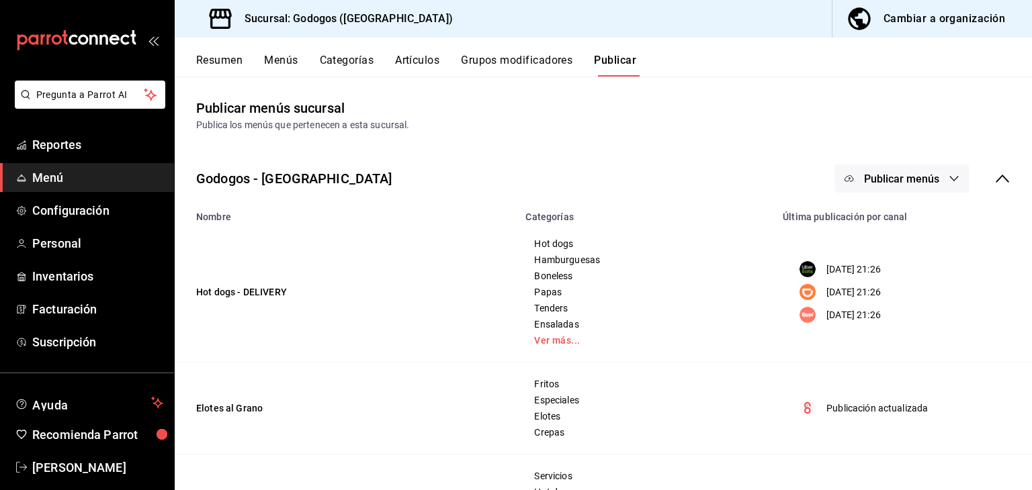
click at [998, 177] on icon at bounding box center [1002, 179] width 16 height 16
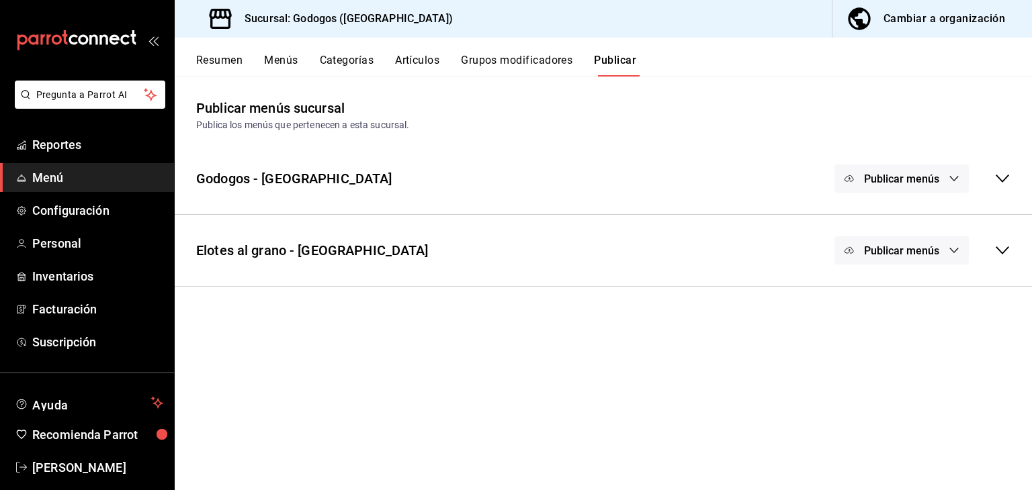
click at [1002, 247] on icon at bounding box center [1002, 251] width 16 height 16
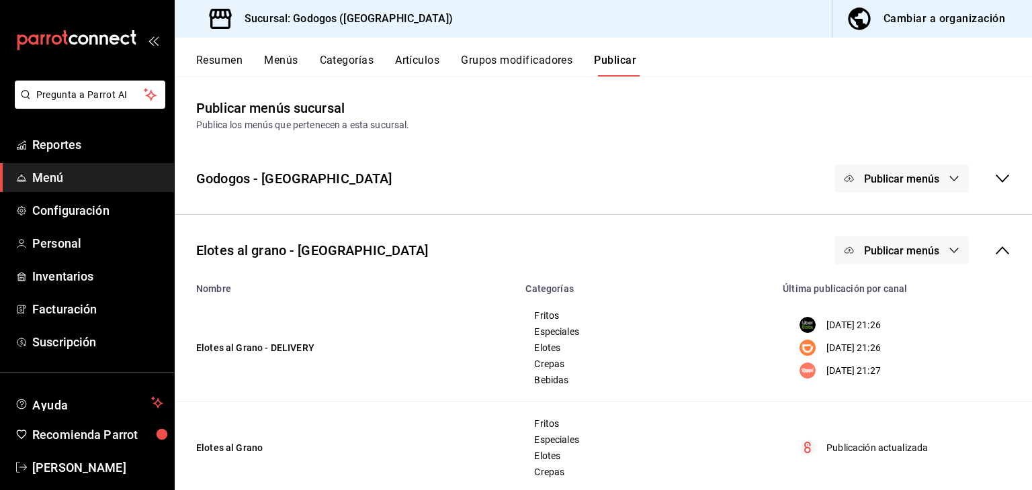
scroll to position [26, 0]
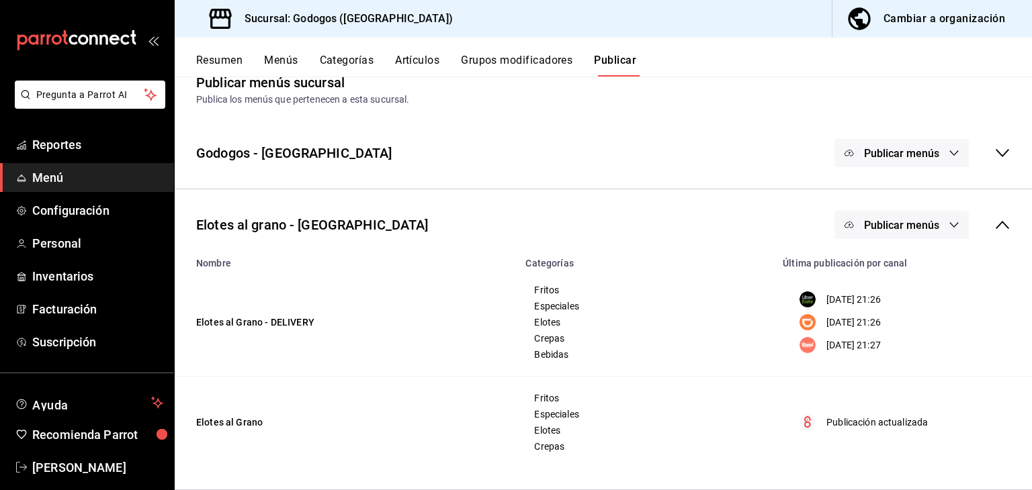
click at [927, 222] on span "Publicar menús" at bounding box center [901, 225] width 75 height 13
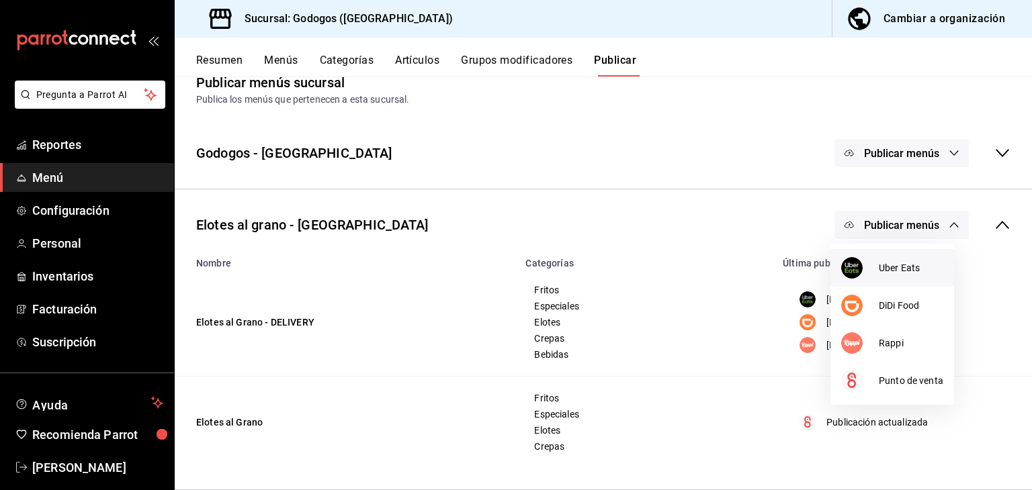
click at [882, 267] on span "Uber Eats" at bounding box center [911, 268] width 65 height 14
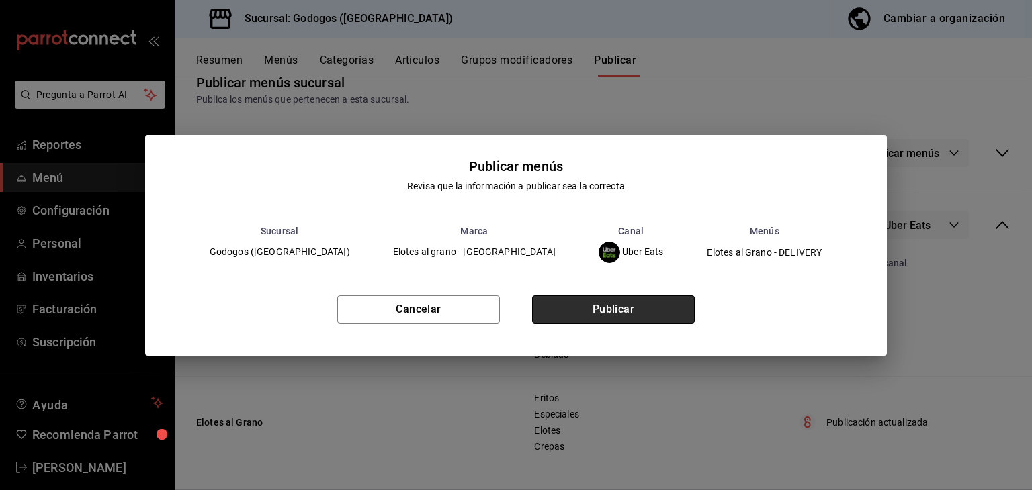
click at [640, 318] on button "Publicar" at bounding box center [613, 310] width 163 height 28
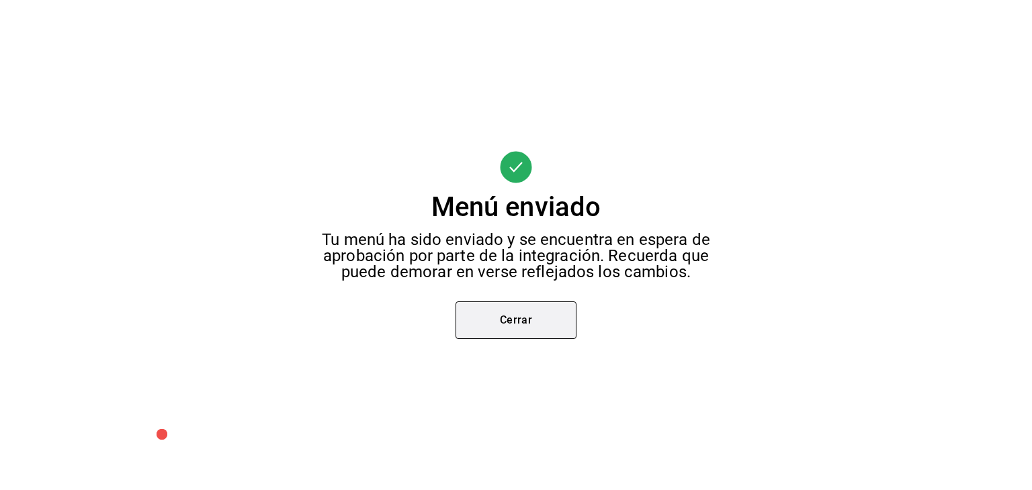
scroll to position [0, 0]
click at [531, 306] on button "Cerrar" at bounding box center [516, 321] width 121 height 38
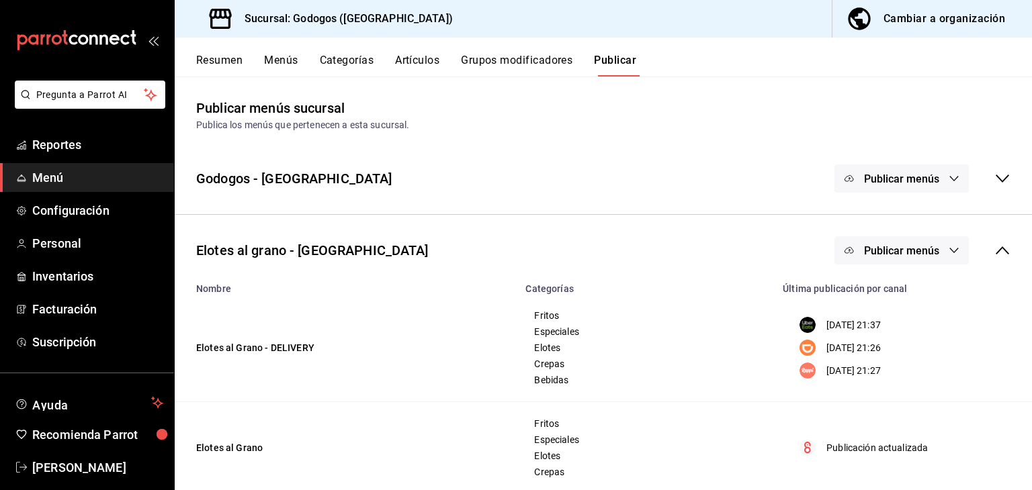
click at [908, 249] on span "Publicar menús" at bounding box center [901, 251] width 75 height 13
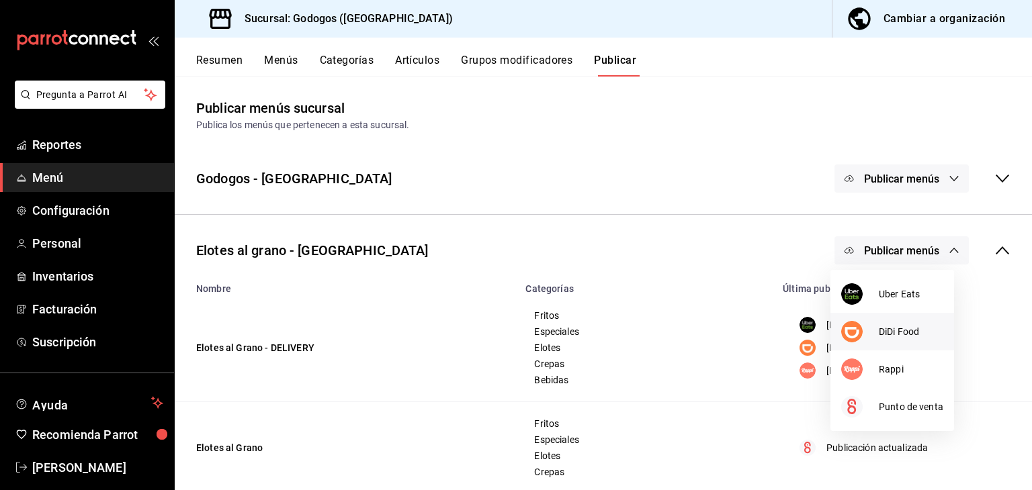
click at [876, 327] on div at bounding box center [860, 332] width 38 height 22
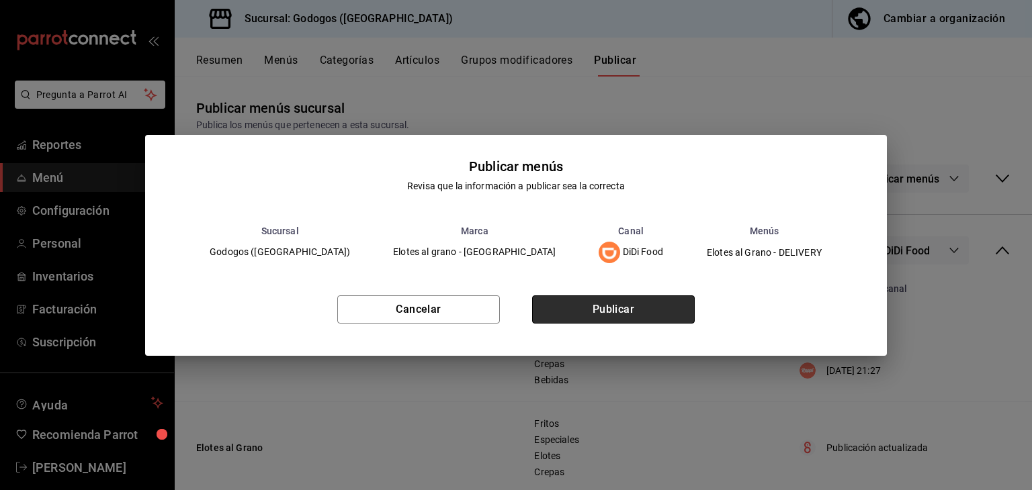
click at [615, 315] on button "Publicar" at bounding box center [613, 310] width 163 height 28
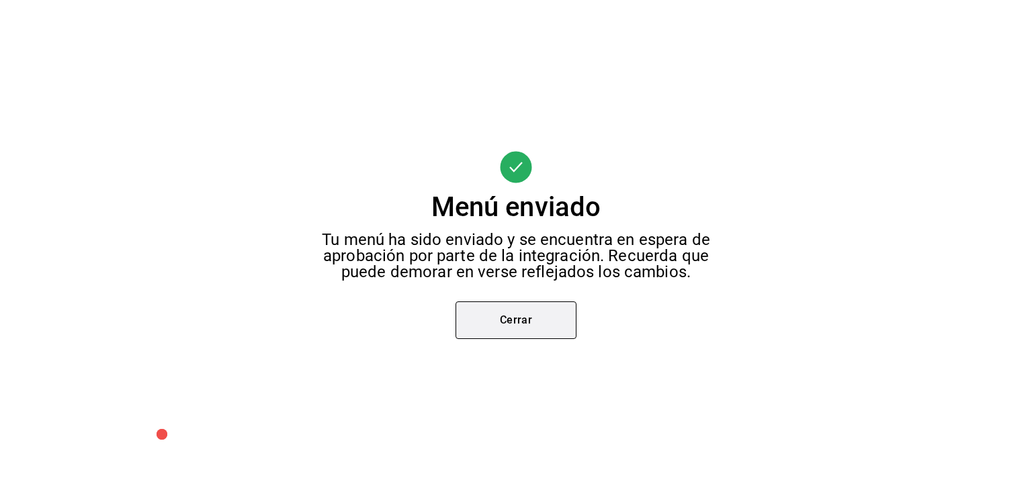
click at [495, 320] on button "Cerrar" at bounding box center [516, 321] width 121 height 38
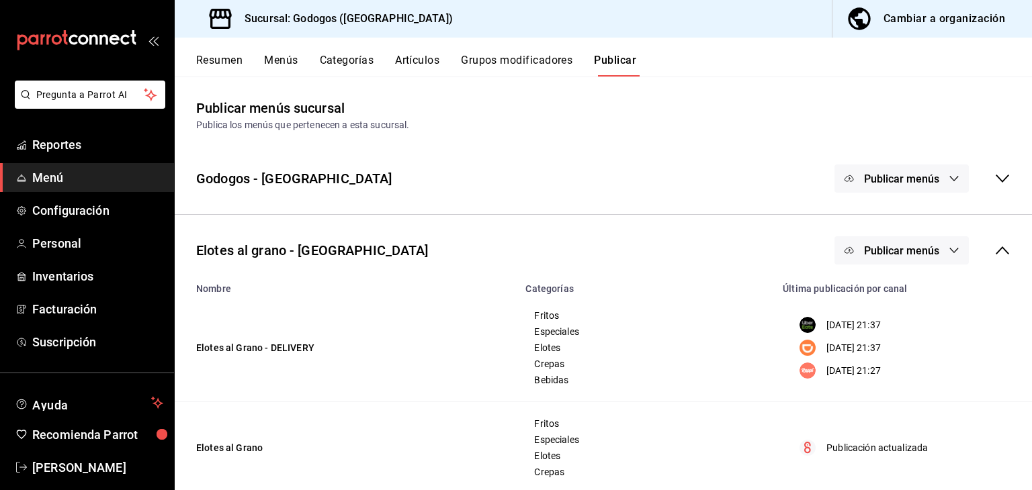
click at [905, 257] on button "Publicar menús" at bounding box center [902, 251] width 134 height 28
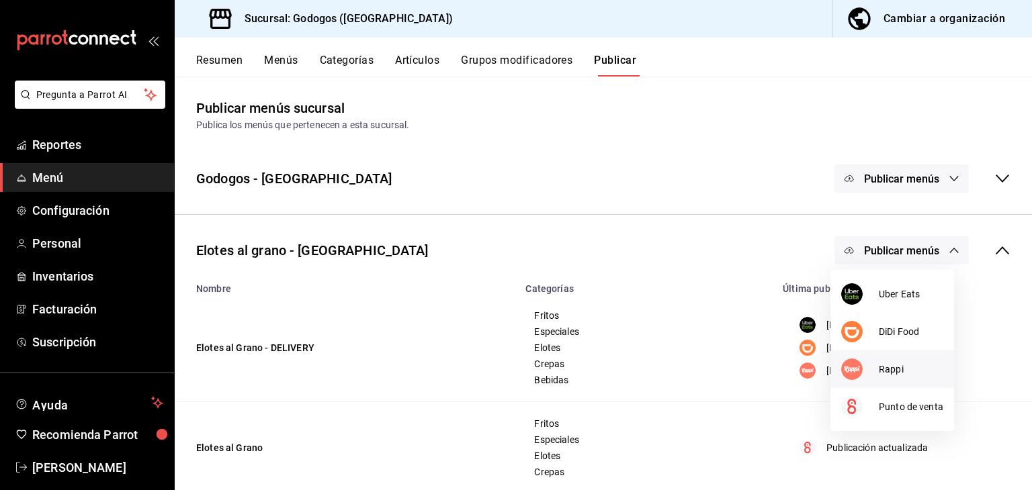
click at [885, 365] on span "Rappi" at bounding box center [911, 370] width 65 height 14
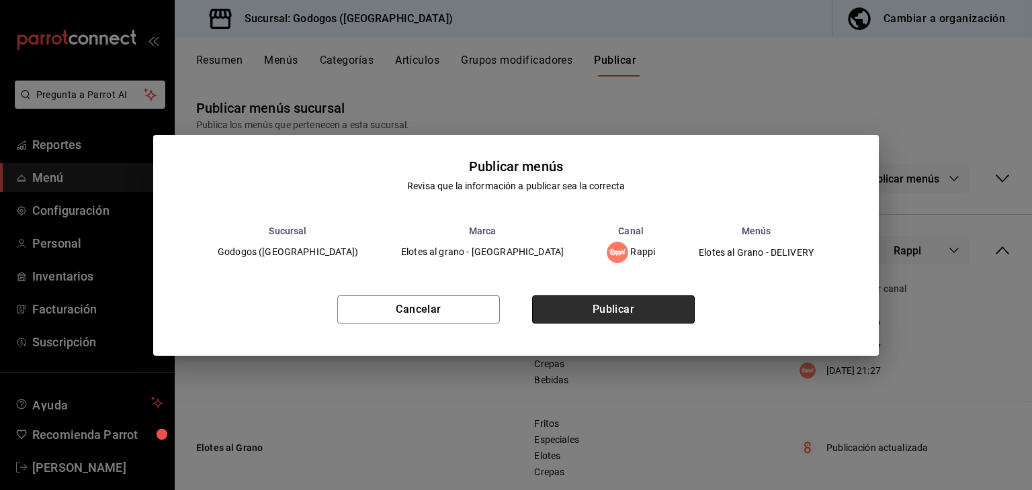
click at [621, 310] on button "Publicar" at bounding box center [613, 310] width 163 height 28
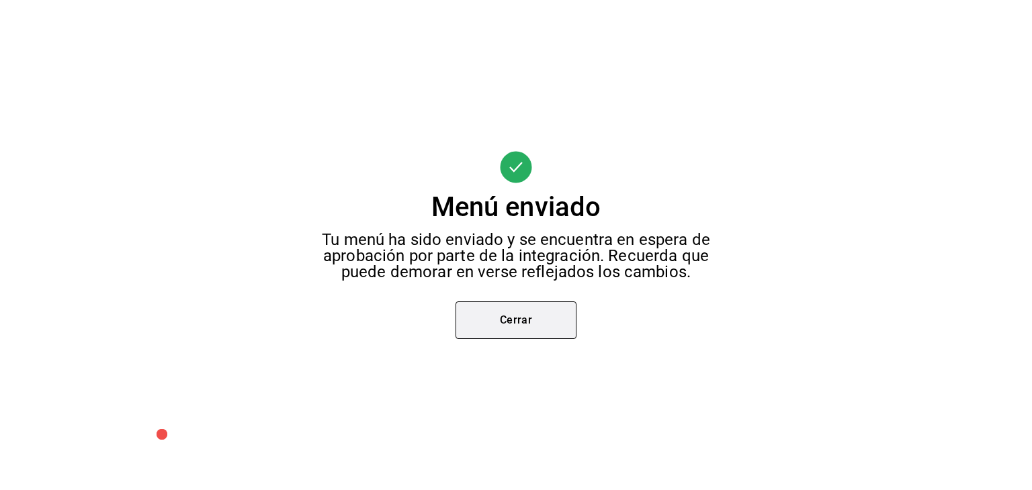
click at [531, 320] on button "Cerrar" at bounding box center [516, 321] width 121 height 38
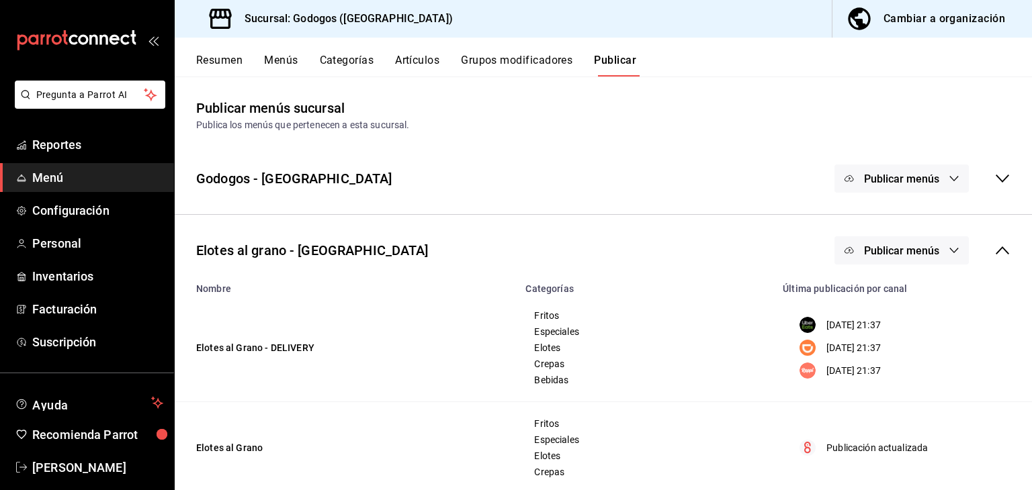
click at [908, 253] on span "Publicar menús" at bounding box center [901, 251] width 75 height 13
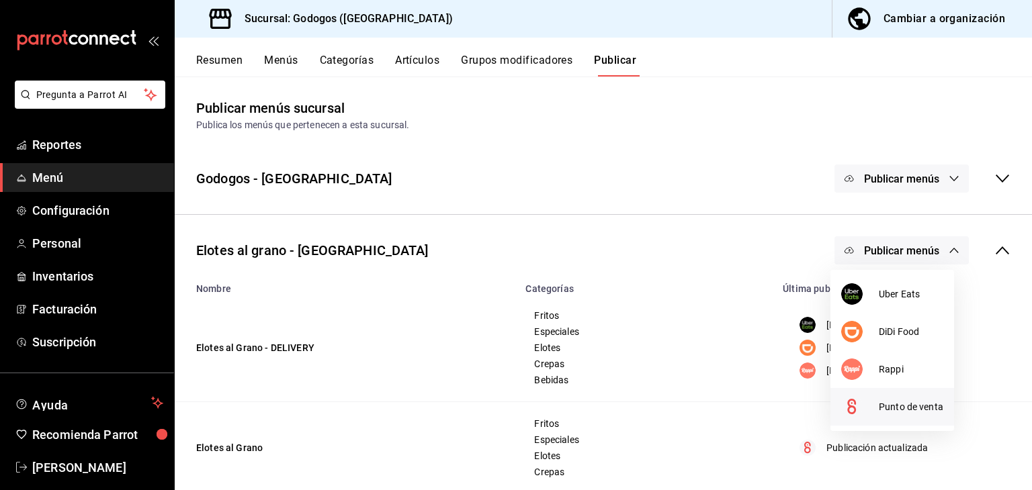
click at [900, 403] on span "Punto de venta" at bounding box center [911, 407] width 65 height 14
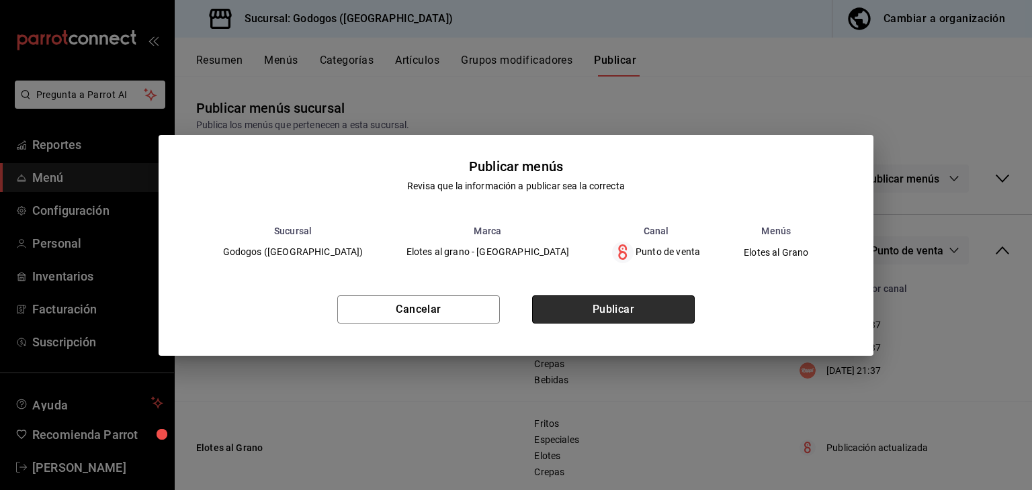
click at [605, 316] on button "Publicar" at bounding box center [613, 310] width 163 height 28
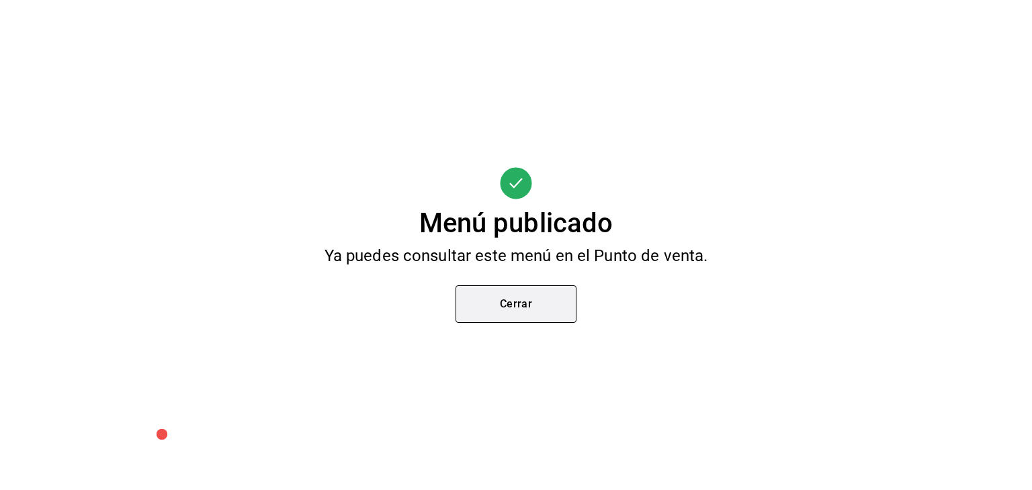
click at [528, 308] on button "Cerrar" at bounding box center [516, 305] width 121 height 38
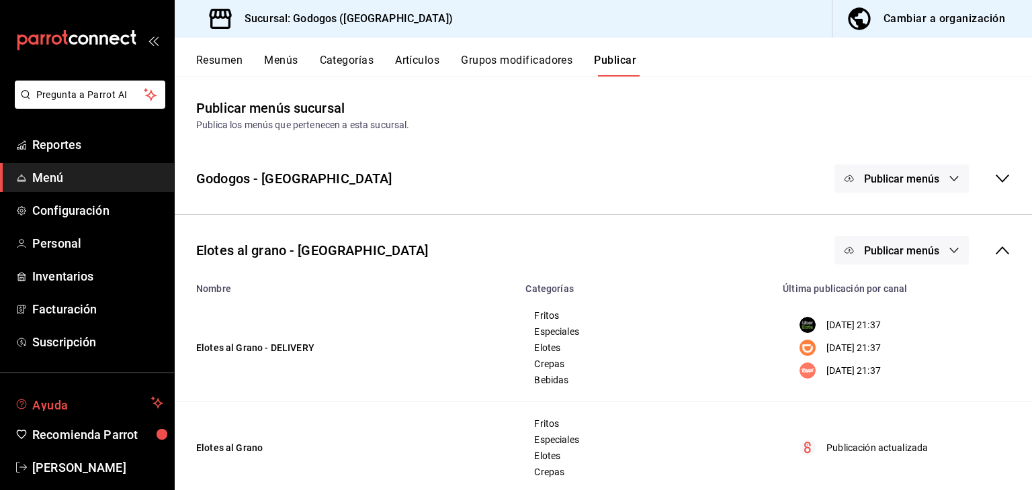
scroll to position [16, 0]
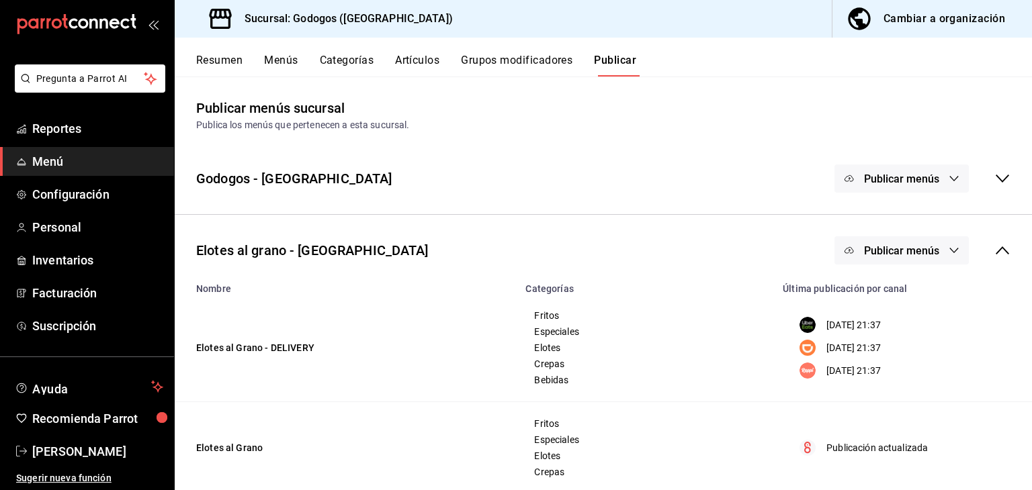
click at [151, 17] on div "mailbox folders" at bounding box center [87, 24] width 174 height 81
click at [150, 19] on icon "open_drawer_menu" at bounding box center [153, 24] width 11 height 11
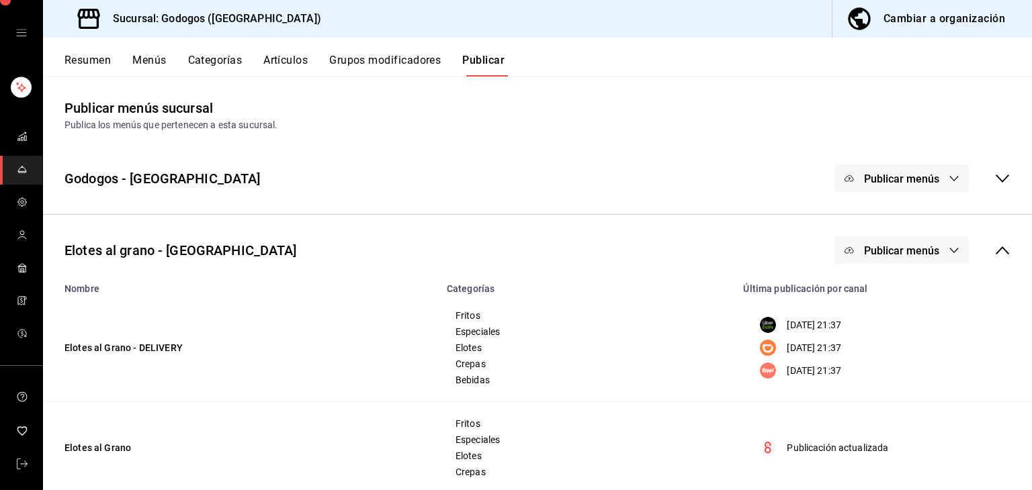
scroll to position [7, 0]
click at [17, 34] on icon "open drawer" at bounding box center [21, 33] width 11 height 11
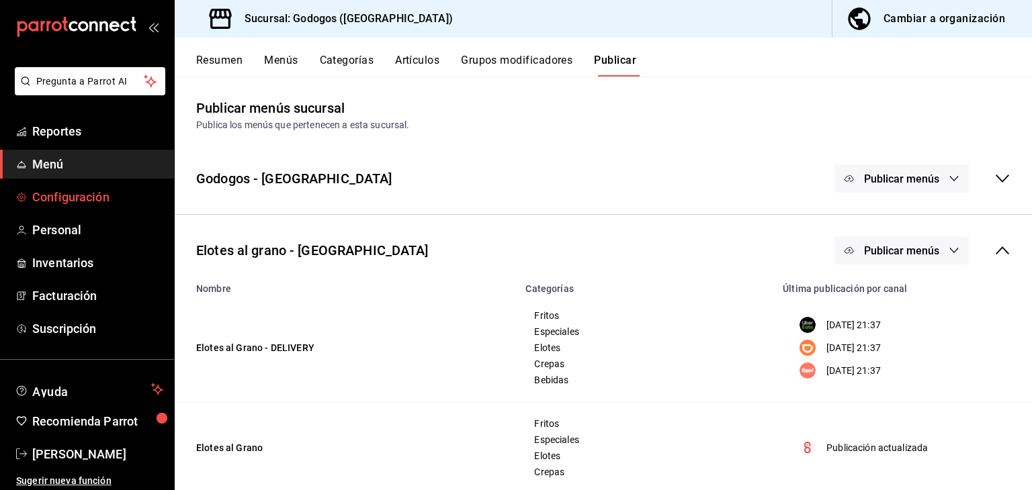
scroll to position [16, 0]
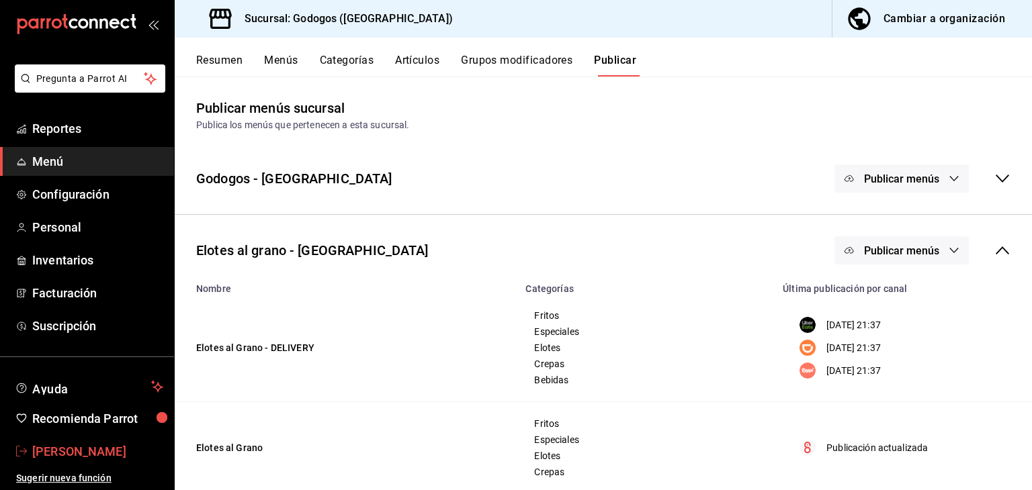
click at [114, 454] on span "[PERSON_NAME]" at bounding box center [97, 452] width 131 height 18
